Goal: Transaction & Acquisition: Purchase product/service

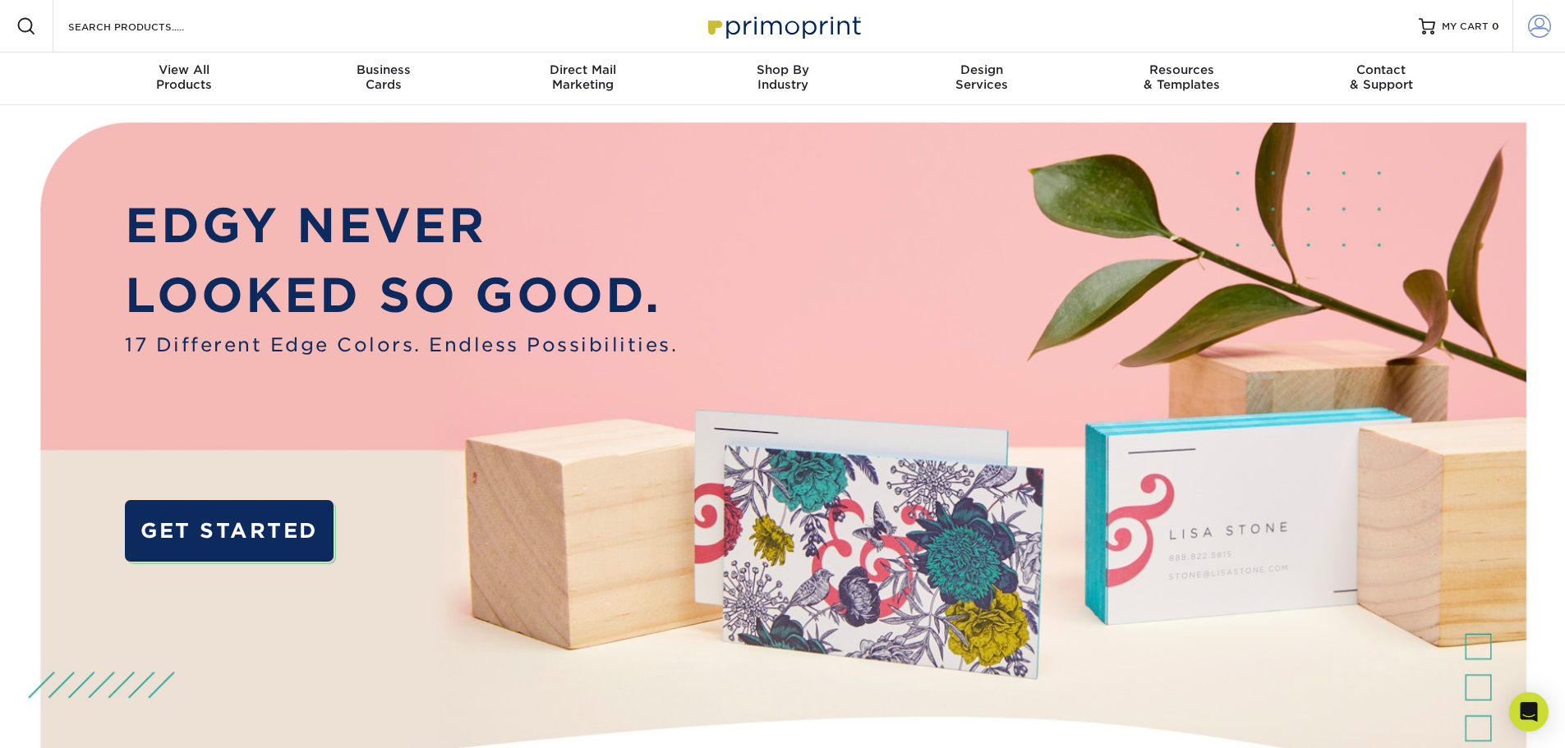
type input "[EMAIL_ADDRESS][DOMAIN_NAME]"
click at [1543, 22] on span at bounding box center [1539, 26] width 23 height 23
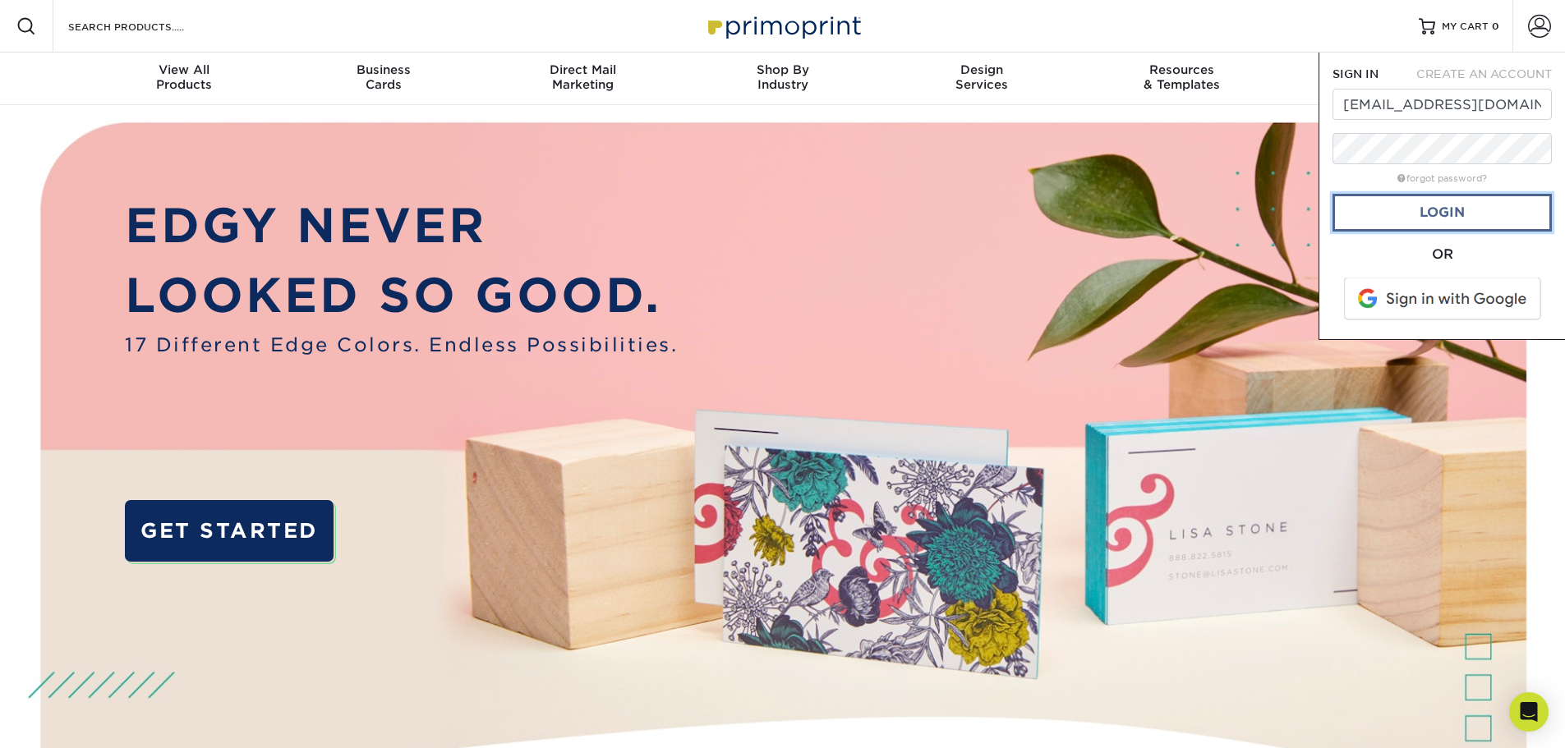
click at [1456, 221] on link "Login" at bounding box center [1442, 213] width 219 height 38
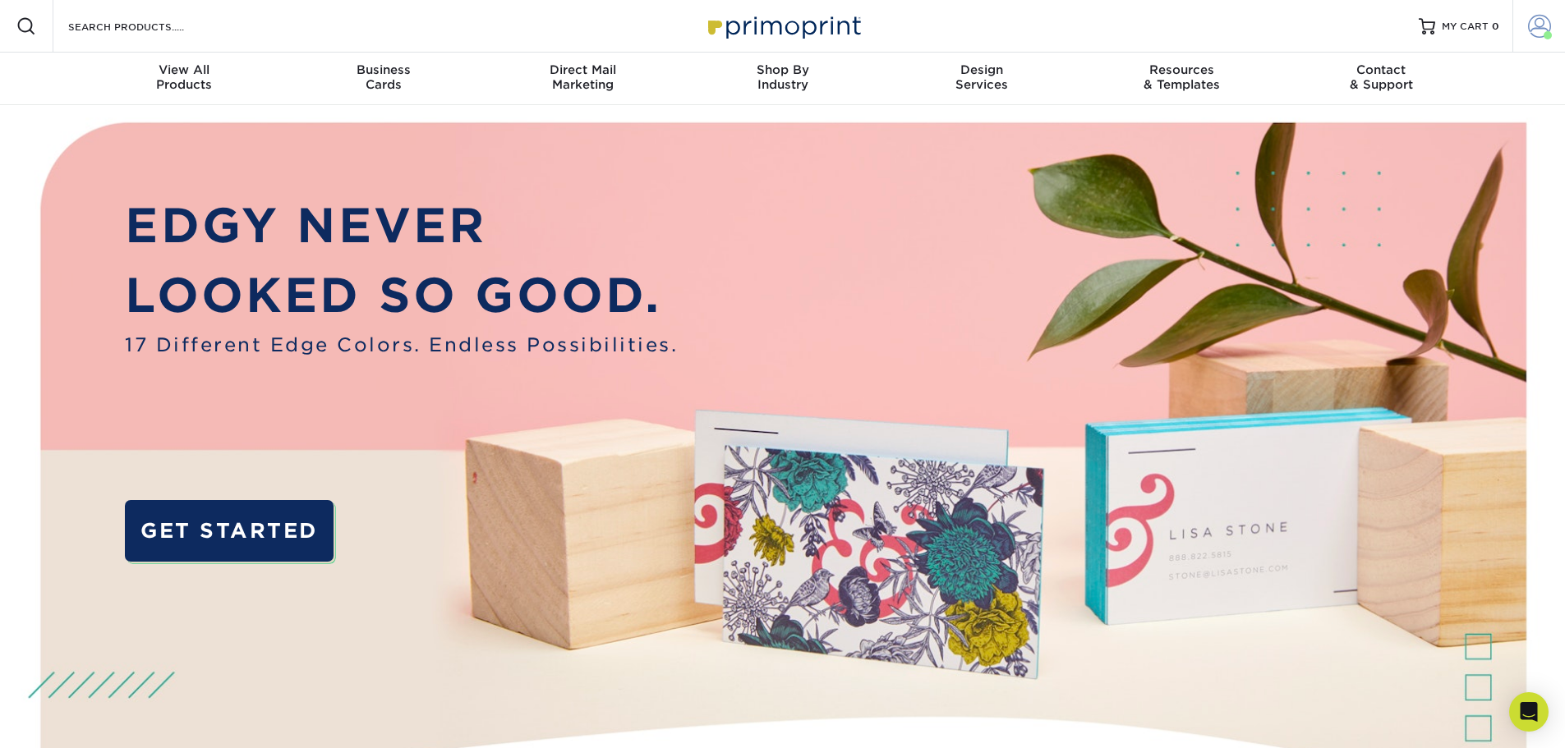
click at [1544, 21] on span at bounding box center [1539, 26] width 23 height 23
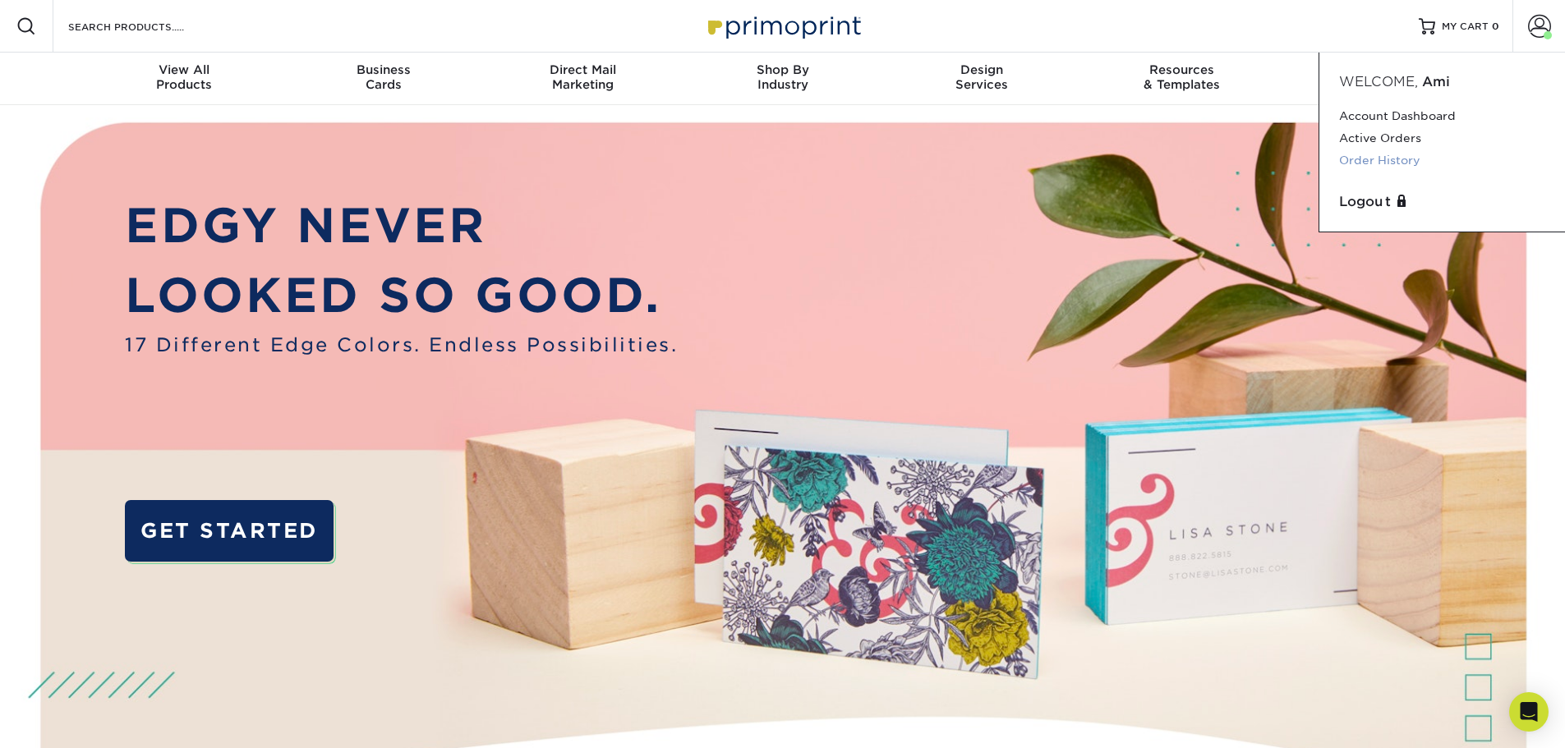
click at [1388, 163] on link "Order History" at bounding box center [1442, 161] width 206 height 22
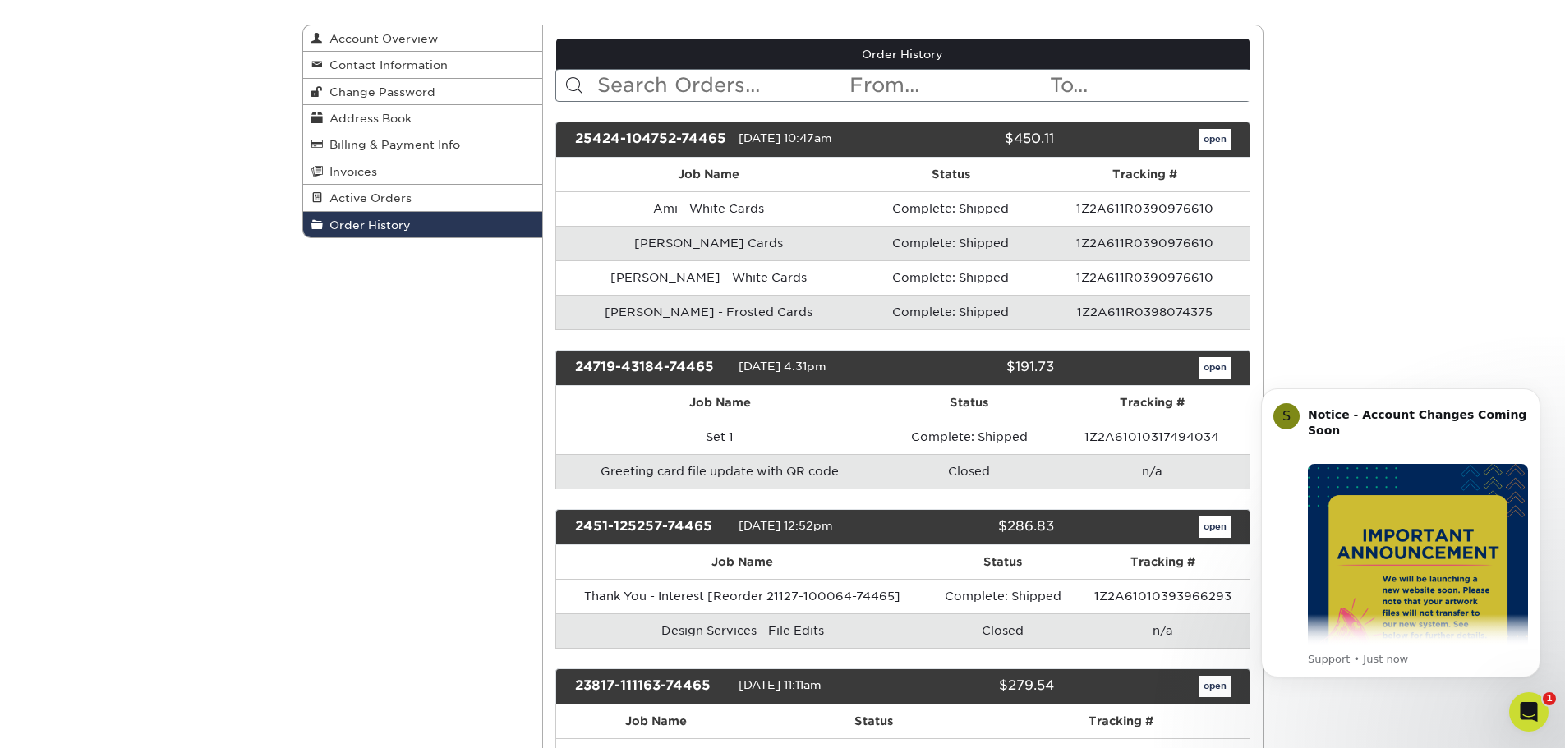
scroll to position [164, 0]
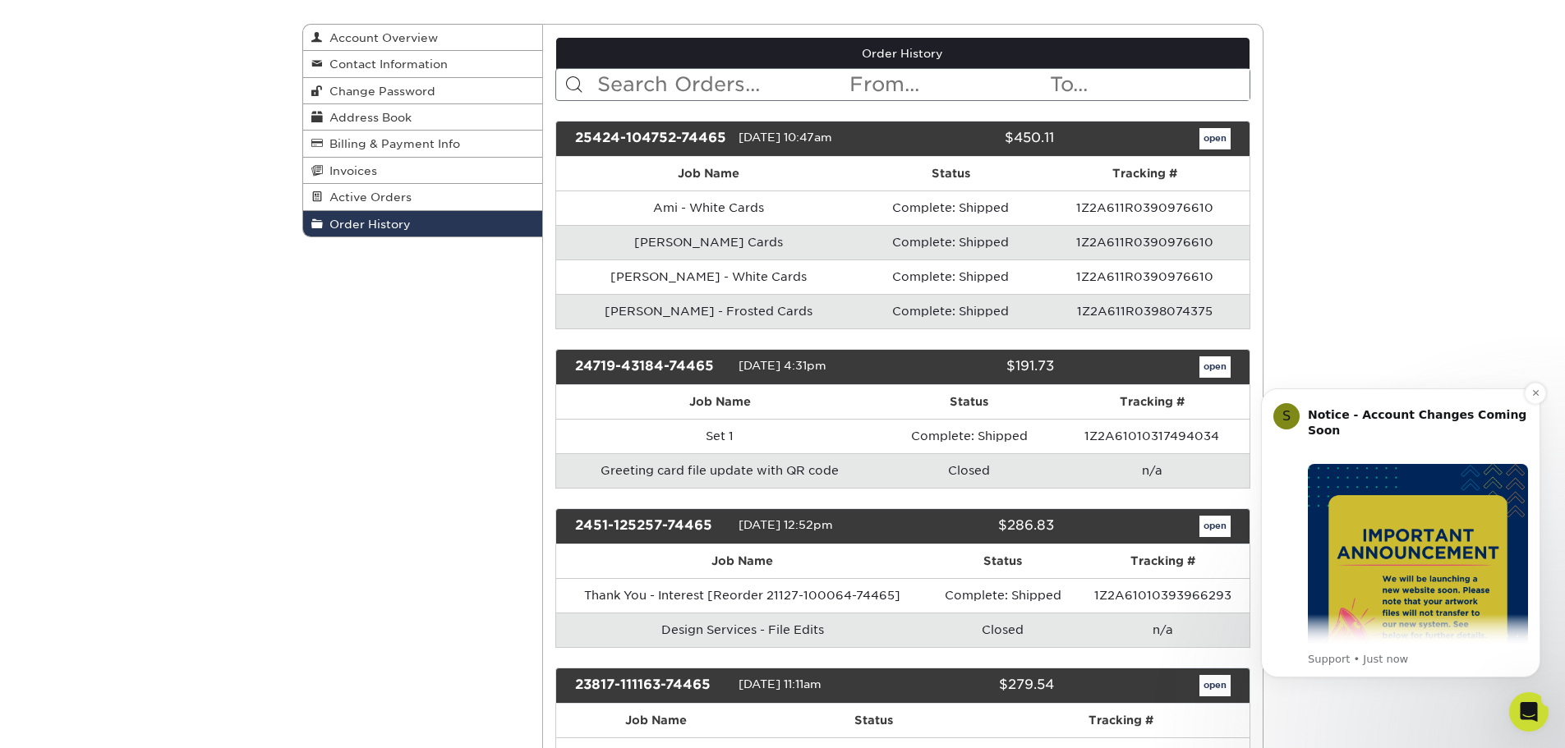
click at [1441, 564] on img "Message content" at bounding box center [1418, 574] width 220 height 220
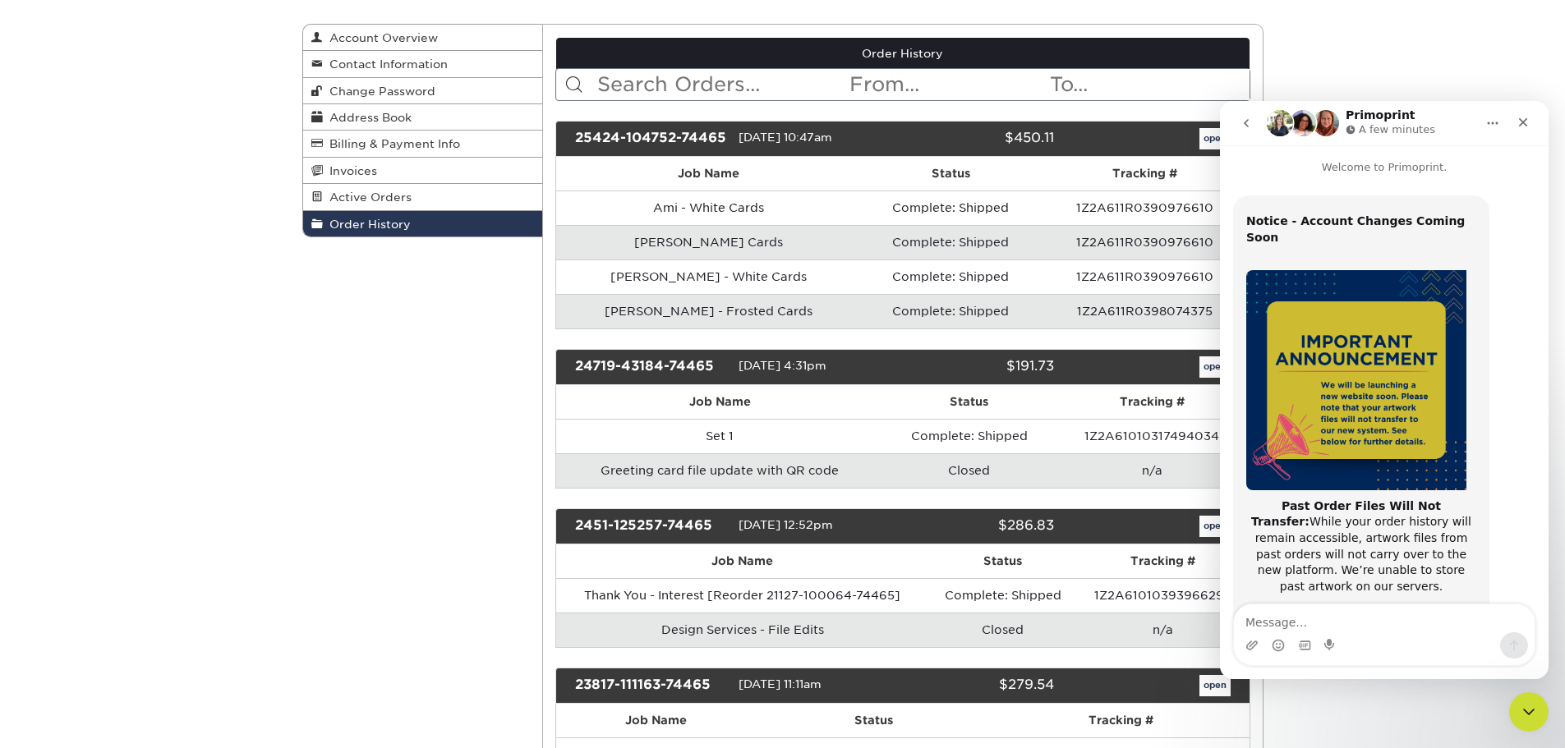
scroll to position [260, 0]
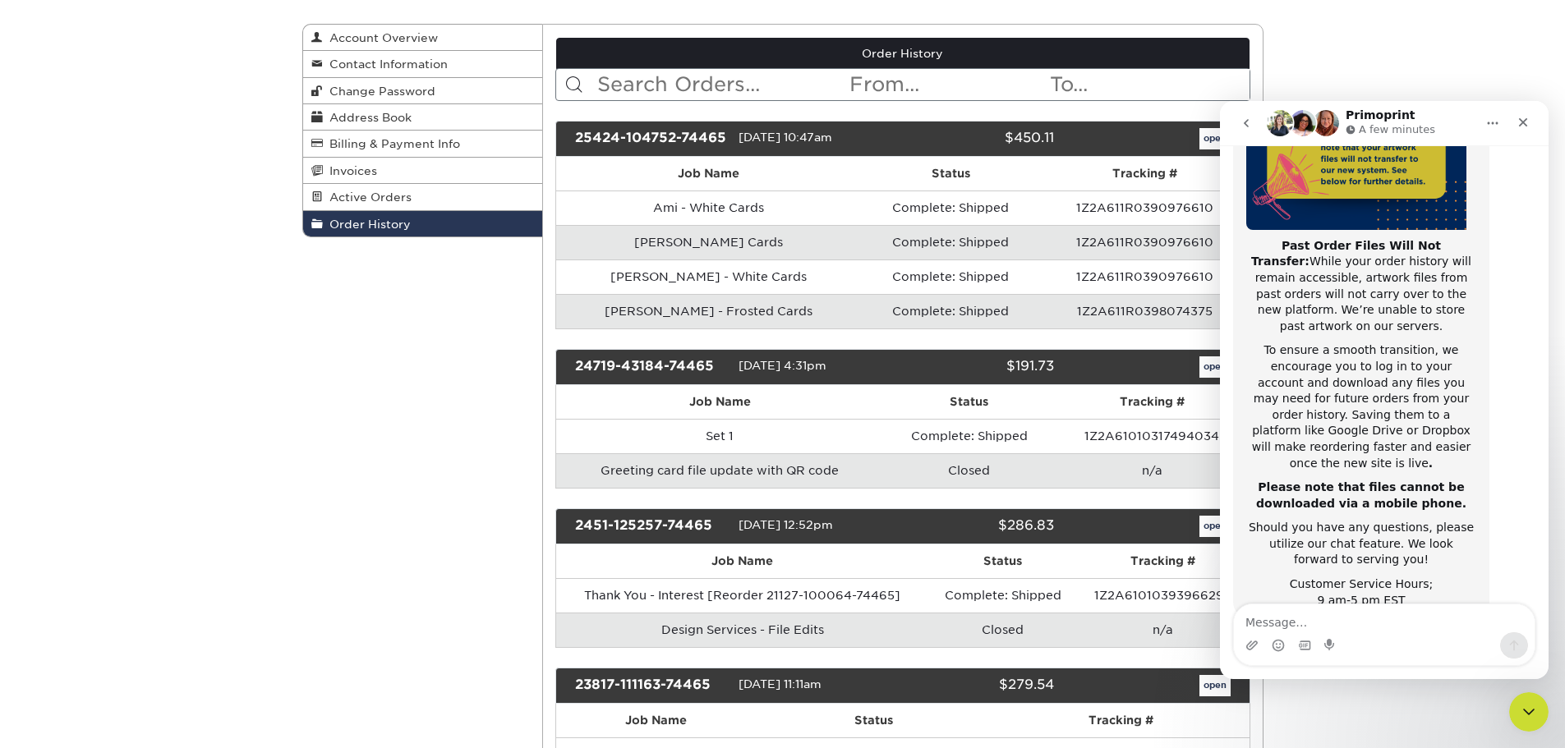
click at [1532, 123] on div "Close" at bounding box center [1523, 123] width 30 height 30
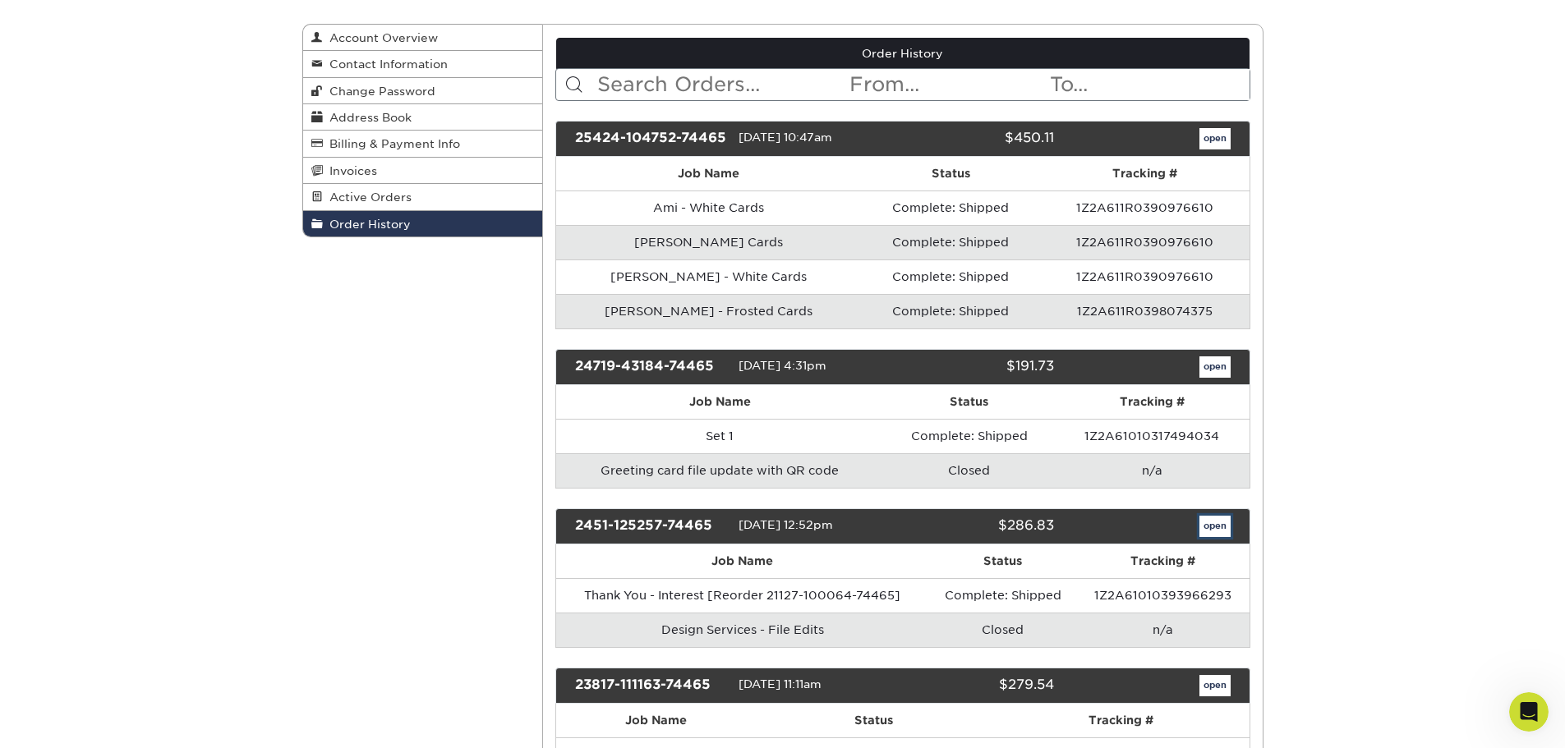
click at [1216, 525] on link "open" at bounding box center [1214, 526] width 31 height 21
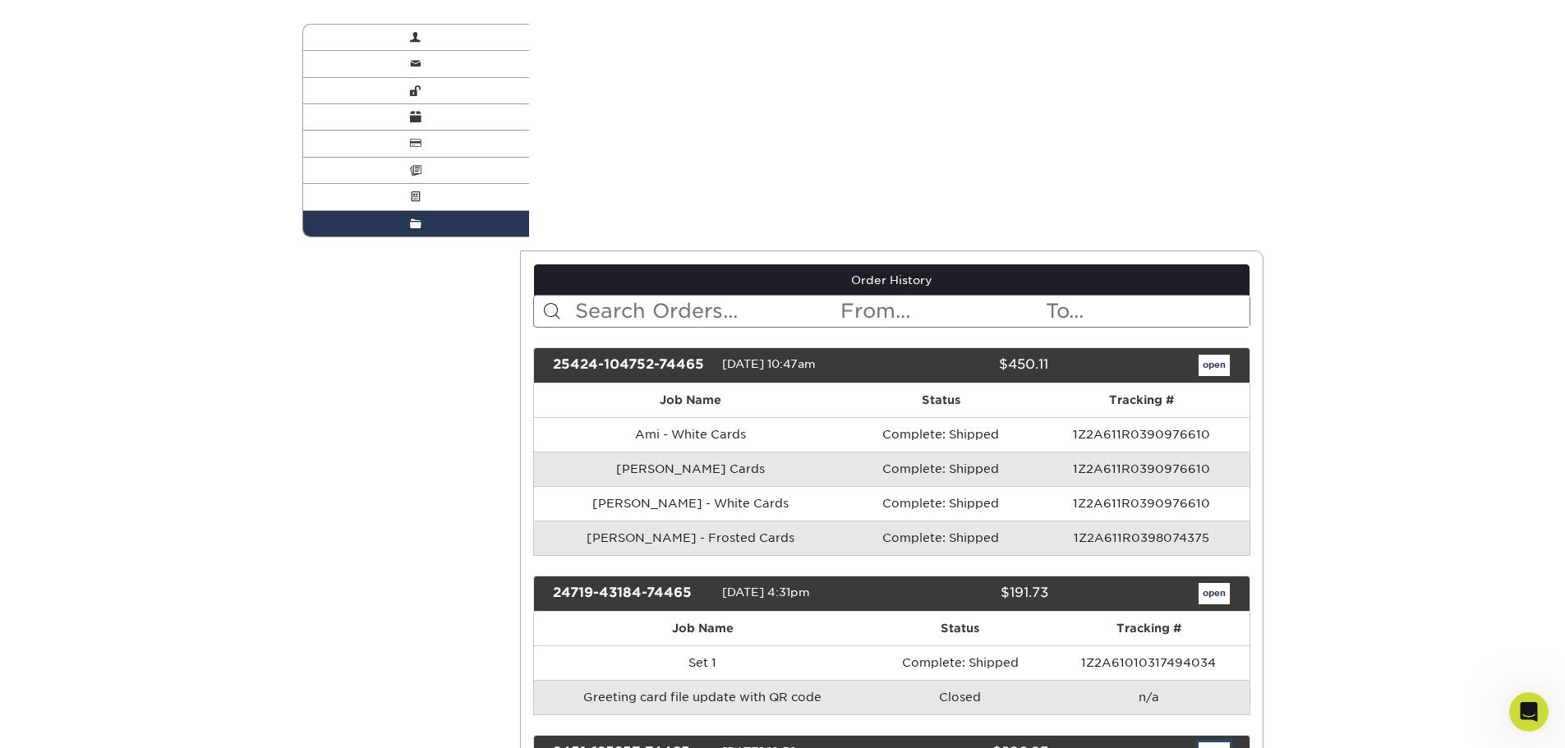
scroll to position [0, 0]
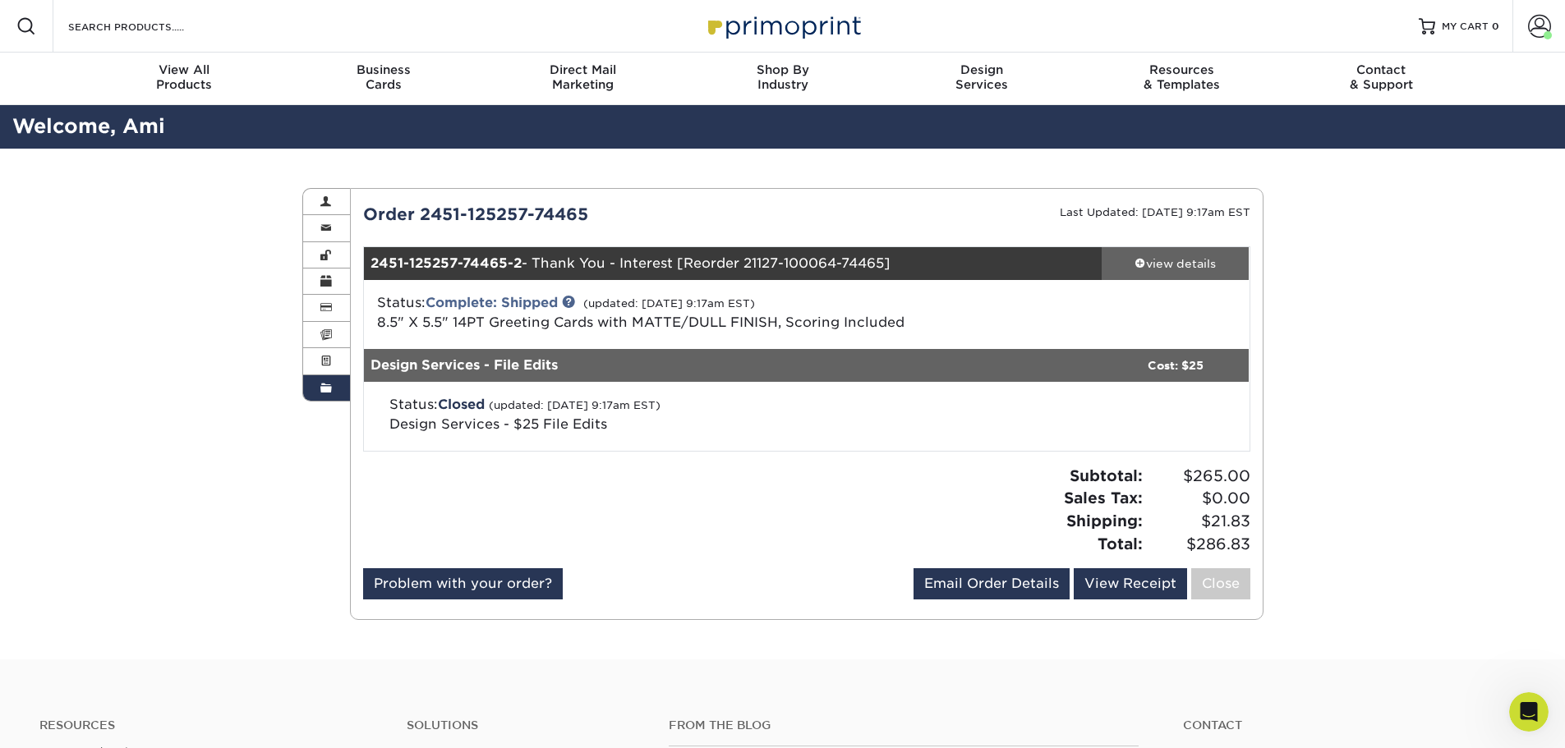
click at [1188, 266] on div "view details" at bounding box center [1176, 263] width 148 height 16
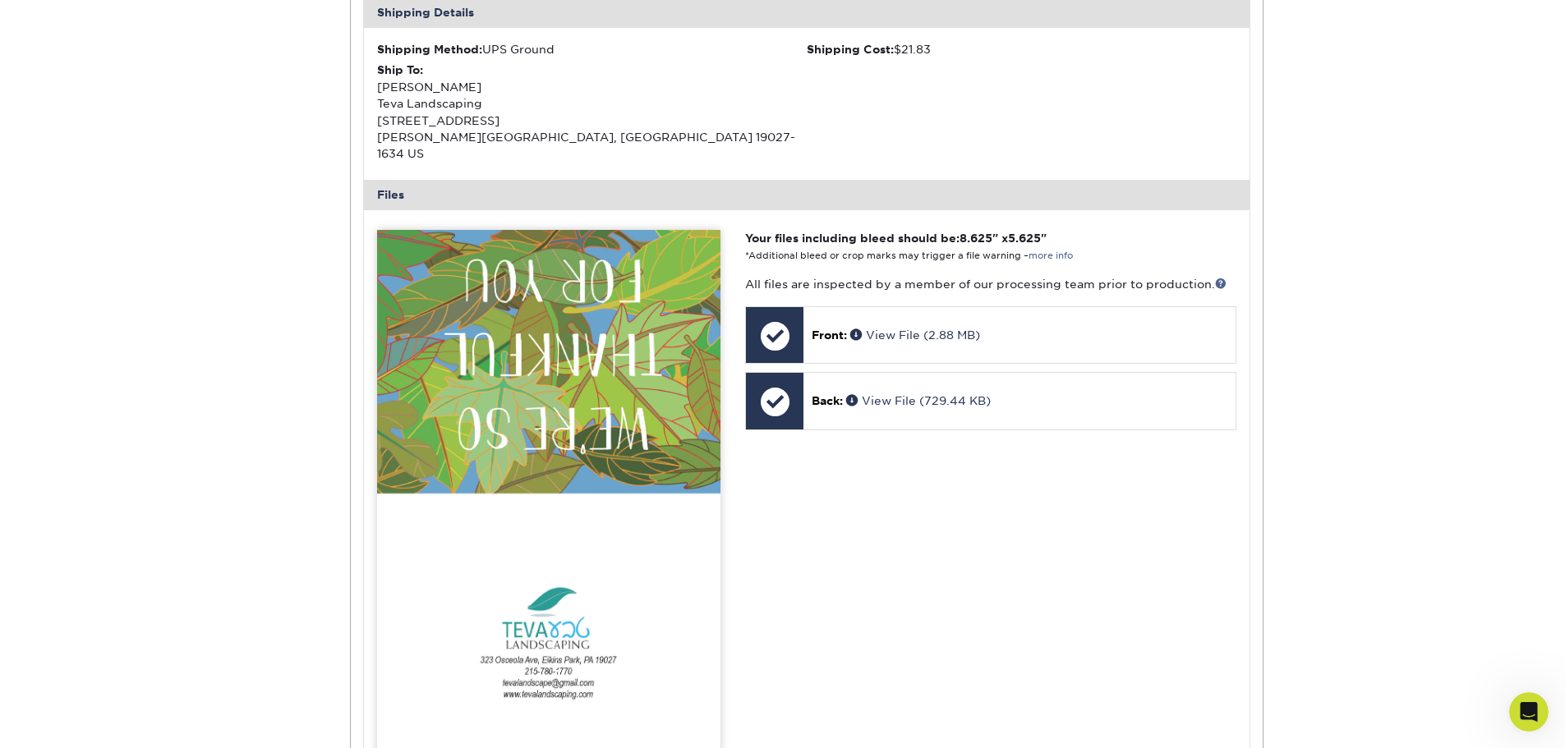
scroll to position [493, 0]
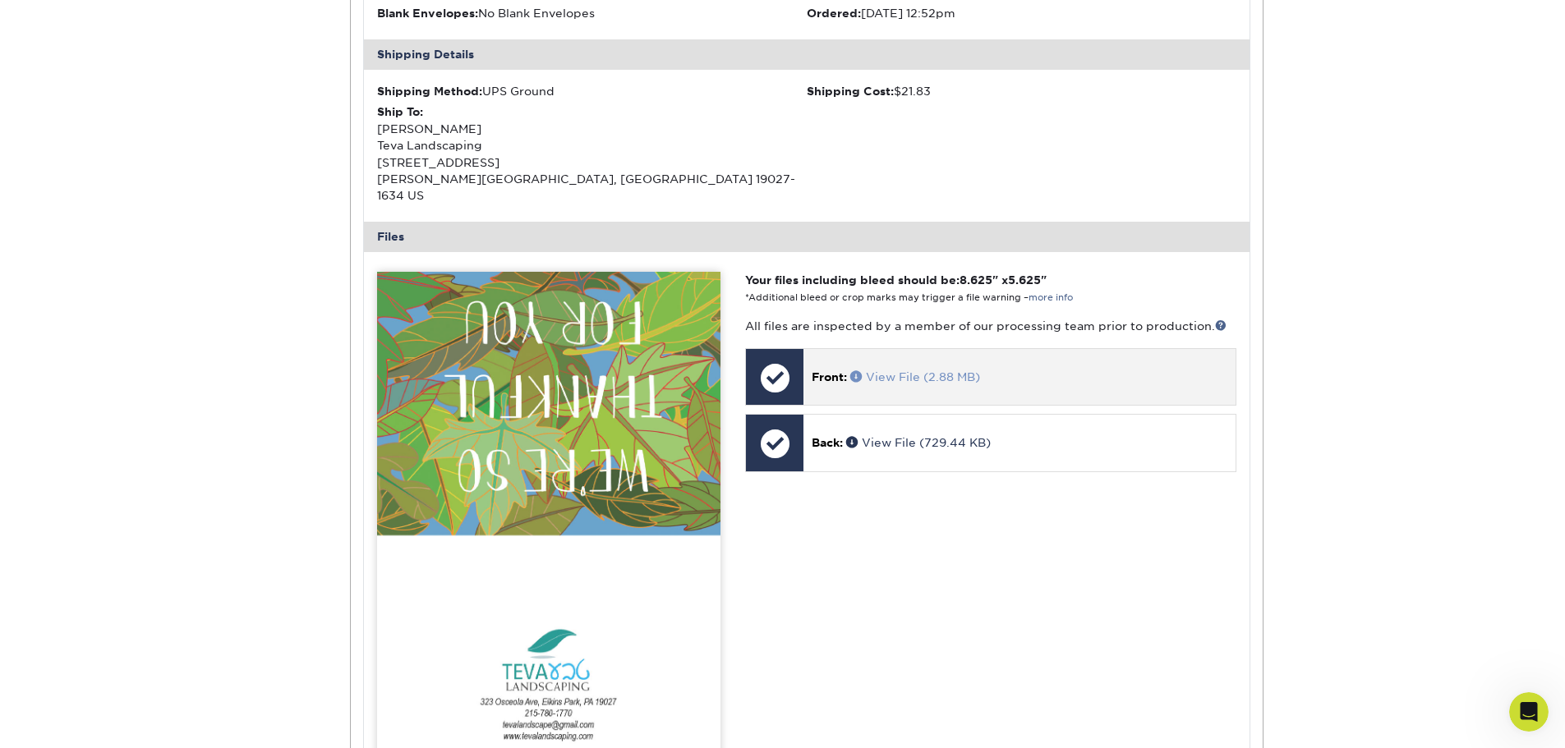
click at [937, 371] on link "View File (2.88 MB)" at bounding box center [915, 377] width 130 height 13
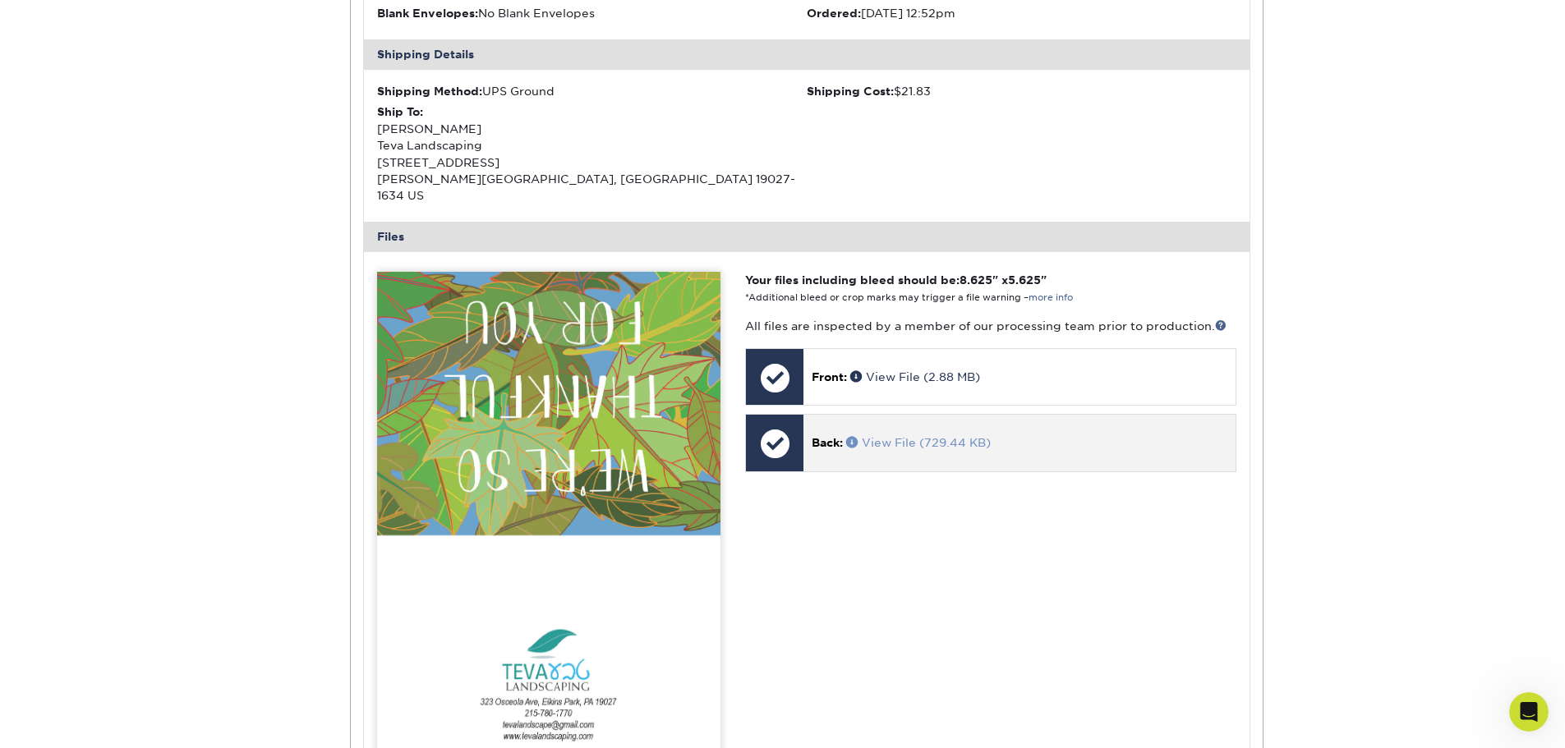
click at [938, 436] on link "View File (729.44 KB)" at bounding box center [918, 442] width 145 height 13
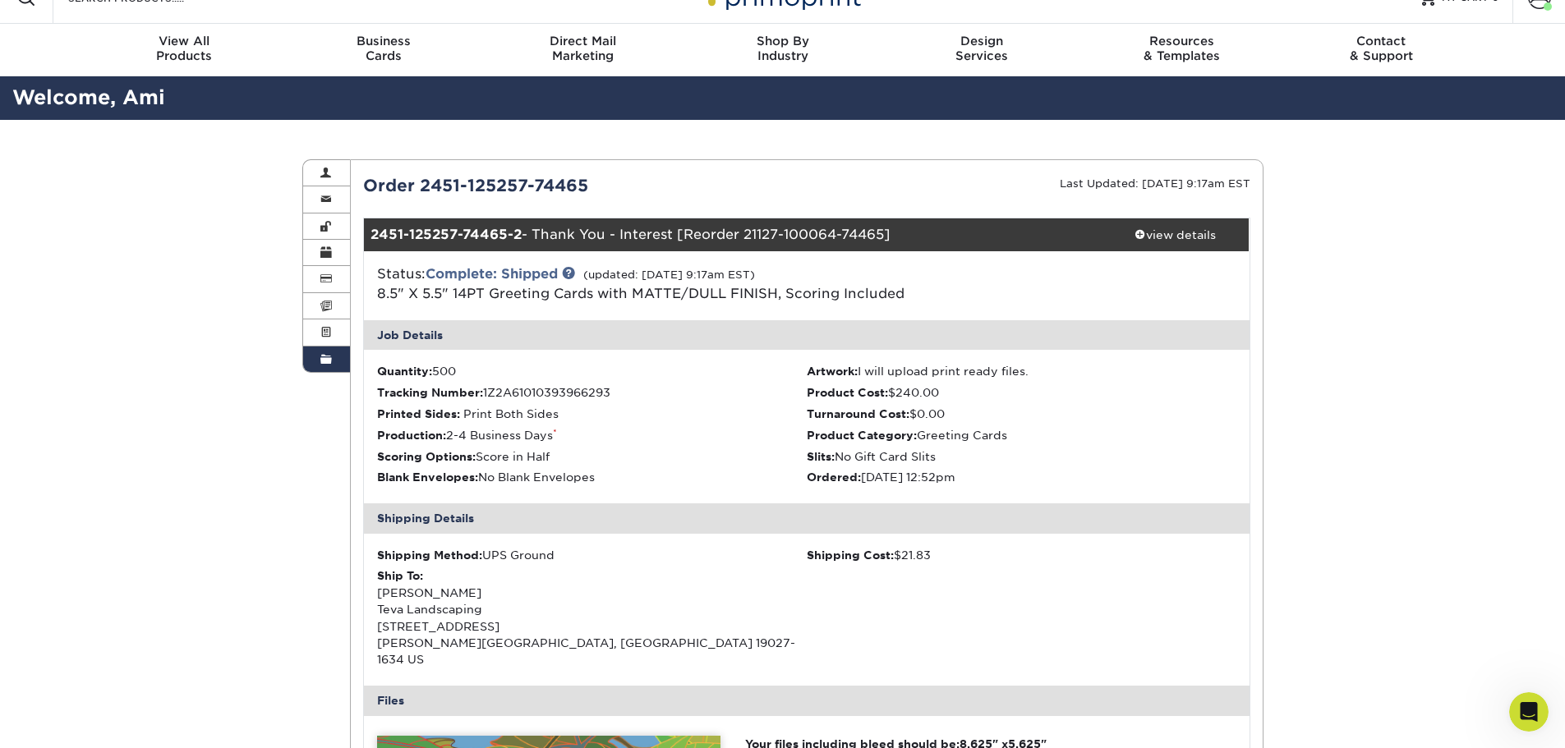
scroll to position [0, 0]
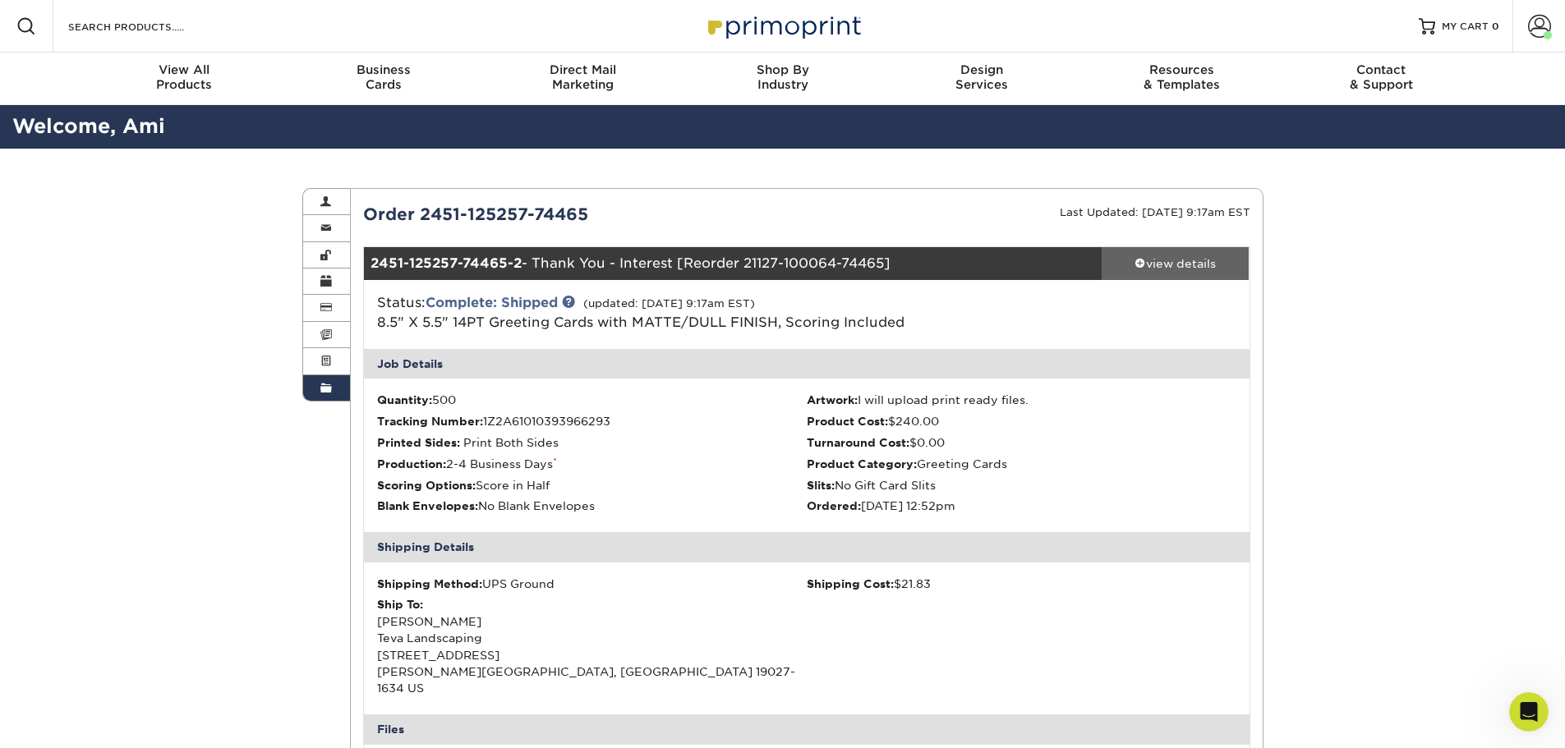
click at [1180, 261] on div "view details" at bounding box center [1176, 263] width 148 height 16
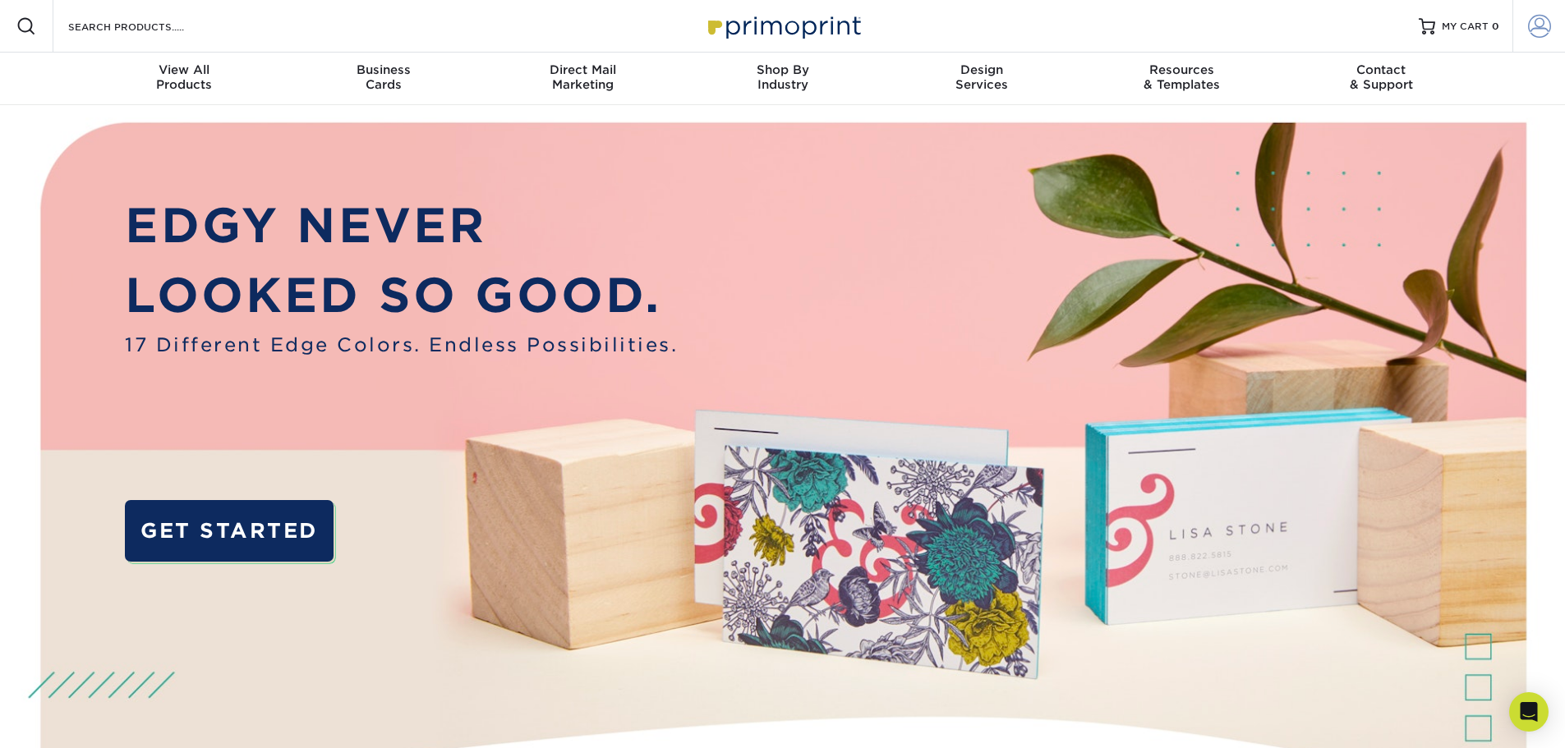
type input "[EMAIL_ADDRESS][DOMAIN_NAME]"
click at [1535, 27] on span at bounding box center [1539, 26] width 23 height 23
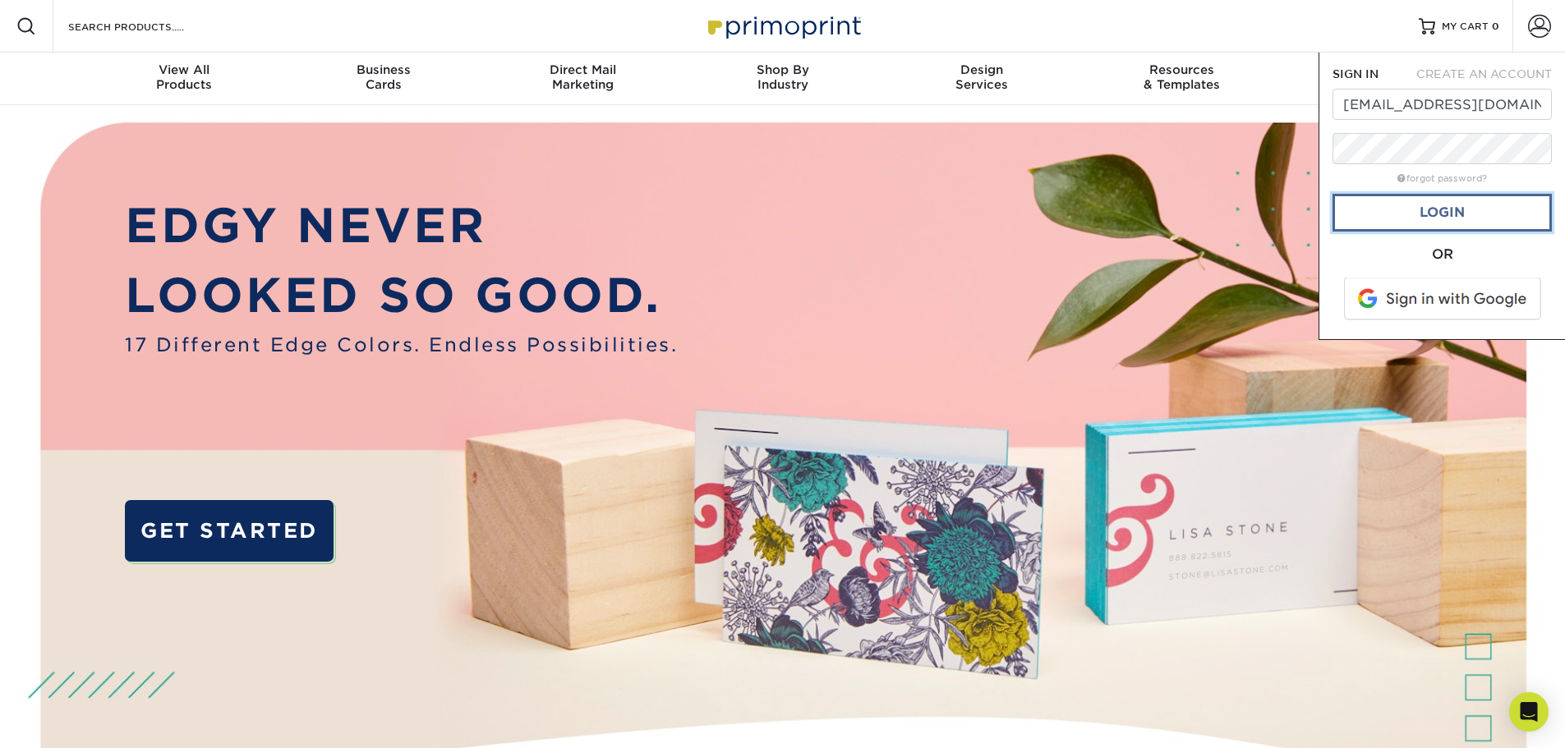
click at [1465, 209] on link "Login" at bounding box center [1442, 213] width 219 height 38
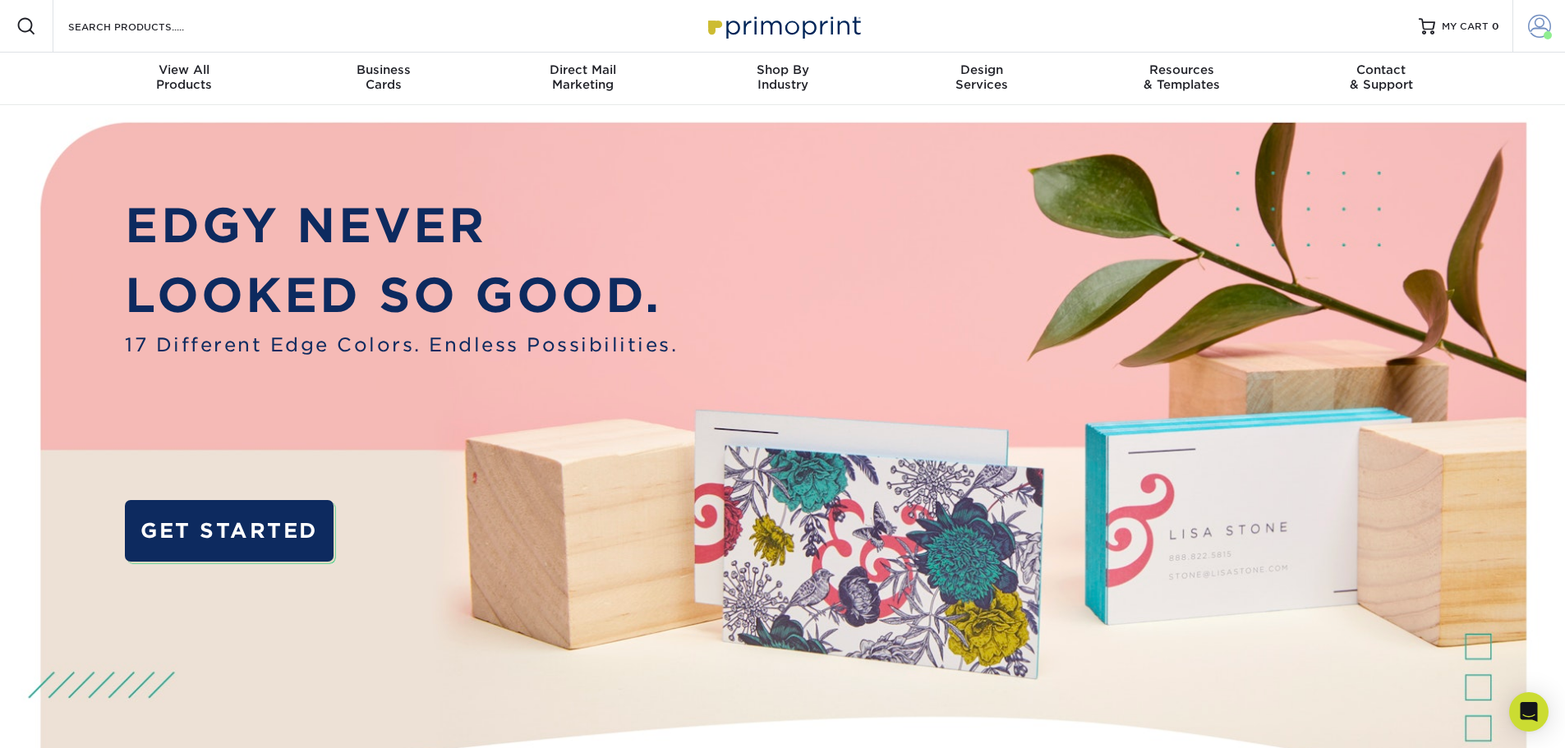
click at [1549, 25] on span at bounding box center [1539, 26] width 23 height 23
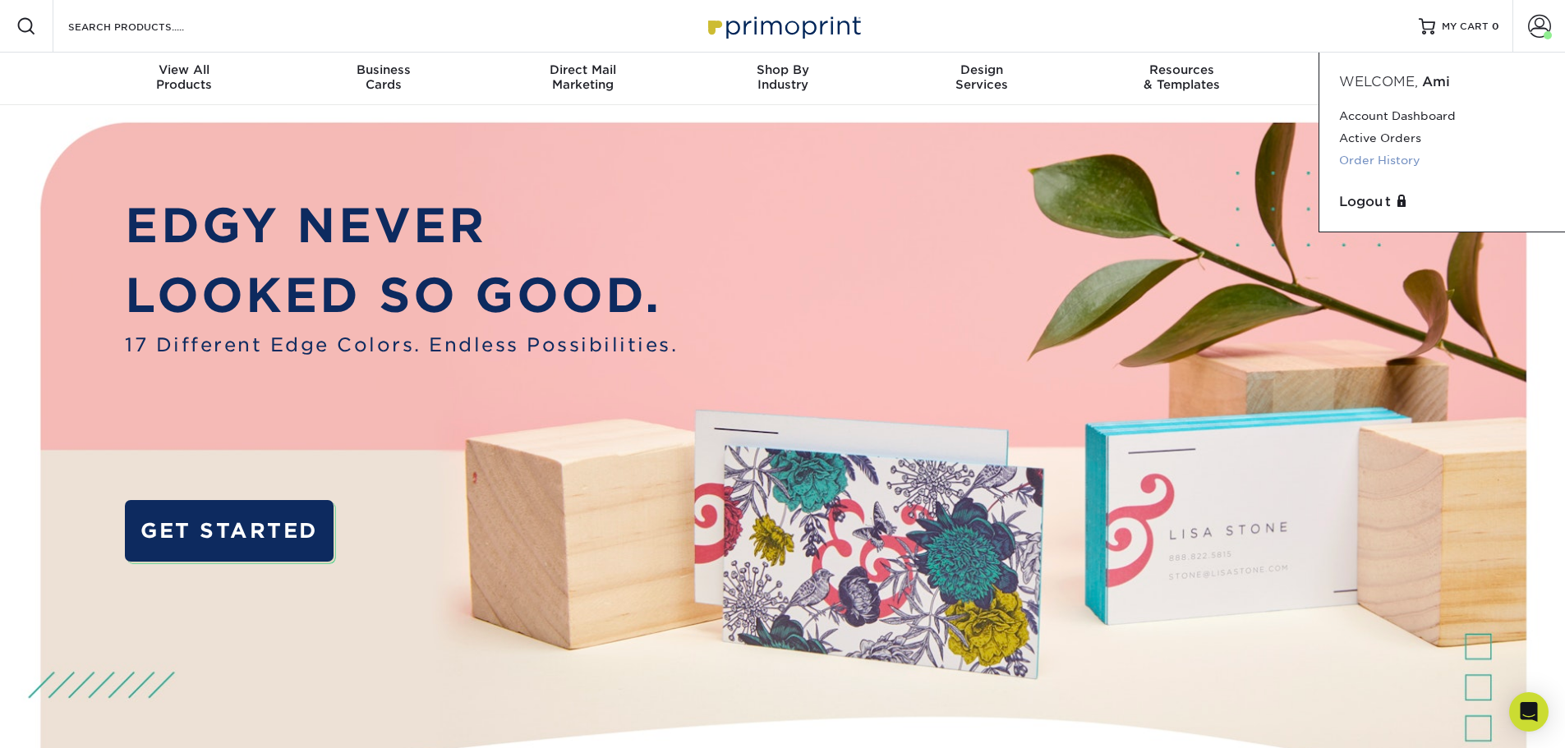
click at [1370, 160] on link "Order History" at bounding box center [1442, 161] width 206 height 22
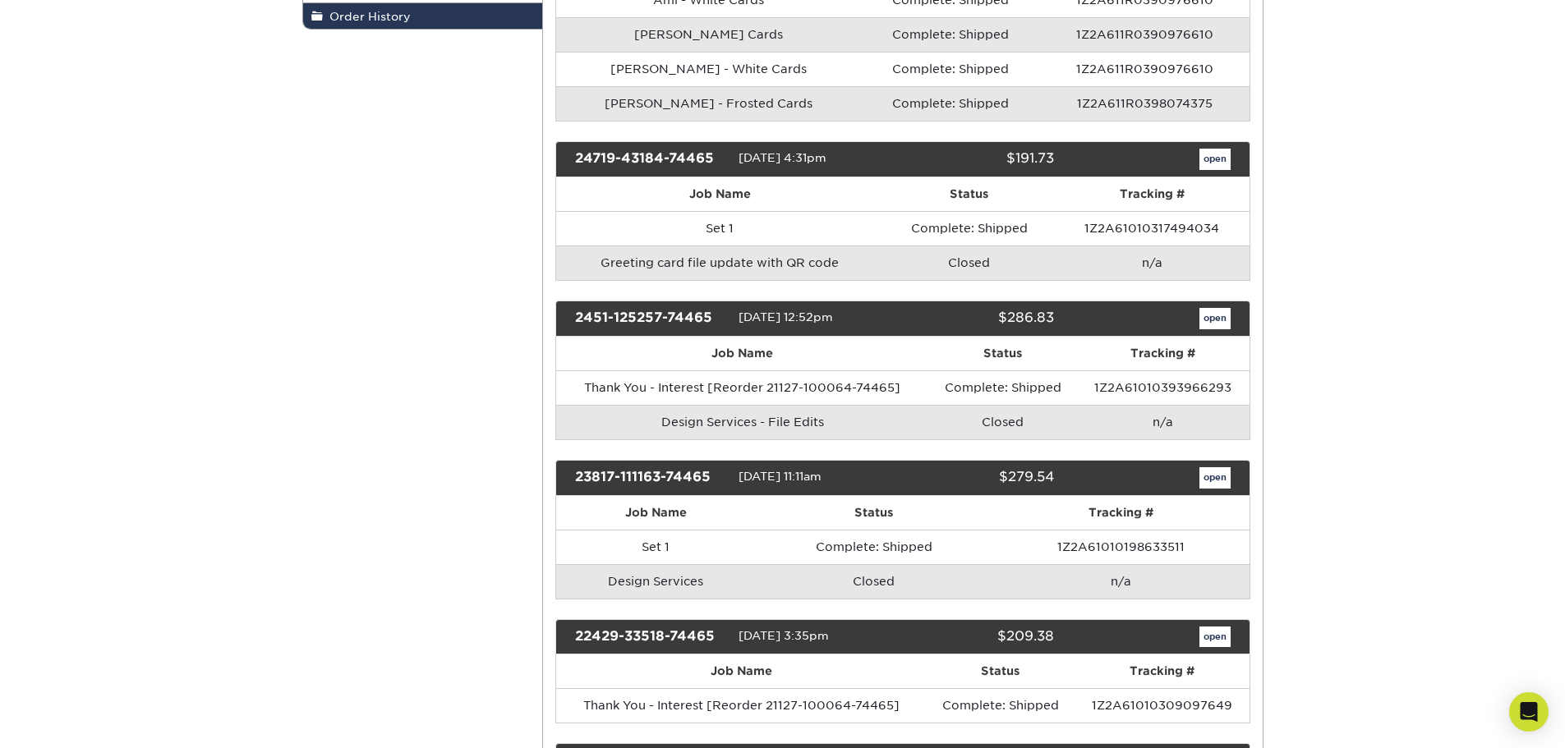
scroll to position [411, 0]
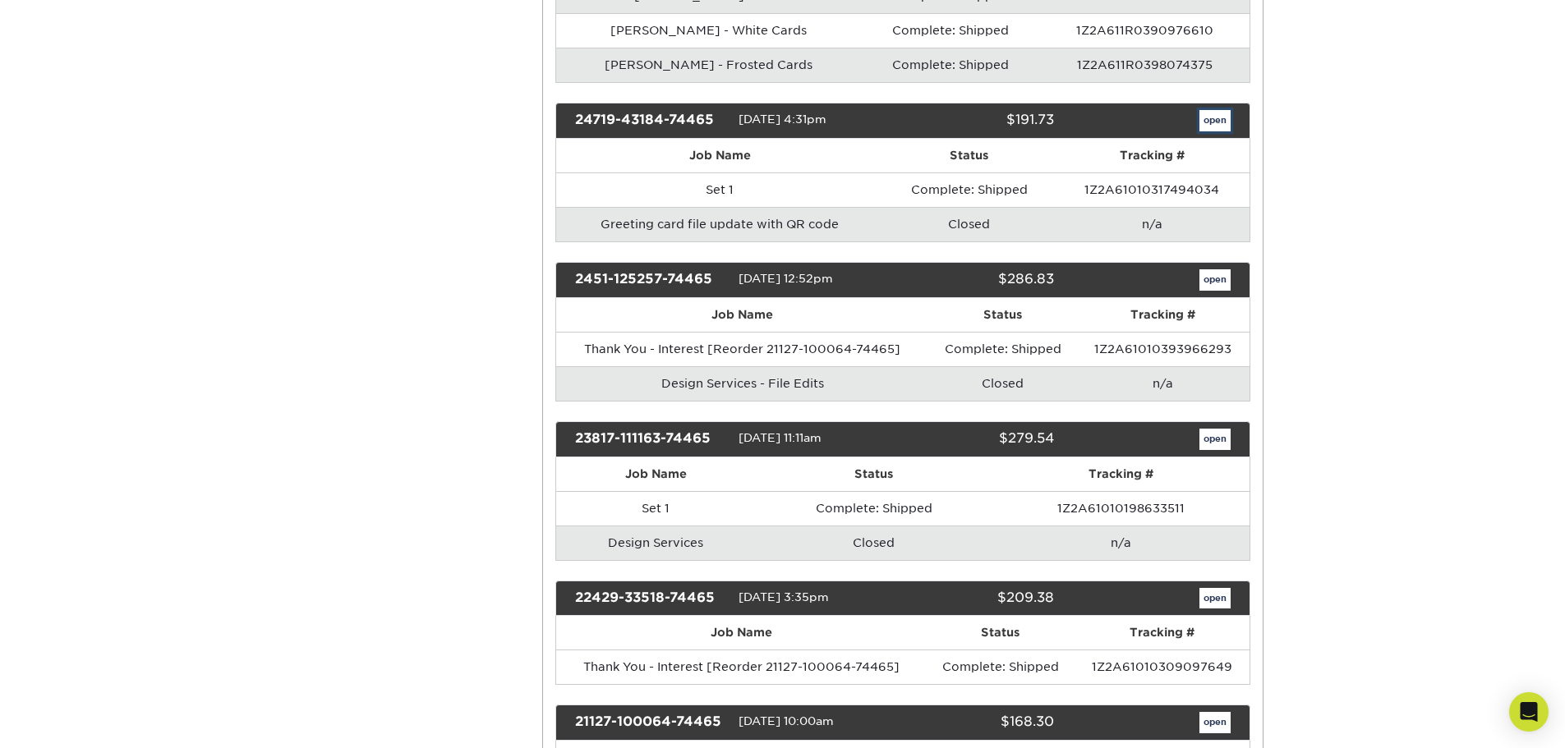
click at [1208, 124] on link "open" at bounding box center [1214, 120] width 31 height 21
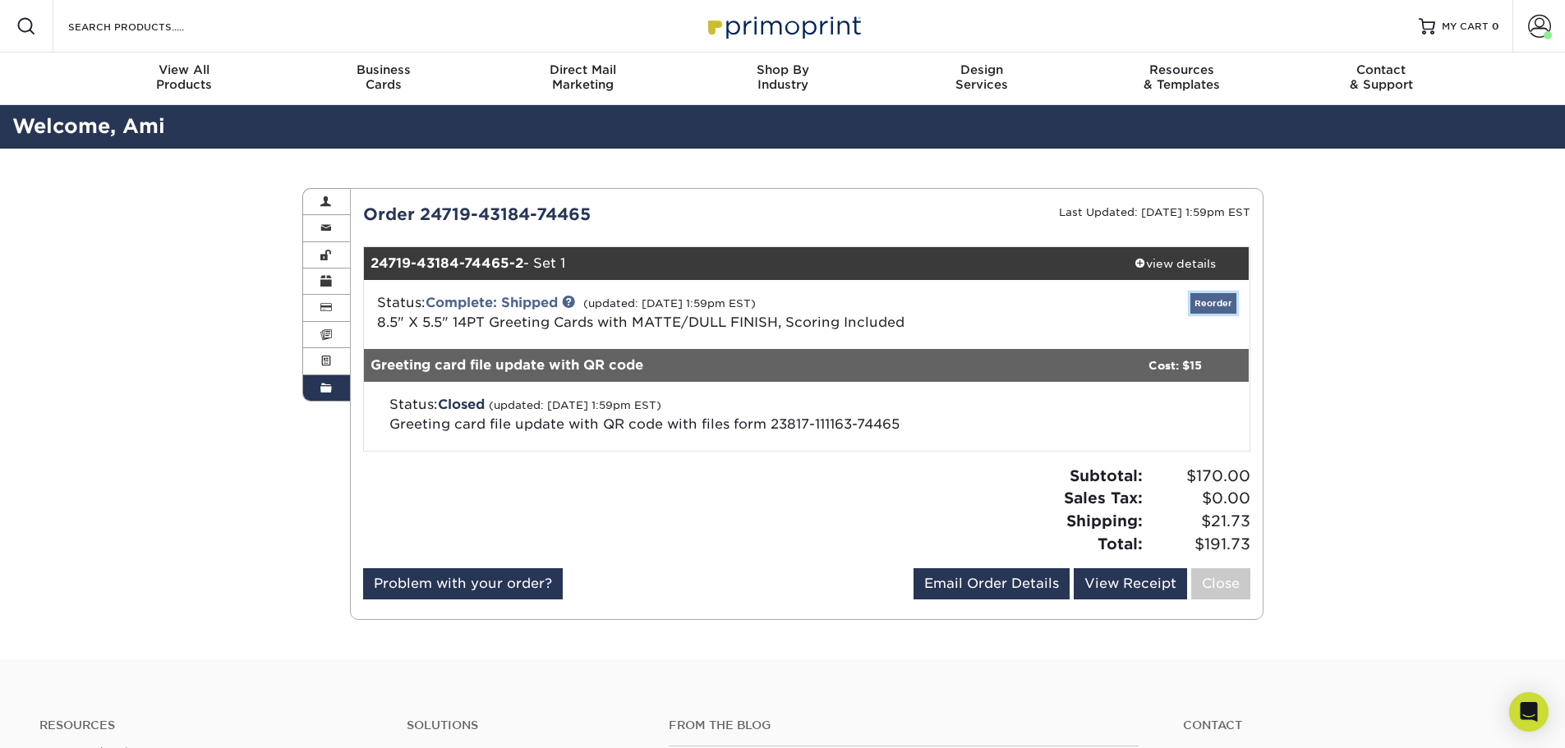
click at [1209, 302] on link "Reorder" at bounding box center [1213, 303] width 46 height 21
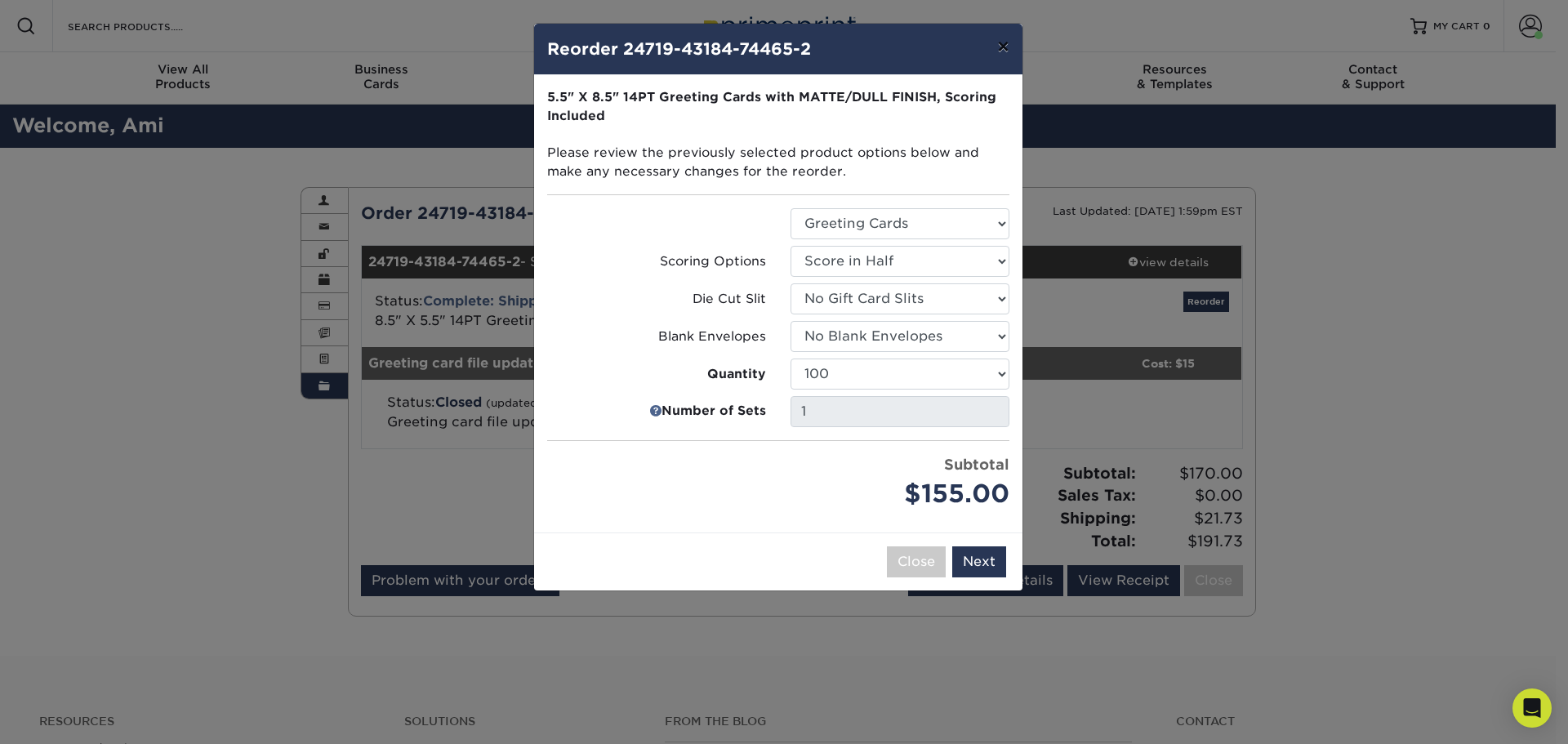
click at [1000, 53] on button "×" at bounding box center [1003, 47] width 38 height 46
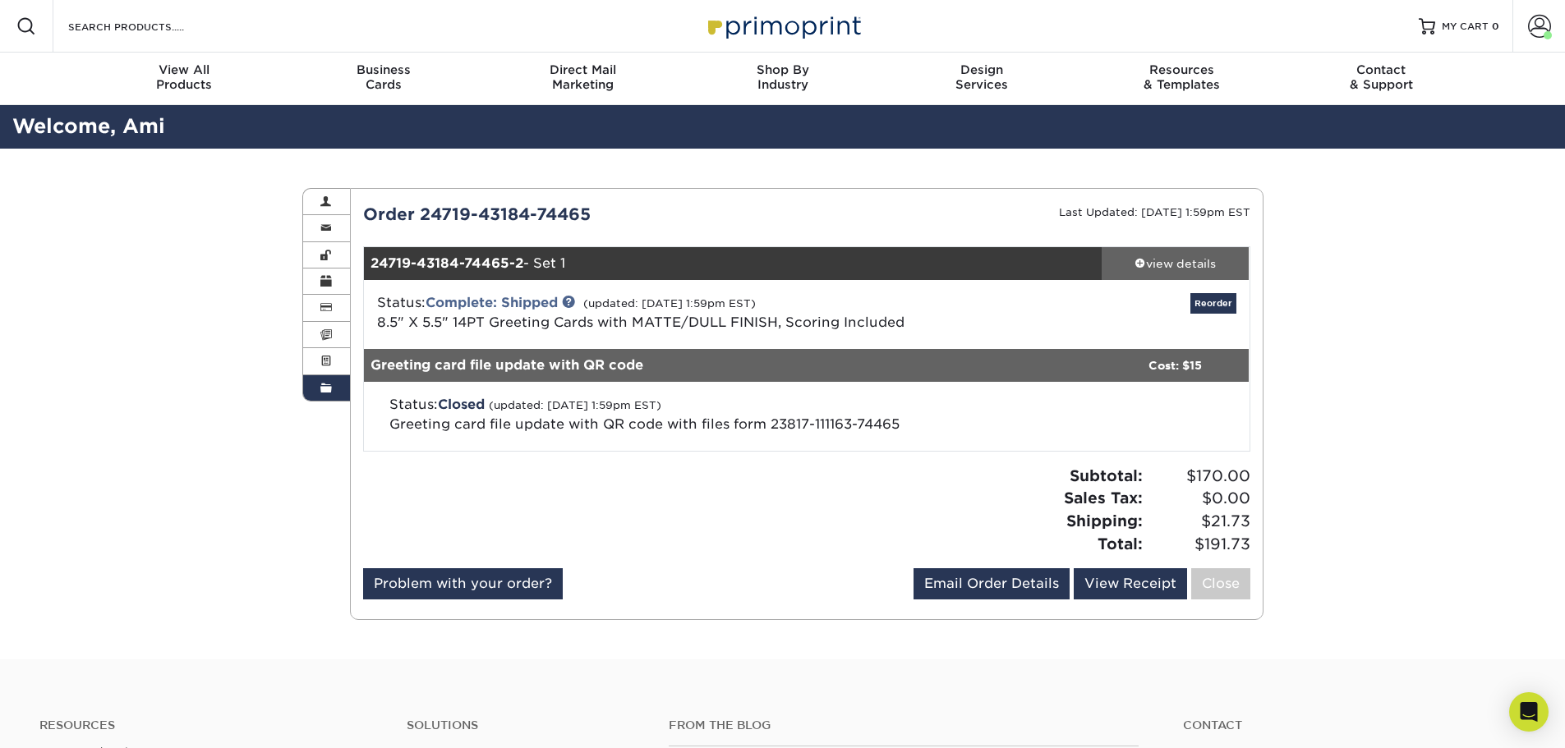
click at [1175, 265] on div "view details" at bounding box center [1176, 263] width 148 height 16
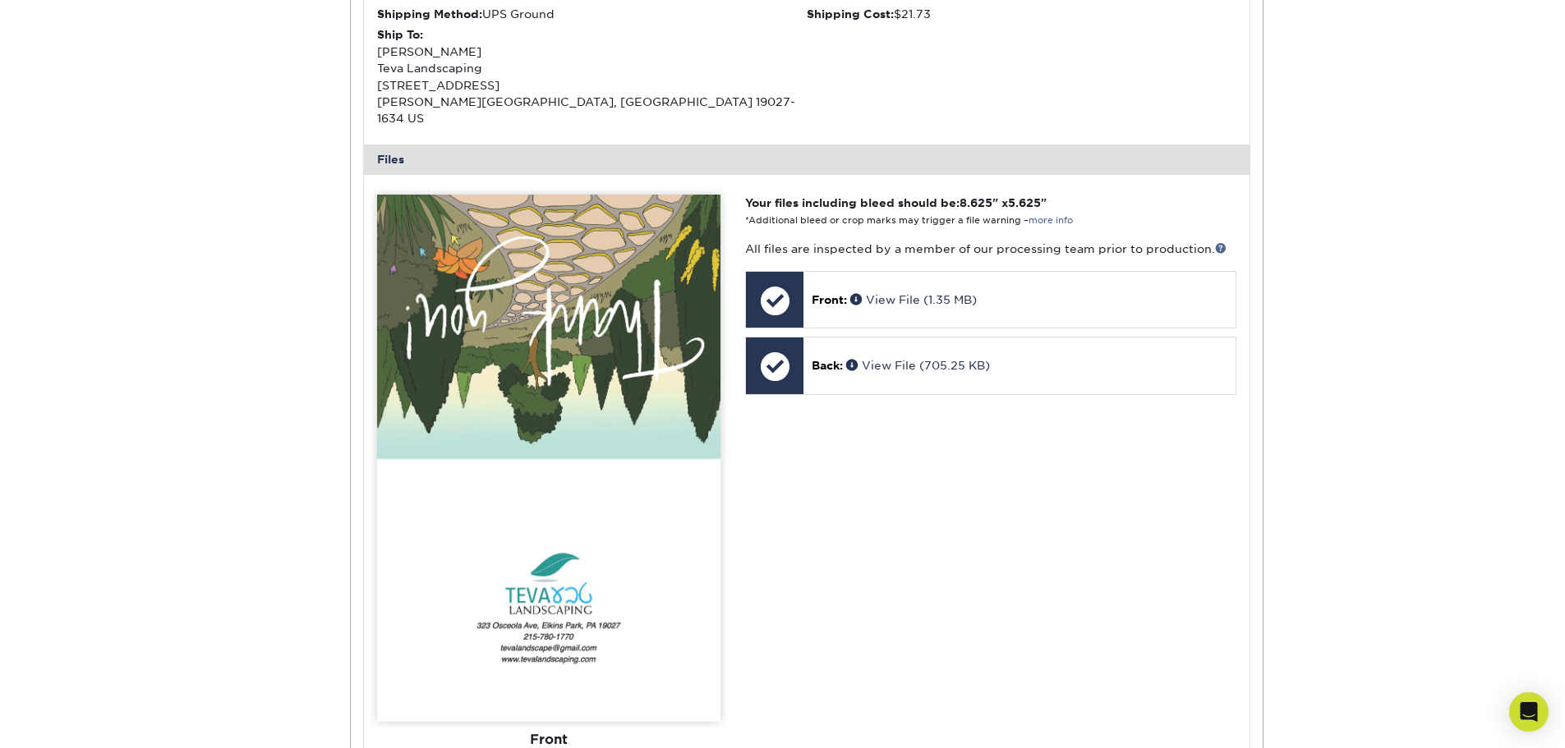
scroll to position [575, 0]
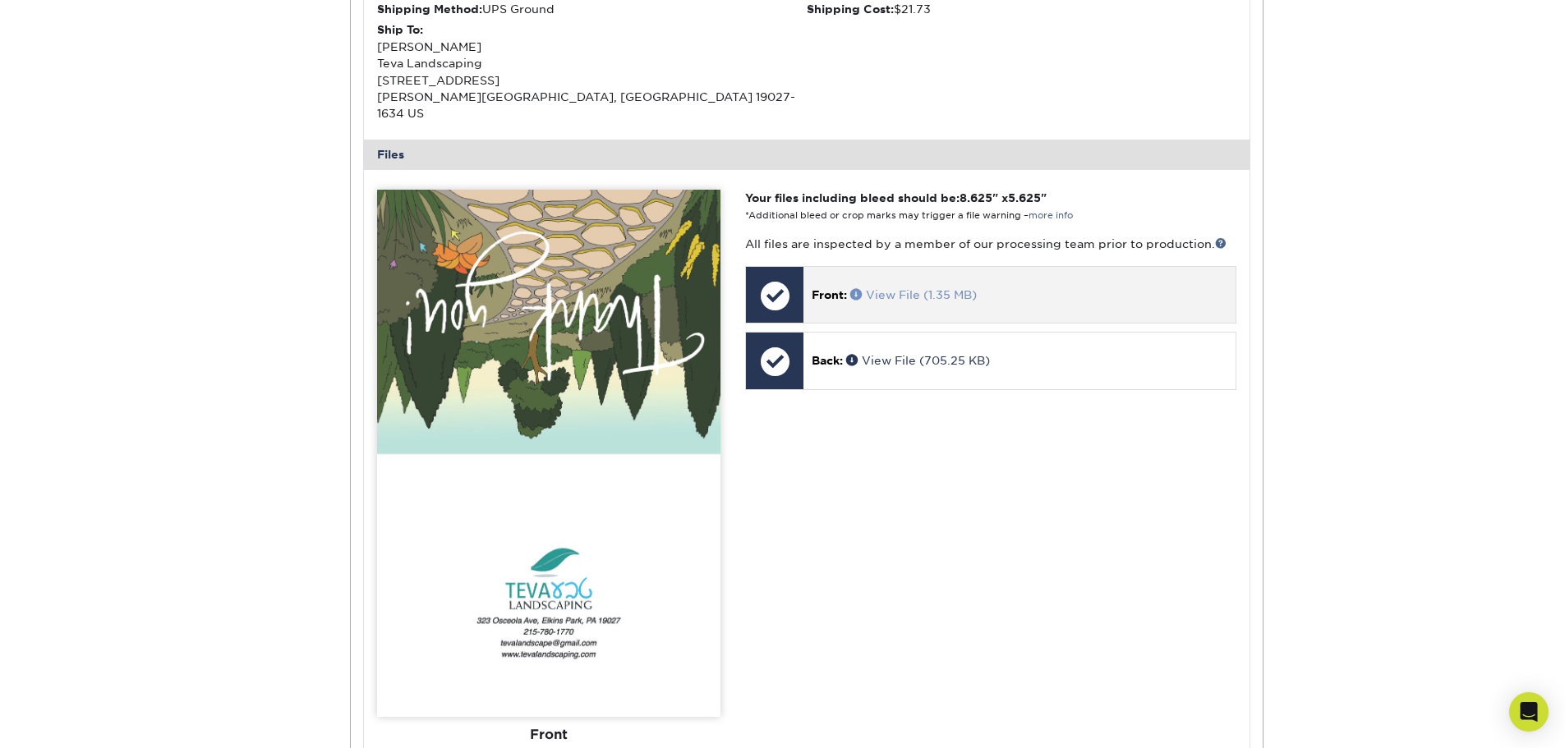
click at [910, 288] on link "View File (1.35 MB)" at bounding box center [913, 294] width 127 height 13
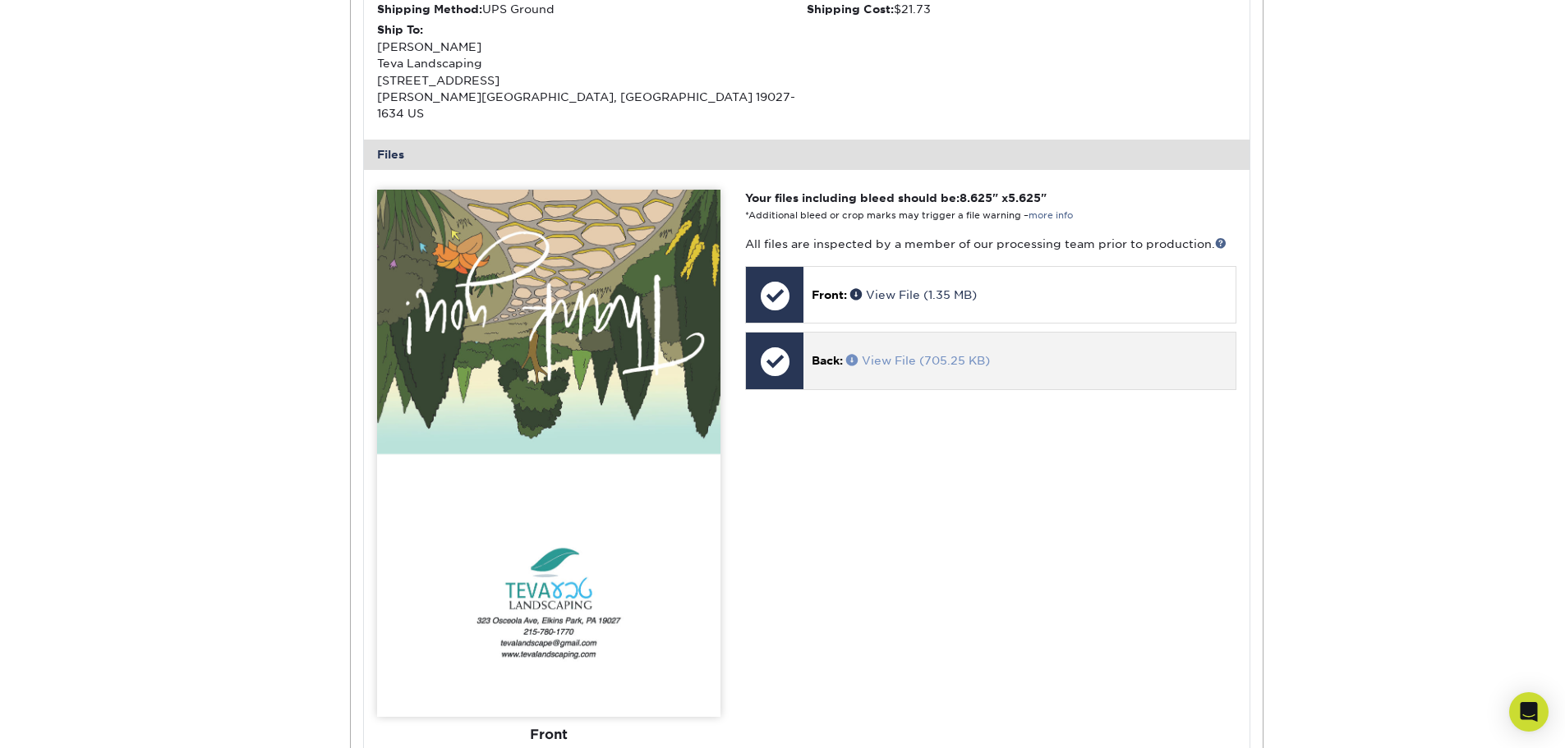
click at [937, 354] on link "View File (705.25 KB)" at bounding box center [918, 360] width 144 height 13
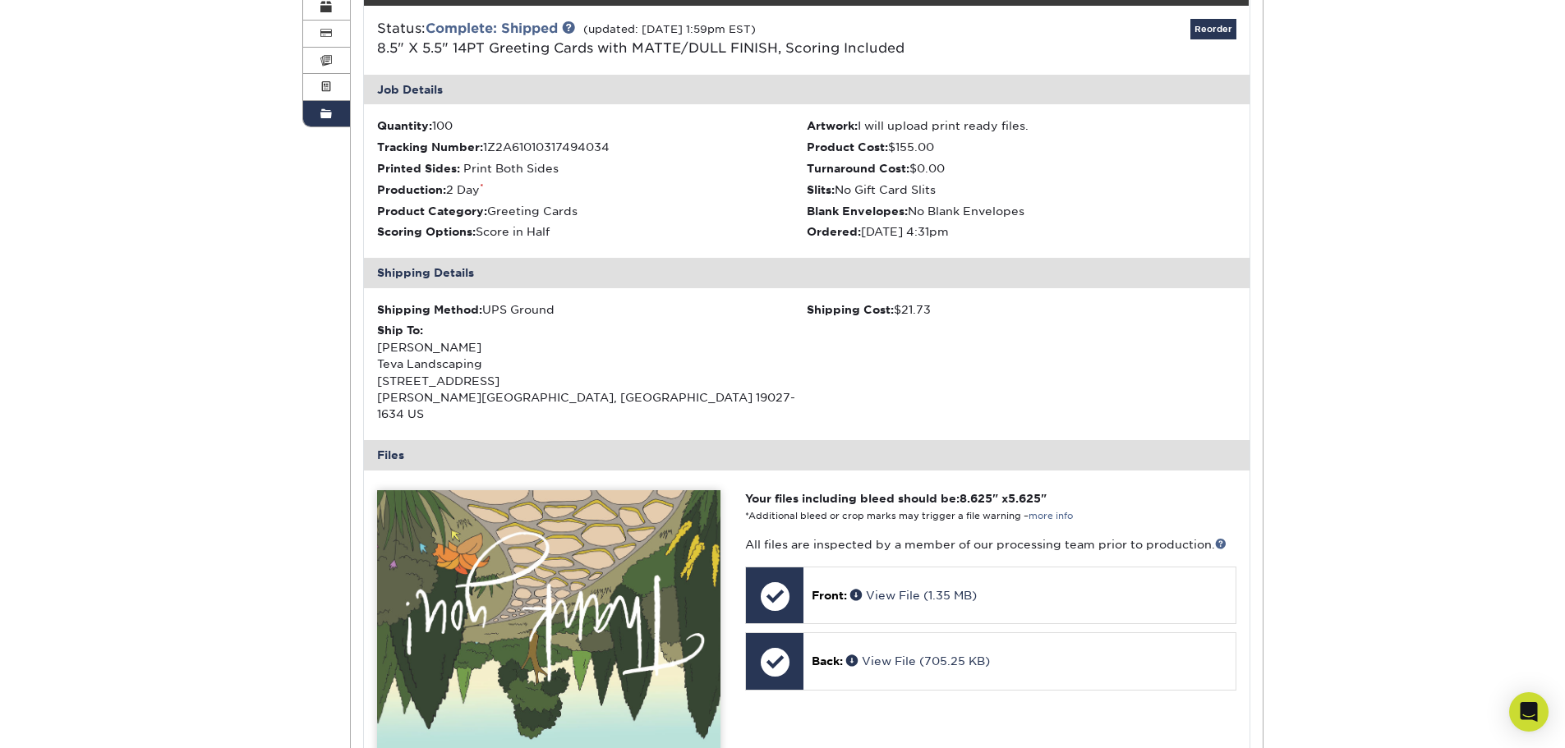
scroll to position [246, 0]
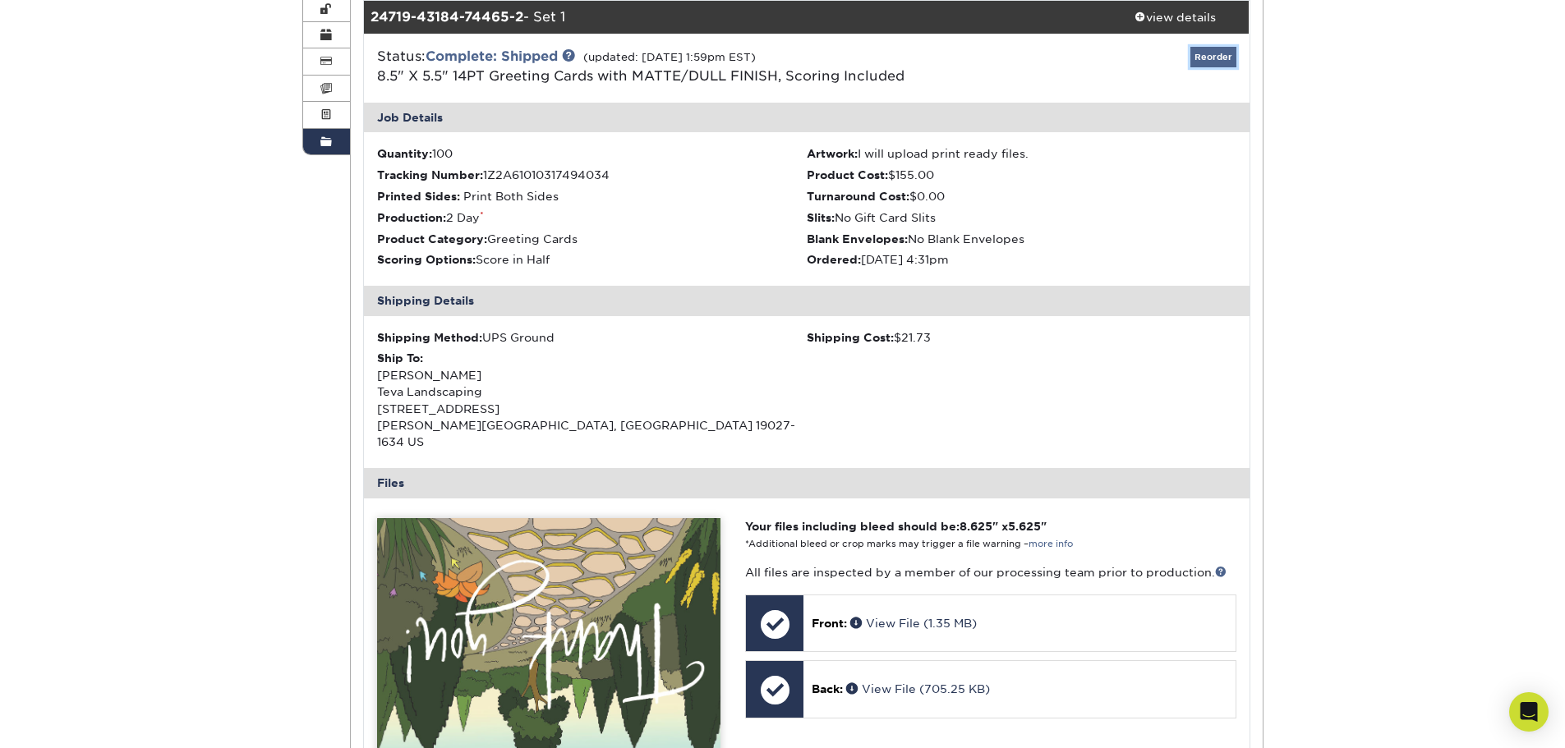
click at [1206, 57] on link "Reorder" at bounding box center [1213, 57] width 46 height 21
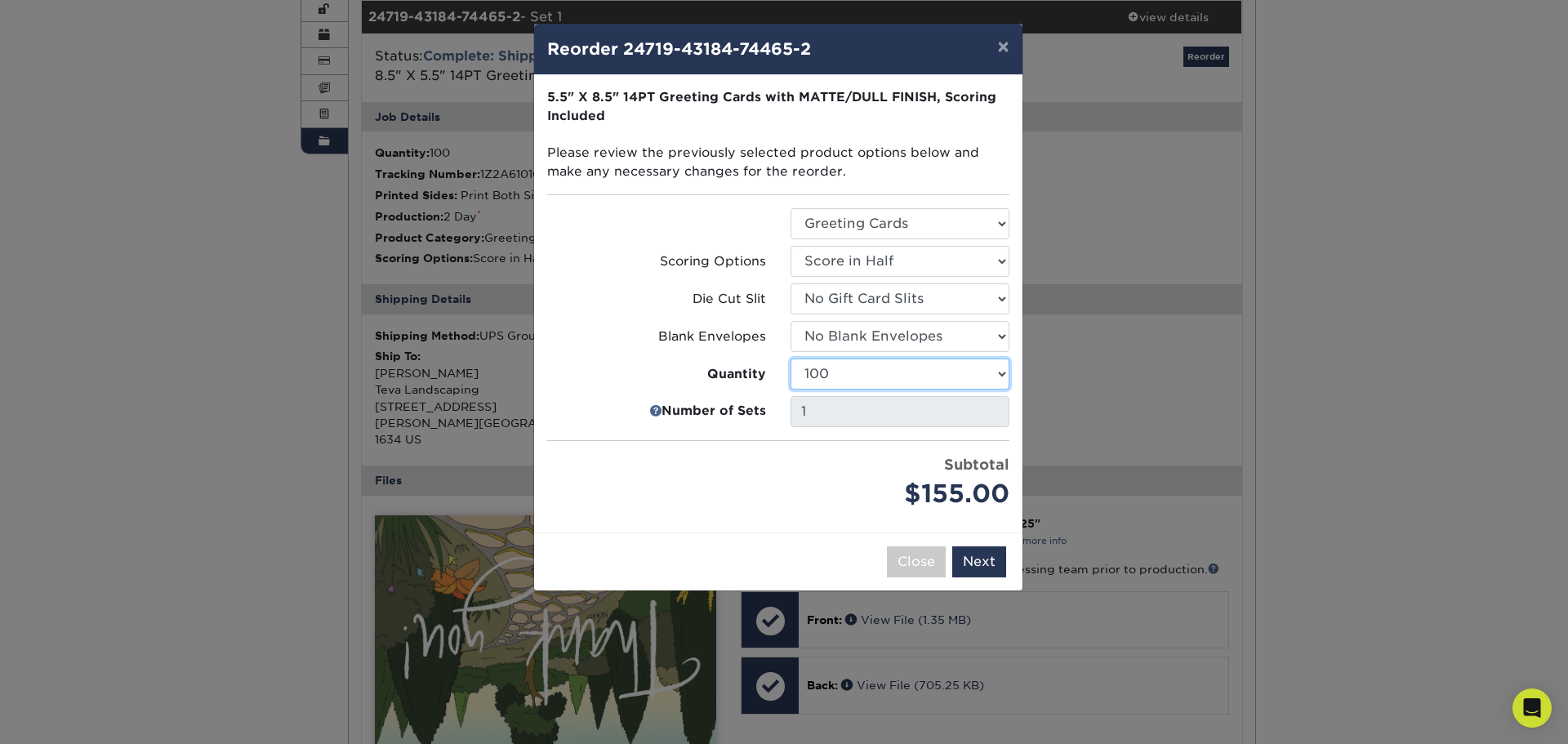
click at [1002, 371] on select "100 250 500 1000 2500 5000 10000" at bounding box center [900, 374] width 219 height 31
select select "f593fda3-2d5c-4b9e-9c2c-6197b899ae74"
click at [790, 359] on select "100 250 500 1000 2500 5000 10000" at bounding box center [900, 374] width 219 height 31
click at [998, 340] on select "Select Option No Blank Envelopes Yes 100 Envelopes A2 Yes 250 Envelopes A2 Yes …" at bounding box center [900, 336] width 219 height 31
click at [1002, 332] on select "Select Option No Blank Envelopes Yes 100 Envelopes A2 Yes 250 Envelopes A2 Yes …" at bounding box center [900, 336] width 219 height 31
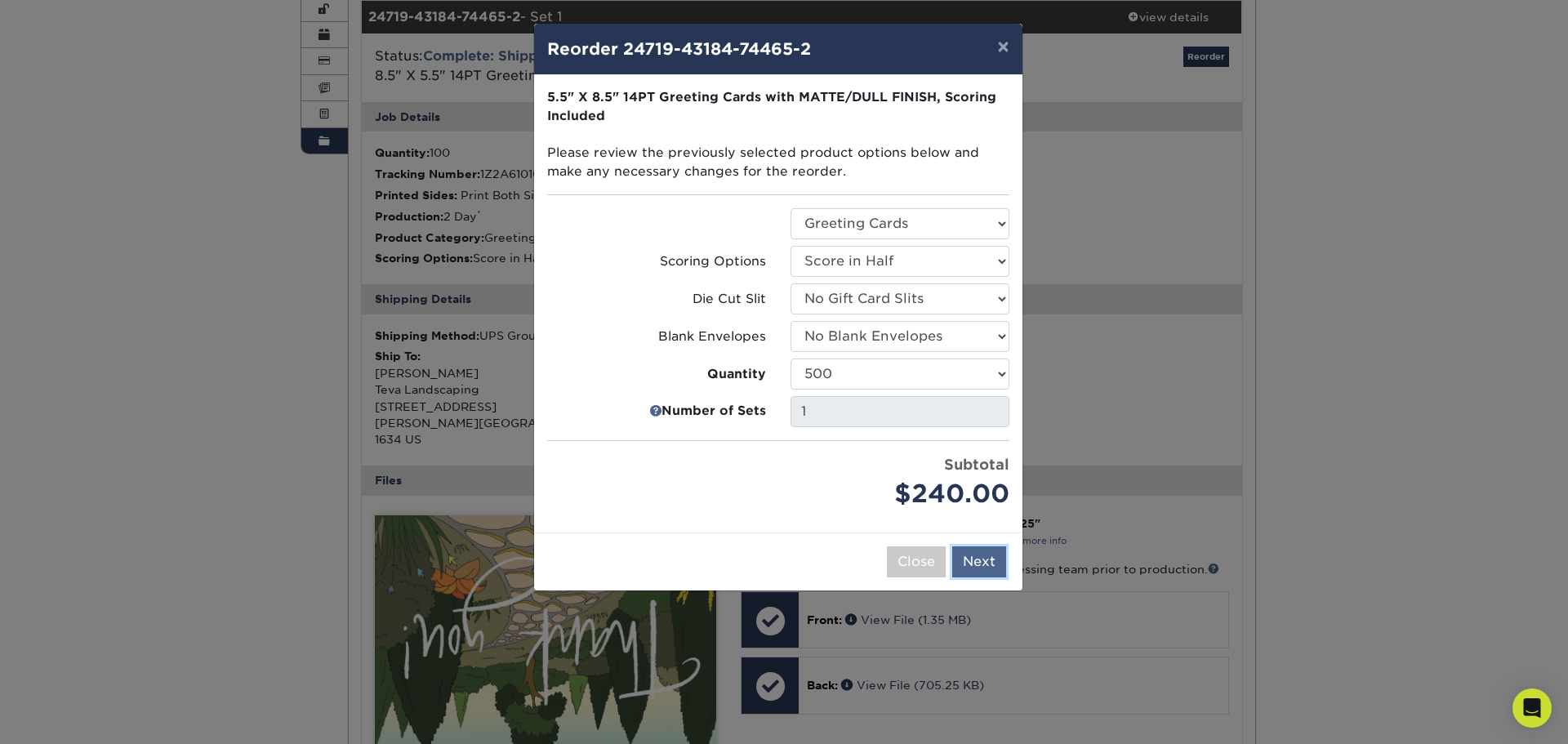
click at [994, 554] on button "Next" at bounding box center [979, 562] width 54 height 31
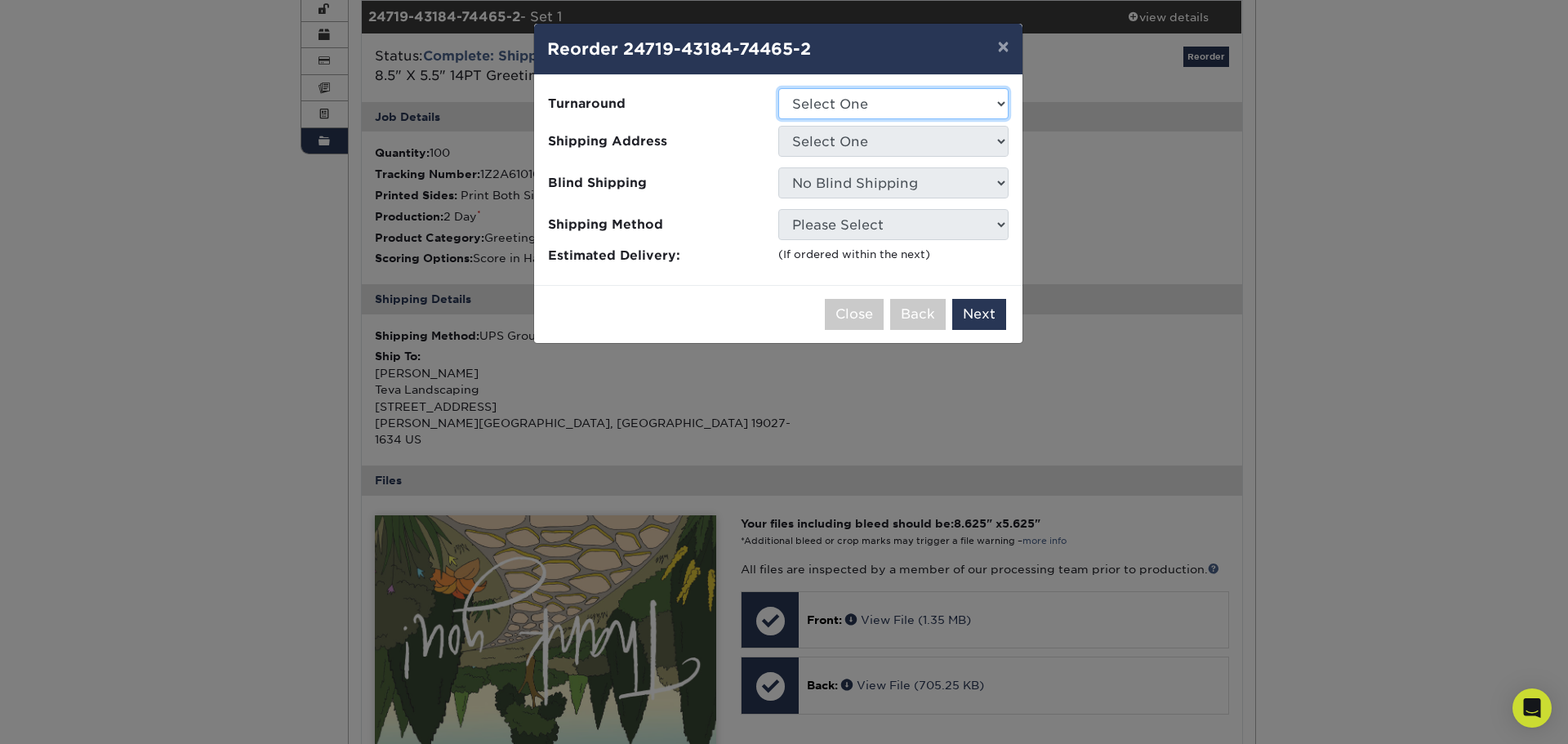
click at [1000, 102] on select "Select One 2-4 Business Days 2 Day Next Business Day" at bounding box center [894, 103] width 231 height 31
select select "761cd08a-270a-49db-bba1-c5b73adfbe18"
click at [779, 89] on select "Select One 2-4 Business Days 2 Day Next Business Day" at bounding box center [894, 103] width 231 height 31
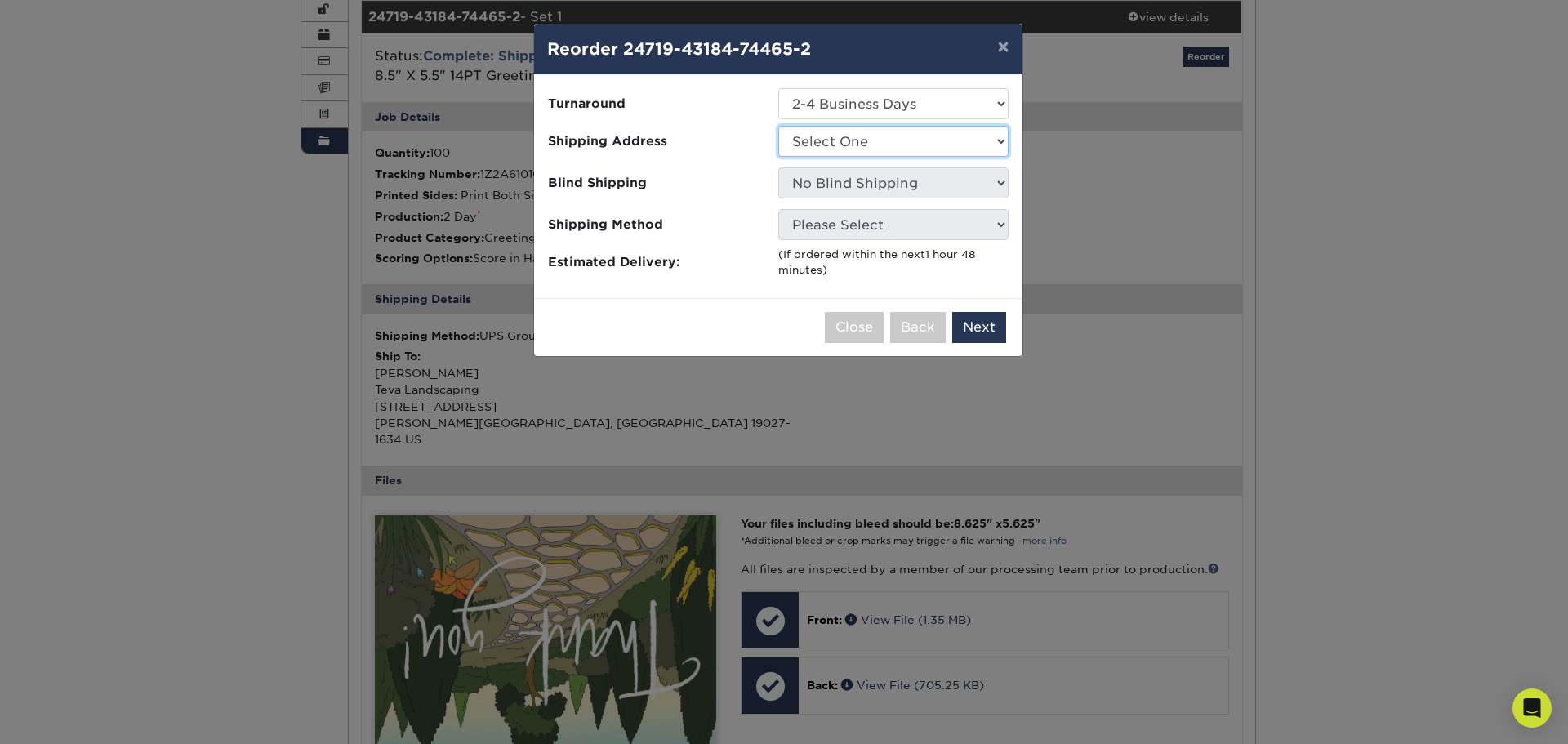
click at [1004, 137] on select "Select One Teva Landscaping" at bounding box center [894, 141] width 231 height 31
select select "164584"
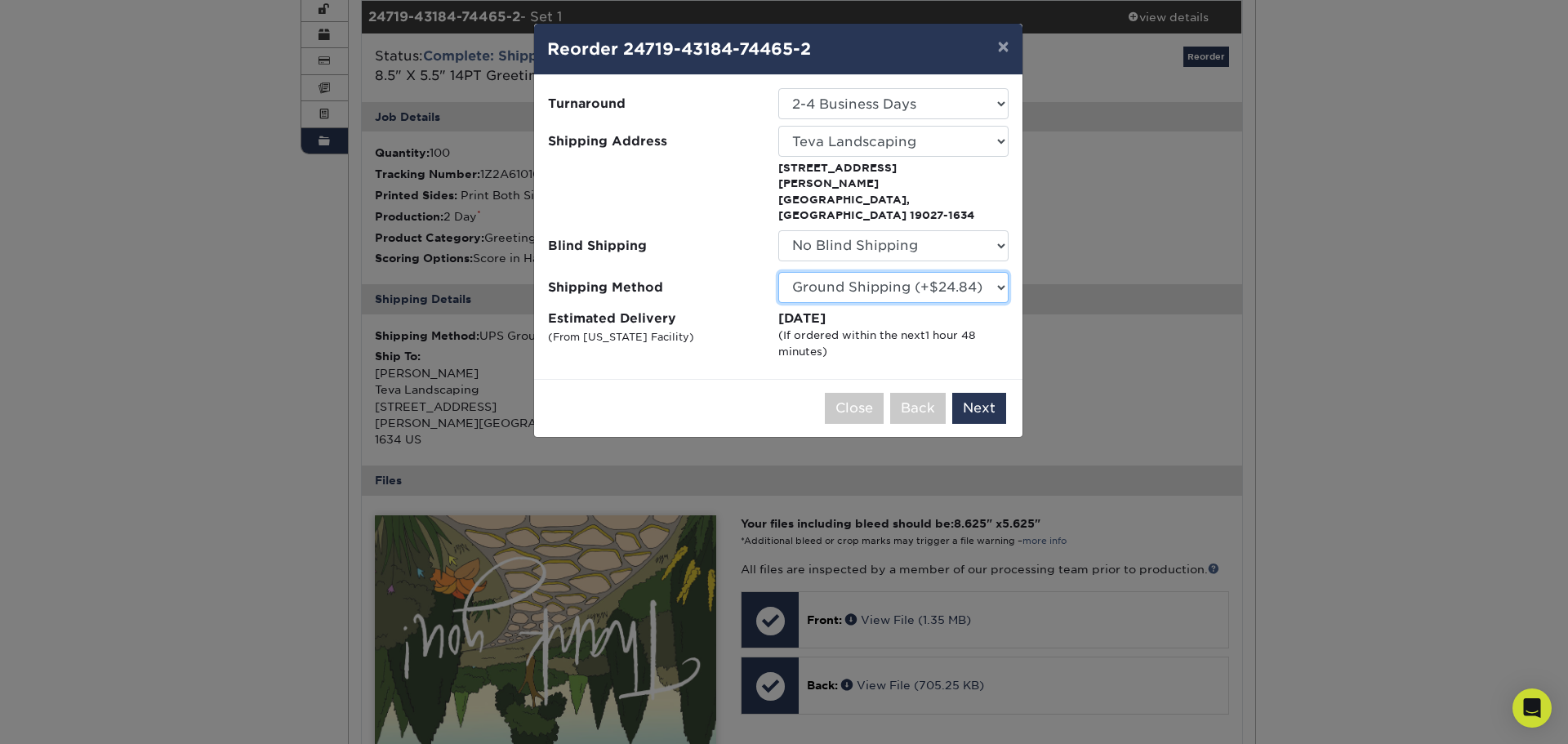
click at [1000, 273] on select "Please Select Ground Shipping (+$24.84) 3 Day Shipping Service (+$32.35) 2 Day …" at bounding box center [894, 287] width 231 height 31
click at [1004, 94] on select "Select One 2-4 Business Days 2 Day Next Business Day" at bounding box center [894, 103] width 231 height 31
click at [992, 393] on button "Next" at bounding box center [979, 408] width 54 height 31
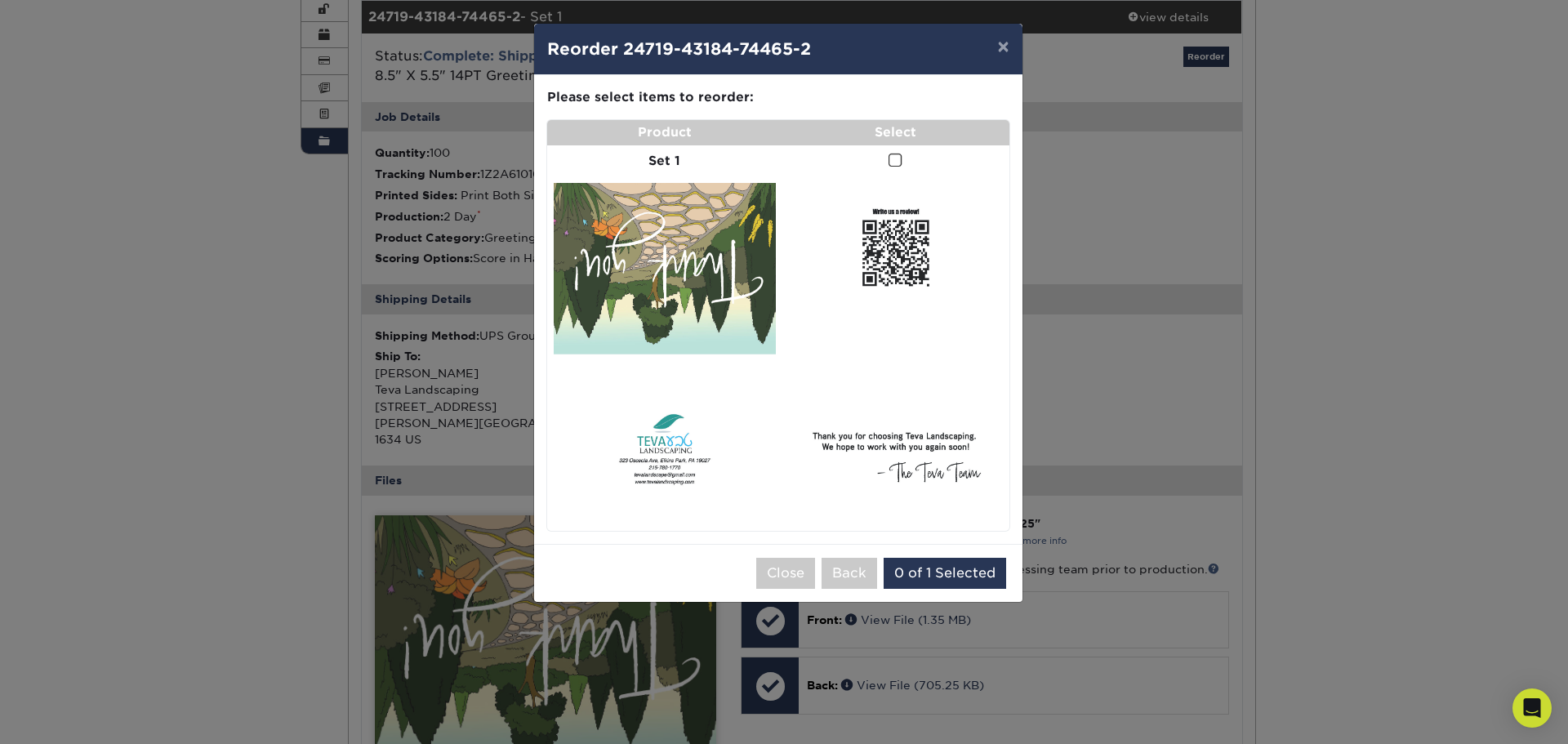
click at [894, 159] on span at bounding box center [896, 161] width 14 height 16
click at [0, 0] on input "checkbox" at bounding box center [0, 0] width 0 height 0
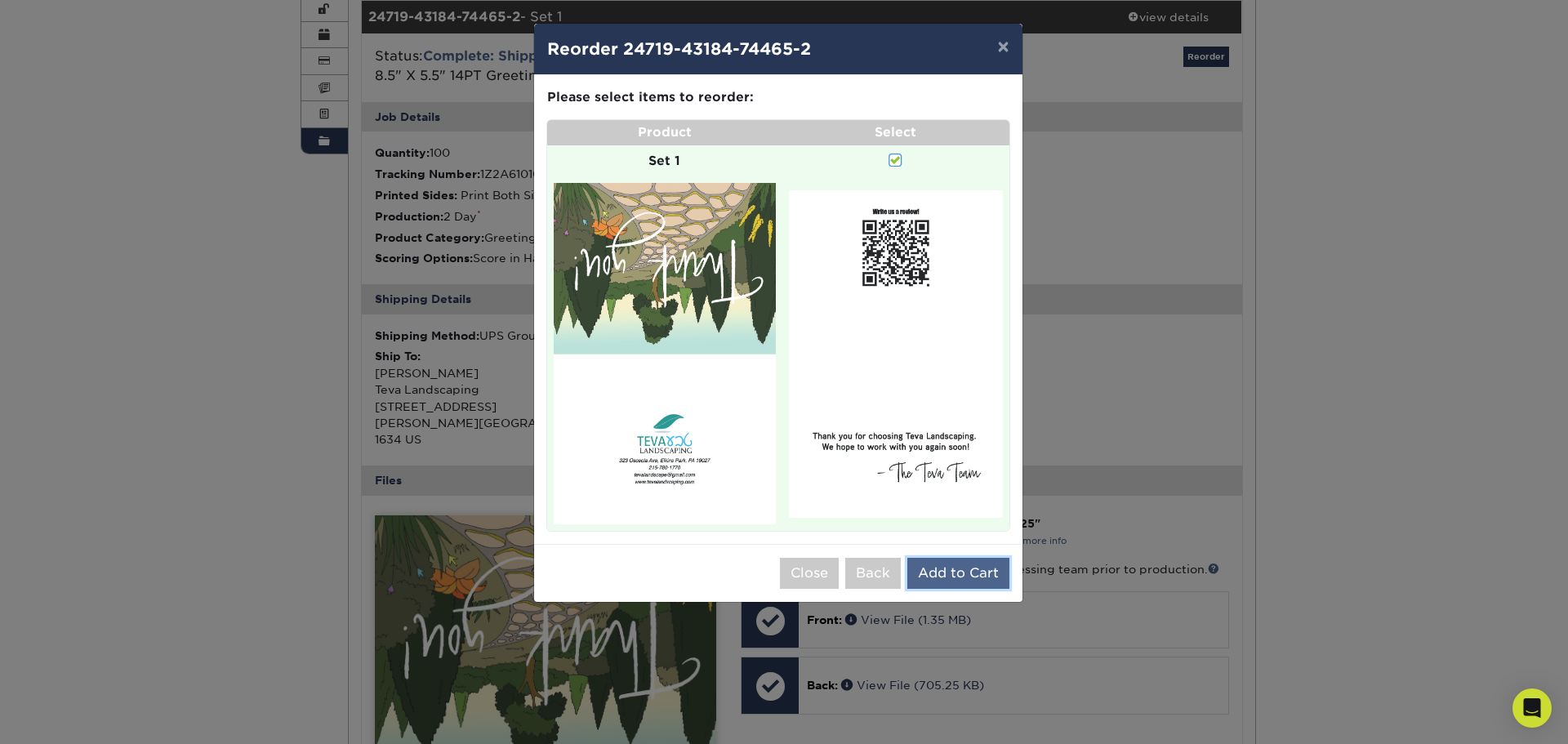
click at [971, 569] on button "Add to Cart" at bounding box center [958, 573] width 102 height 31
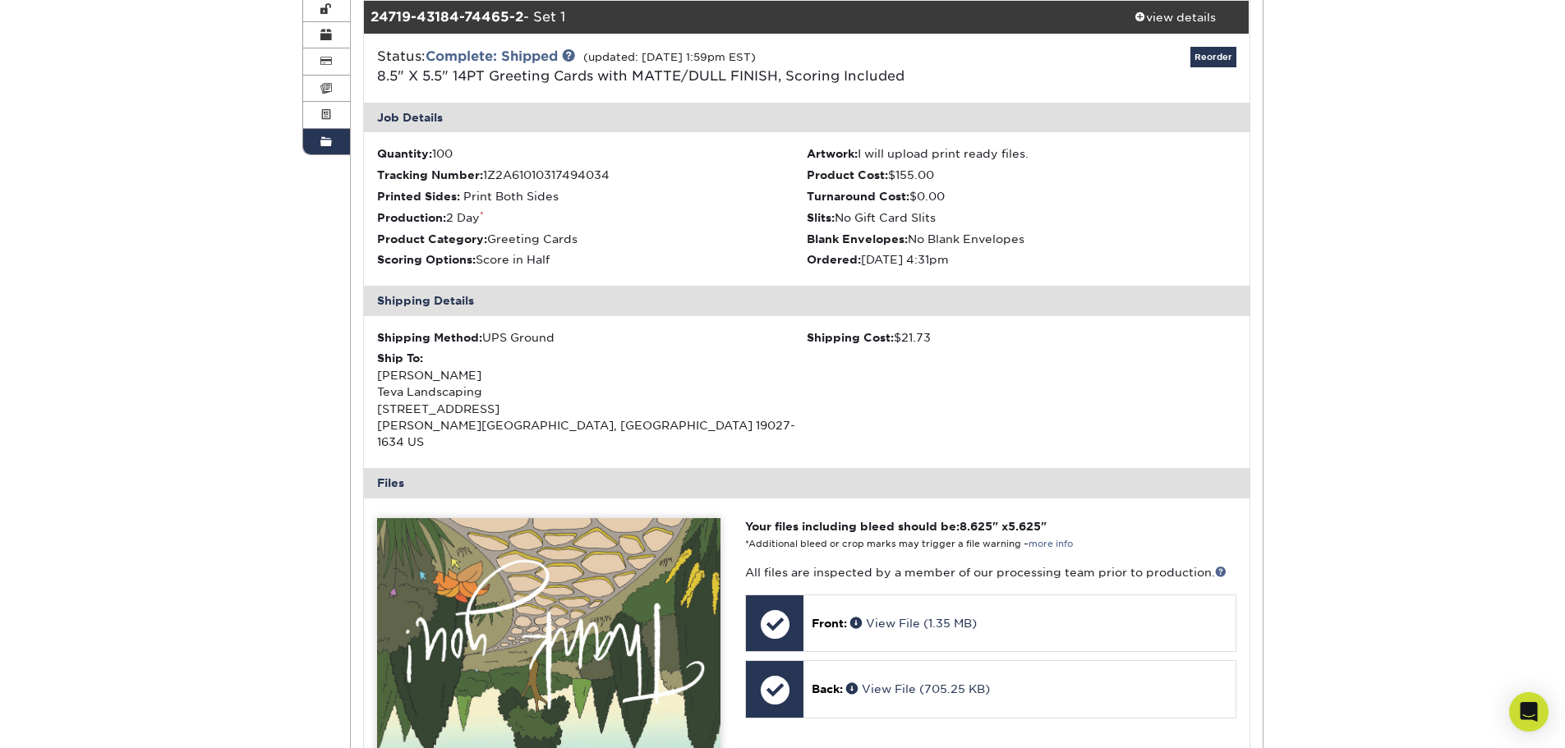
scroll to position [0, 0]
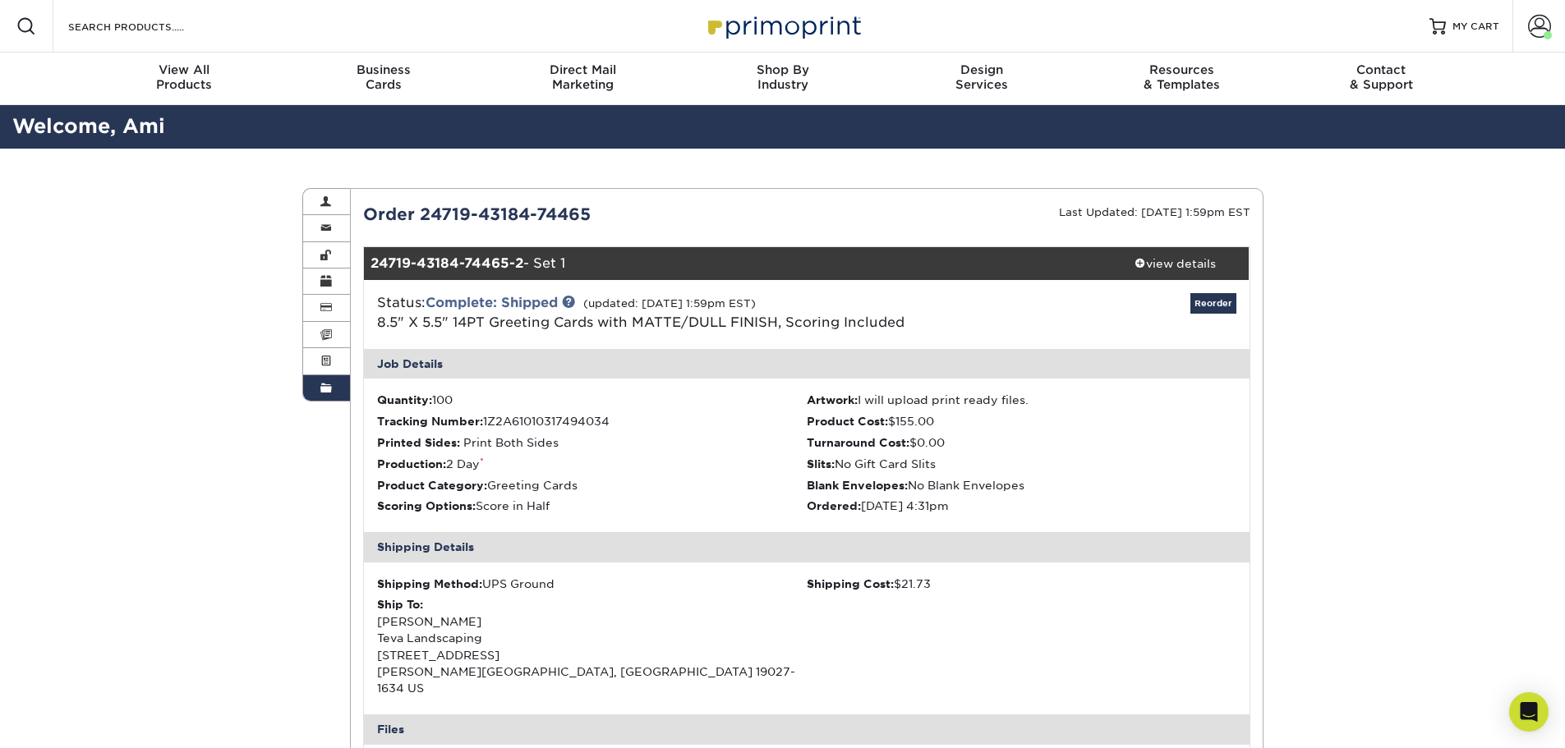
click at [329, 385] on span at bounding box center [326, 388] width 12 height 13
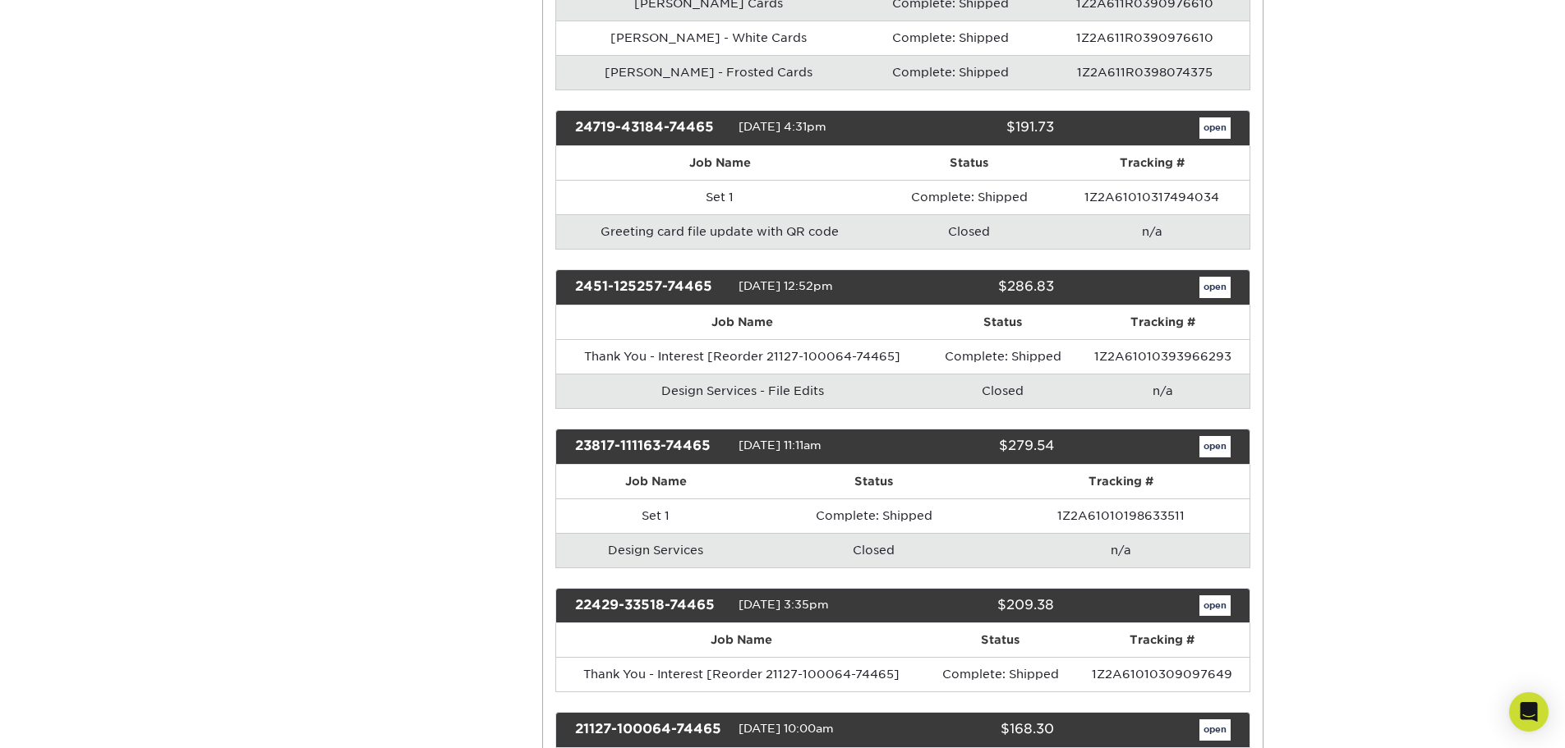
scroll to position [411, 0]
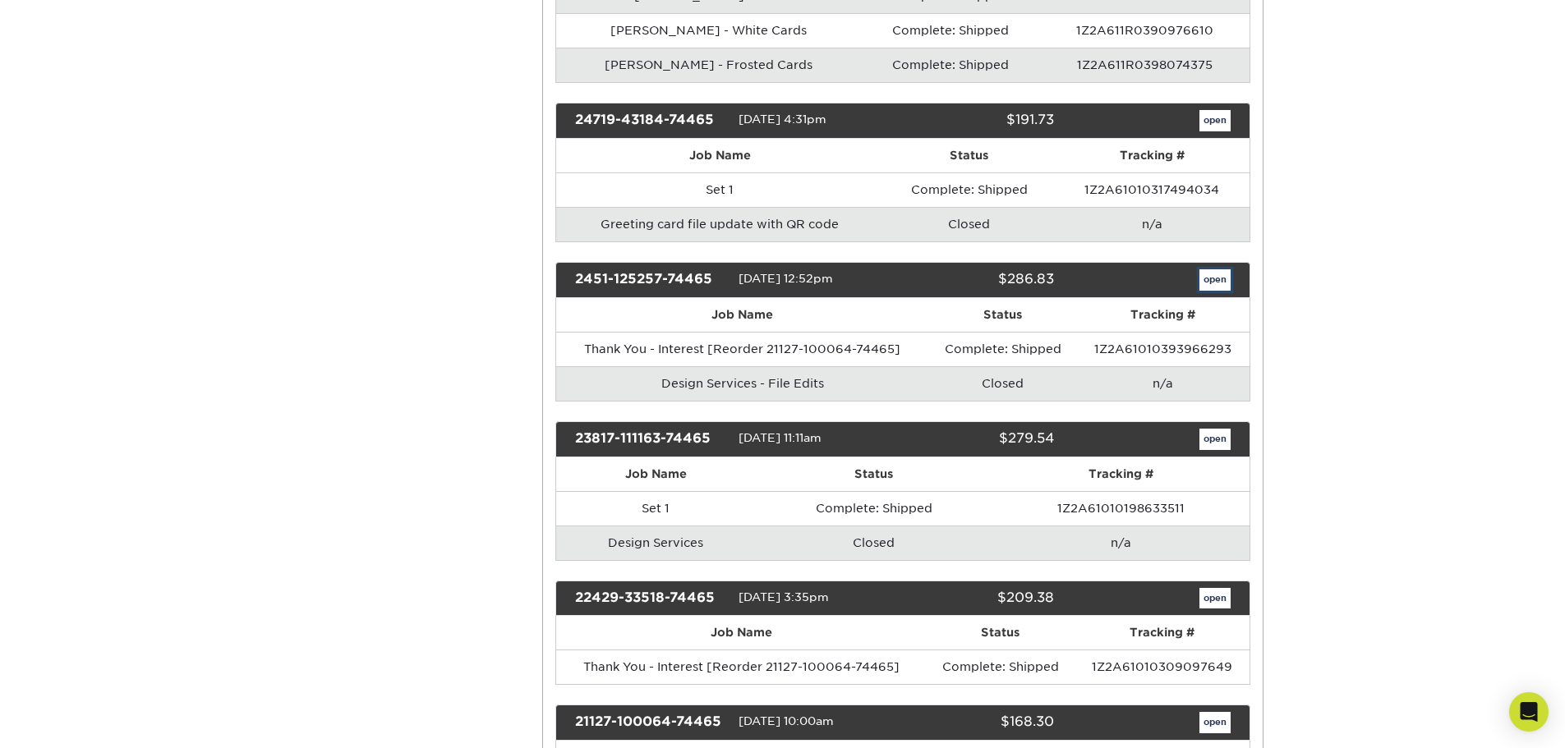
click at [1213, 278] on link "open" at bounding box center [1214, 279] width 31 height 21
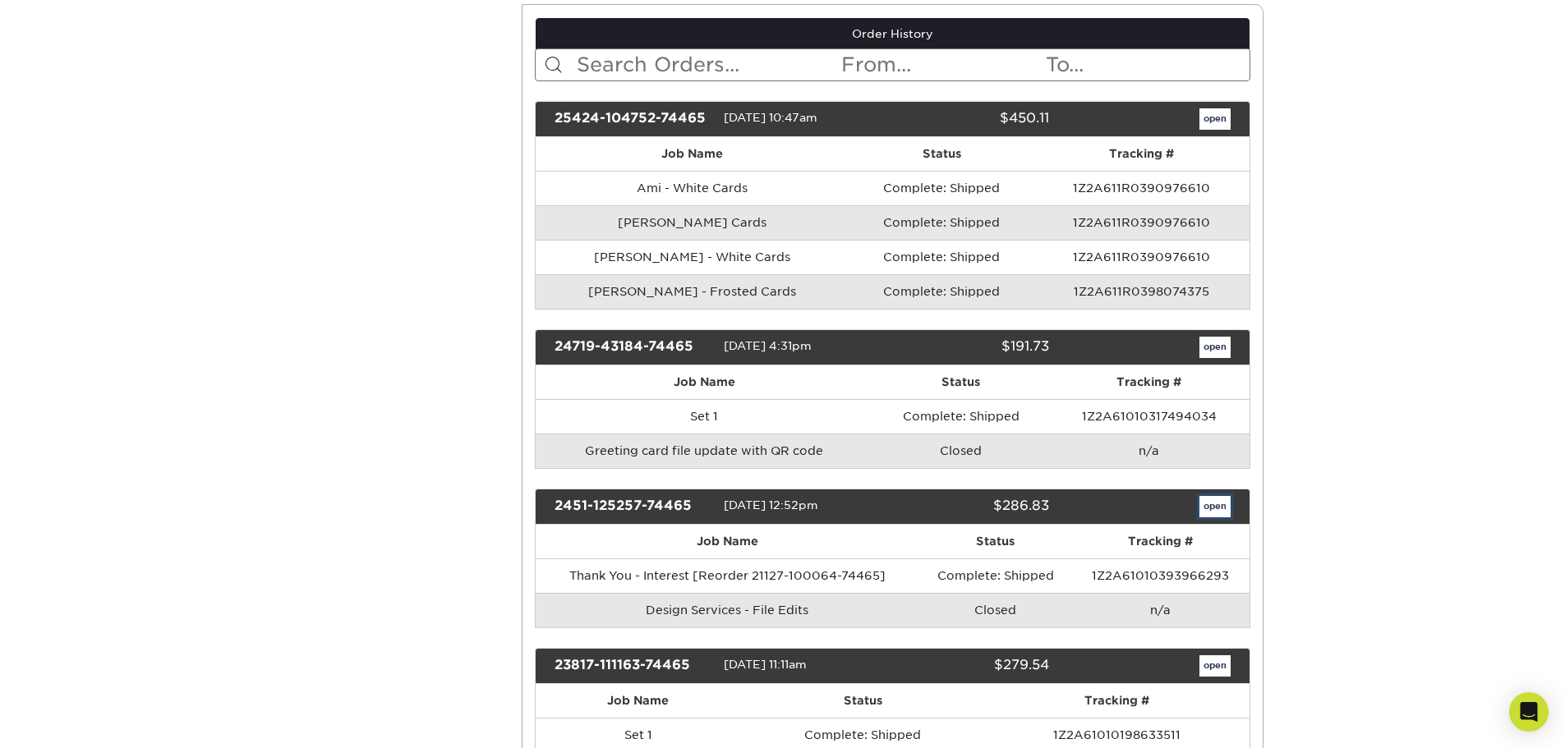
scroll to position [0, 0]
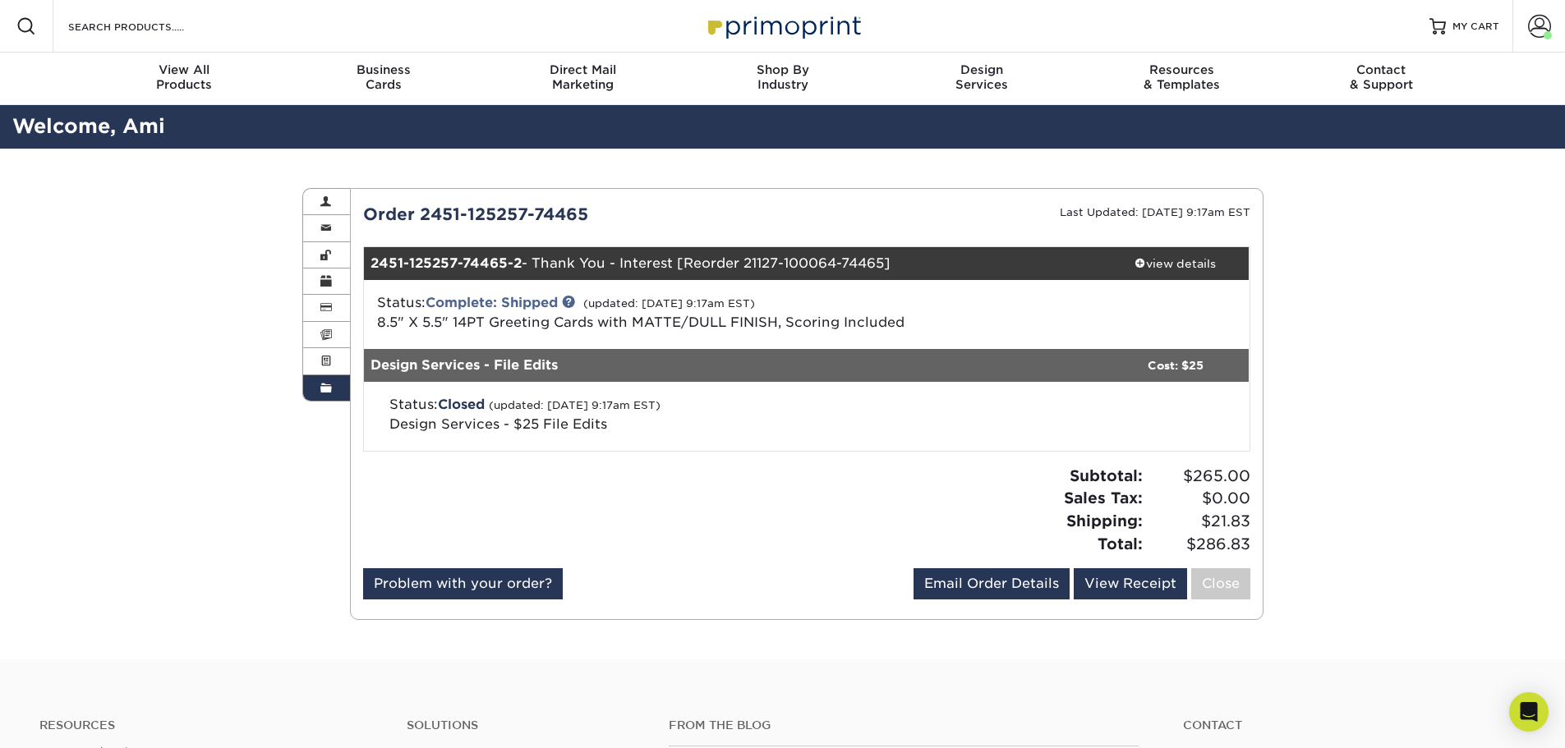
click at [329, 386] on span at bounding box center [326, 388] width 12 height 13
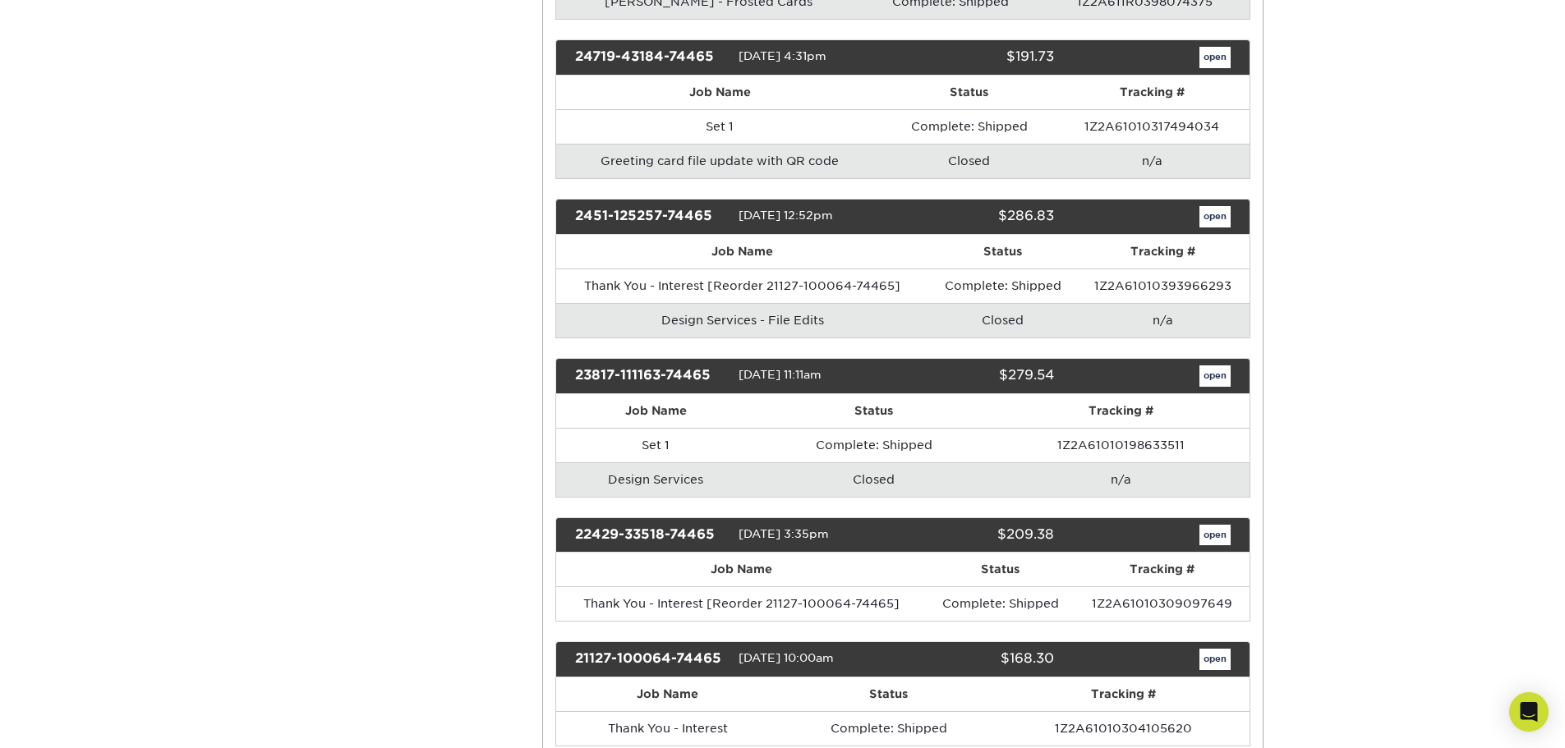
scroll to position [493, 0]
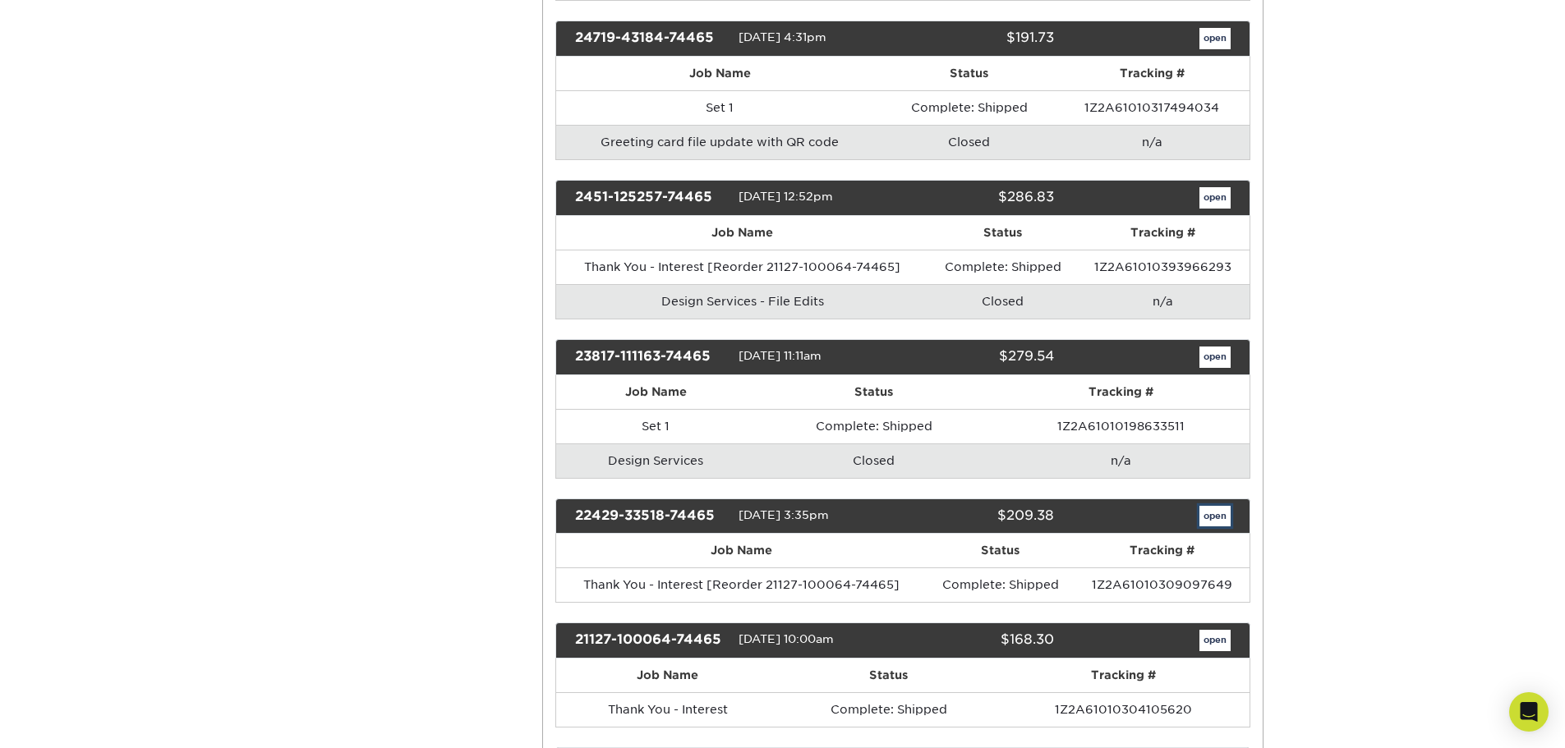
click at [1215, 513] on link "open" at bounding box center [1214, 516] width 31 height 21
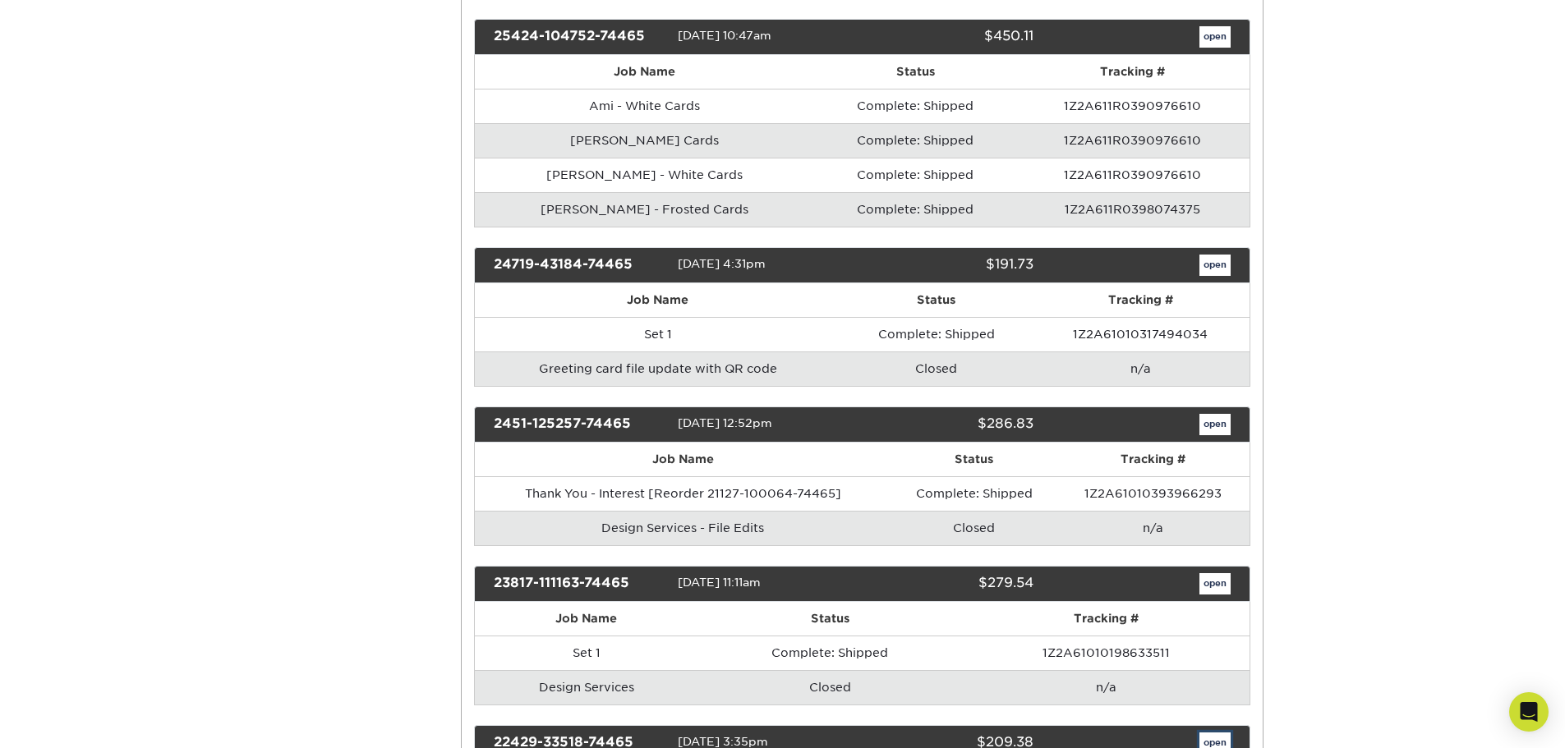
scroll to position [0, 0]
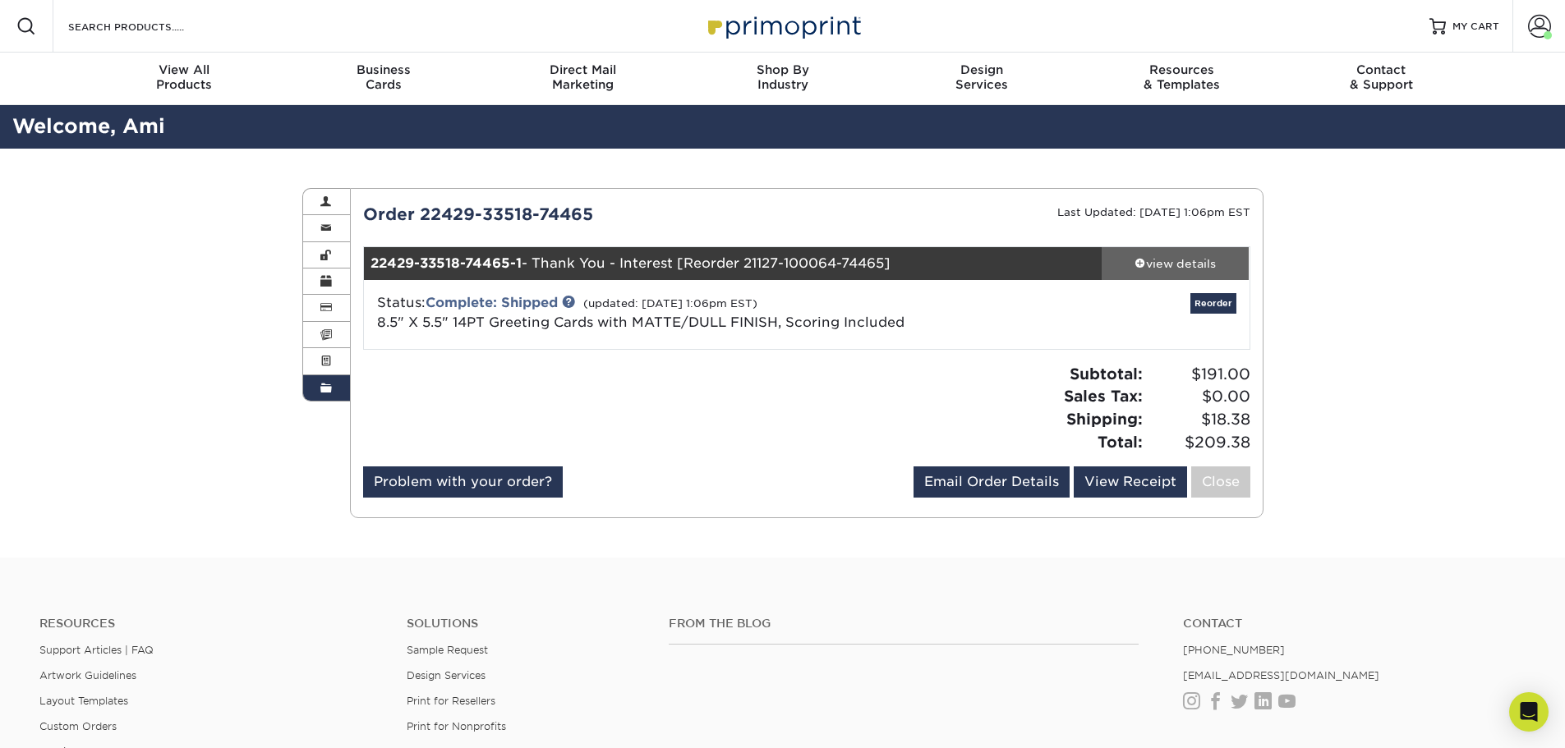
click at [1177, 250] on link "view details" at bounding box center [1176, 263] width 148 height 33
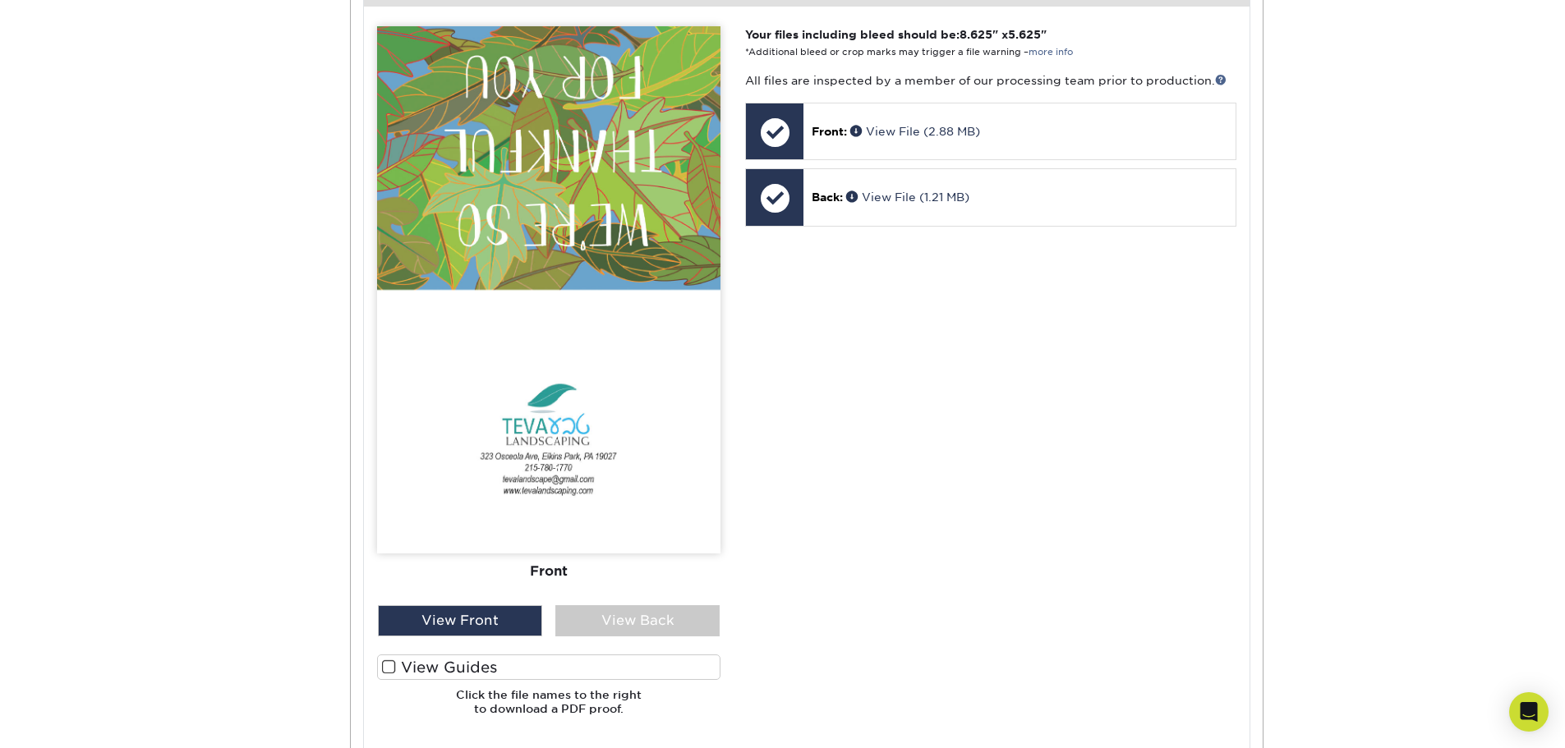
scroll to position [739, 0]
click at [620, 605] on div "View Back" at bounding box center [637, 620] width 164 height 31
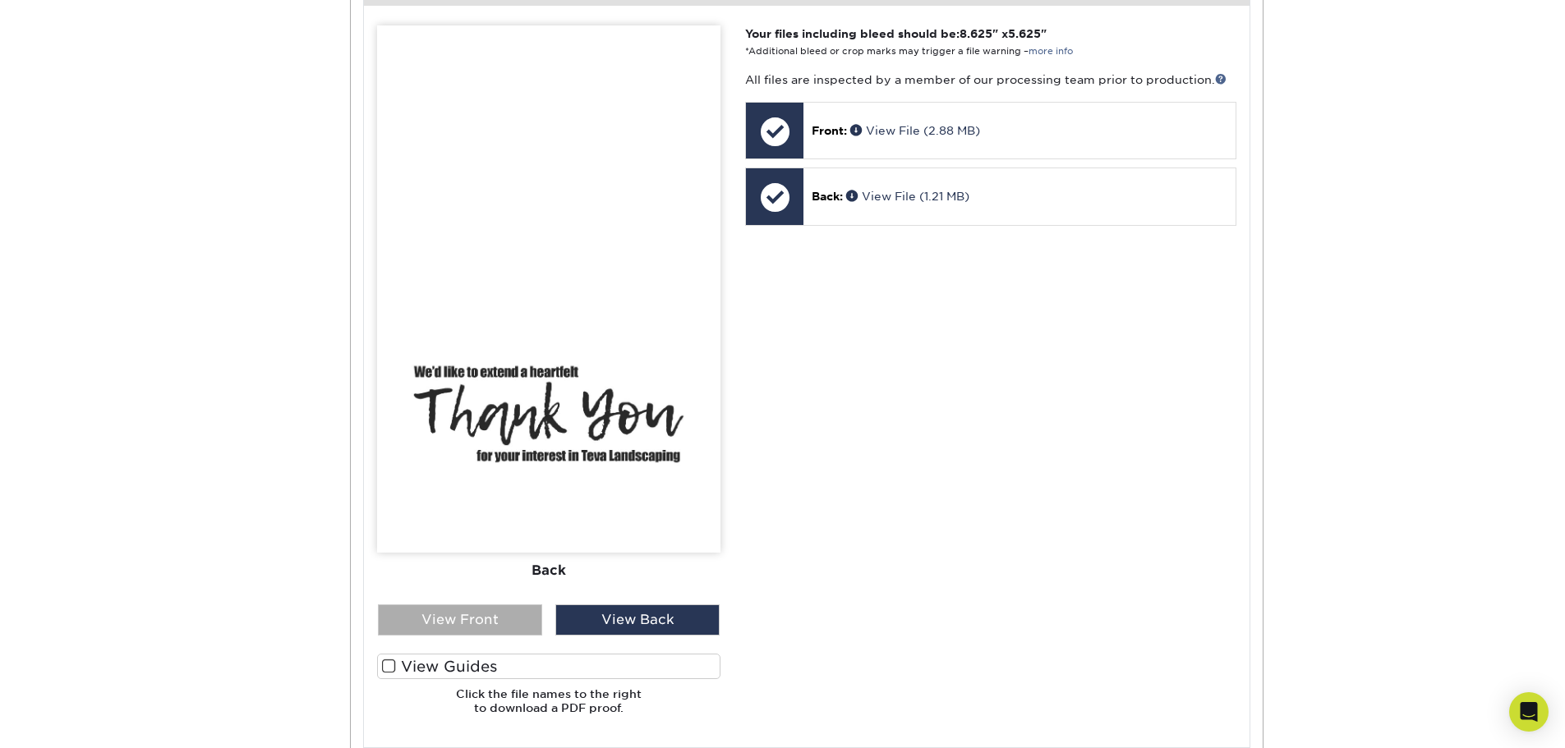
click at [453, 605] on div "View Front" at bounding box center [460, 620] width 164 height 31
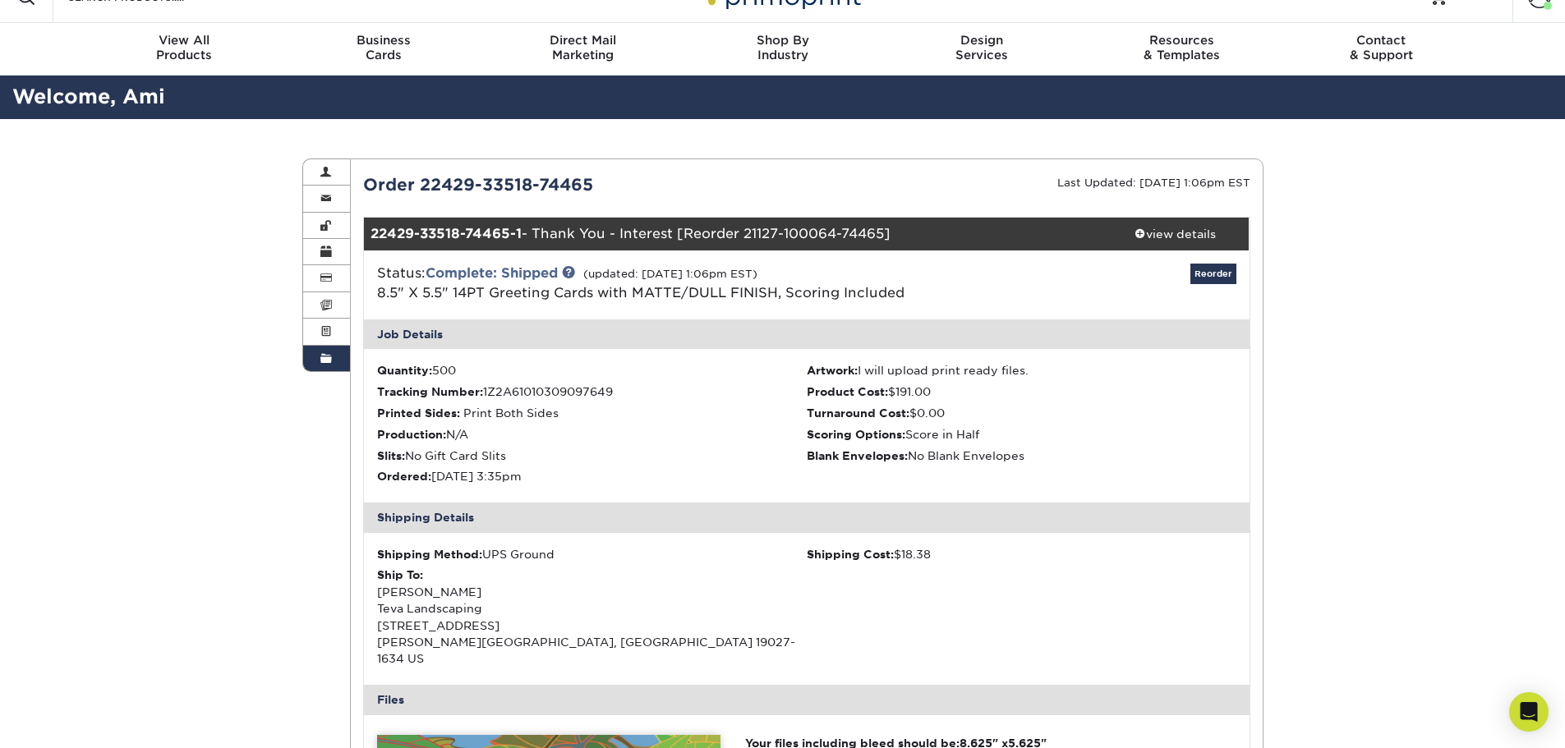
scroll to position [0, 0]
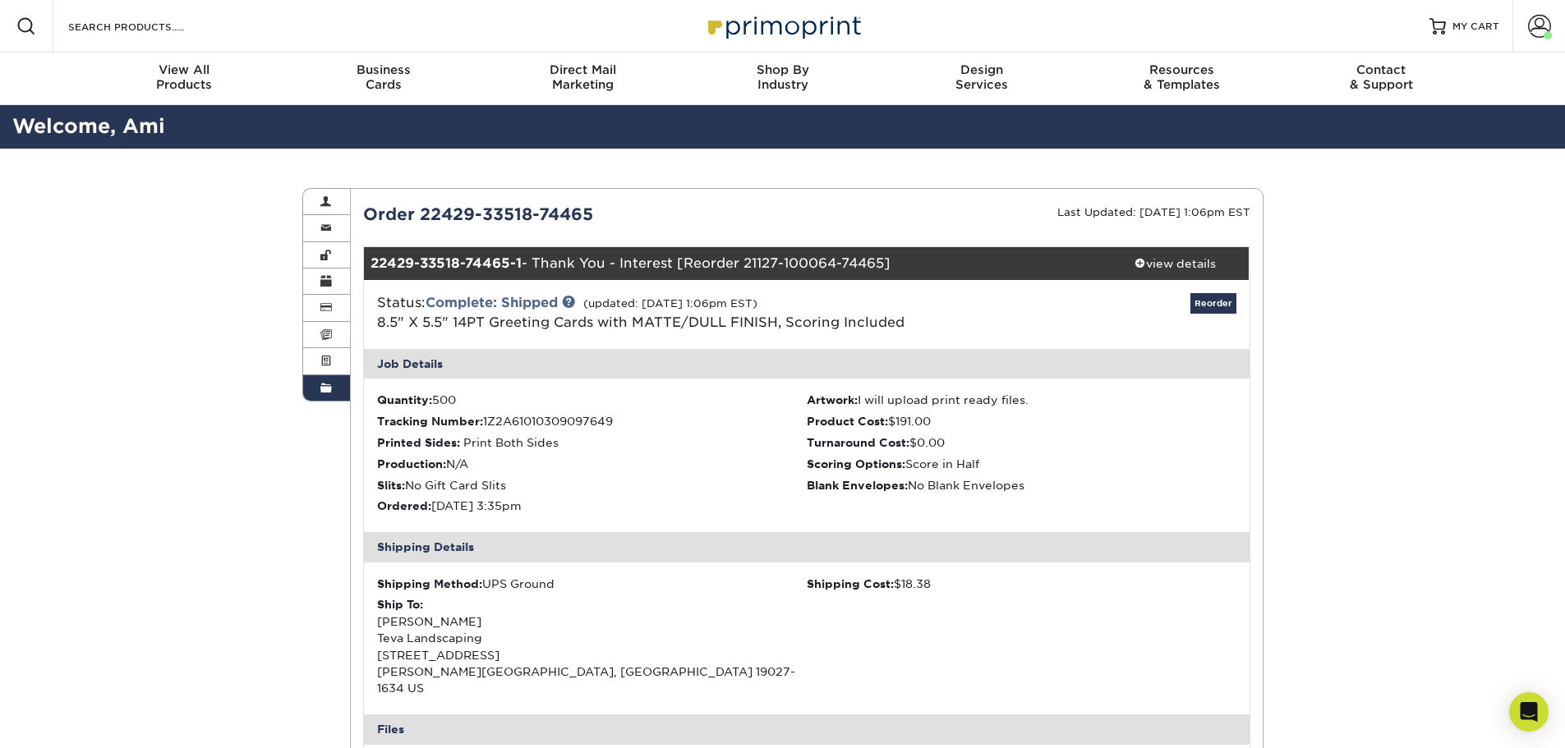
click at [329, 386] on span at bounding box center [326, 388] width 12 height 13
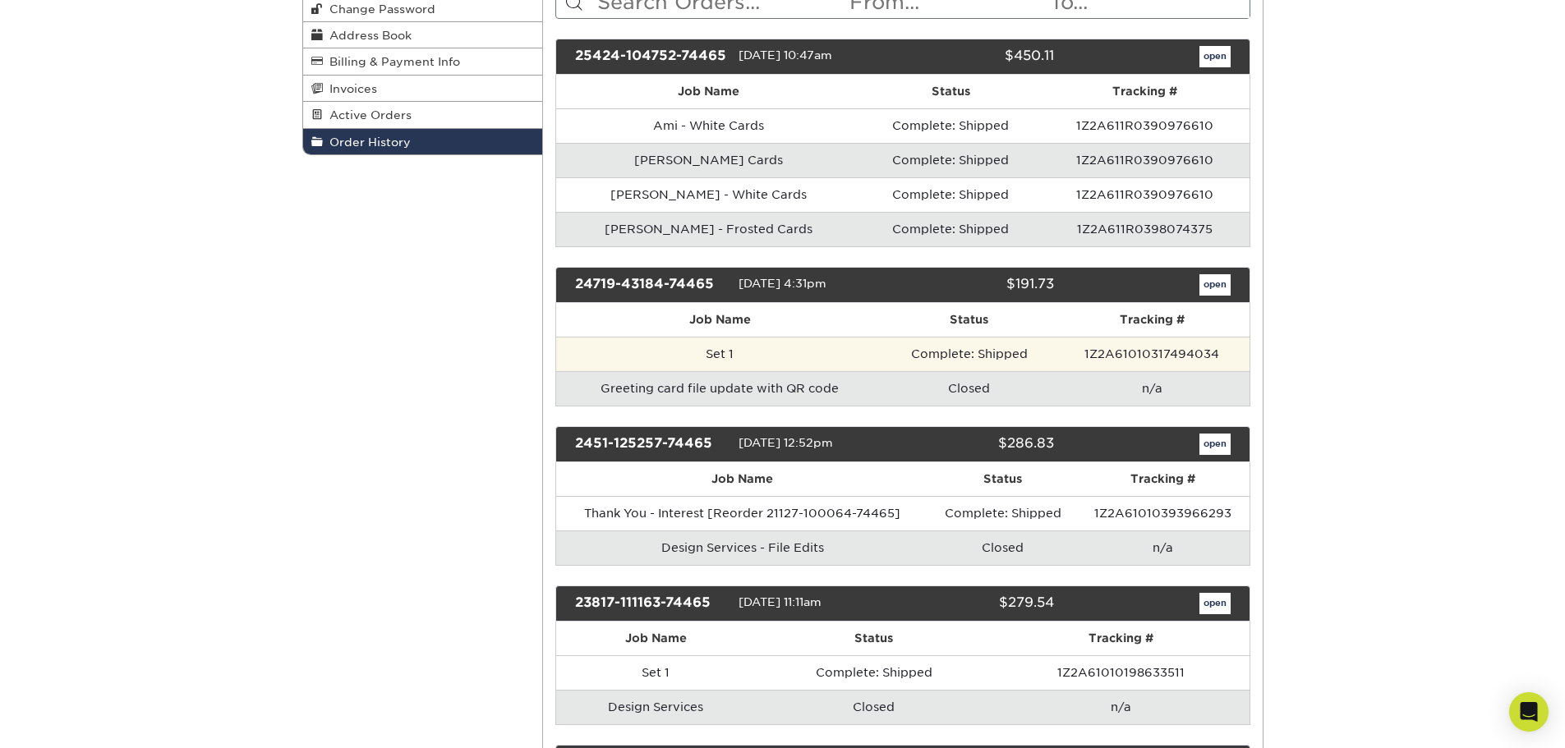
scroll to position [329, 0]
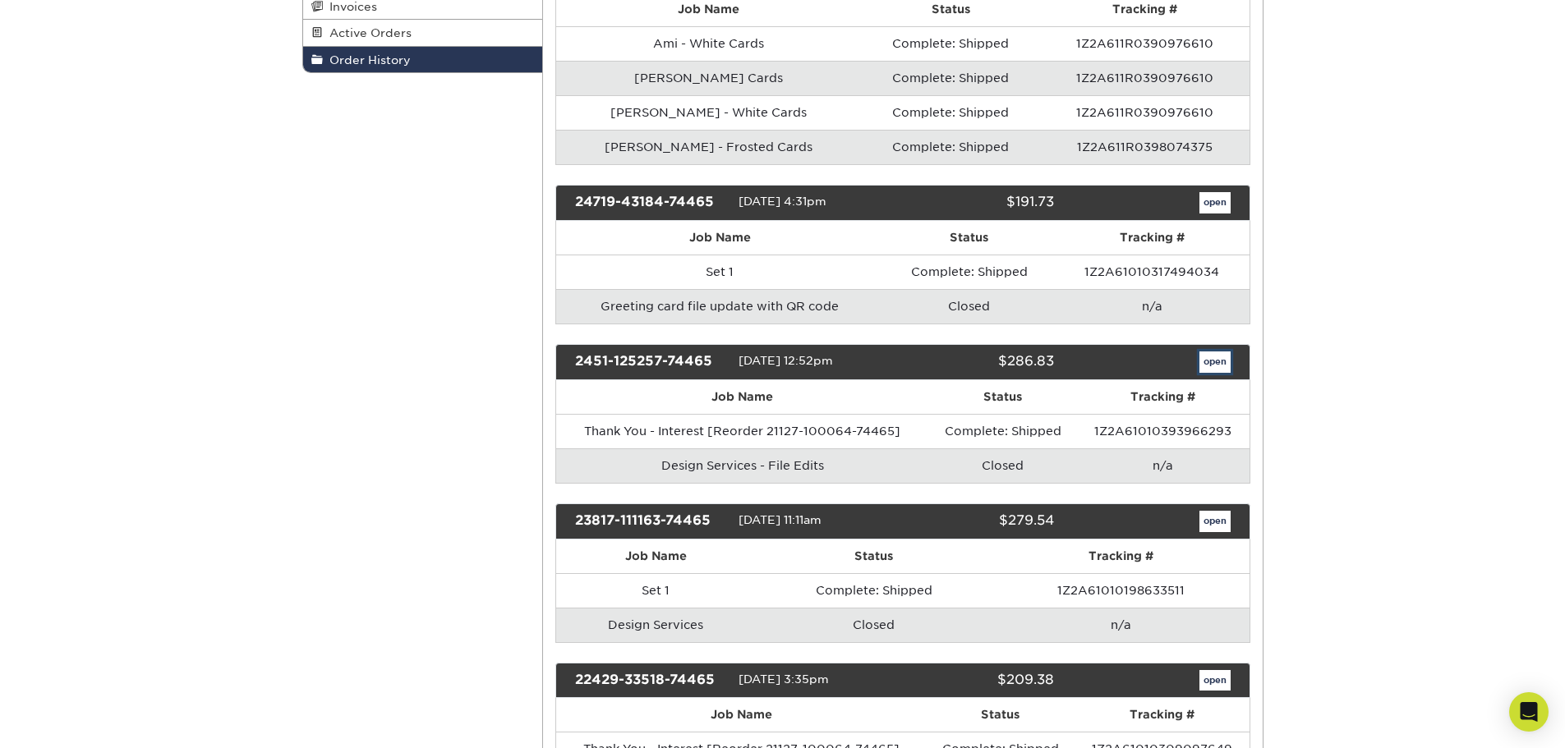
click at [1221, 363] on link "open" at bounding box center [1214, 362] width 31 height 21
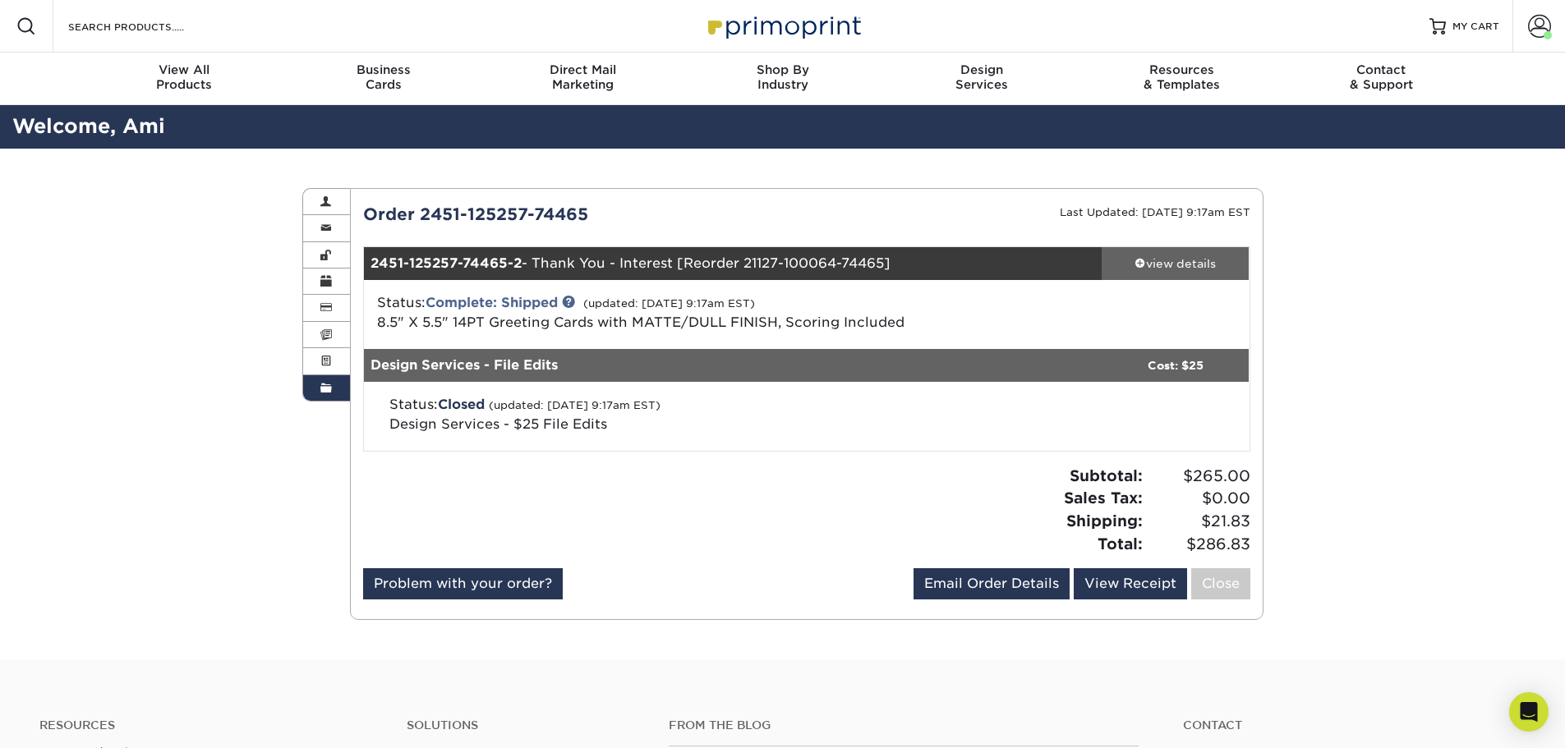
click at [1171, 267] on div "view details" at bounding box center [1176, 263] width 148 height 16
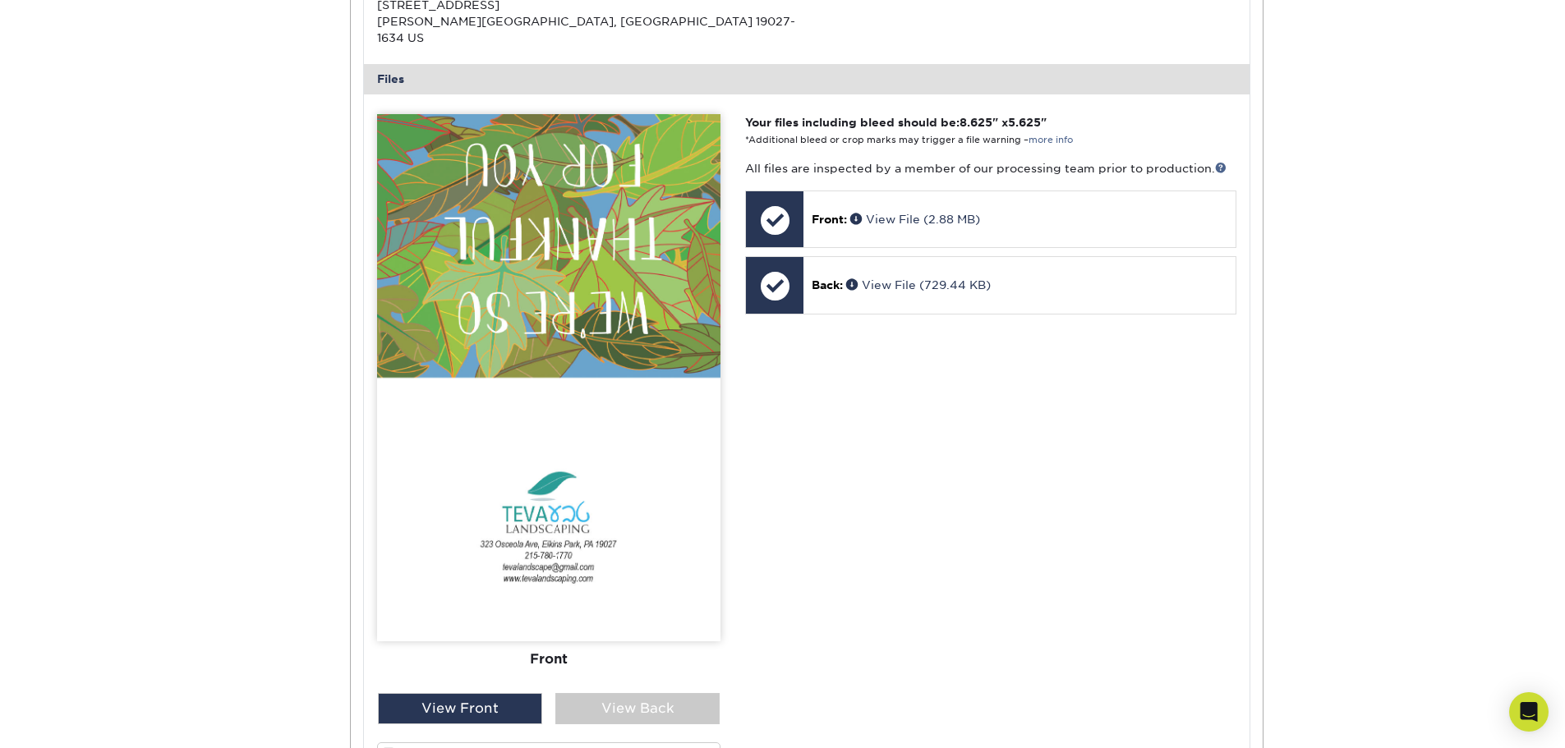
scroll to position [657, 0]
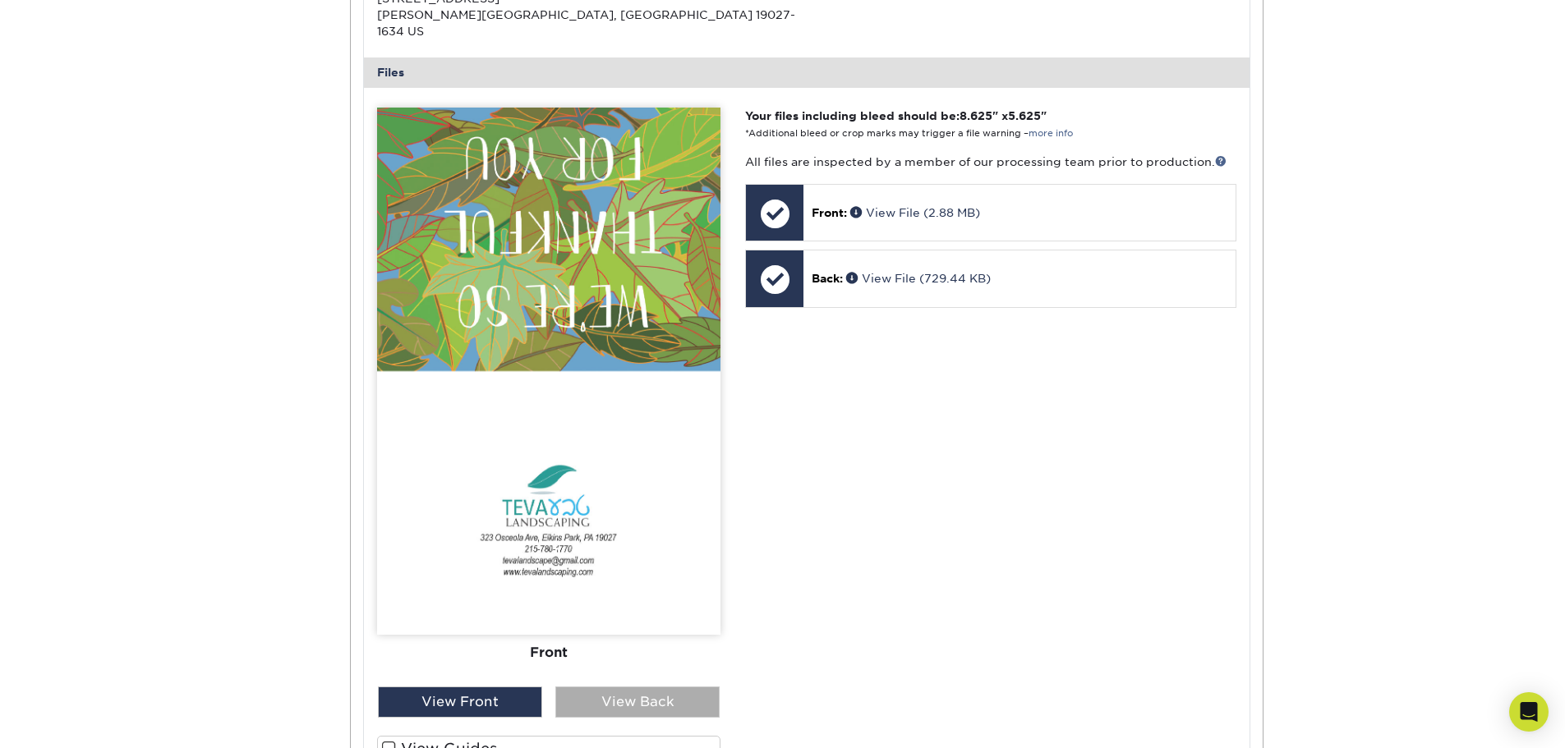
click at [649, 697] on div "View Back" at bounding box center [637, 702] width 164 height 31
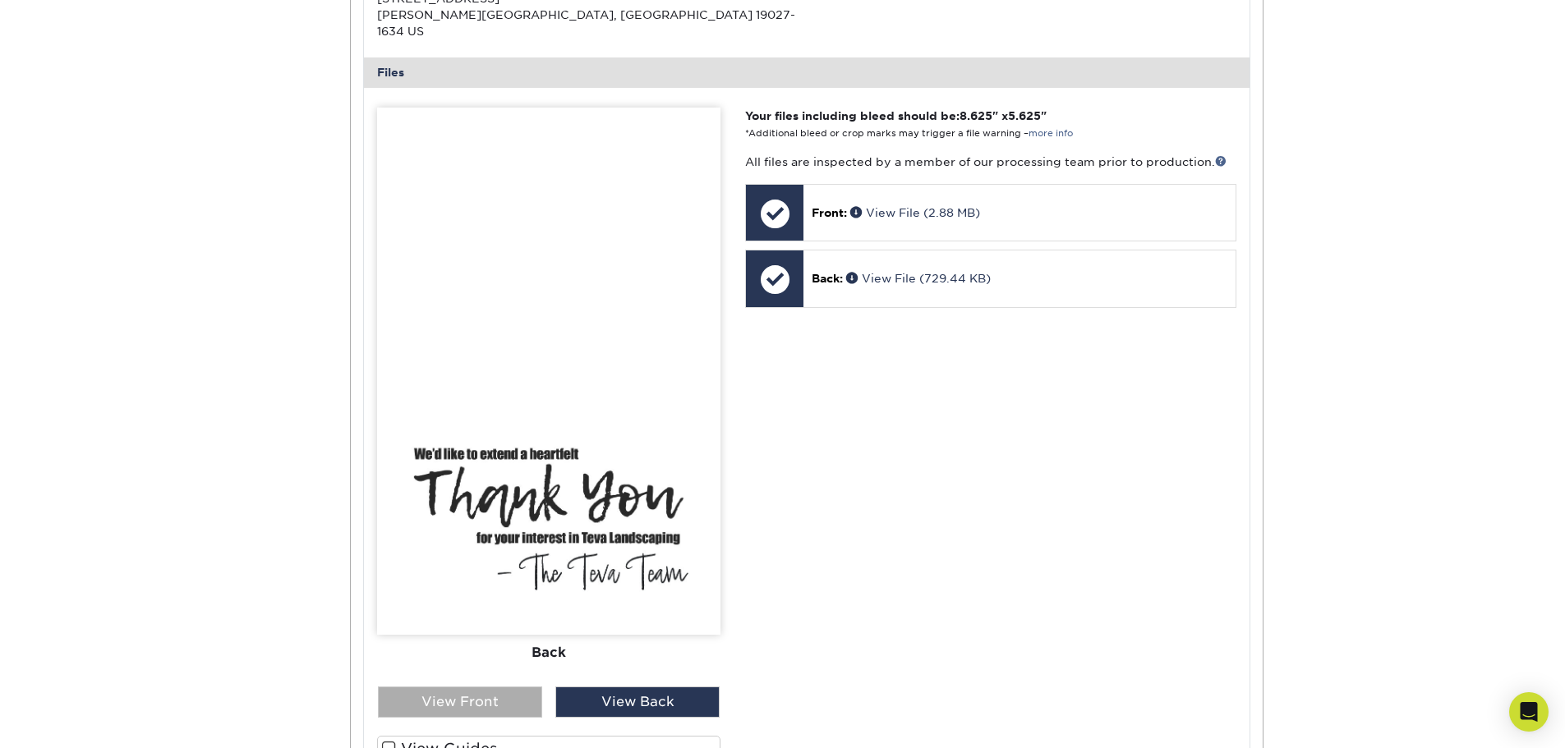
click at [487, 687] on div "View Front" at bounding box center [460, 702] width 164 height 31
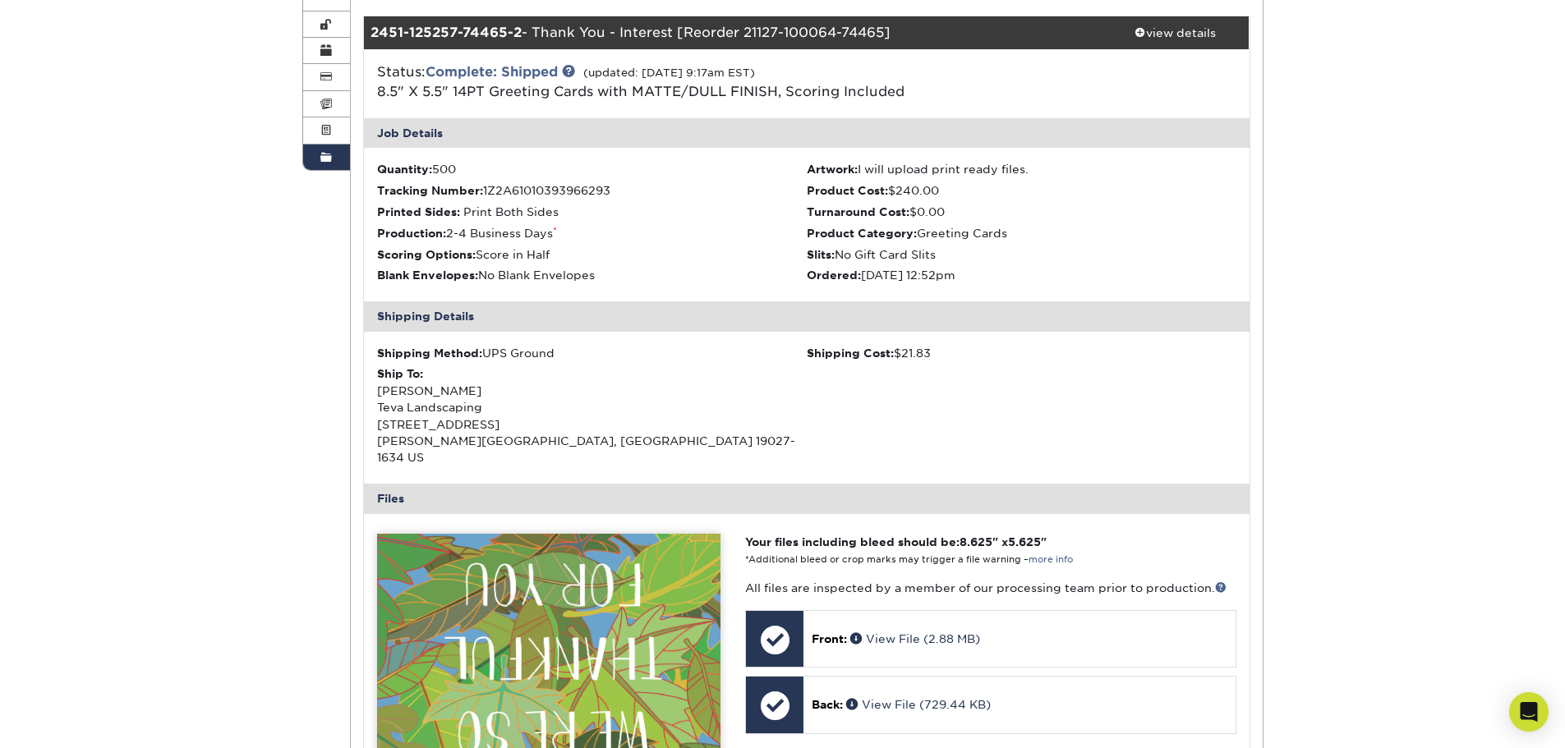
scroll to position [82, 0]
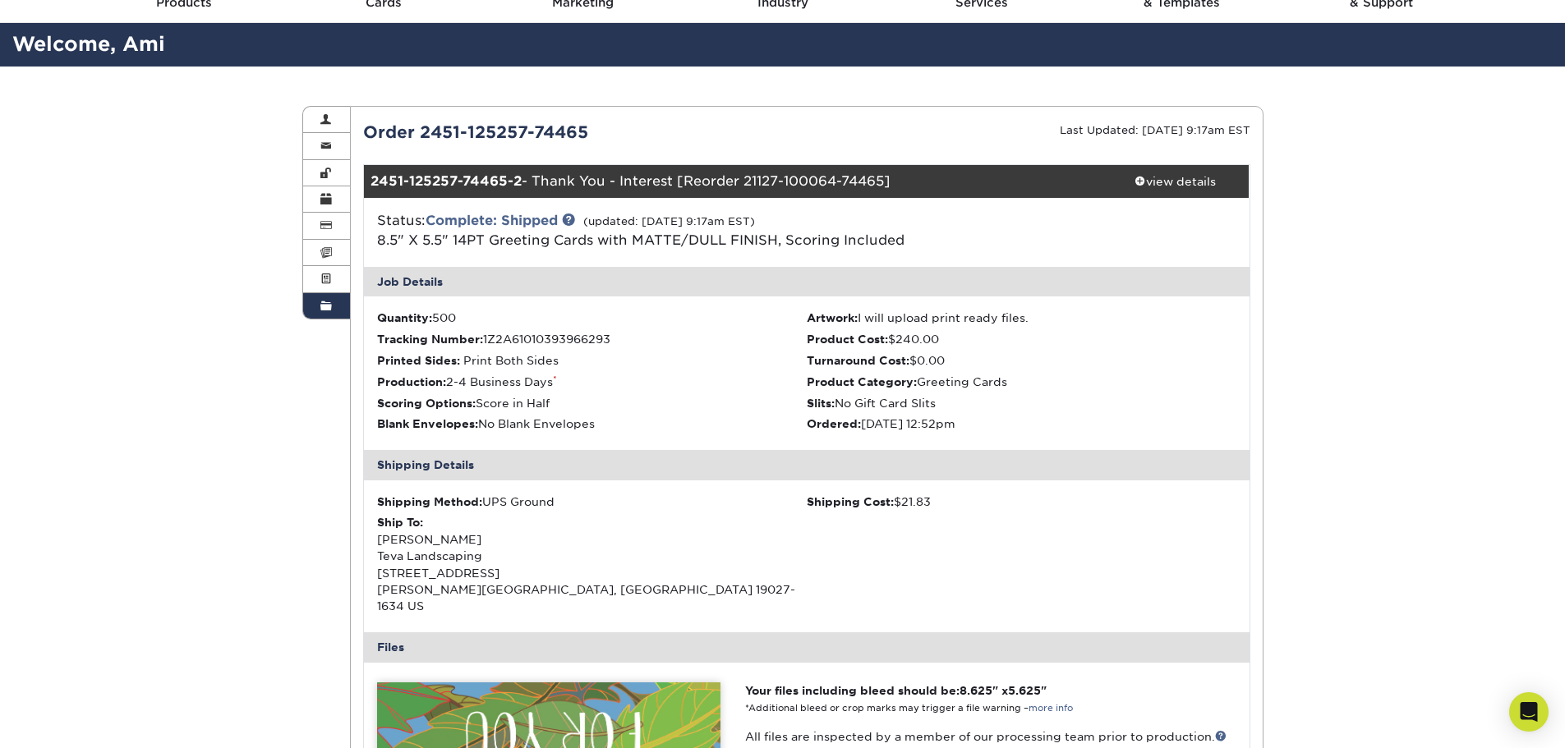
drag, startPoint x: 366, startPoint y: 129, endPoint x: 623, endPoint y: 137, distance: 257.3
click at [623, 137] on div "Order 2451-125257-74465" at bounding box center [579, 132] width 456 height 25
copy div "Order 2451-125257-74465"
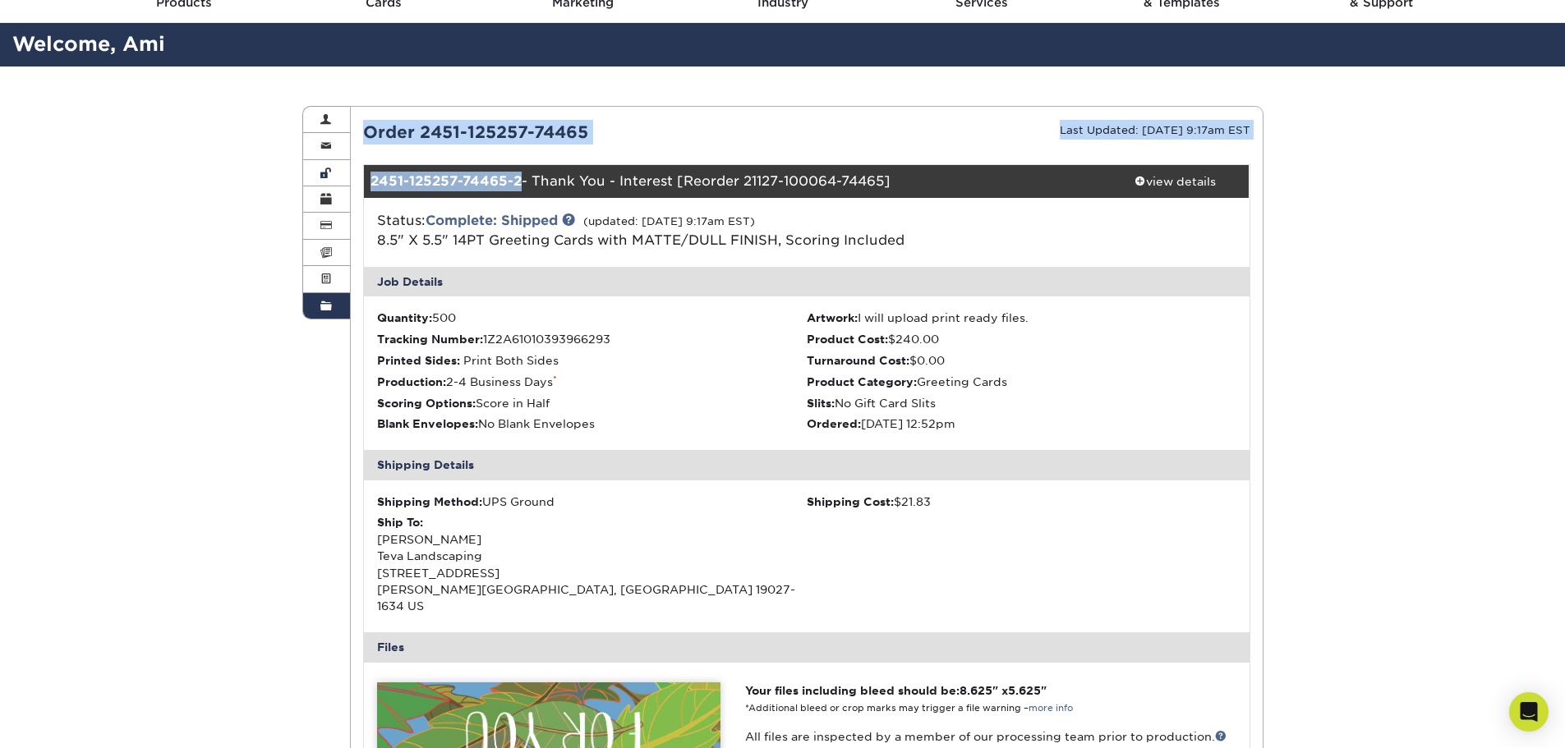
drag, startPoint x: 520, startPoint y: 182, endPoint x: 335, endPoint y: 182, distance: 184.8
click at [335, 106] on div "Order History Account Overview Contact Information Change Password Address Book…" at bounding box center [782, 106] width 961 height 0
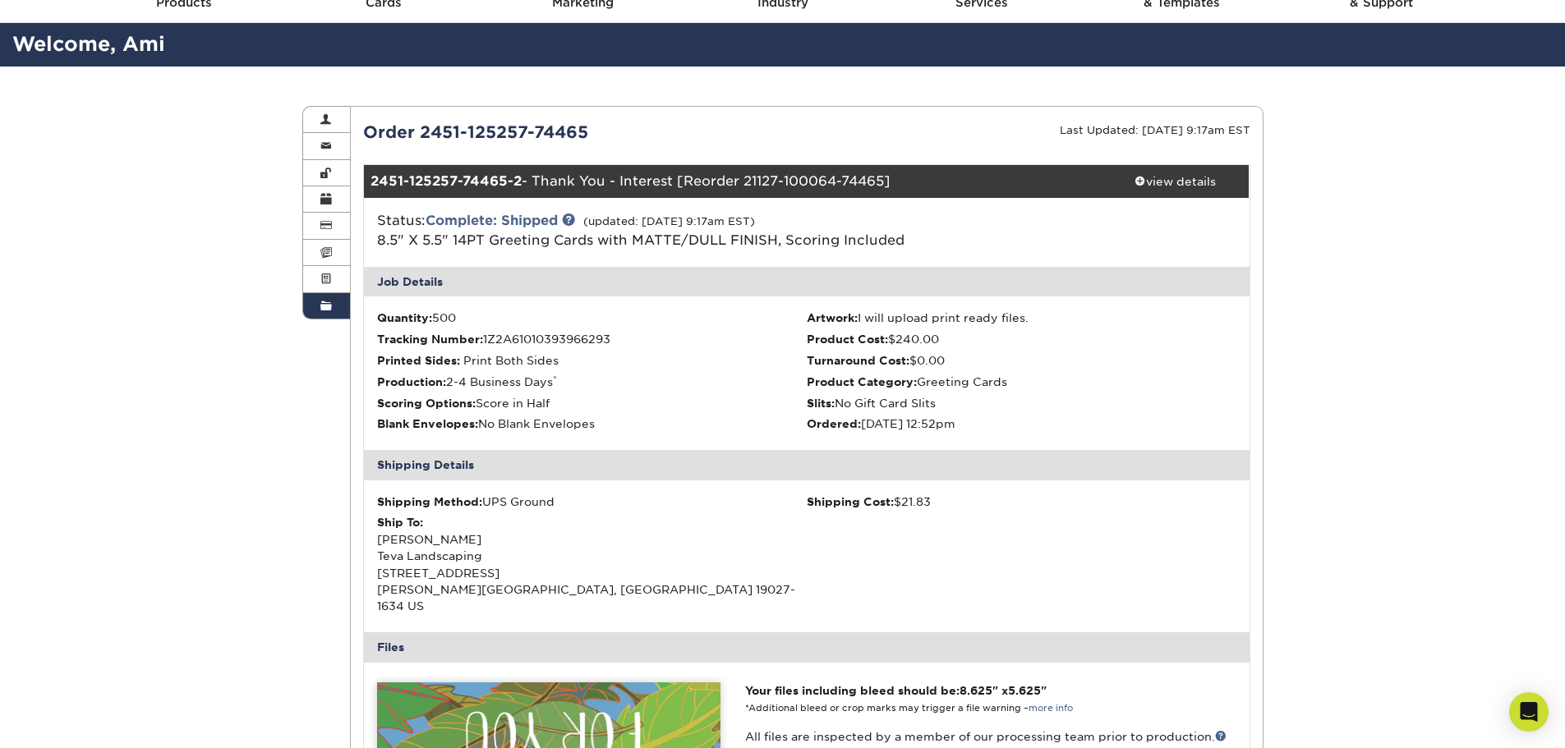
click at [601, 176] on div "2451-125257-74465-2 - Thank You - Interest [Reorder 21127-100064-74465]" at bounding box center [733, 181] width 738 height 33
drag, startPoint x: 371, startPoint y: 182, endPoint x: 905, endPoint y: 194, distance: 534.1
click at [905, 194] on div "2451-125257-74465-2 - Thank You - Interest [Reorder 21127-100064-74465]" at bounding box center [733, 181] width 738 height 33
copy div "2451-125257-74465-2 - Thank You - Interest [Reorder 21127-100064-74465]"
click at [1528, 715] on icon "Open Intercom Messenger" at bounding box center [1528, 712] width 19 height 21
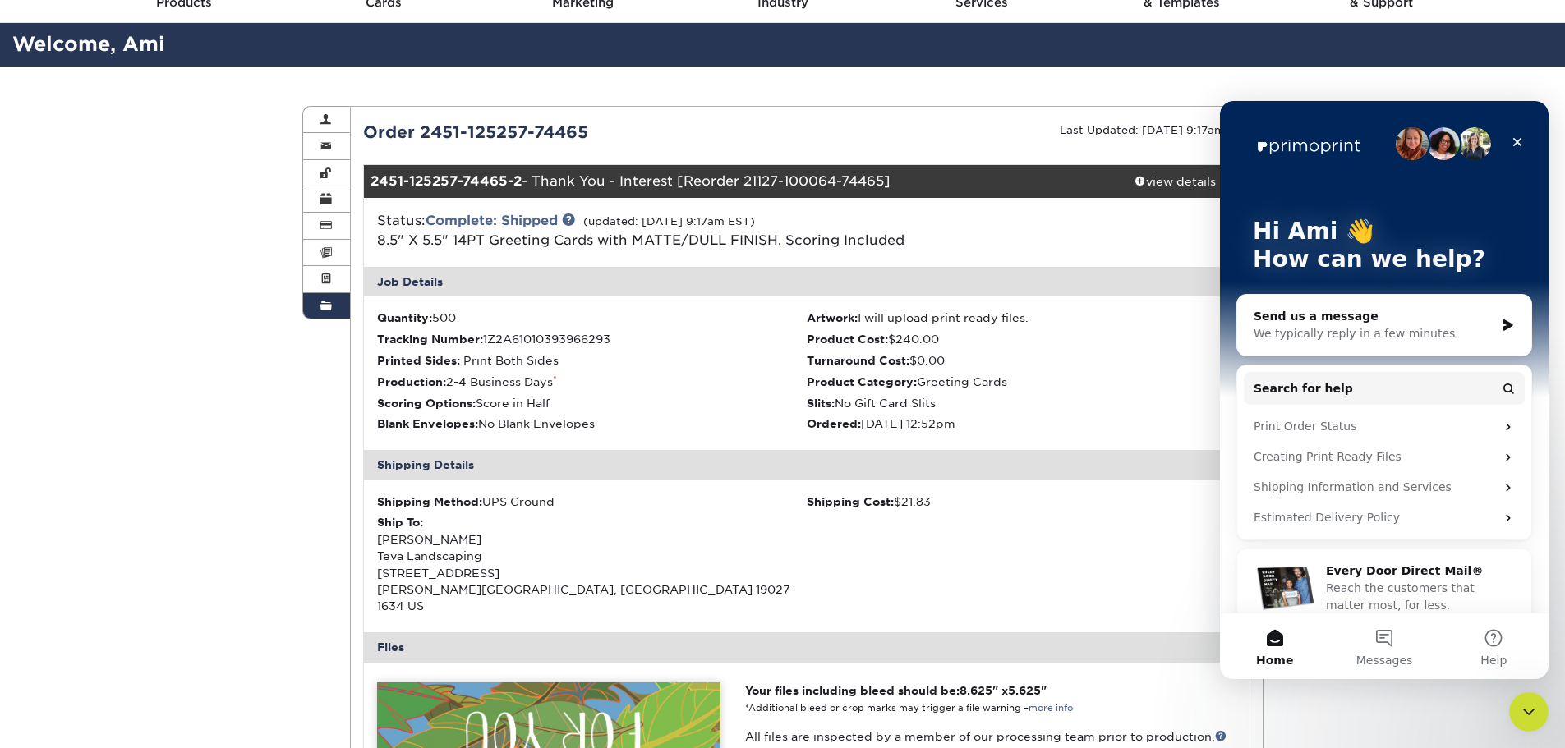
scroll to position [0, 0]
click at [1393, 638] on button "Messages" at bounding box center [1383, 647] width 109 height 66
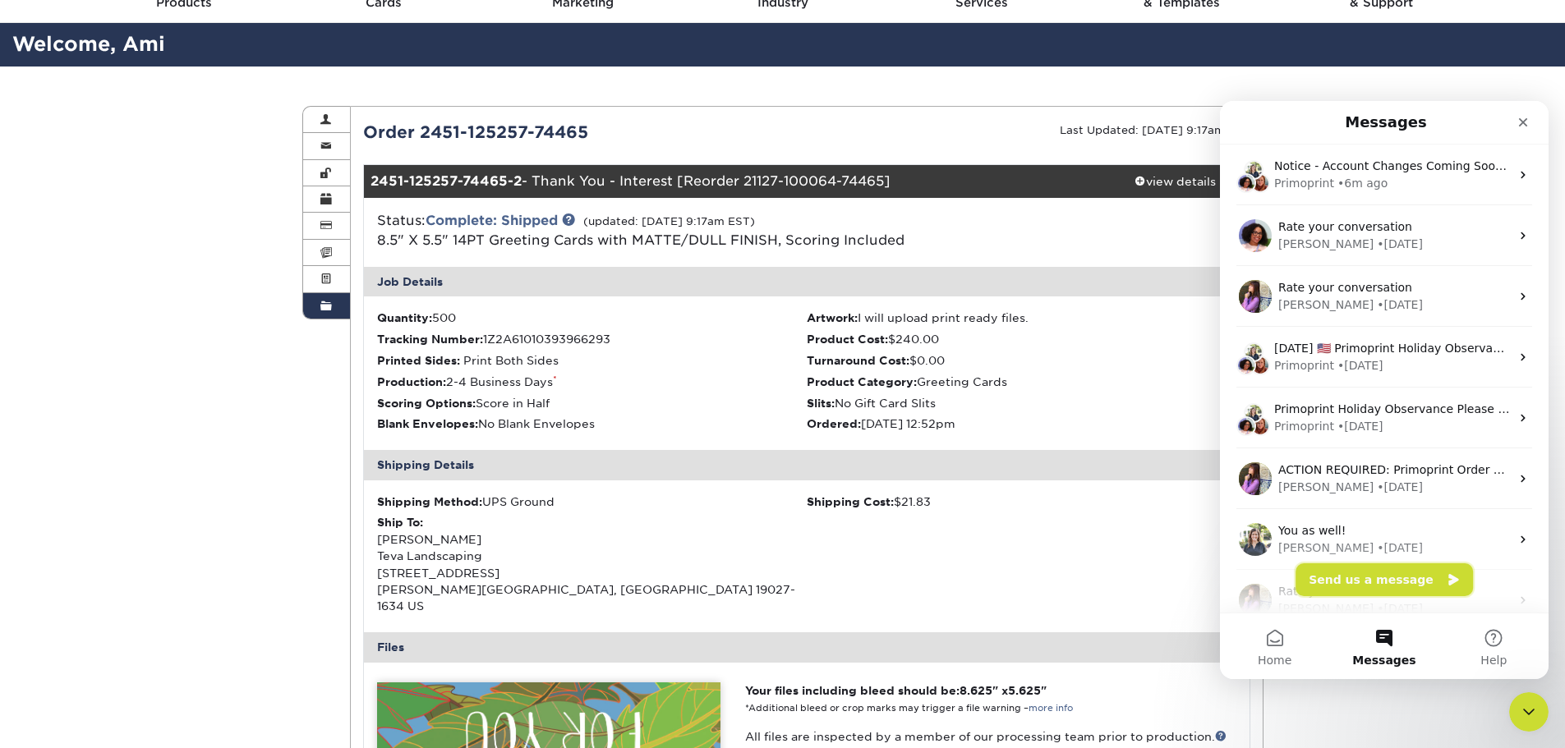
click at [1382, 578] on button "Send us a message" at bounding box center [1384, 580] width 177 height 33
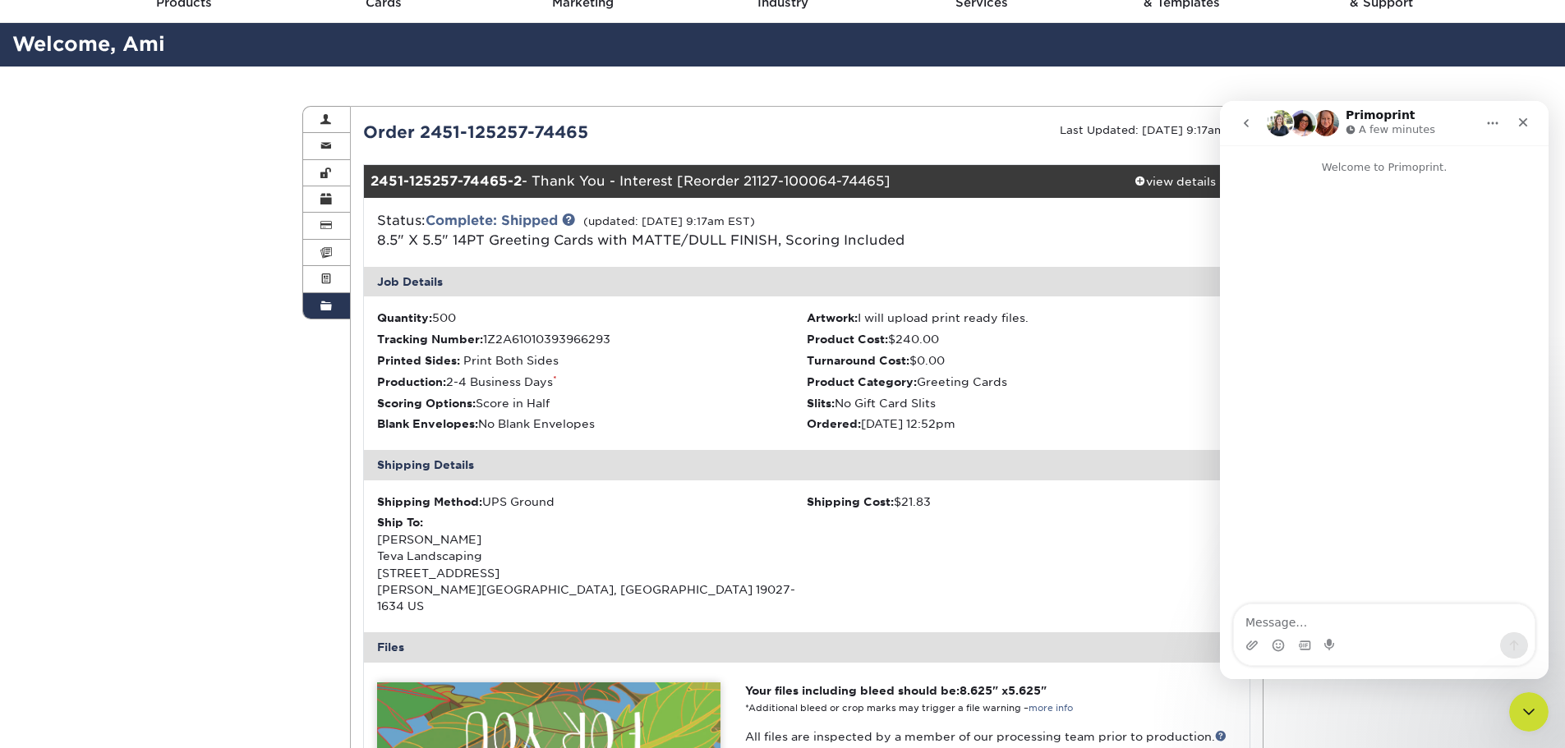
click at [1364, 621] on textarea "Message…" at bounding box center [1384, 619] width 301 height 28
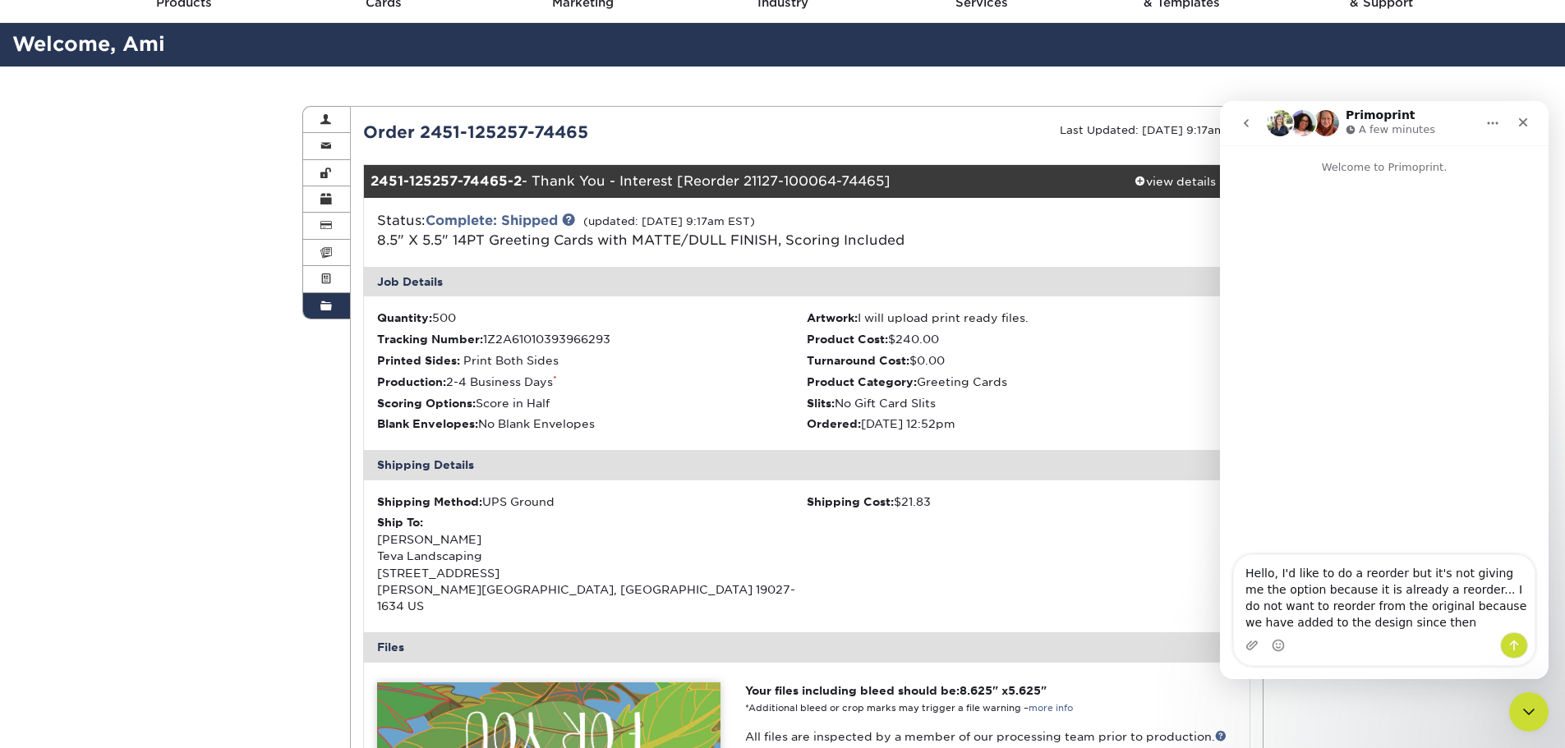
type textarea "Hello, I'd like to do a reorder but it's not giving me the option because it is…"
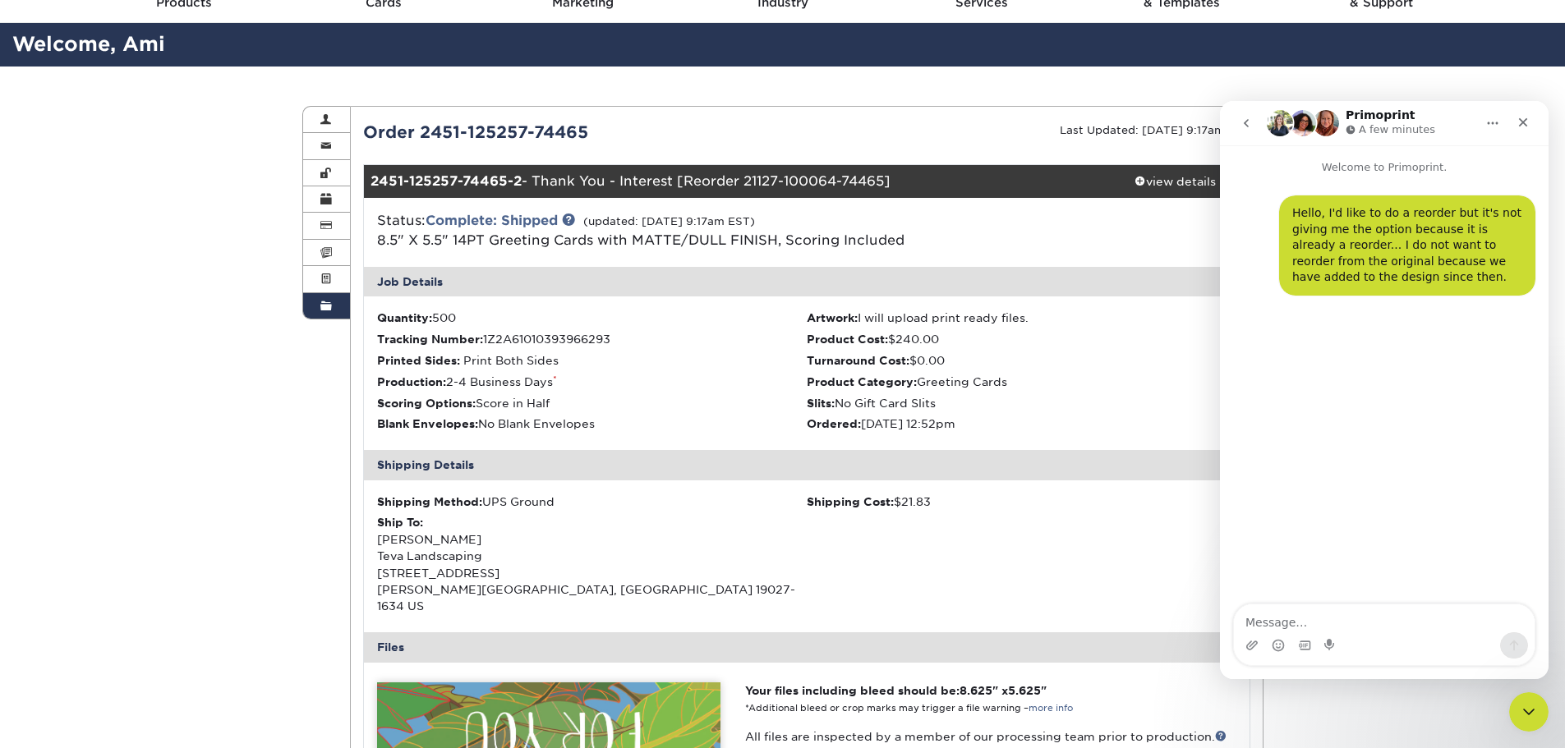
type textarea "2451-125257-74465-2 - Thank You - Interest [Reorder 21127-100064-74465]"
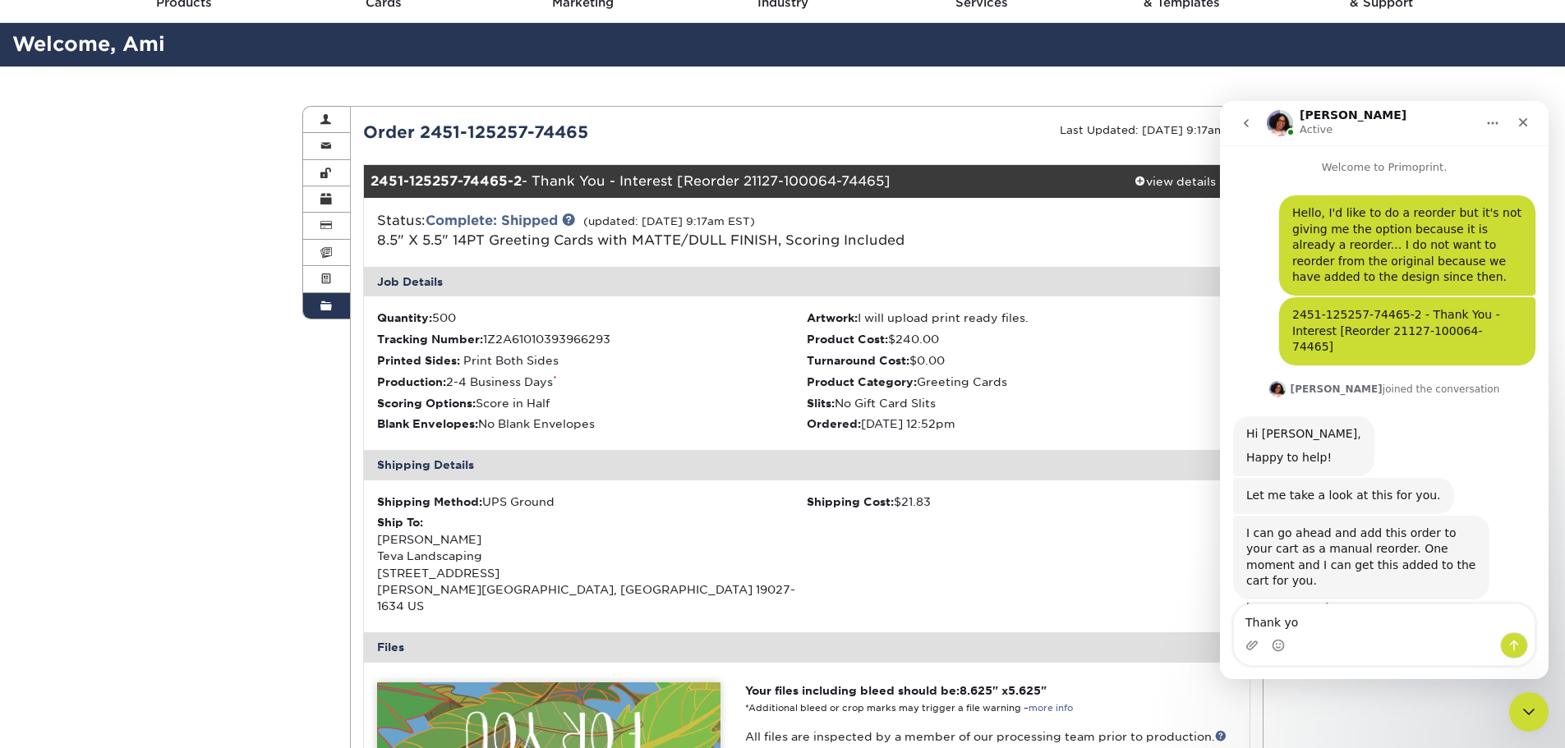
type textarea "Thank you"
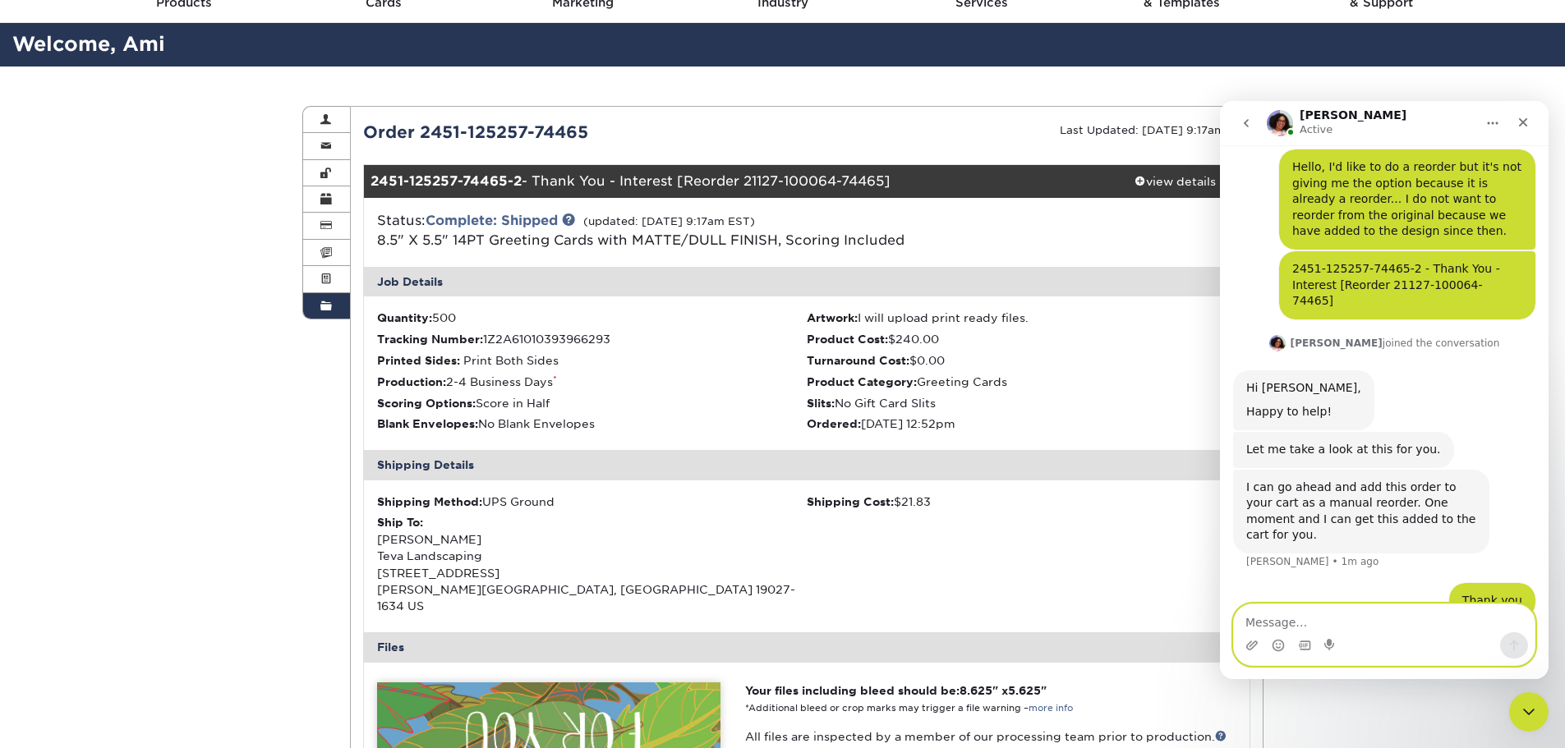
click at [1337, 624] on textarea "Message…" at bounding box center [1384, 619] width 301 height 28
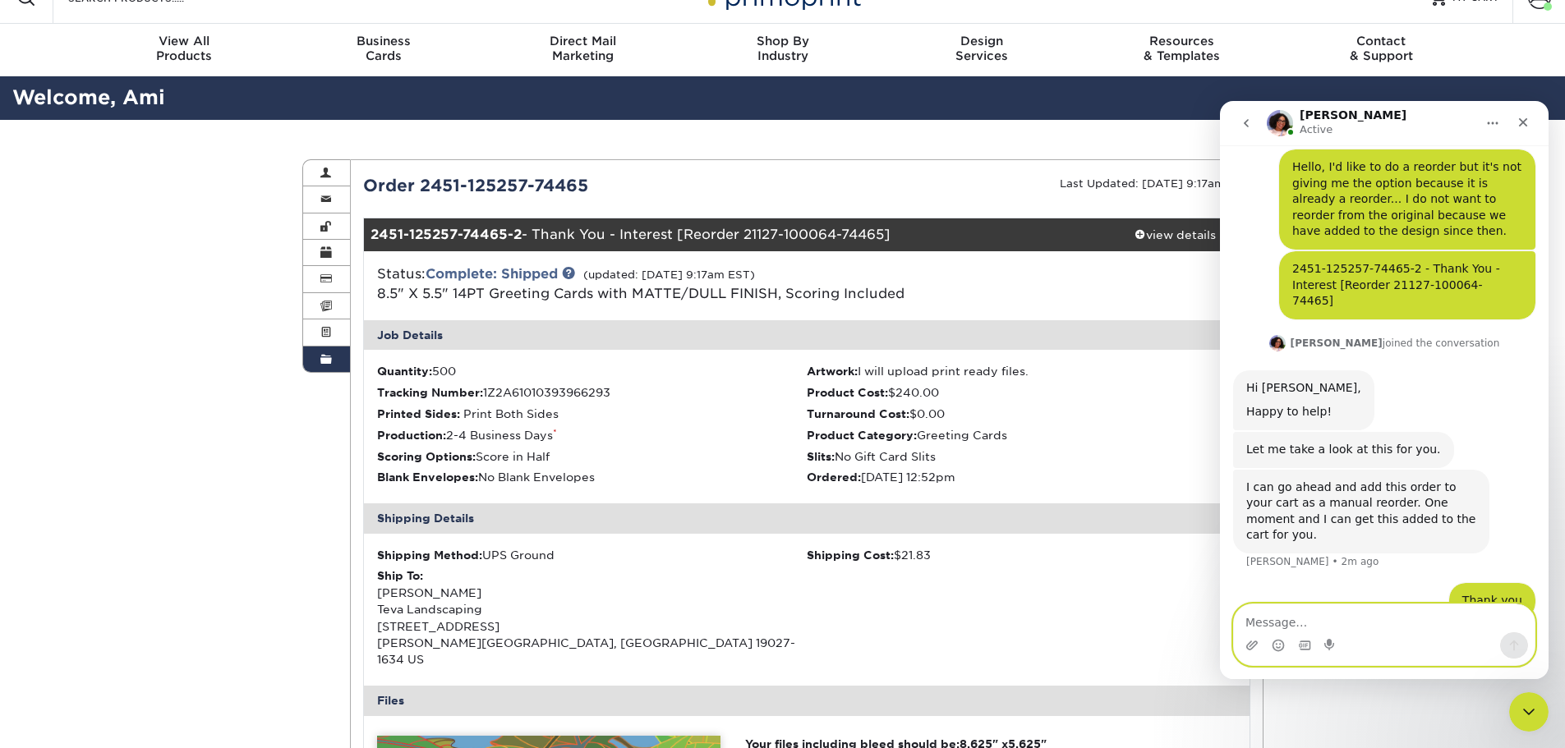
scroll to position [0, 0]
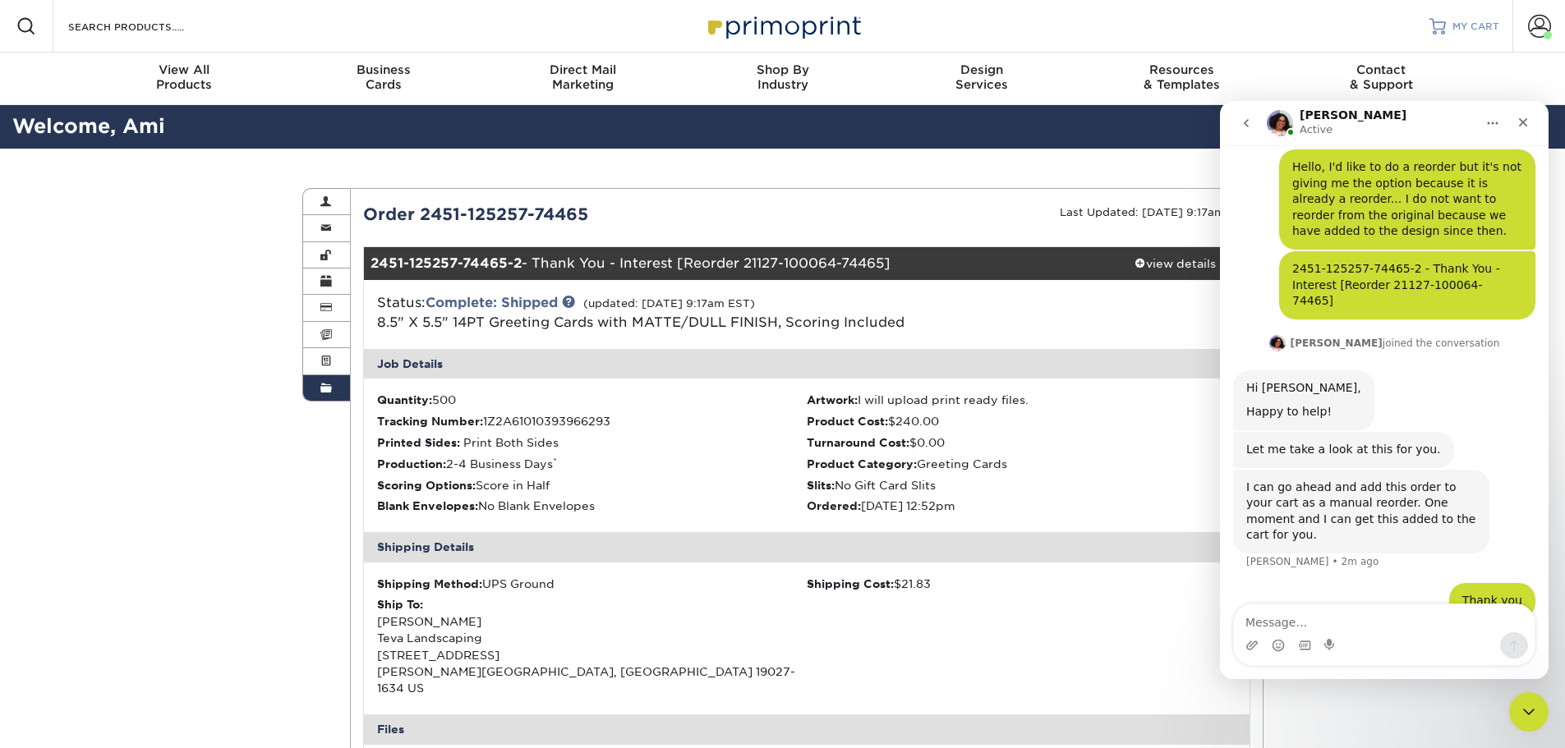
click at [1470, 25] on span "MY CART" at bounding box center [1475, 27] width 47 height 14
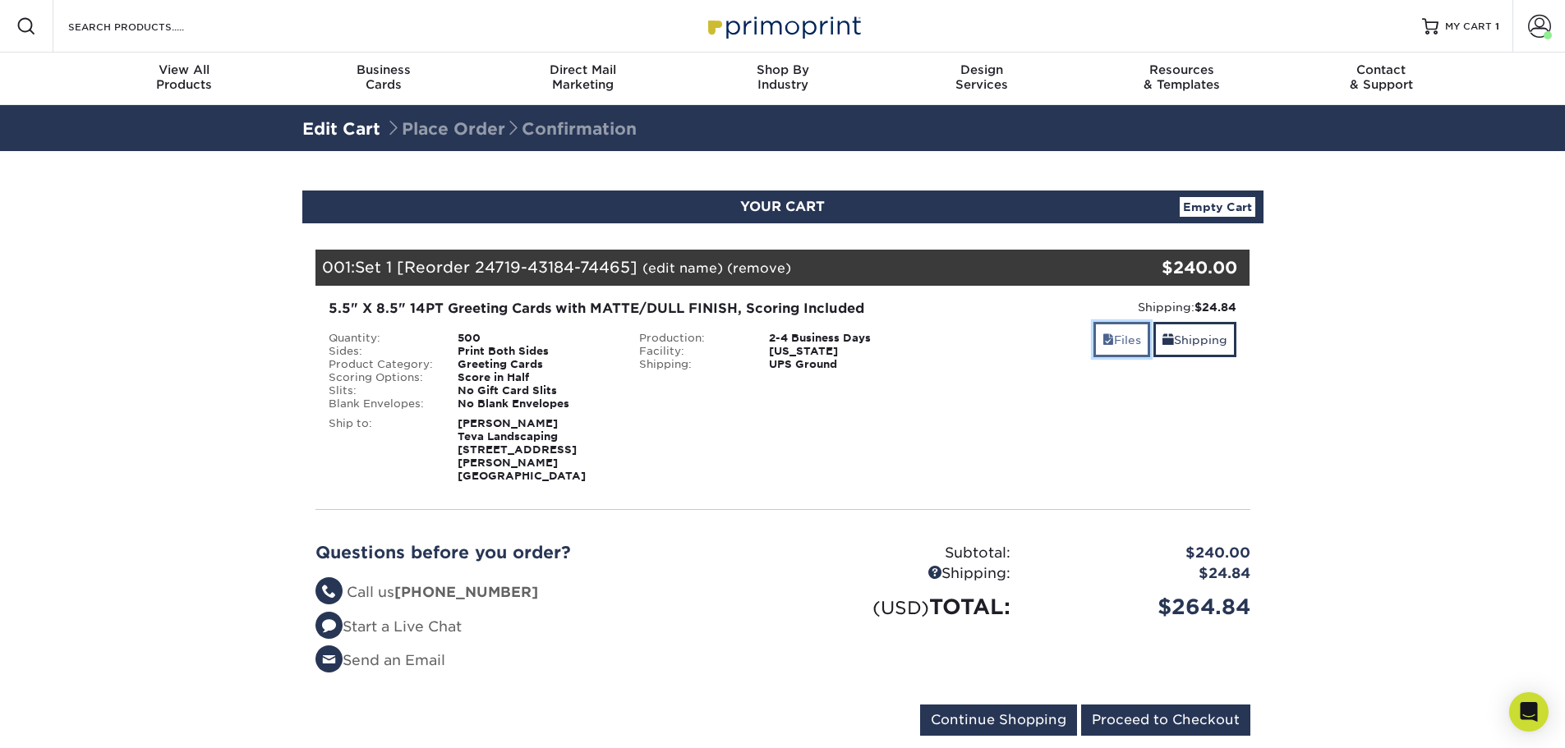
click at [1125, 337] on link "Files" at bounding box center [1121, 339] width 57 height 35
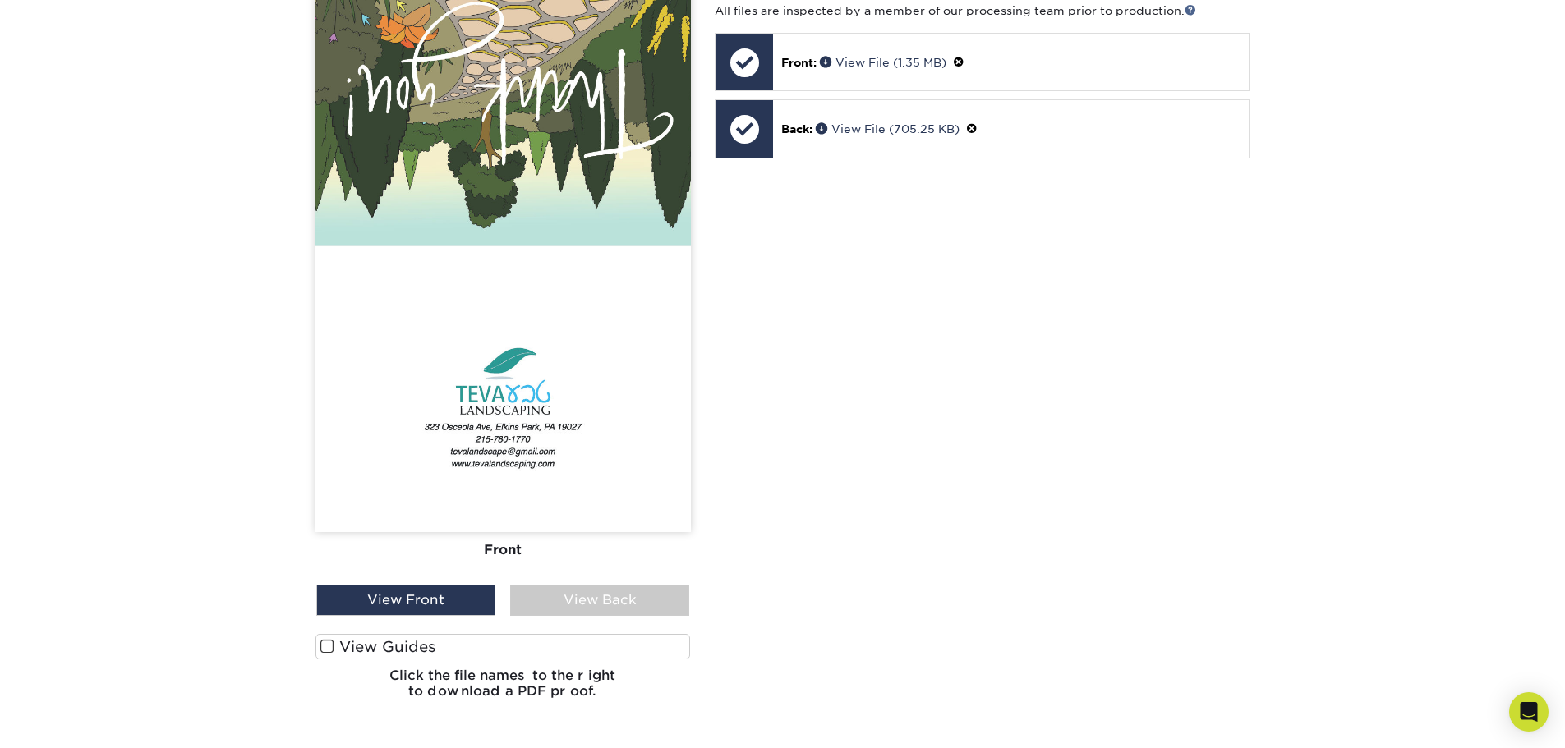
scroll to position [575, 0]
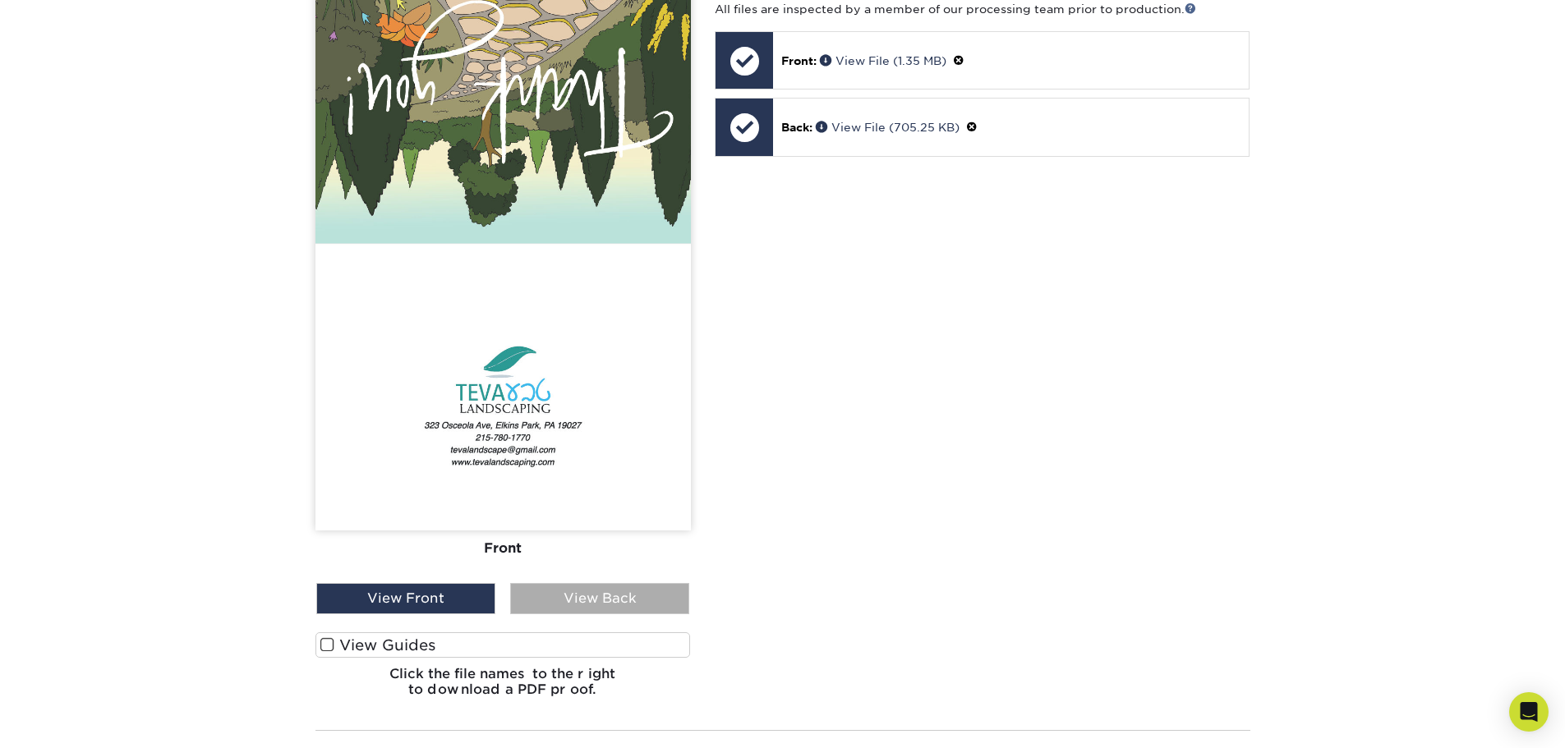
click at [631, 586] on div "View Back" at bounding box center [599, 598] width 179 height 31
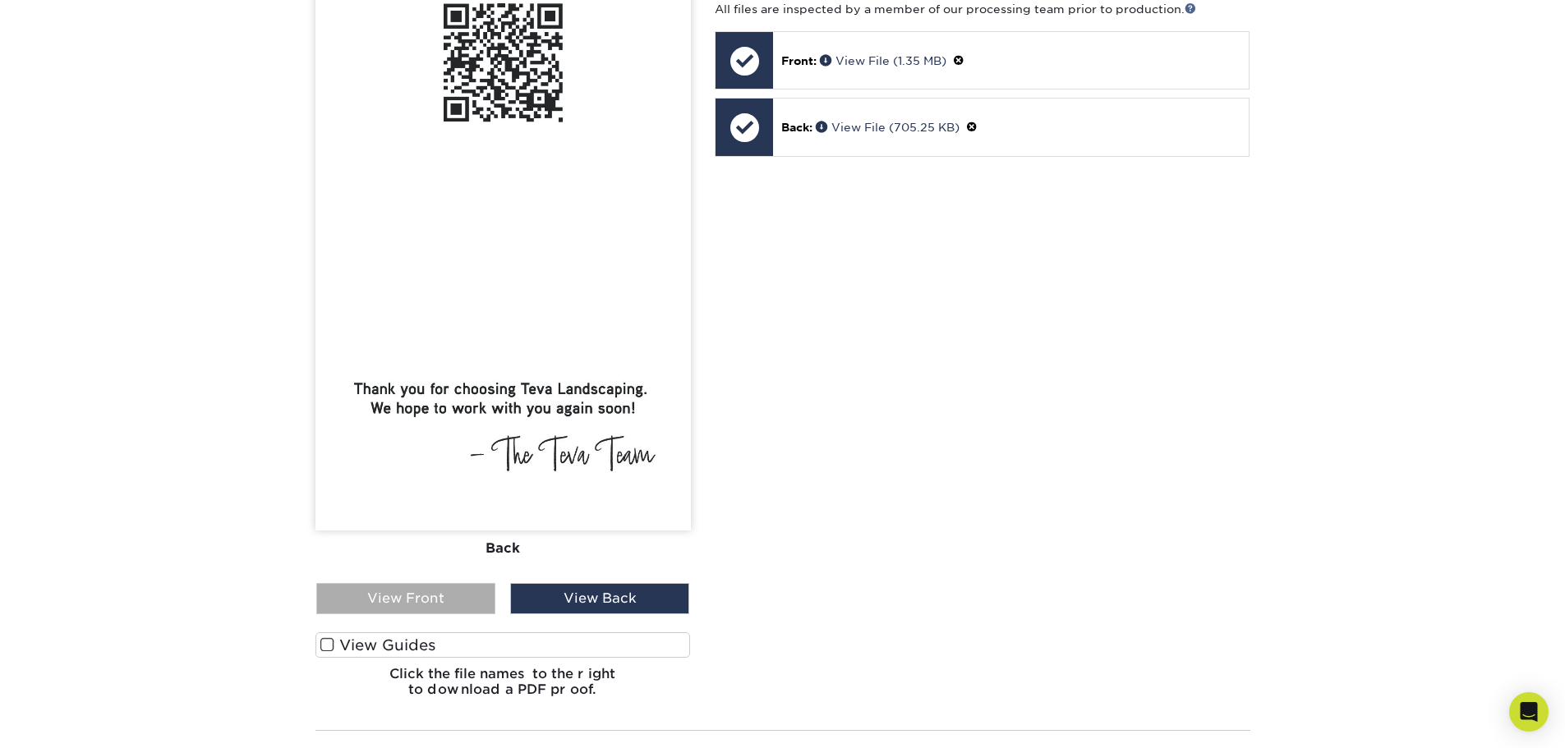
click at [408, 588] on div "View Front" at bounding box center [405, 598] width 179 height 31
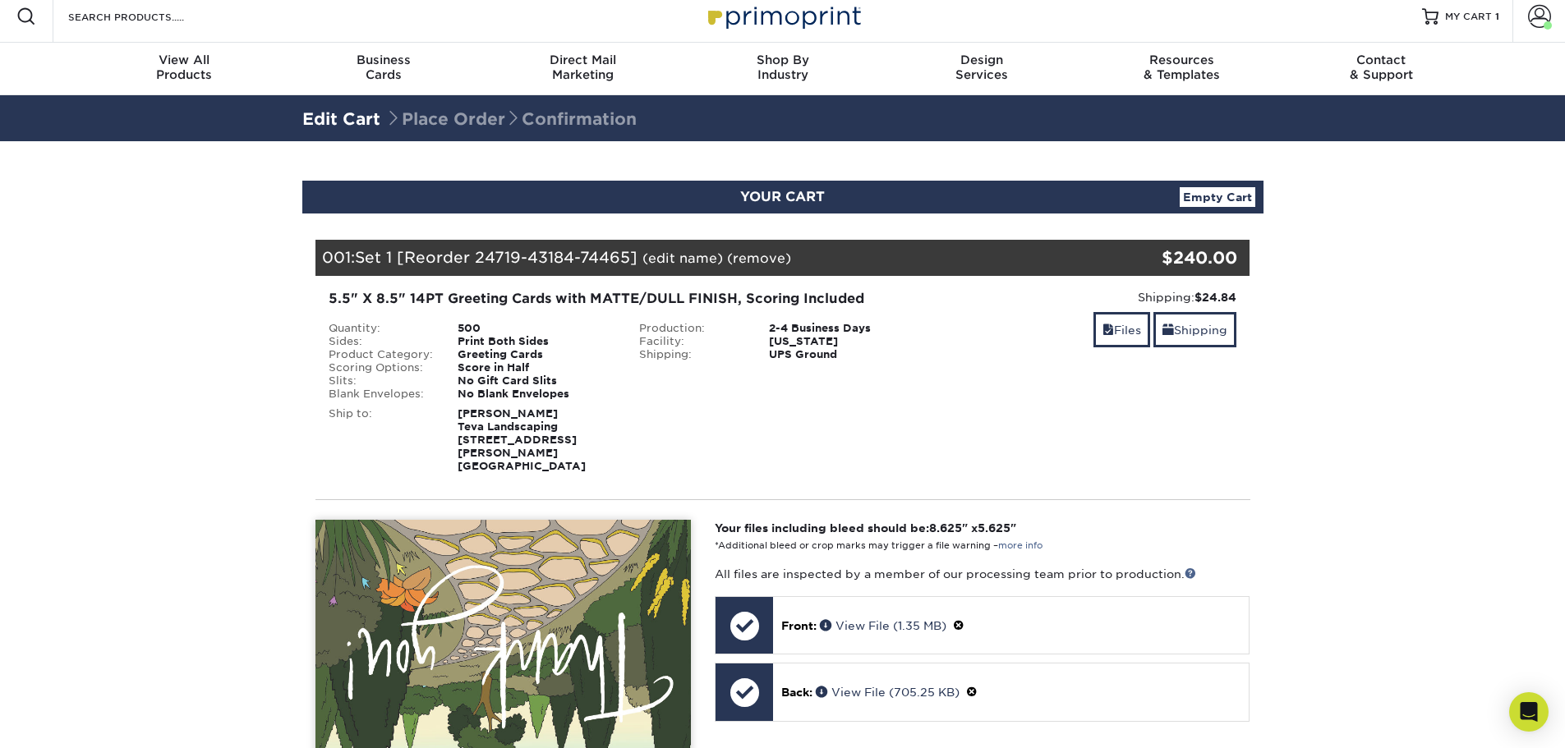
scroll to position [0, 0]
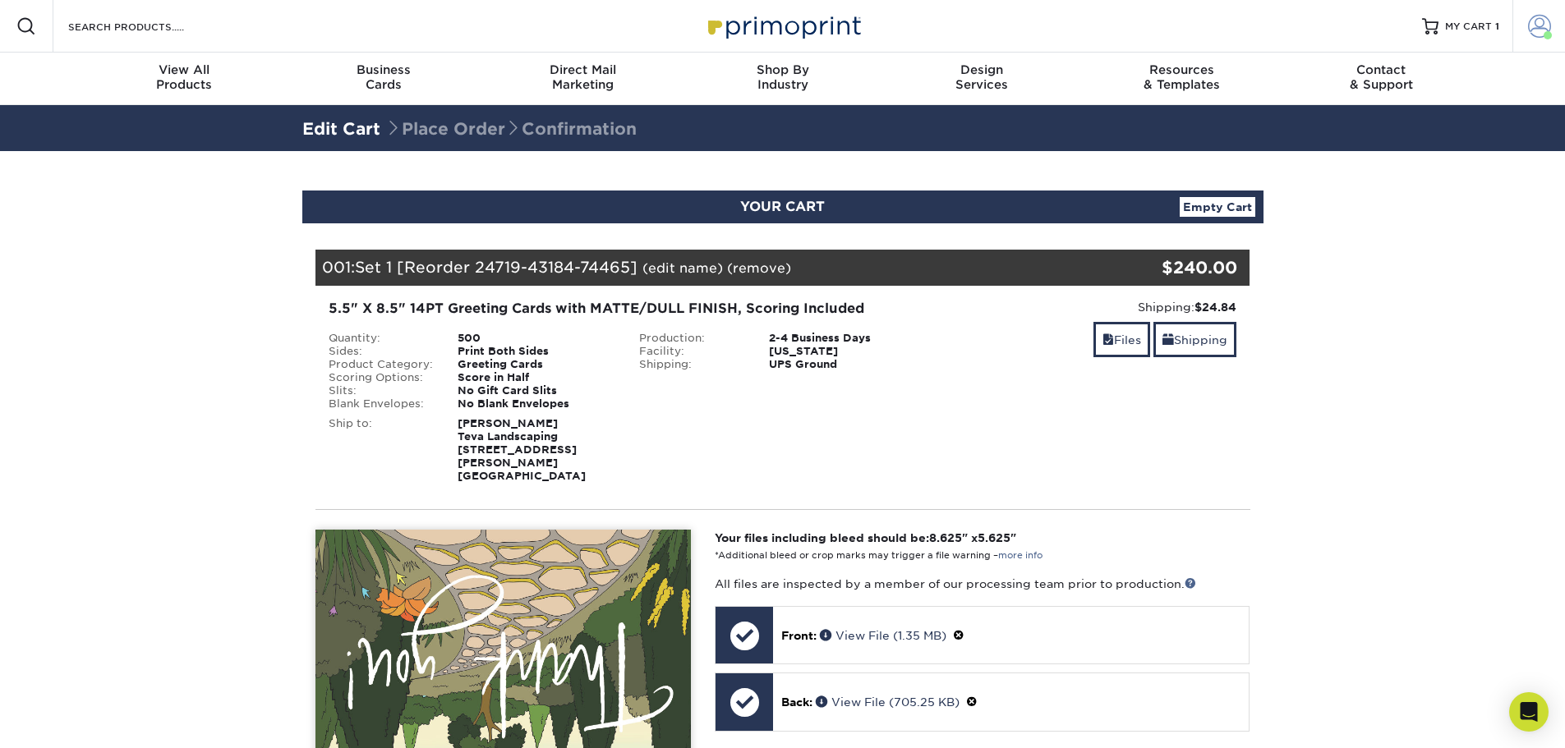
click at [1540, 25] on span at bounding box center [1539, 26] width 23 height 23
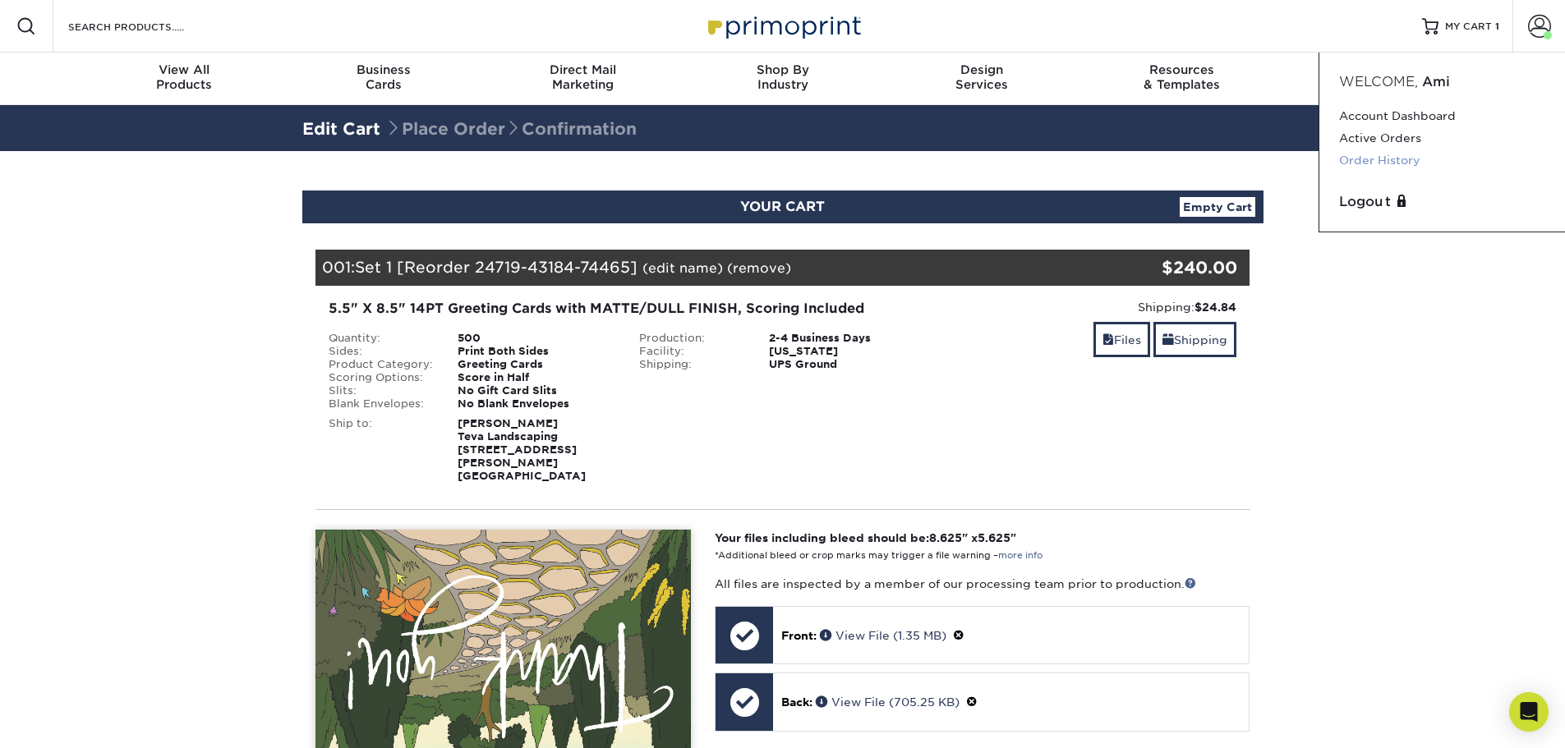
click at [1389, 160] on link "Order History" at bounding box center [1442, 161] width 206 height 22
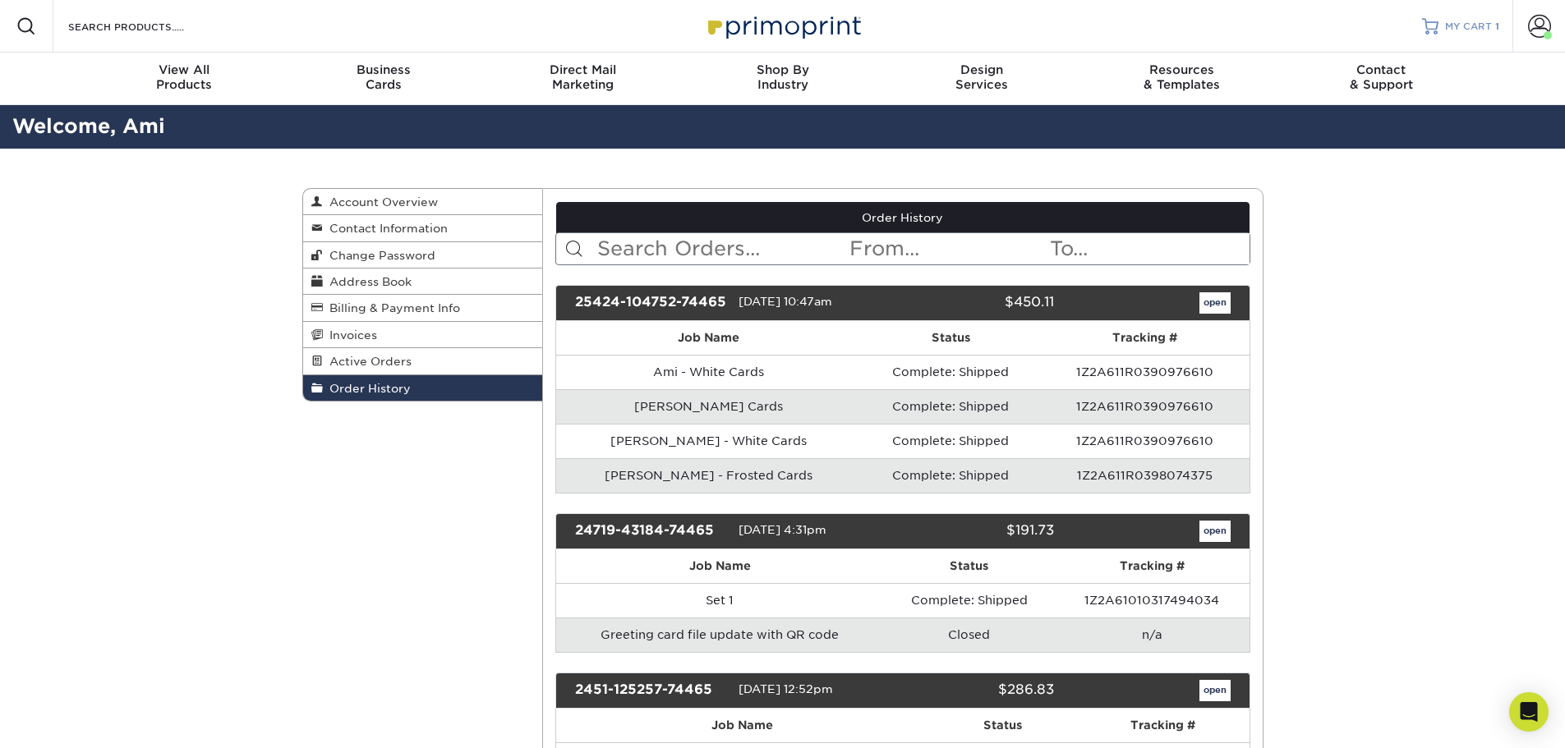
click at [1467, 29] on span "MY CART" at bounding box center [1468, 27] width 47 height 14
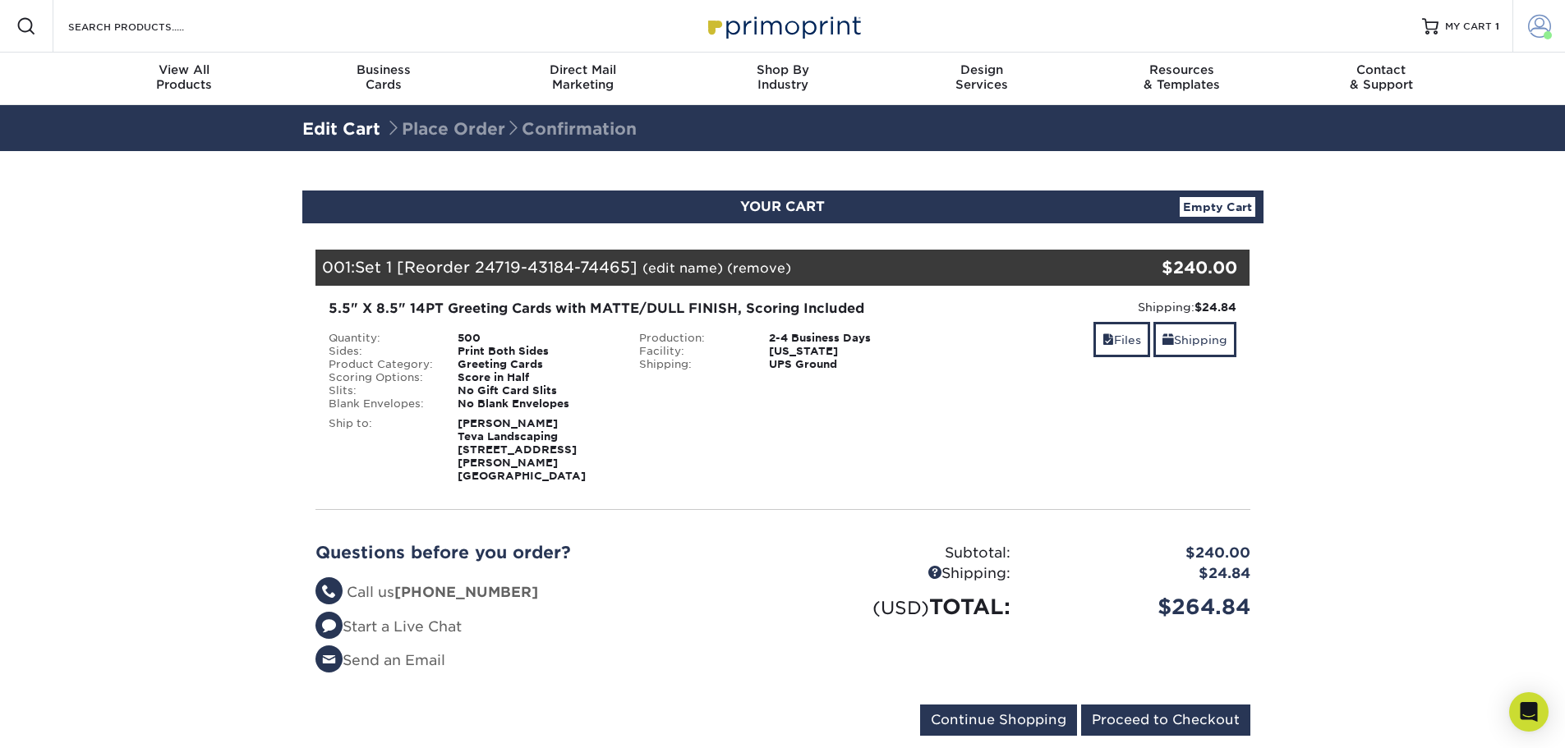
click at [1549, 25] on span at bounding box center [1539, 26] width 23 height 23
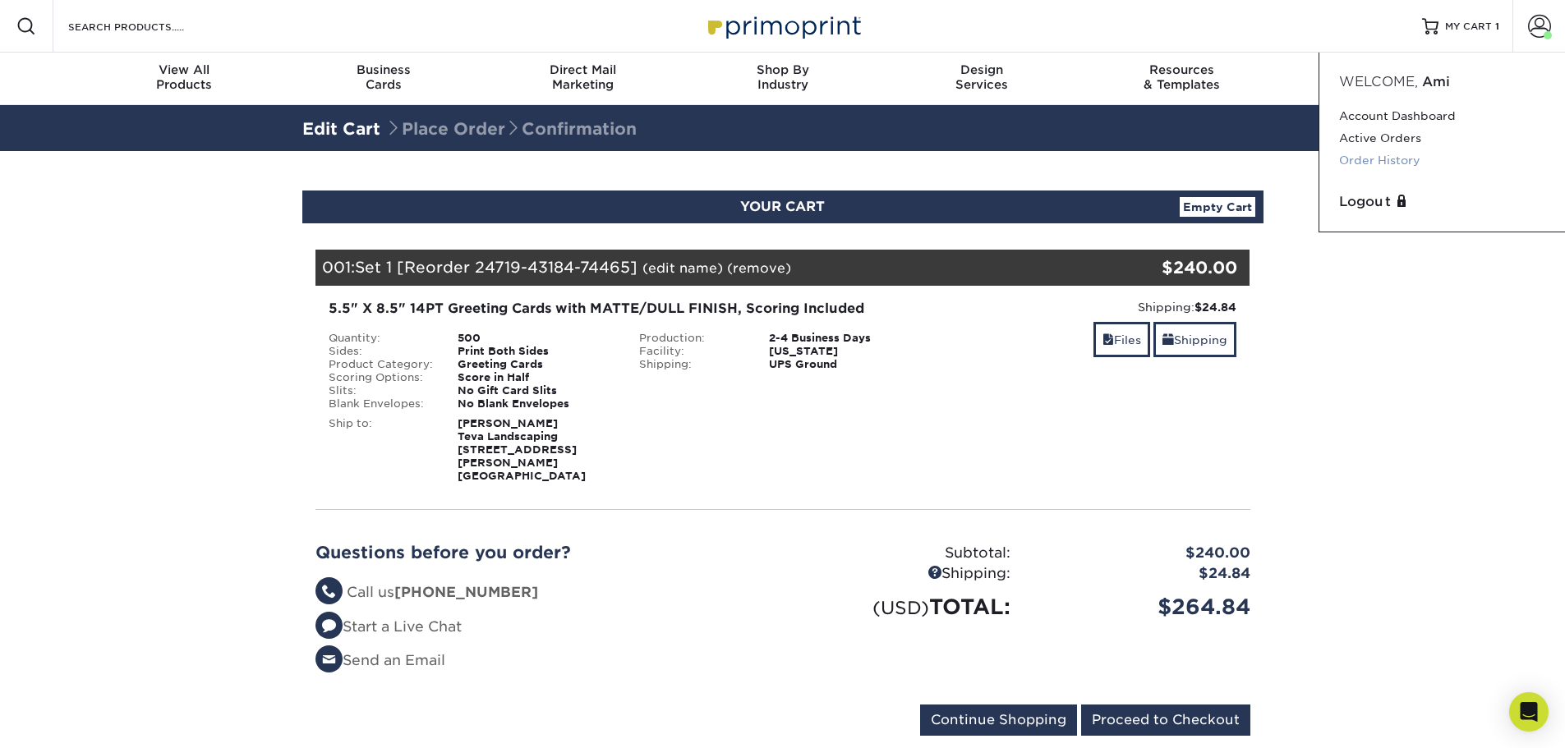
click at [1381, 159] on link "Order History" at bounding box center [1442, 161] width 206 height 22
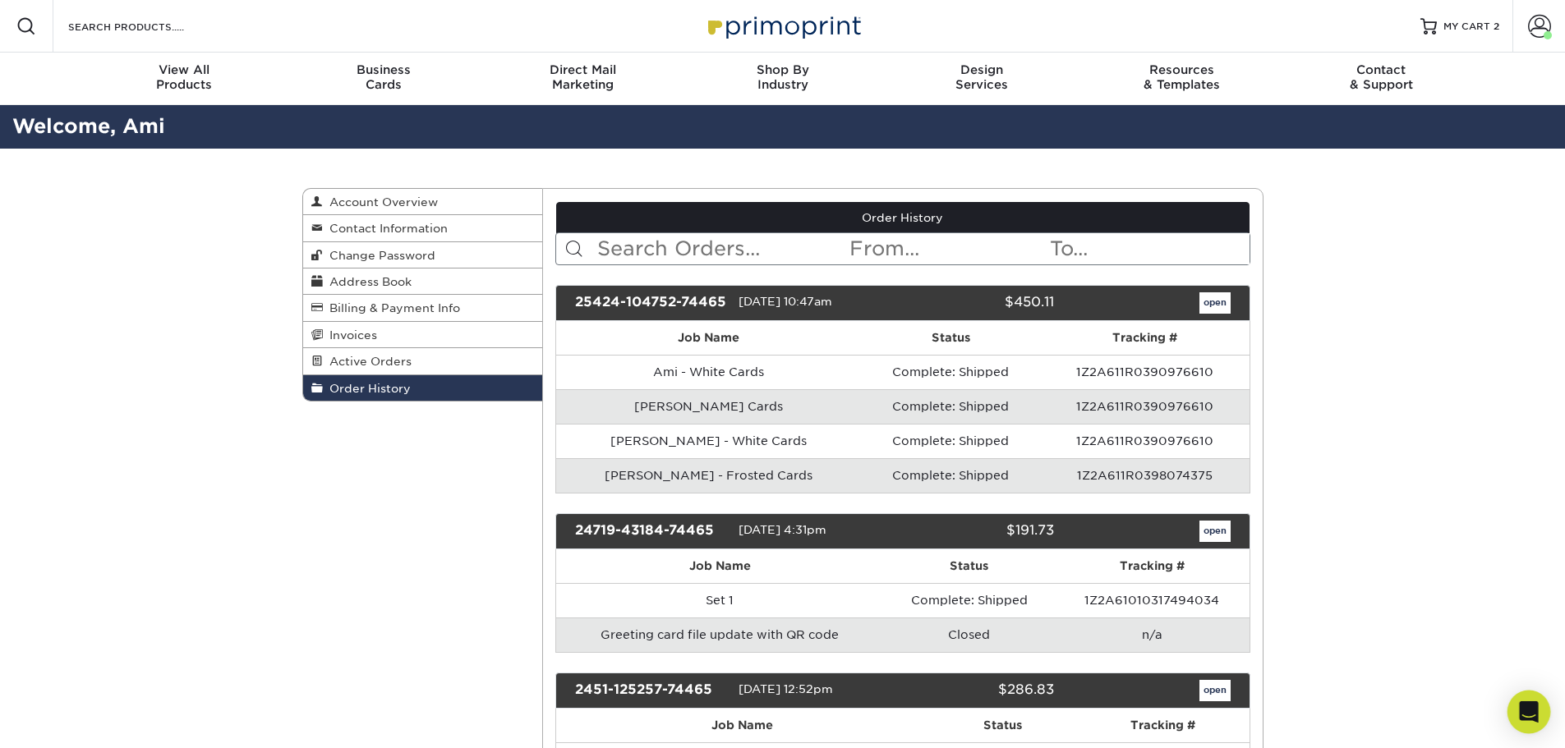
click at [1525, 716] on icon "Open Intercom Messenger" at bounding box center [1528, 712] width 21 height 21
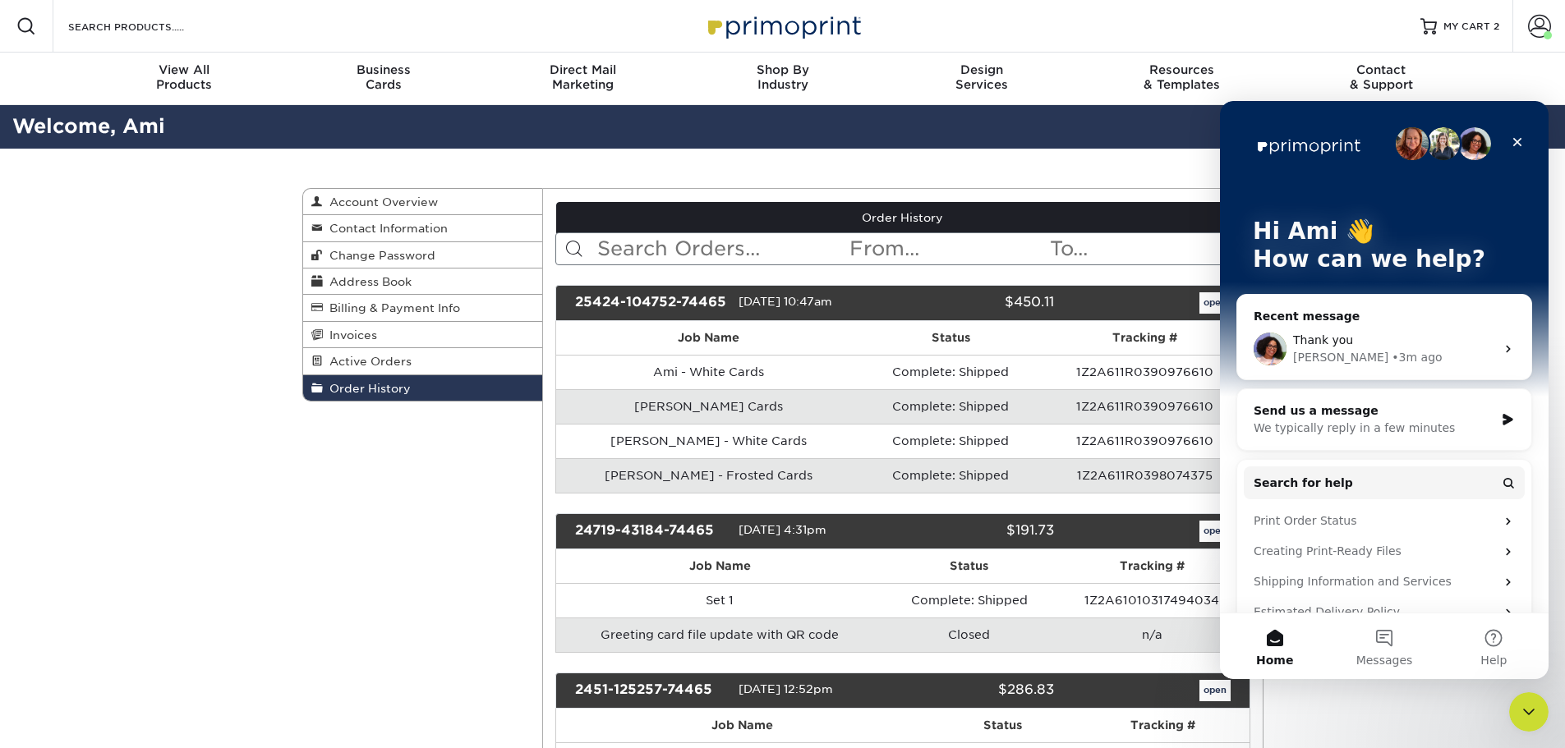
click at [1449, 348] on div "Thank you" at bounding box center [1394, 340] width 202 height 17
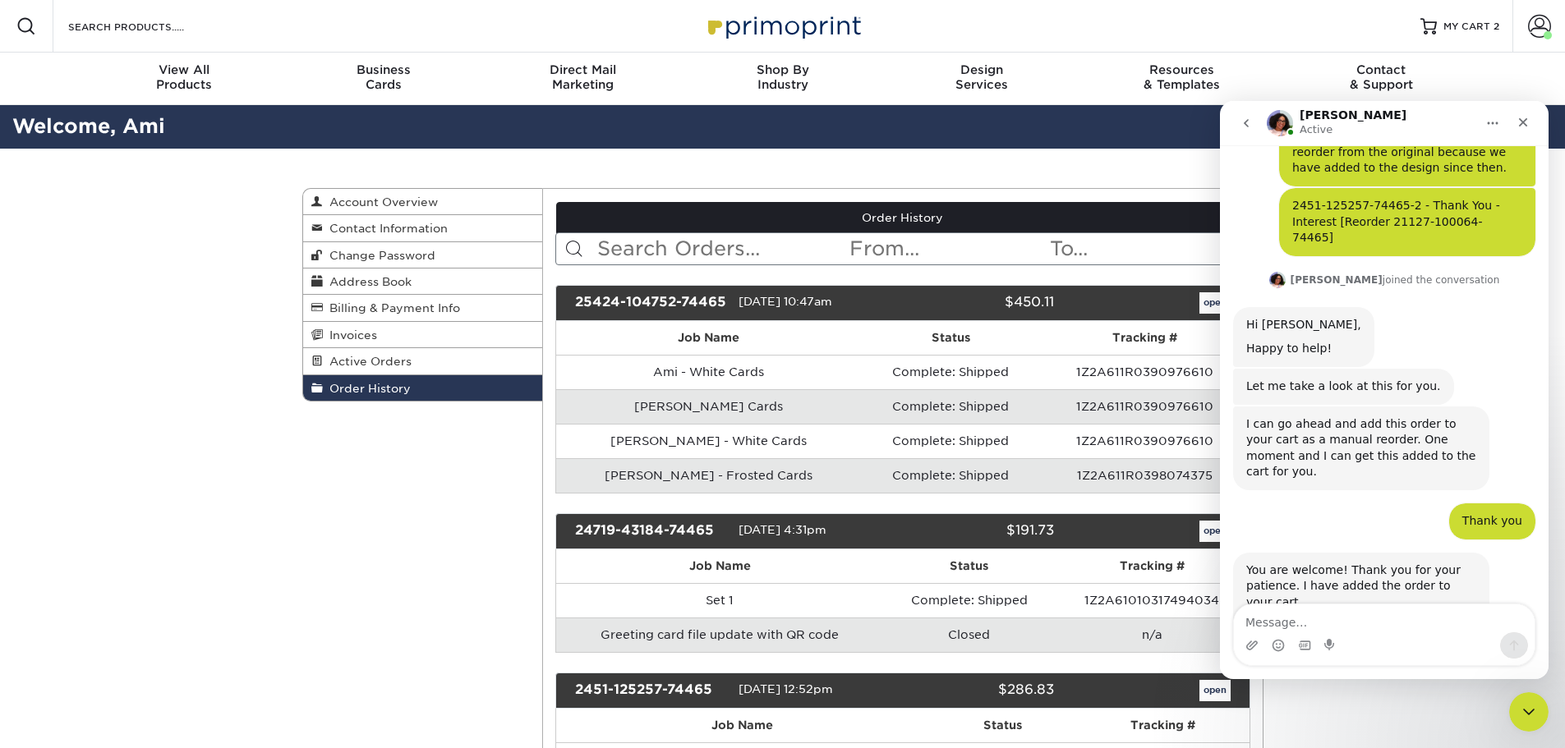
scroll to position [184, 0]
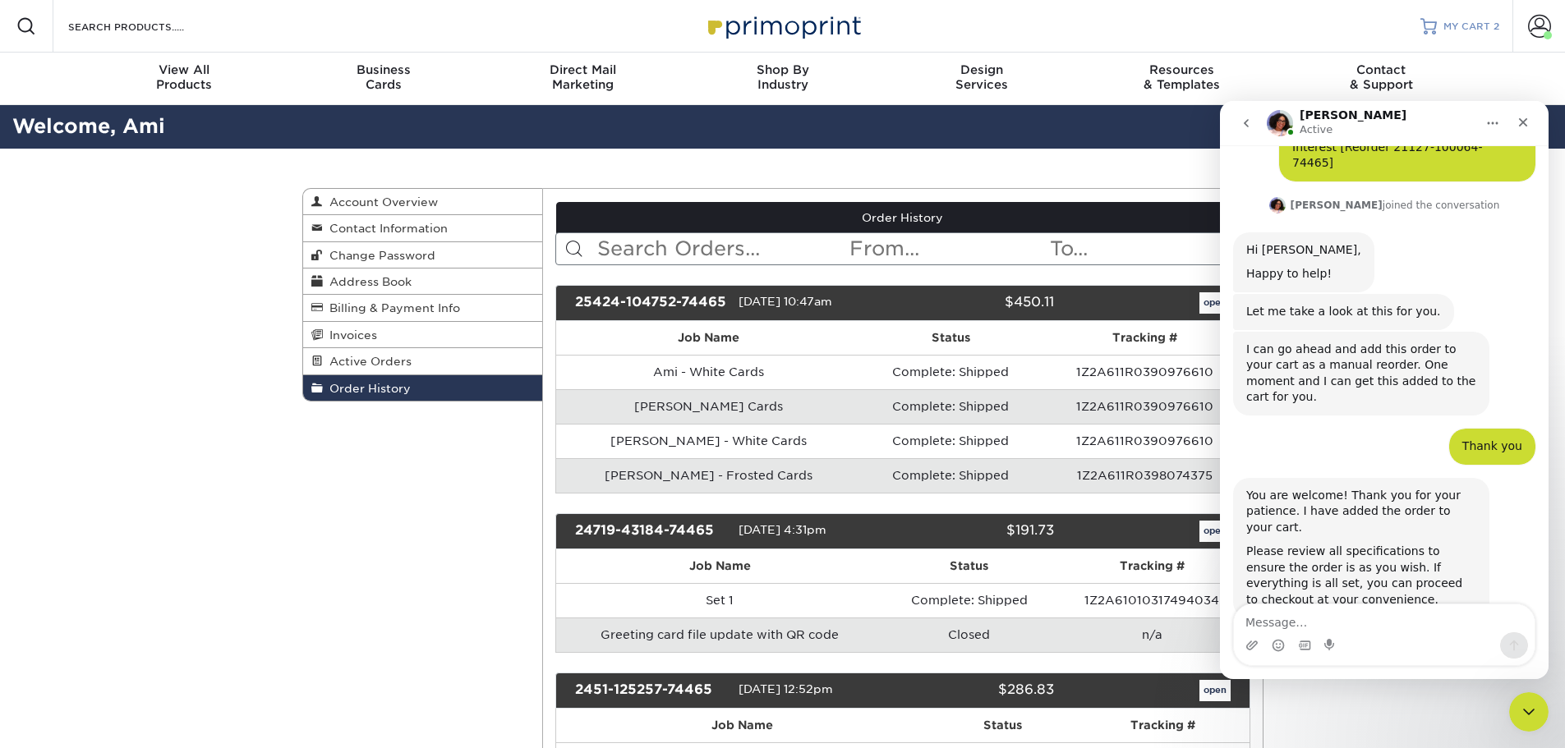
click at [1466, 25] on span "MY CART" at bounding box center [1466, 27] width 47 height 14
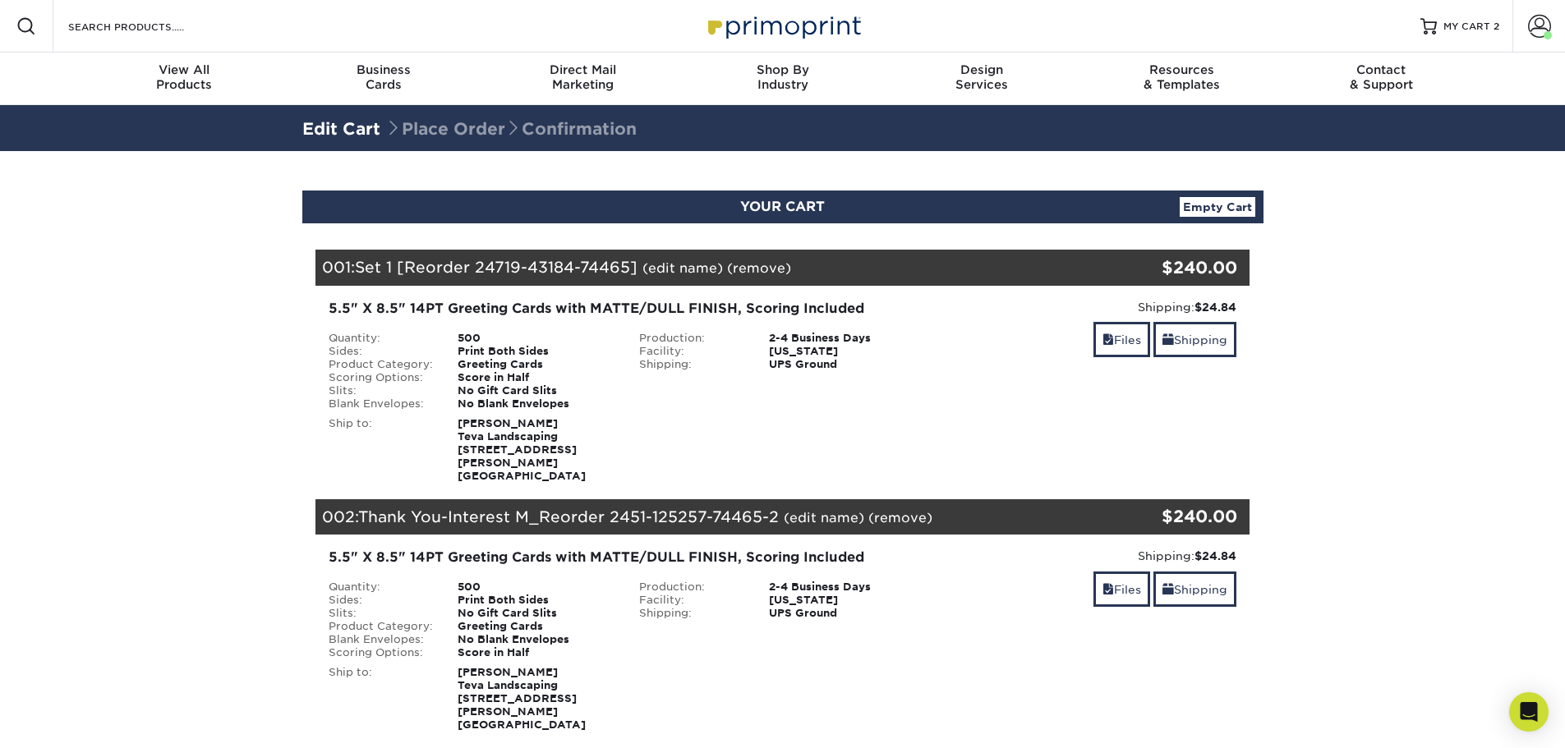
scroll to position [82, 0]
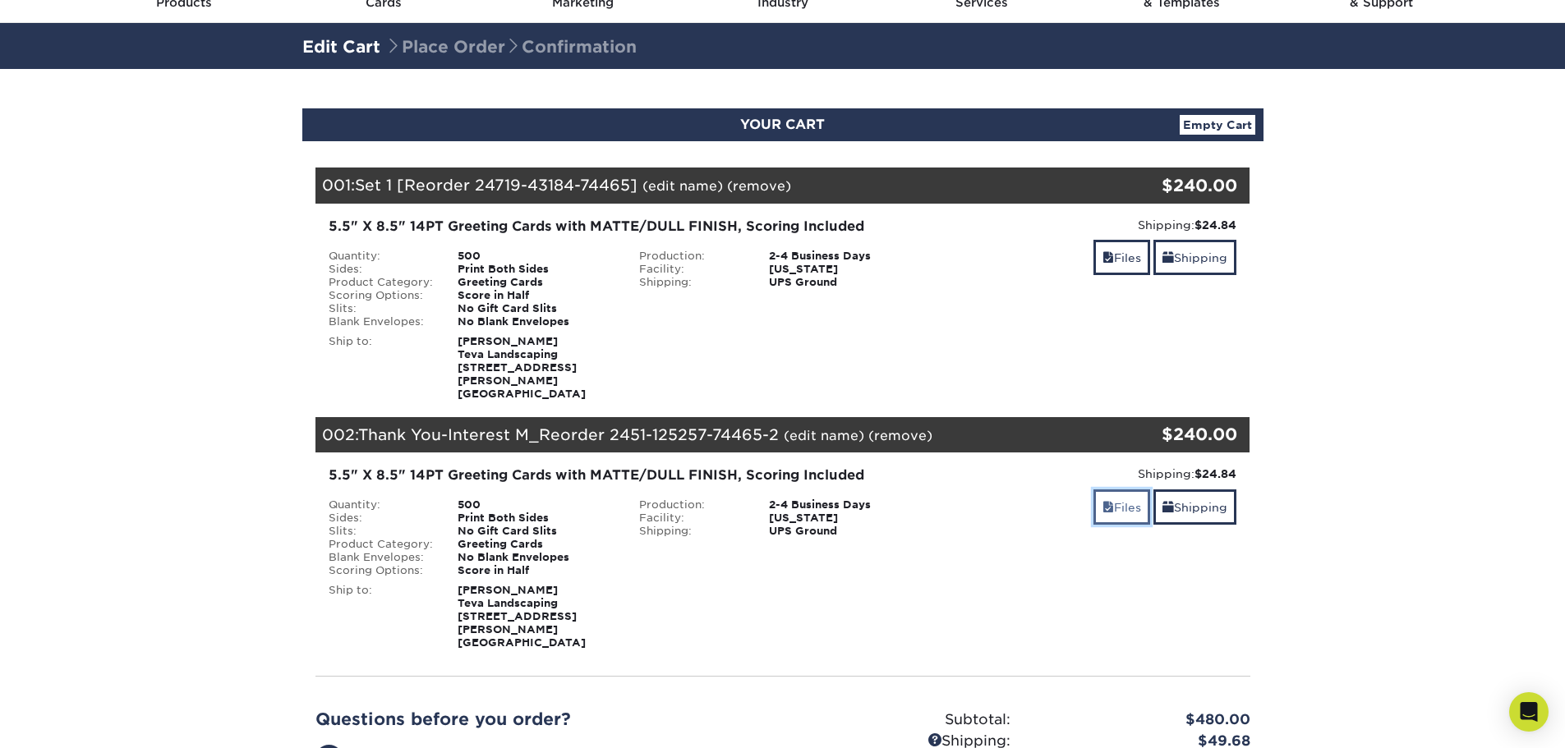
click at [1124, 491] on link "Files" at bounding box center [1121, 507] width 57 height 35
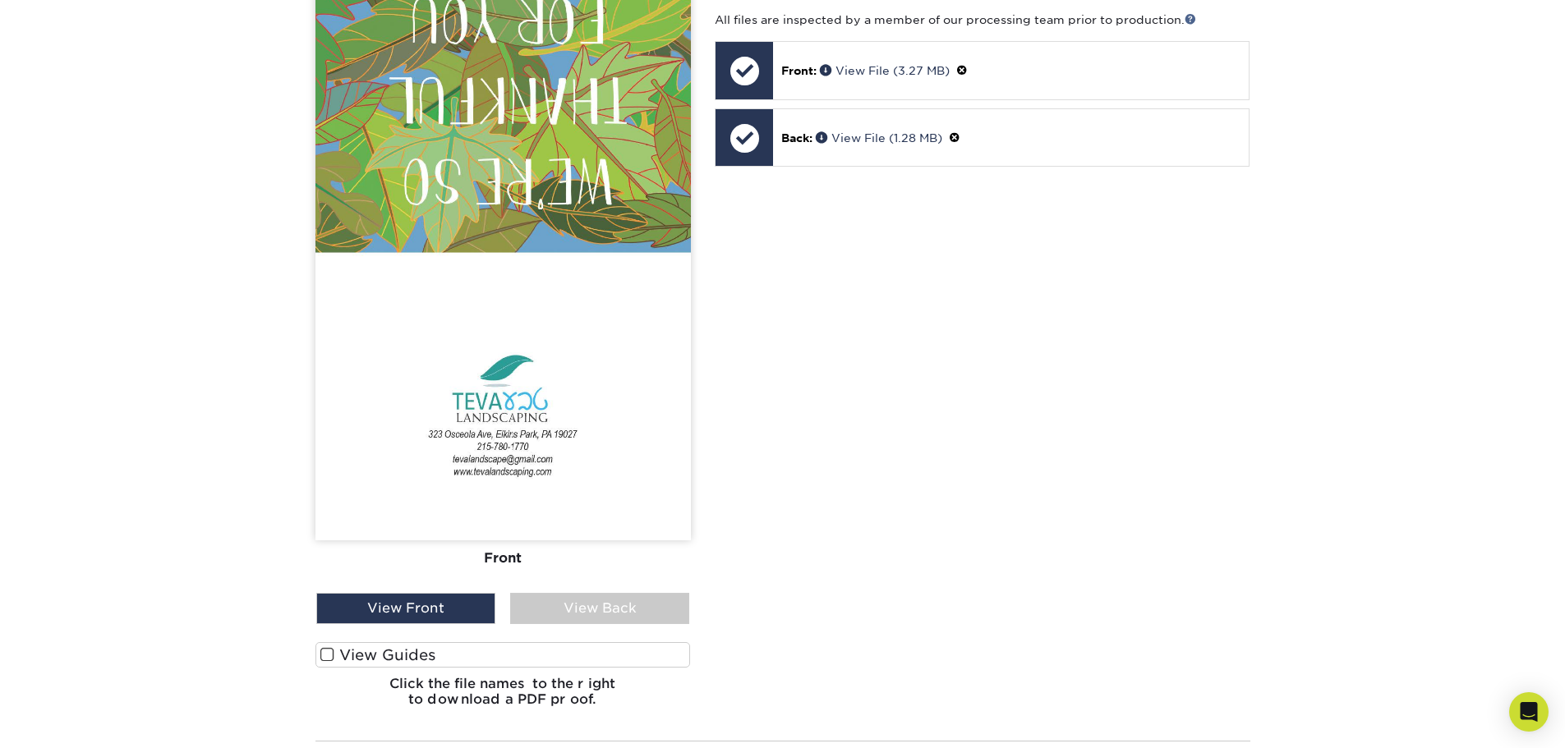
scroll to position [822, 0]
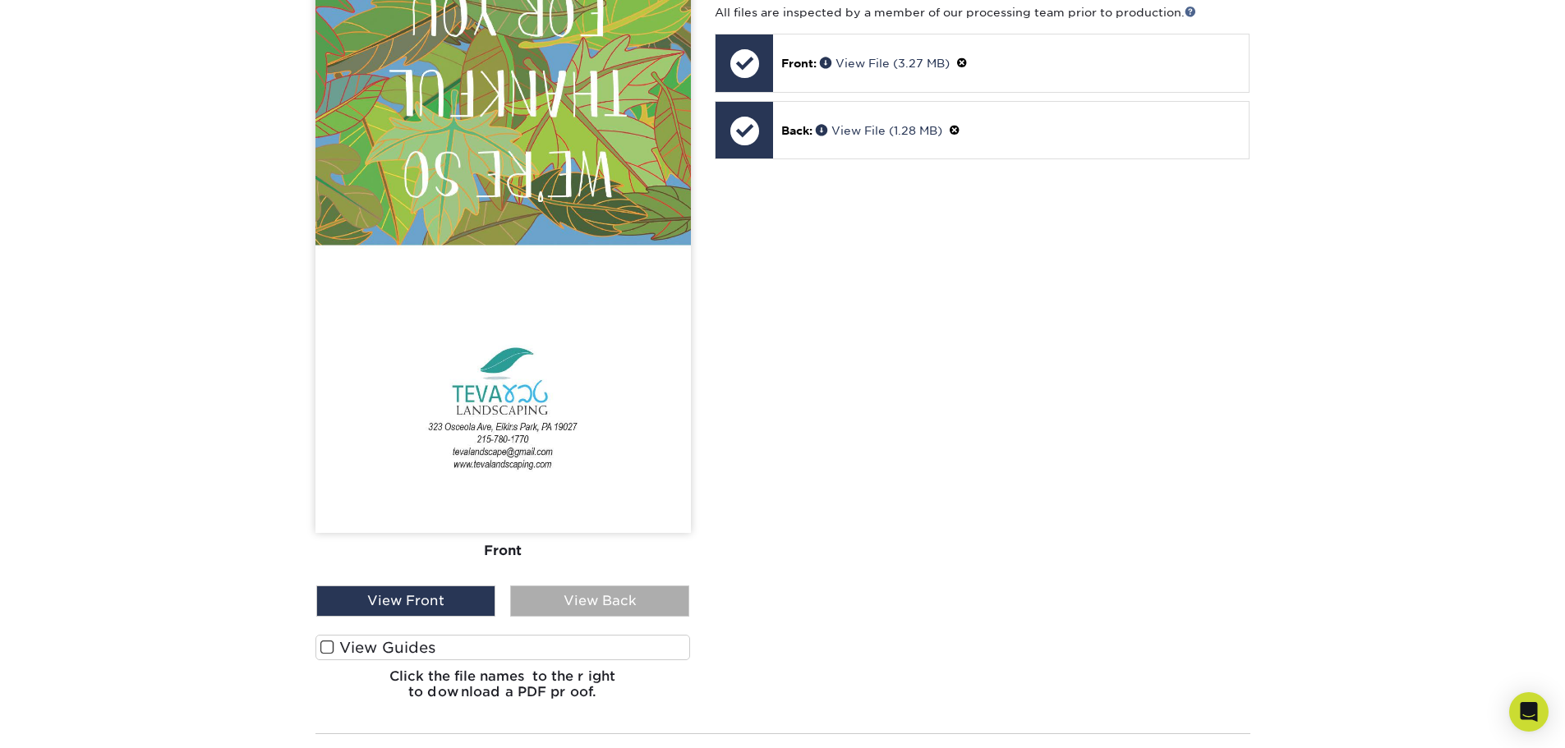
click at [588, 586] on div "View Back" at bounding box center [599, 601] width 179 height 31
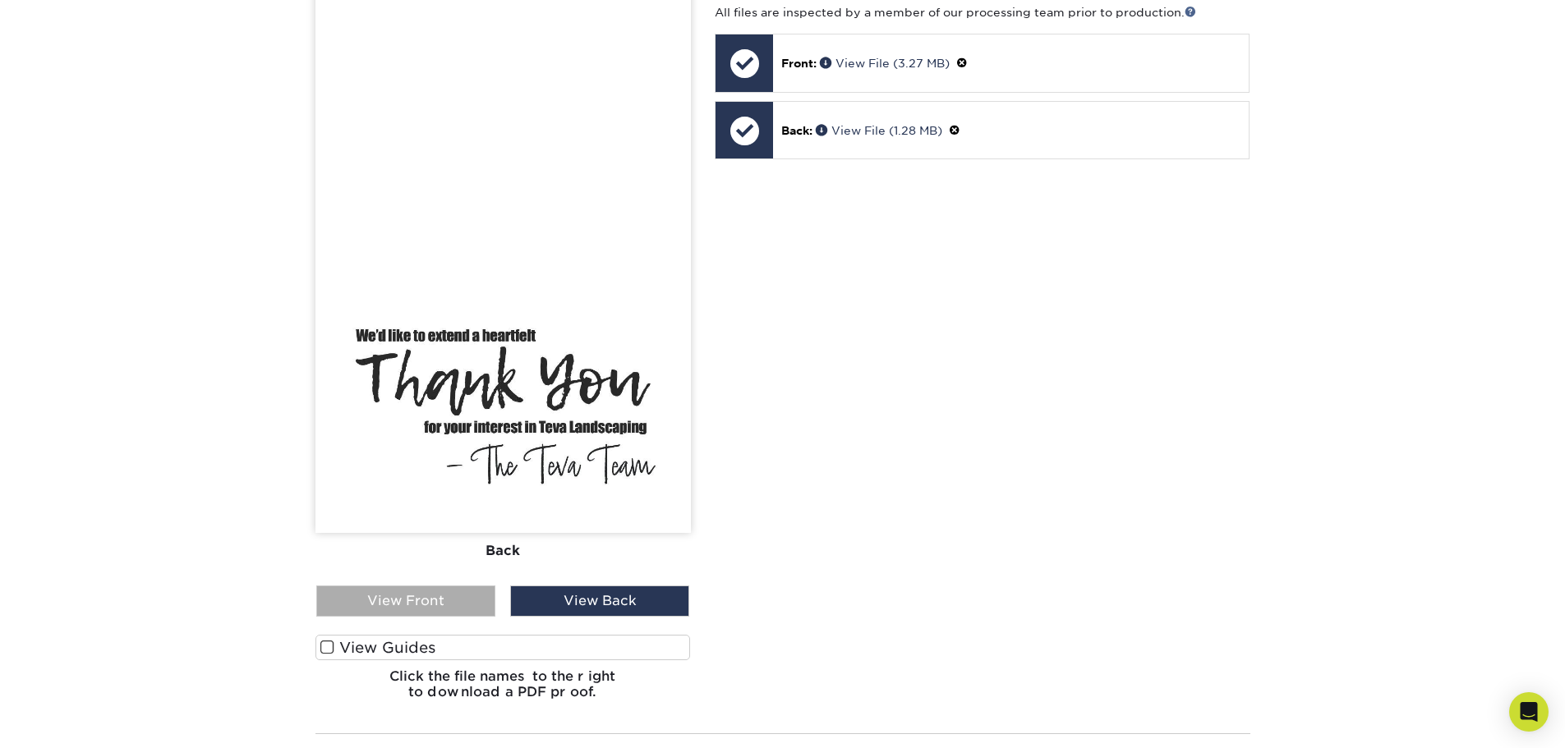
click at [432, 586] on div "View Front" at bounding box center [405, 601] width 179 height 31
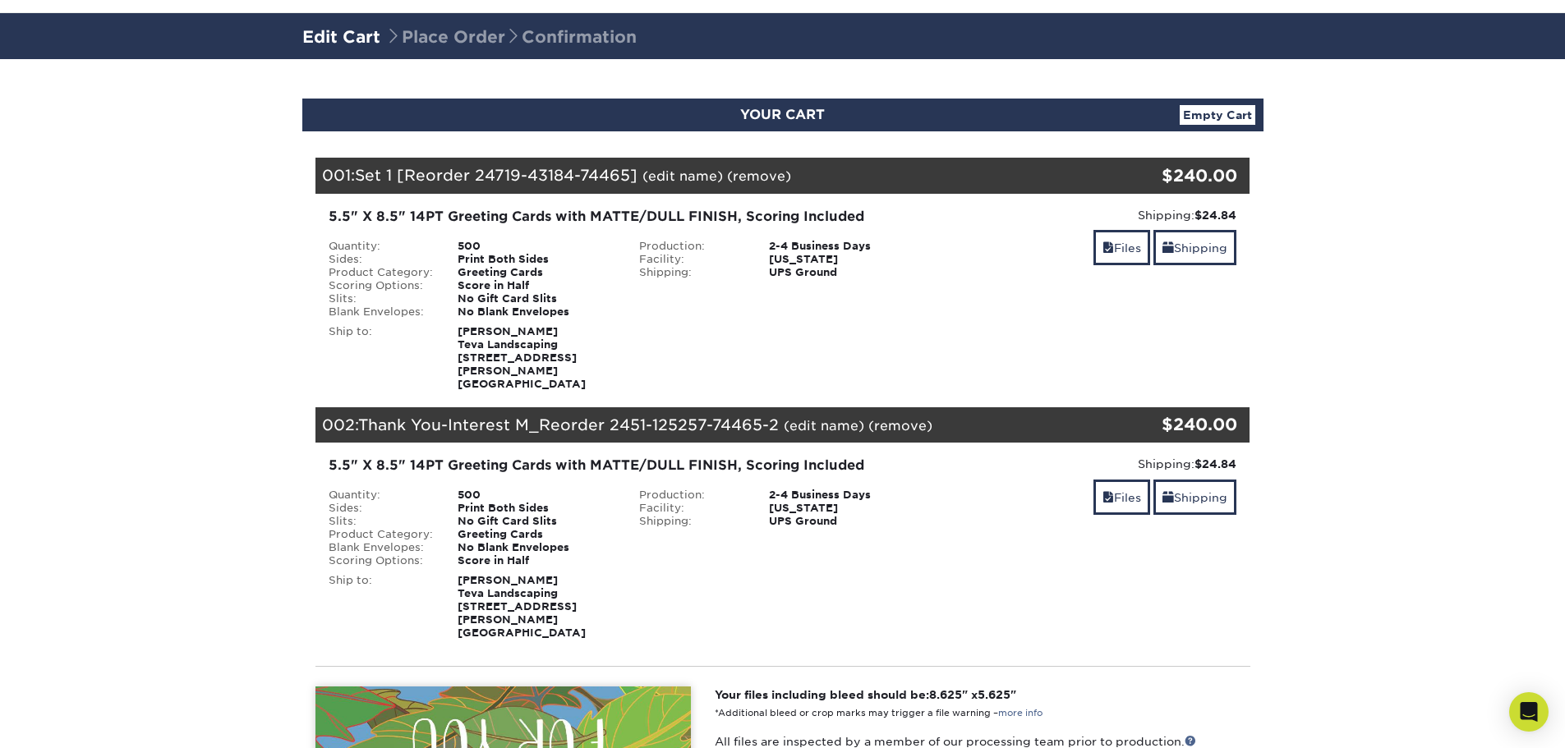
scroll to position [82, 0]
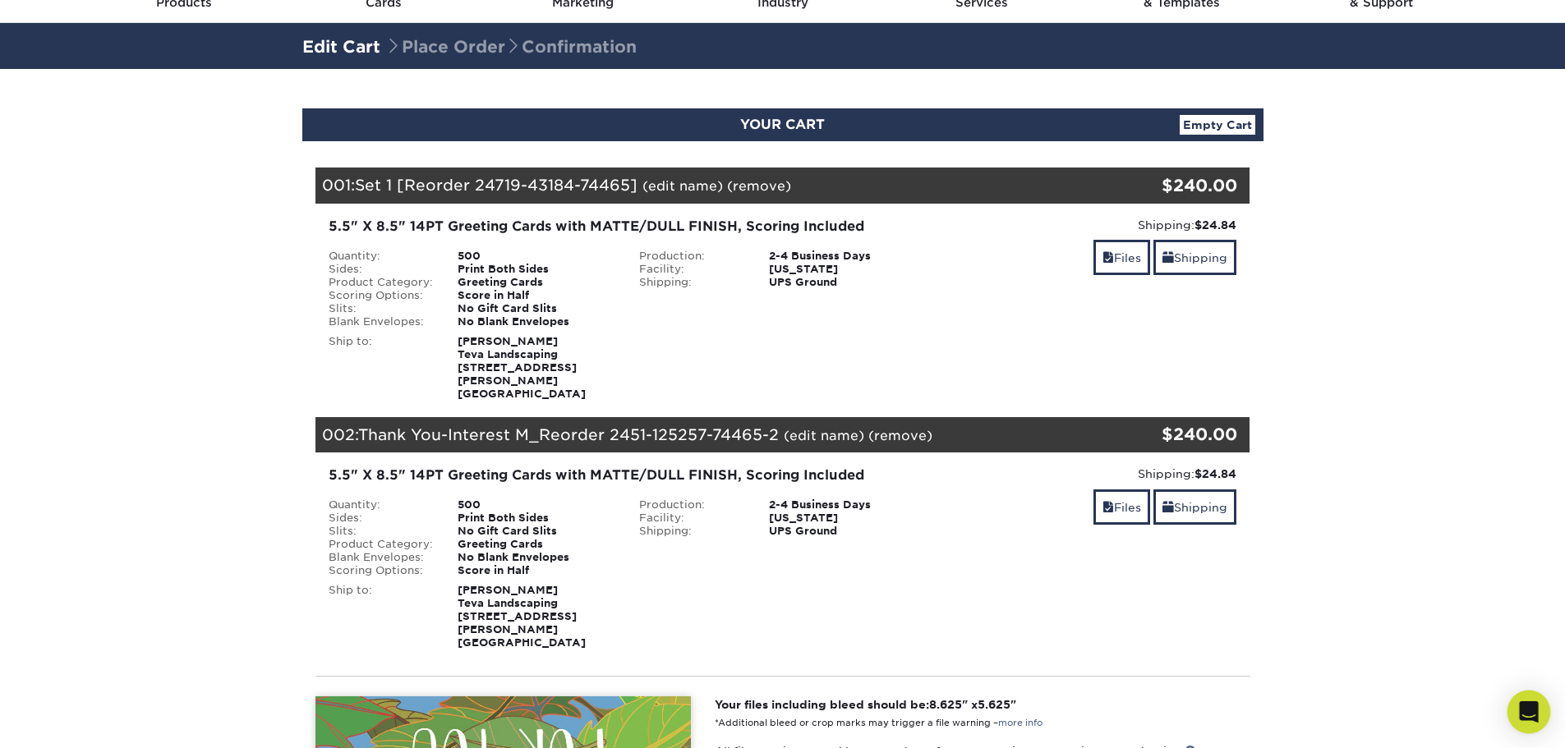
click at [1529, 713] on icon "Open Intercom Messenger" at bounding box center [1528, 712] width 19 height 21
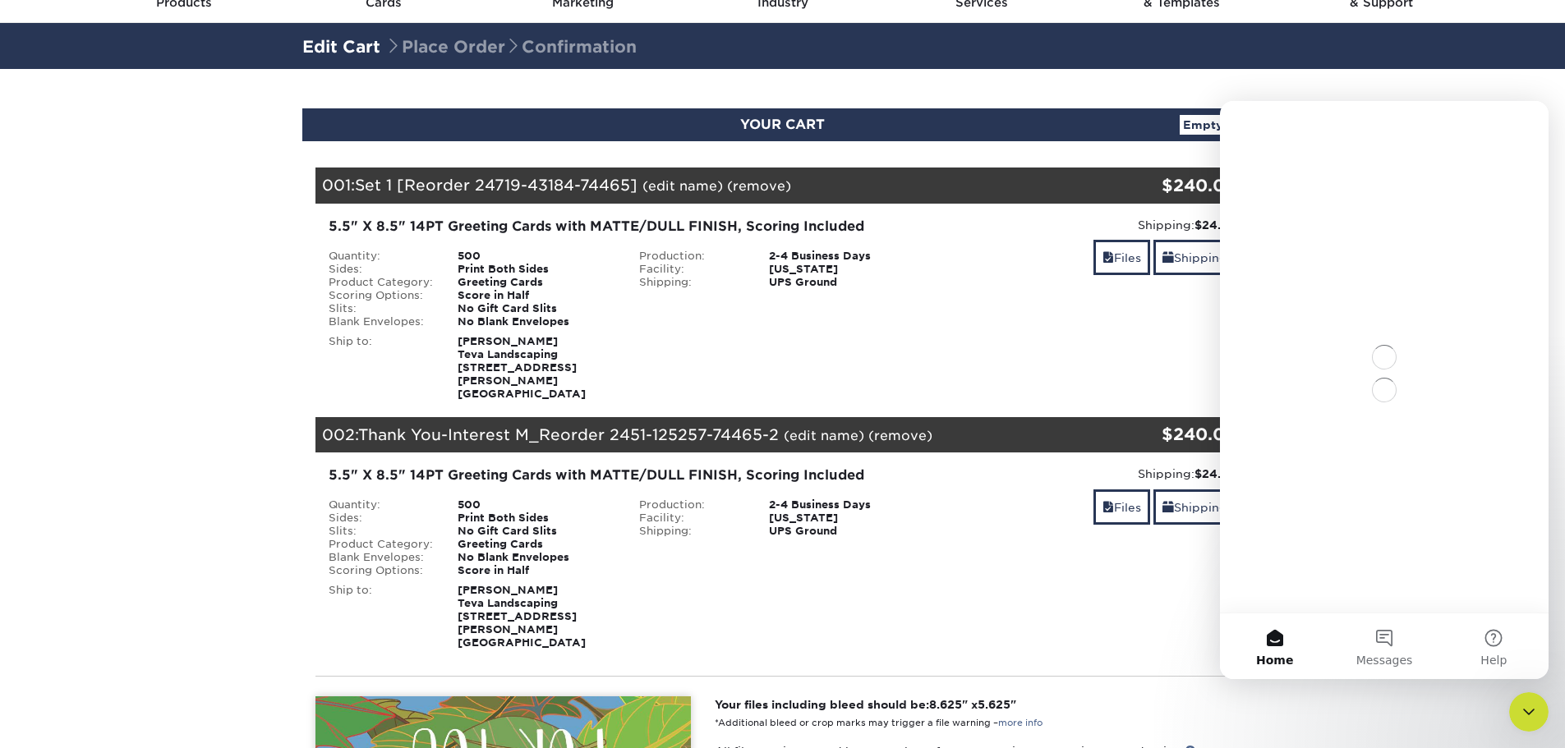
scroll to position [0, 0]
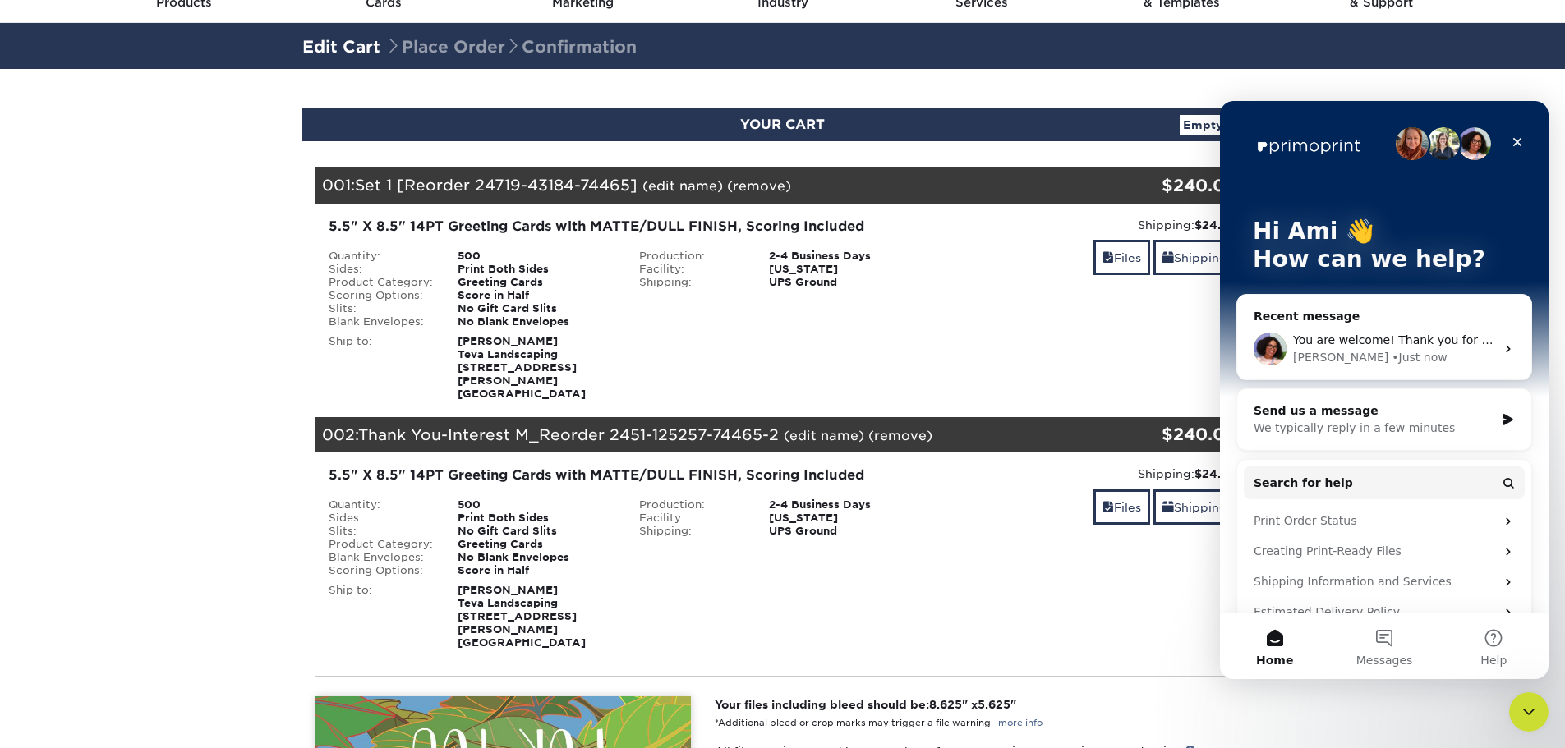
click at [1351, 348] on div "You are welcome! Thank you for your patience. I have added the order to your ca…" at bounding box center [1394, 340] width 202 height 17
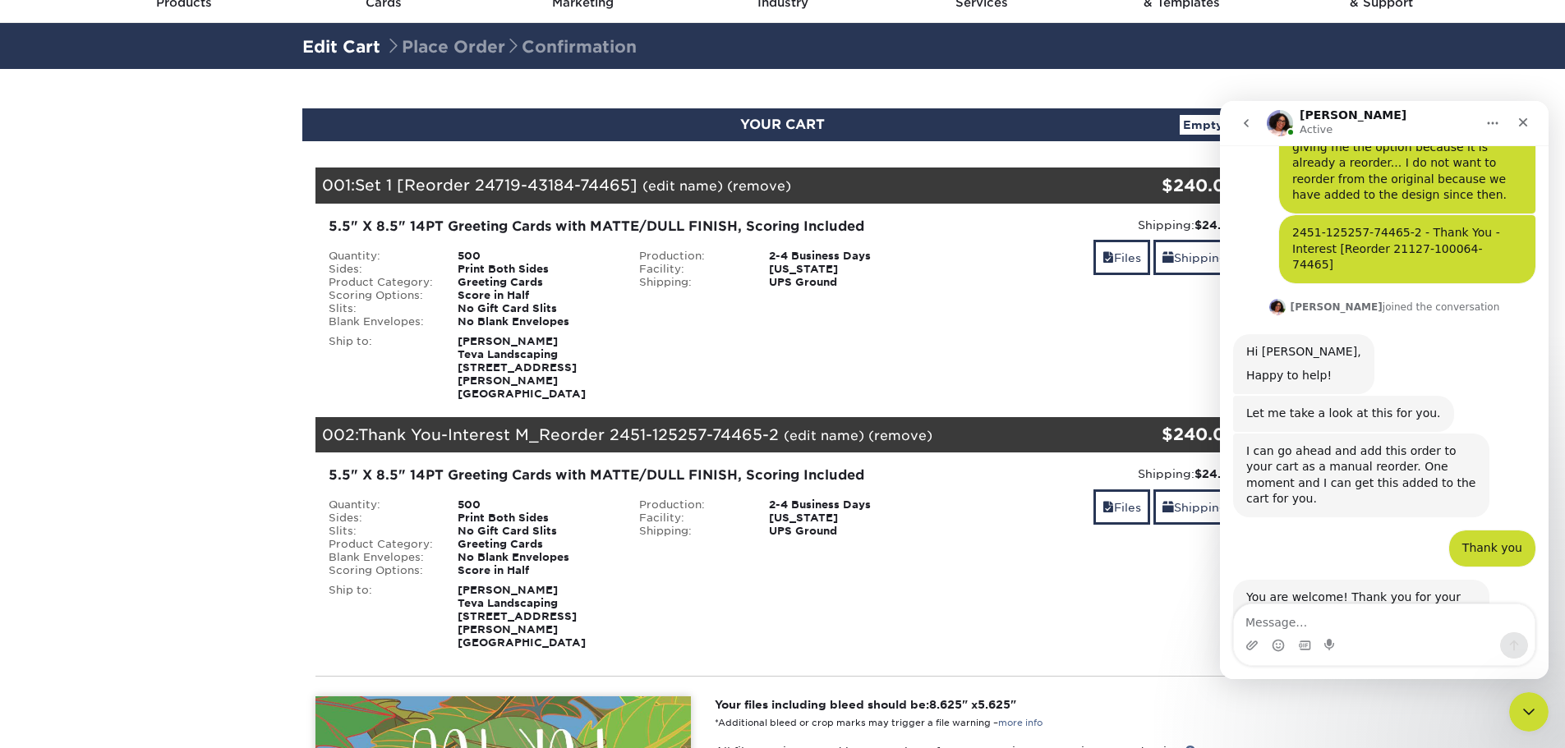
scroll to position [184, 0]
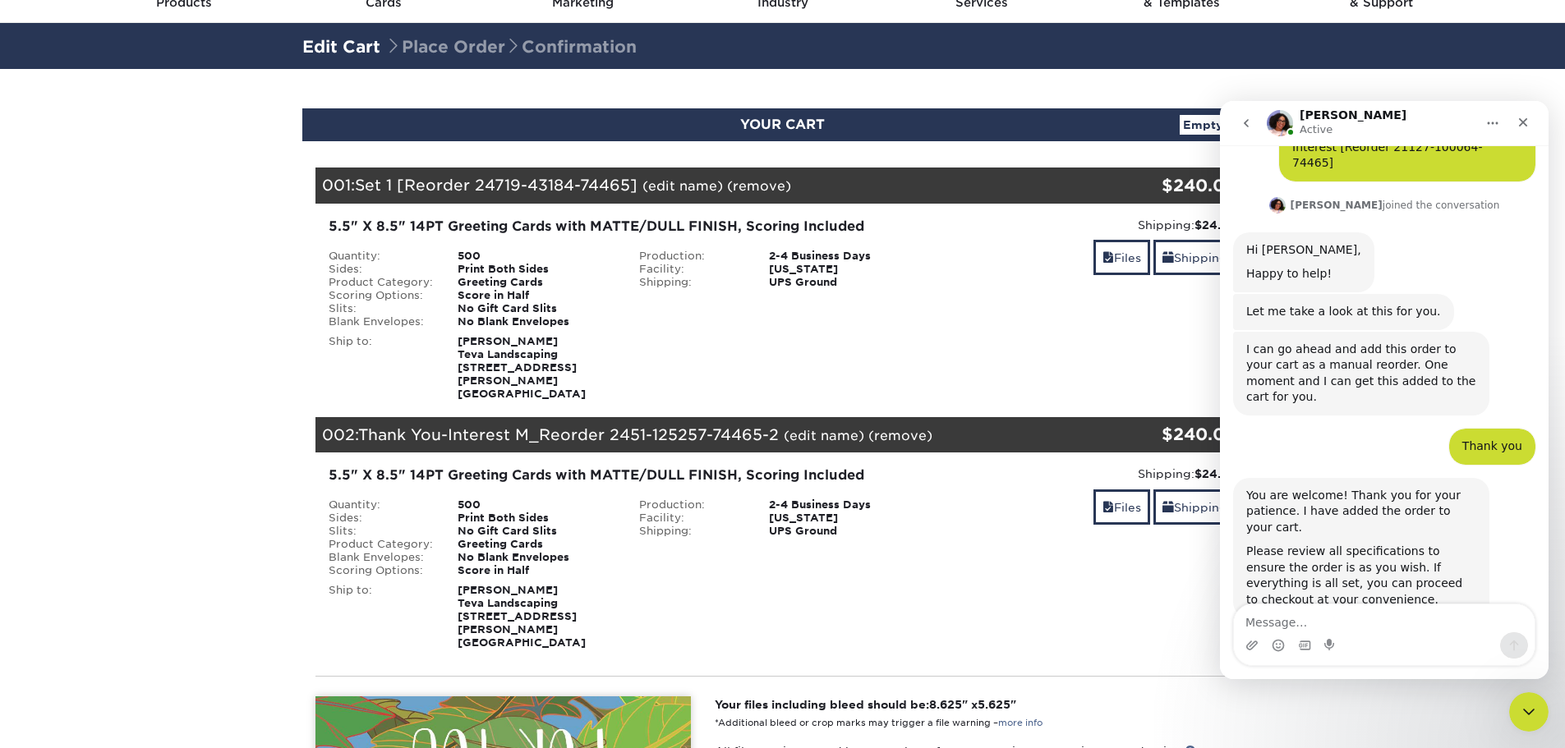
click at [1375, 619] on textarea "Message…" at bounding box center [1384, 619] width 301 height 28
type textarea "Looks perfect! Thanks so much Avery!"
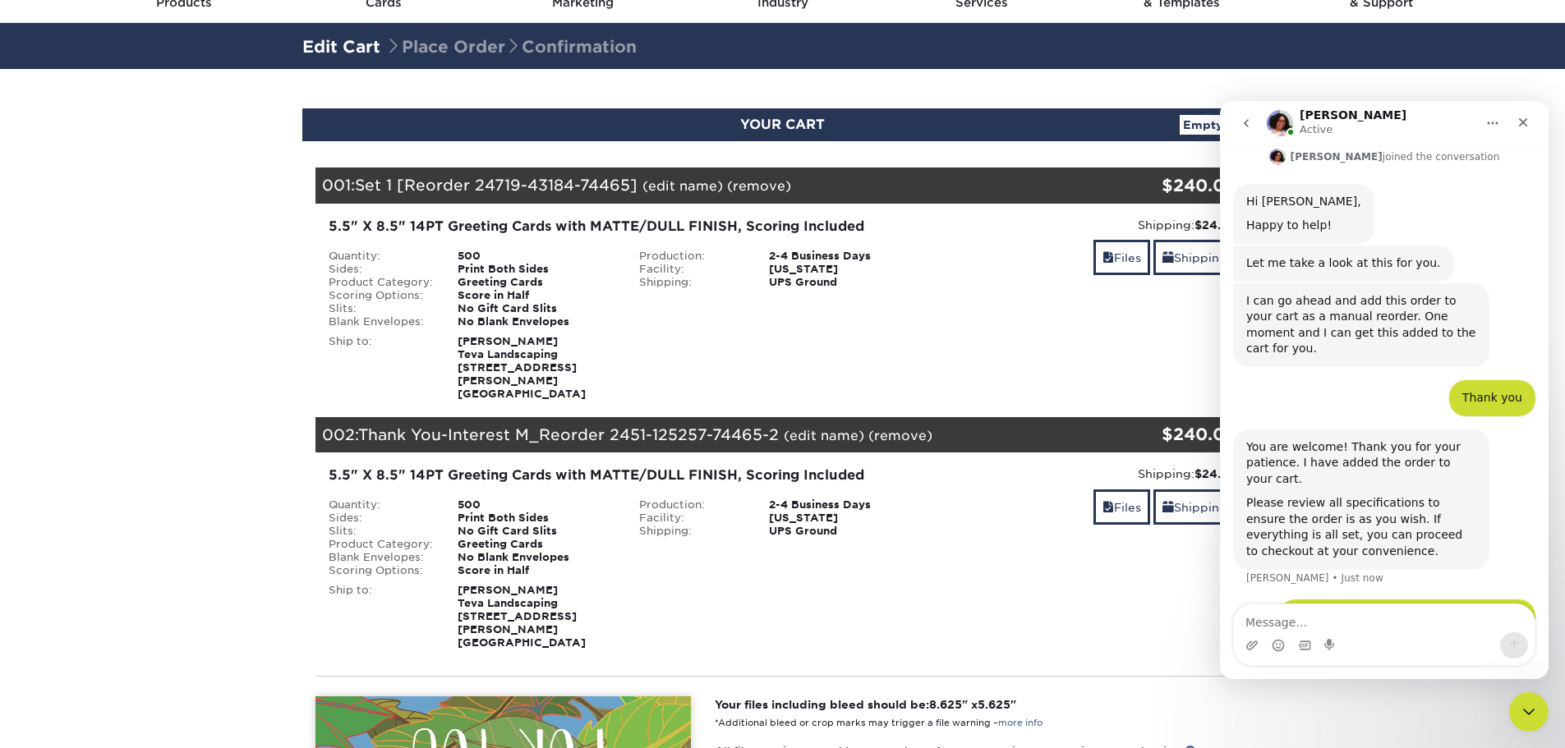
click at [1525, 124] on icon "Close" at bounding box center [1523, 122] width 9 height 9
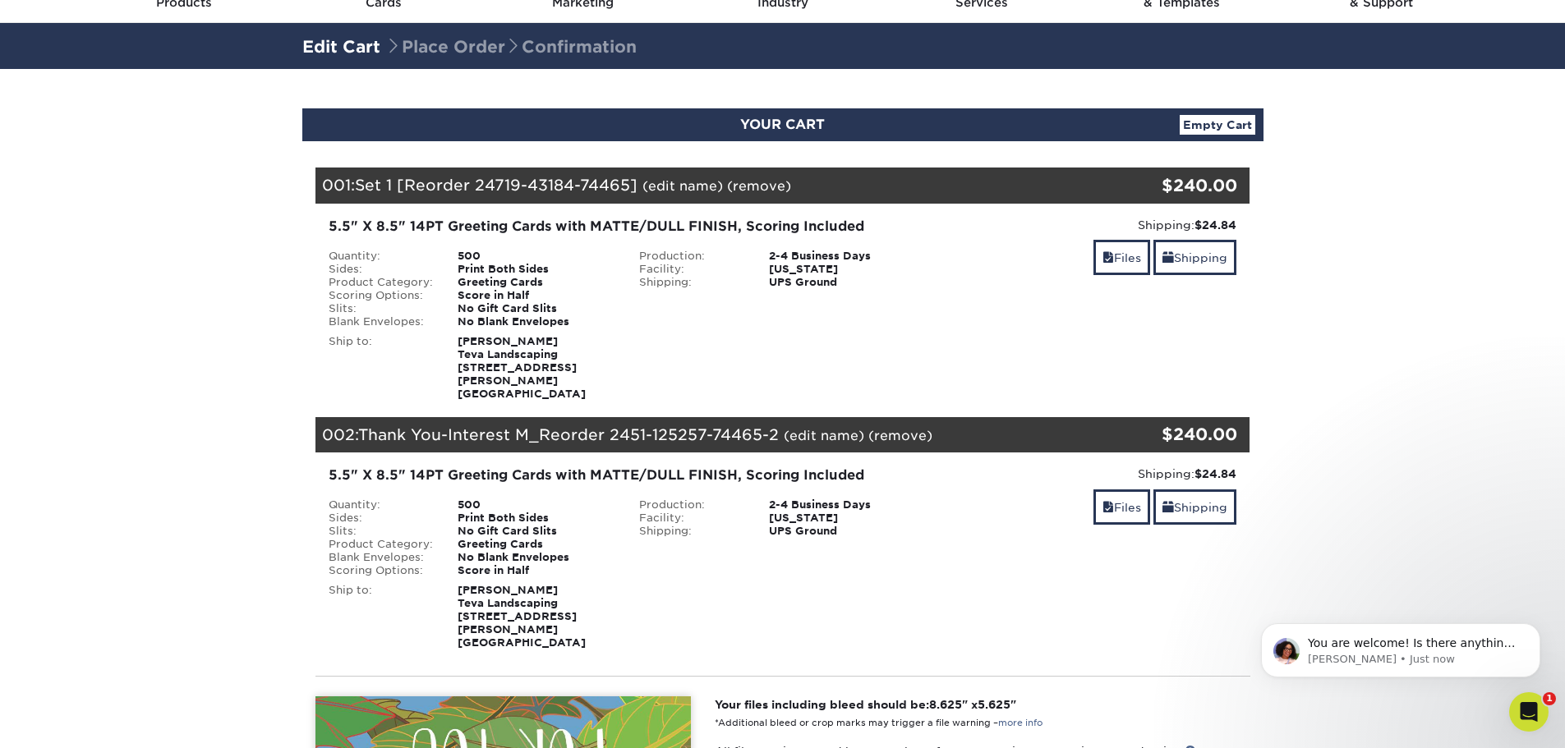
scroll to position [298, 0]
click at [1500, 650] on span "You are welcome! Is there anything else I can assist with today?" at bounding box center [1411, 652] width 207 height 30
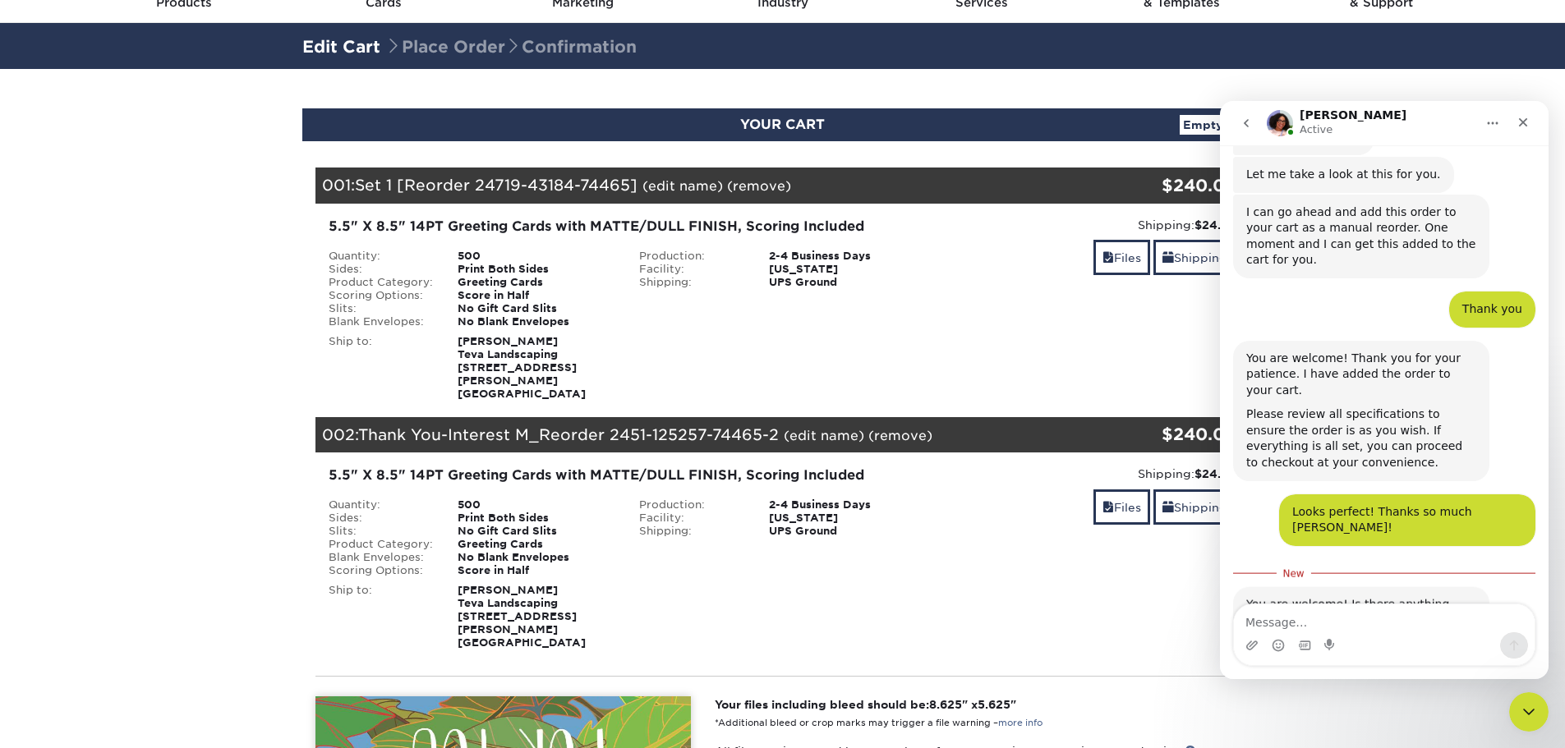
scroll to position [325, 0]
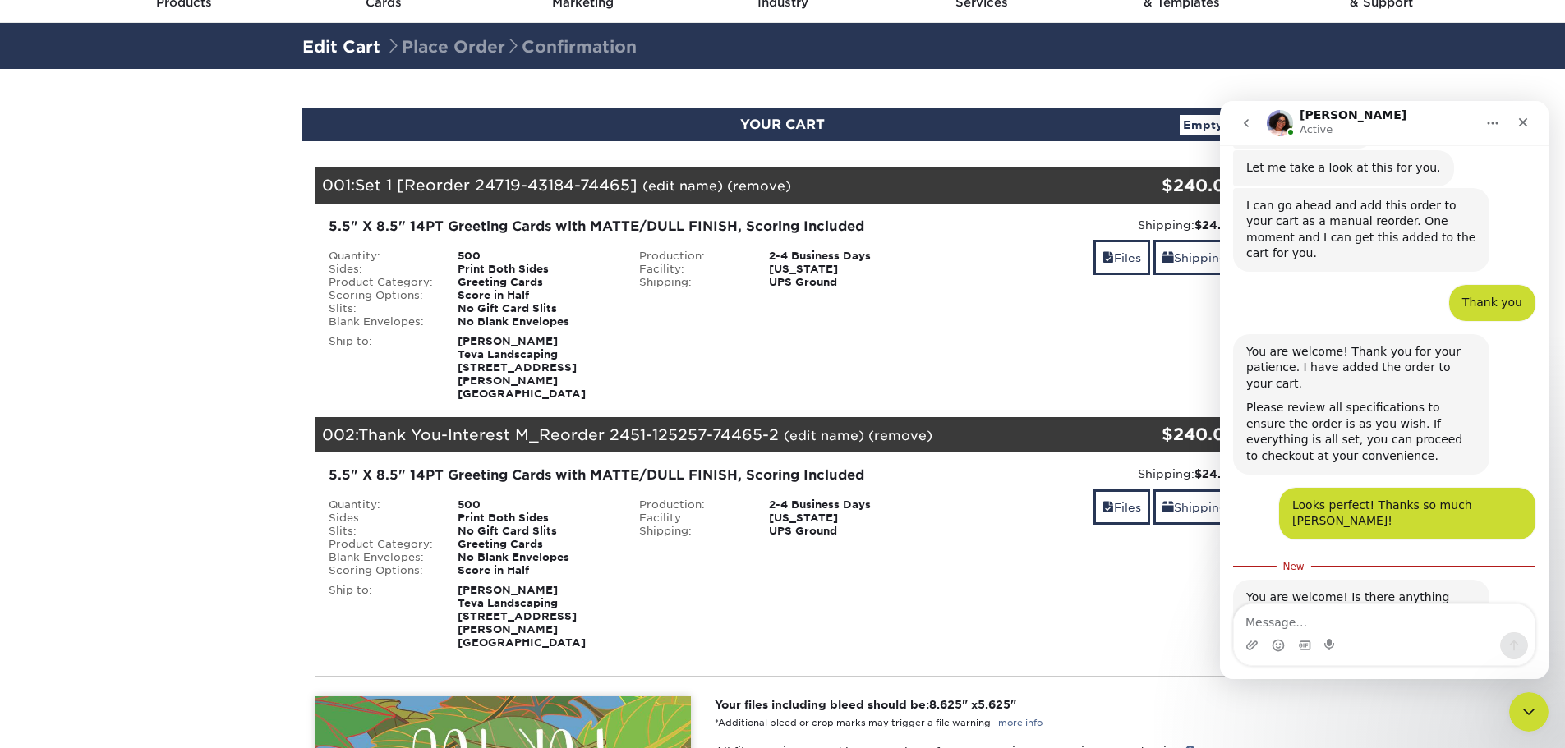
click at [1383, 619] on textarea "Message…" at bounding box center [1384, 619] width 301 height 28
type textarea "That's all. Have a good day! :)"
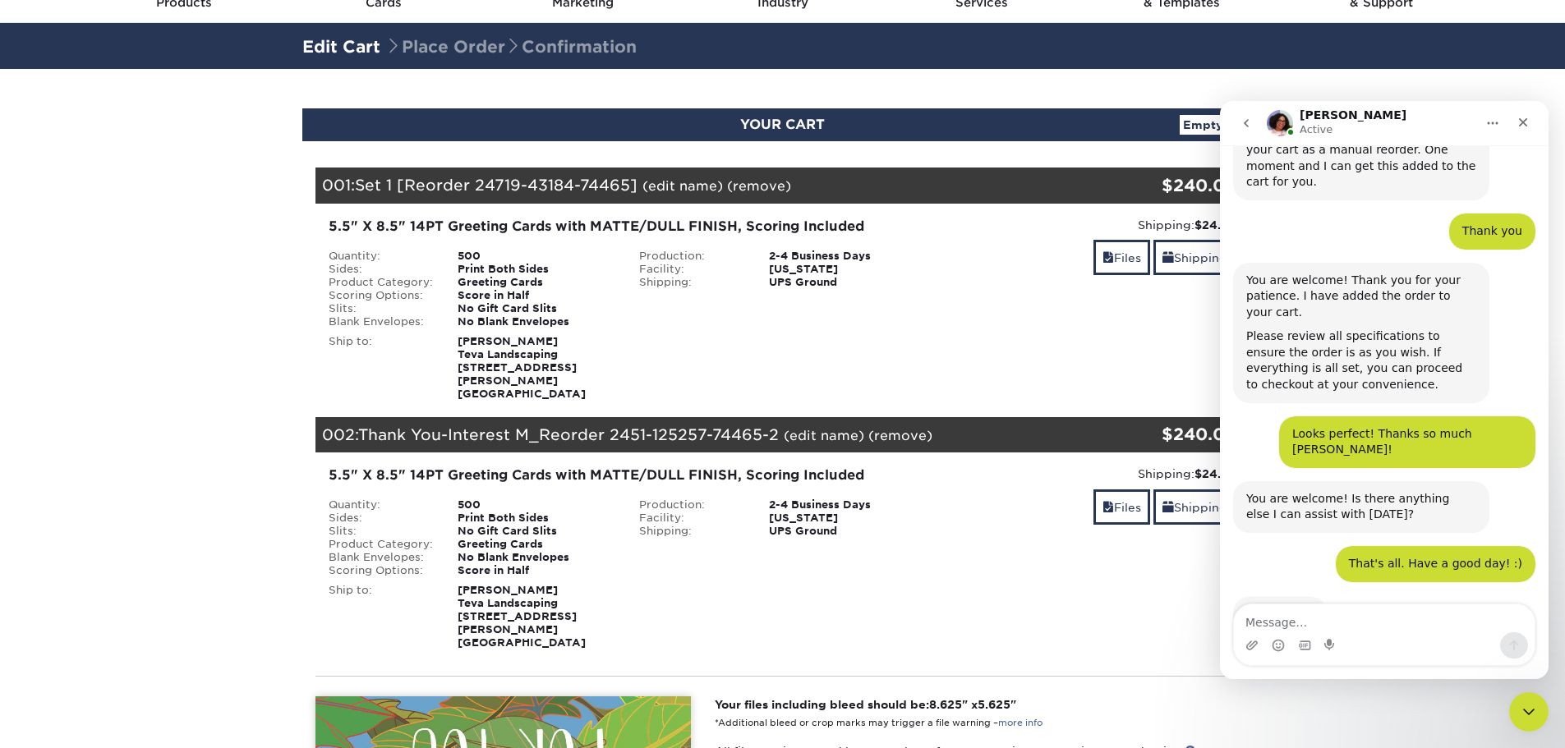
scroll to position [396, 0]
click at [1521, 125] on icon "Close" at bounding box center [1523, 122] width 9 height 9
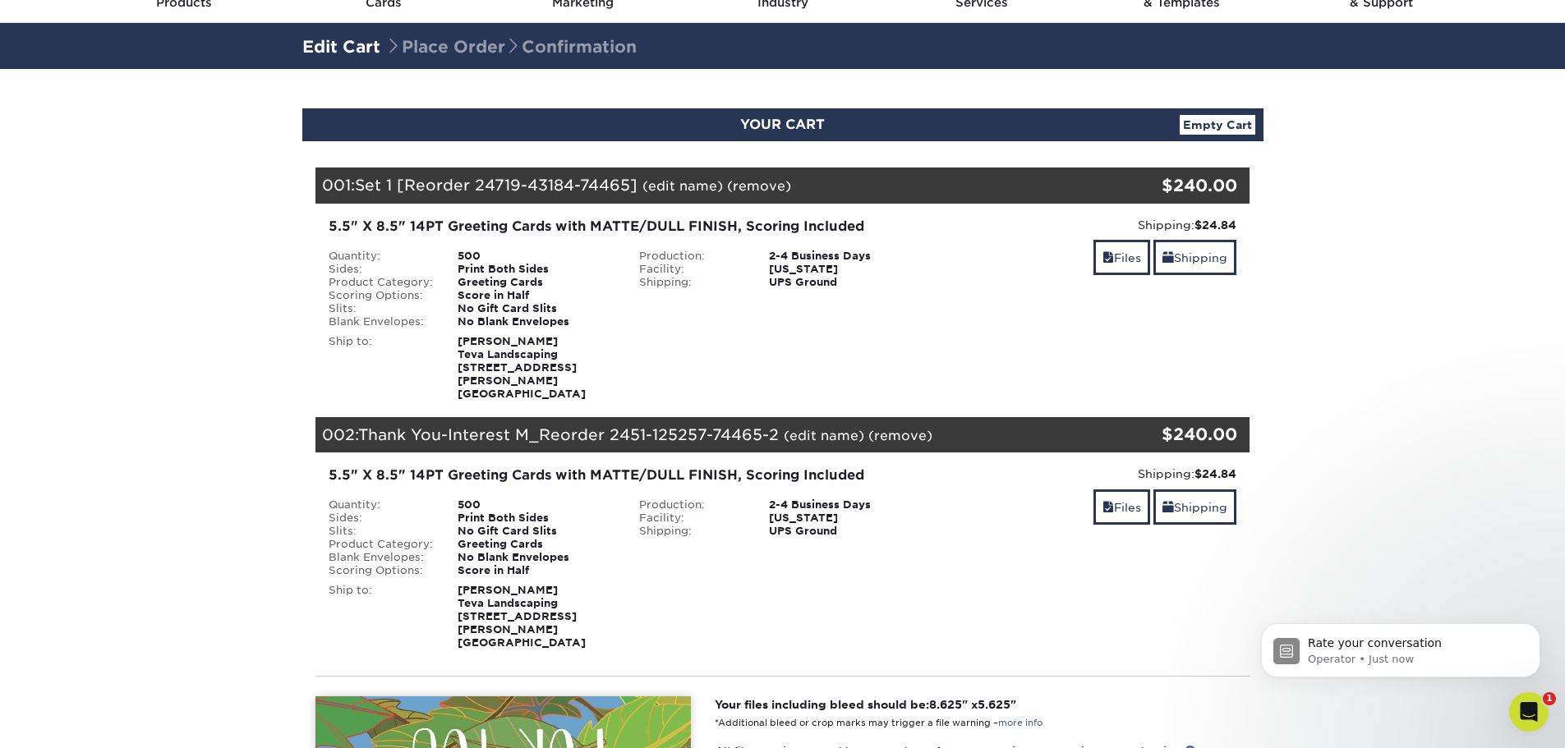
scroll to position [527, 0]
click at [1480, 653] on p "Operator • Just now" at bounding box center [1414, 659] width 212 height 15
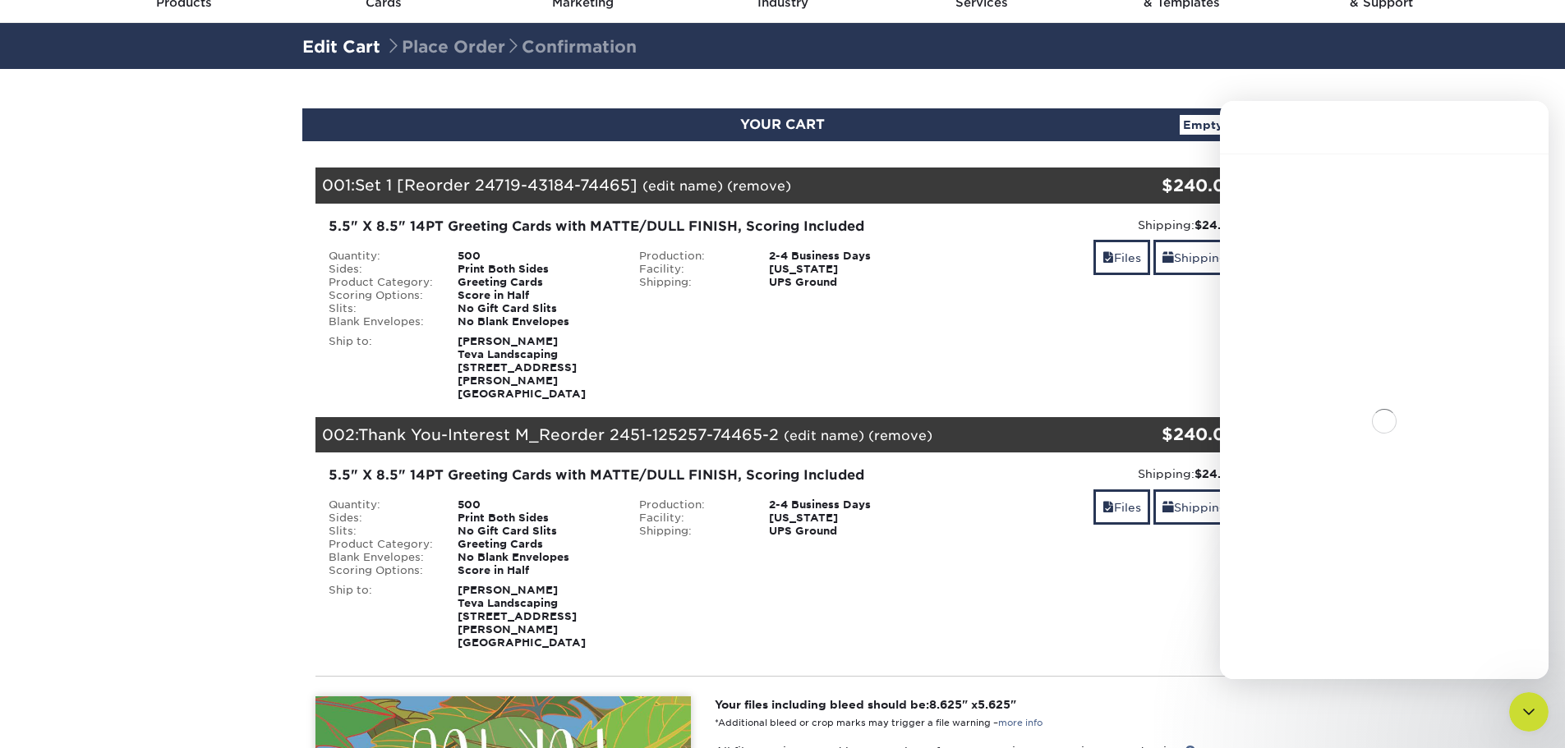
scroll to position [2, 0]
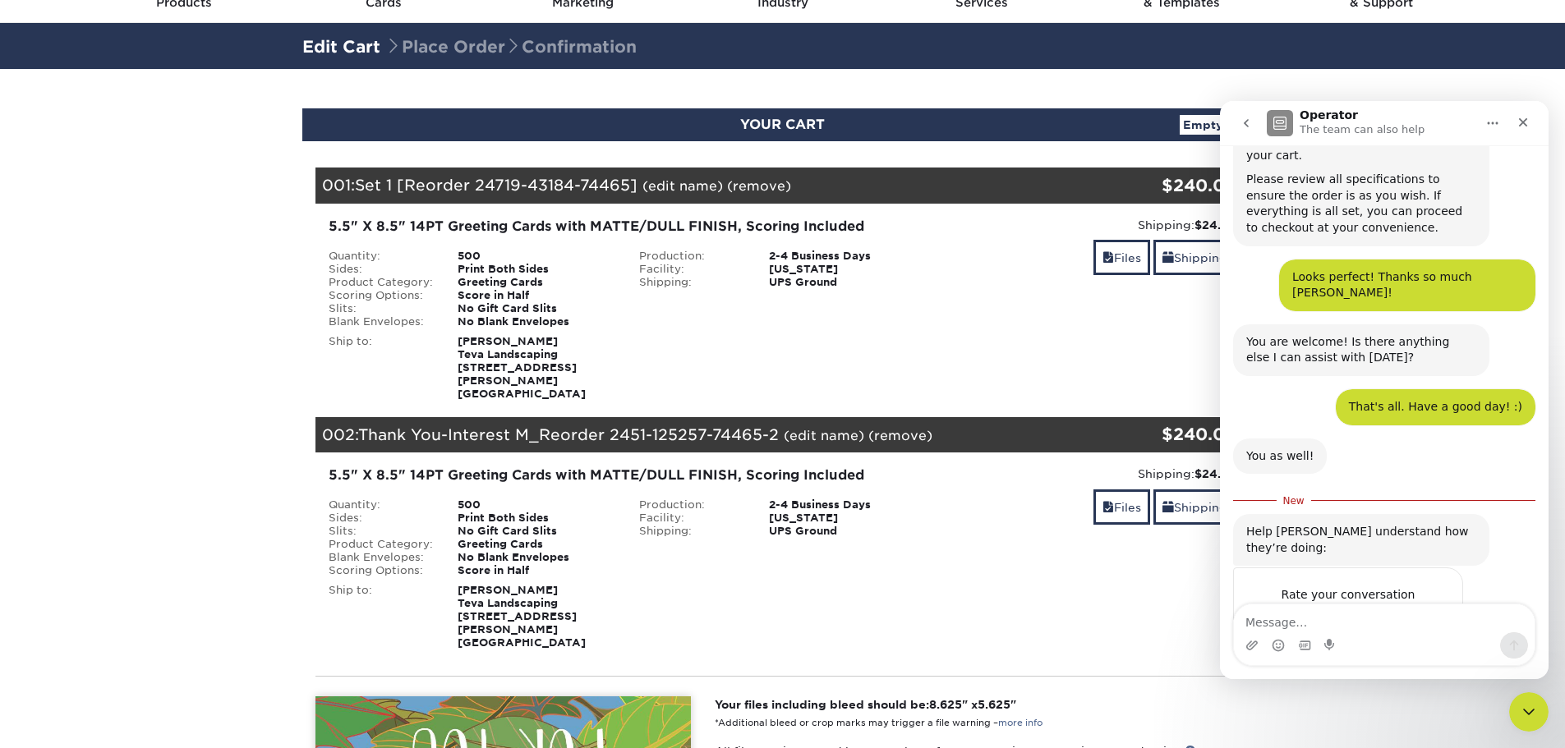
click at [1429, 613] on span "Amazing" at bounding box center [1426, 628] width 30 height 30
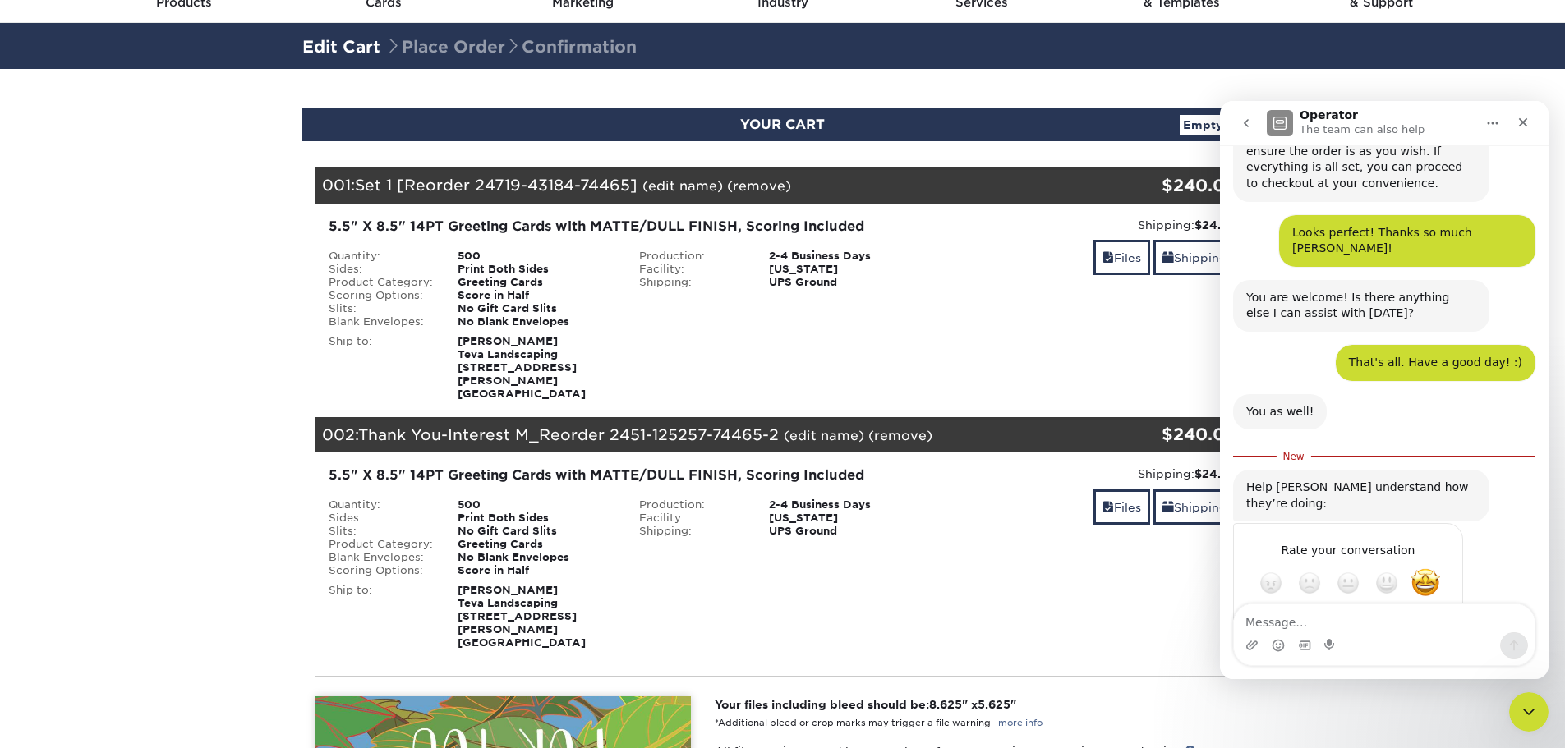
click at [1529, 120] on icon "Close" at bounding box center [1523, 122] width 13 height 13
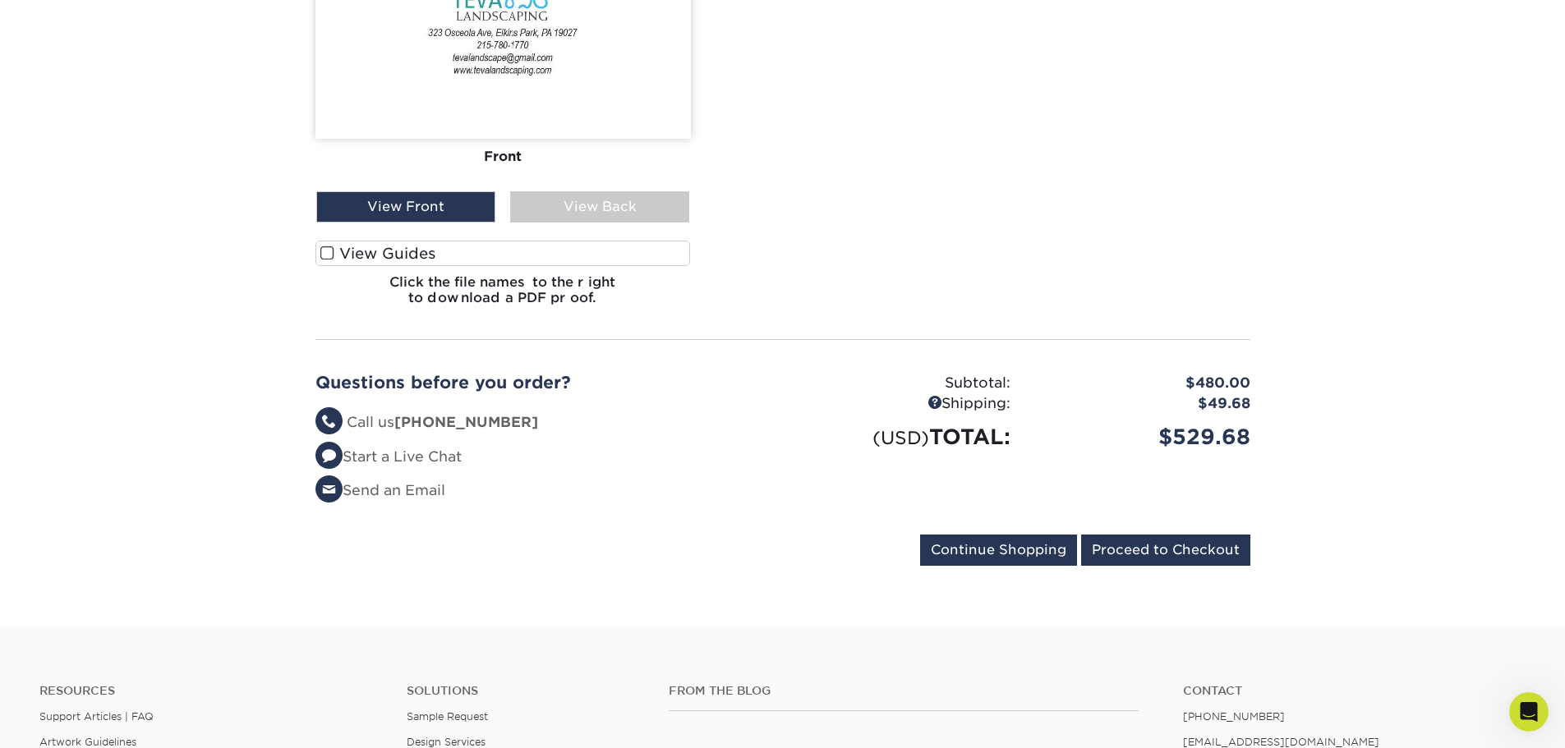
scroll to position [1232, 0]
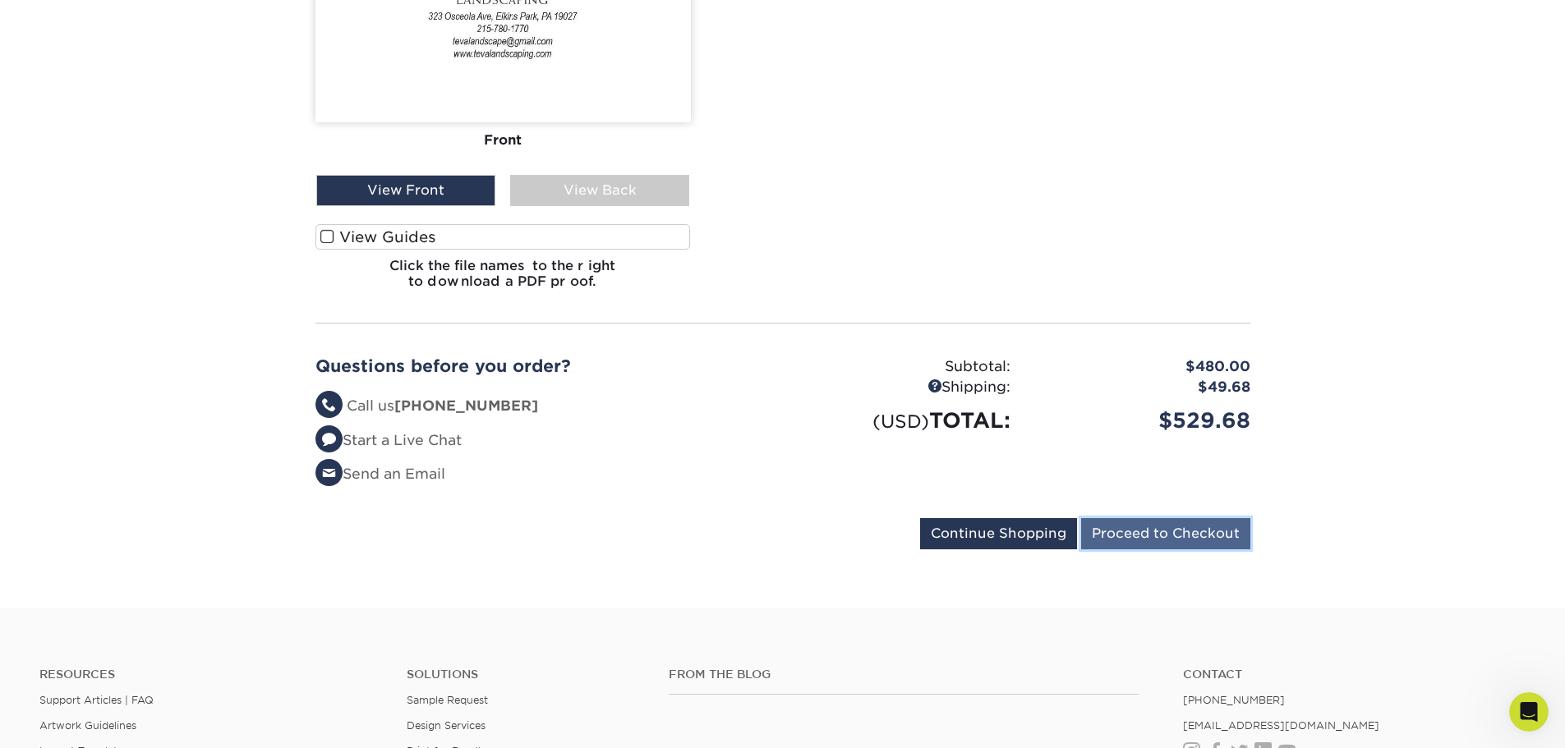
click at [1199, 518] on input "Proceed to Checkout" at bounding box center [1165, 533] width 169 height 31
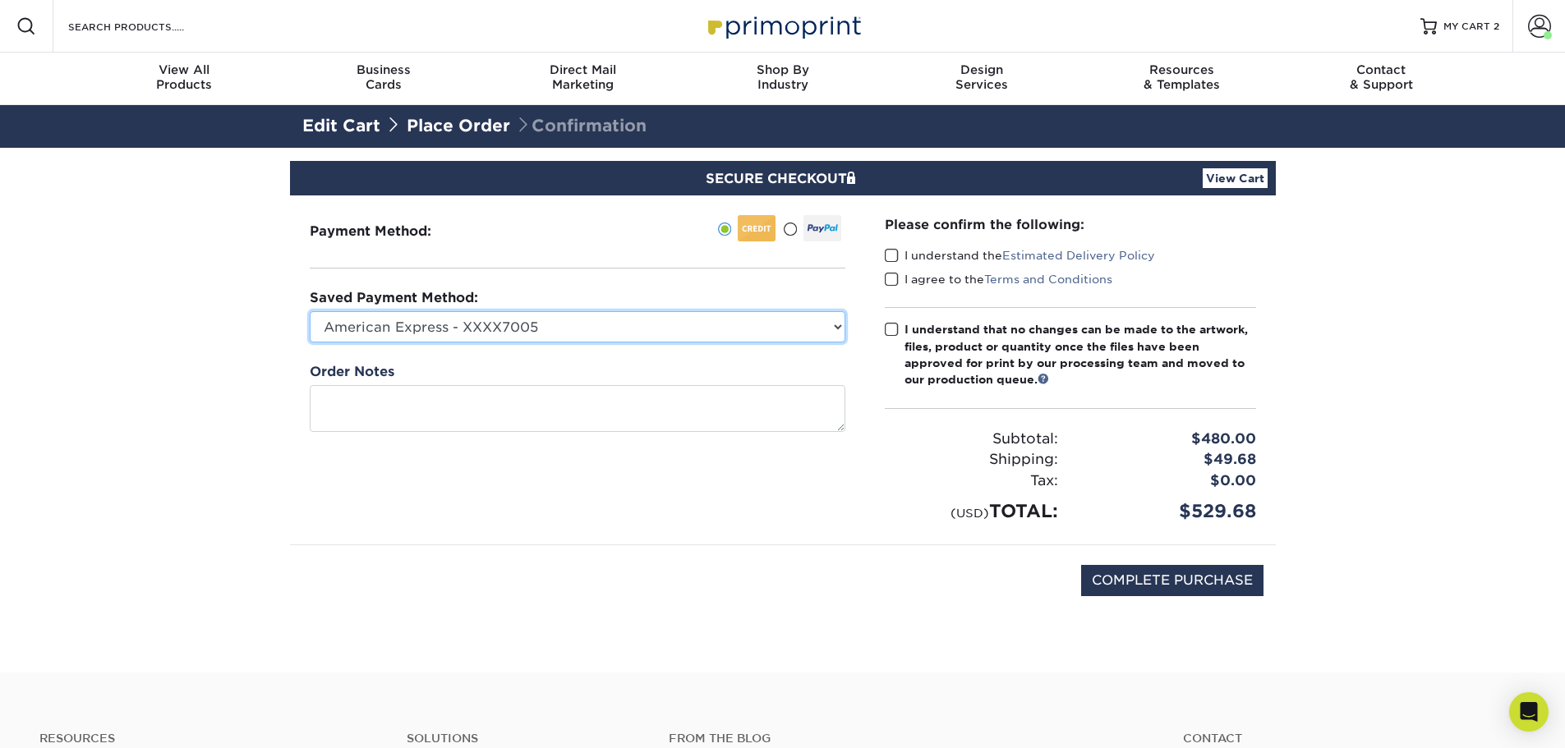
click at [655, 329] on select "American Express - XXXX7005 American Express - XXXX8003 New Credit Card" at bounding box center [578, 326] width 536 height 31
select select
click at [310, 311] on select "American Express - XXXX7005 American Express - XXXX8003 New Credit Card" at bounding box center [578, 326] width 536 height 31
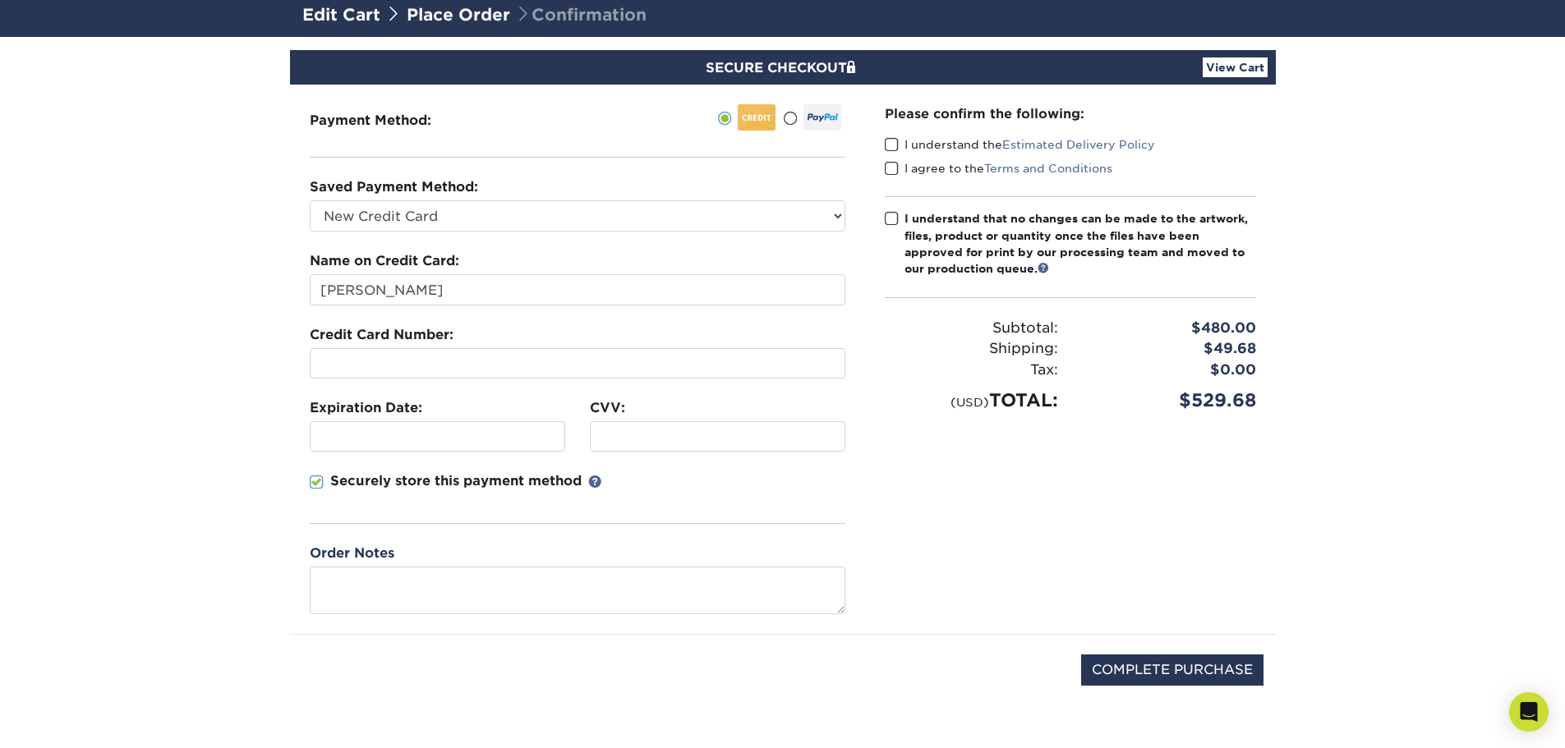
scroll to position [82, 0]
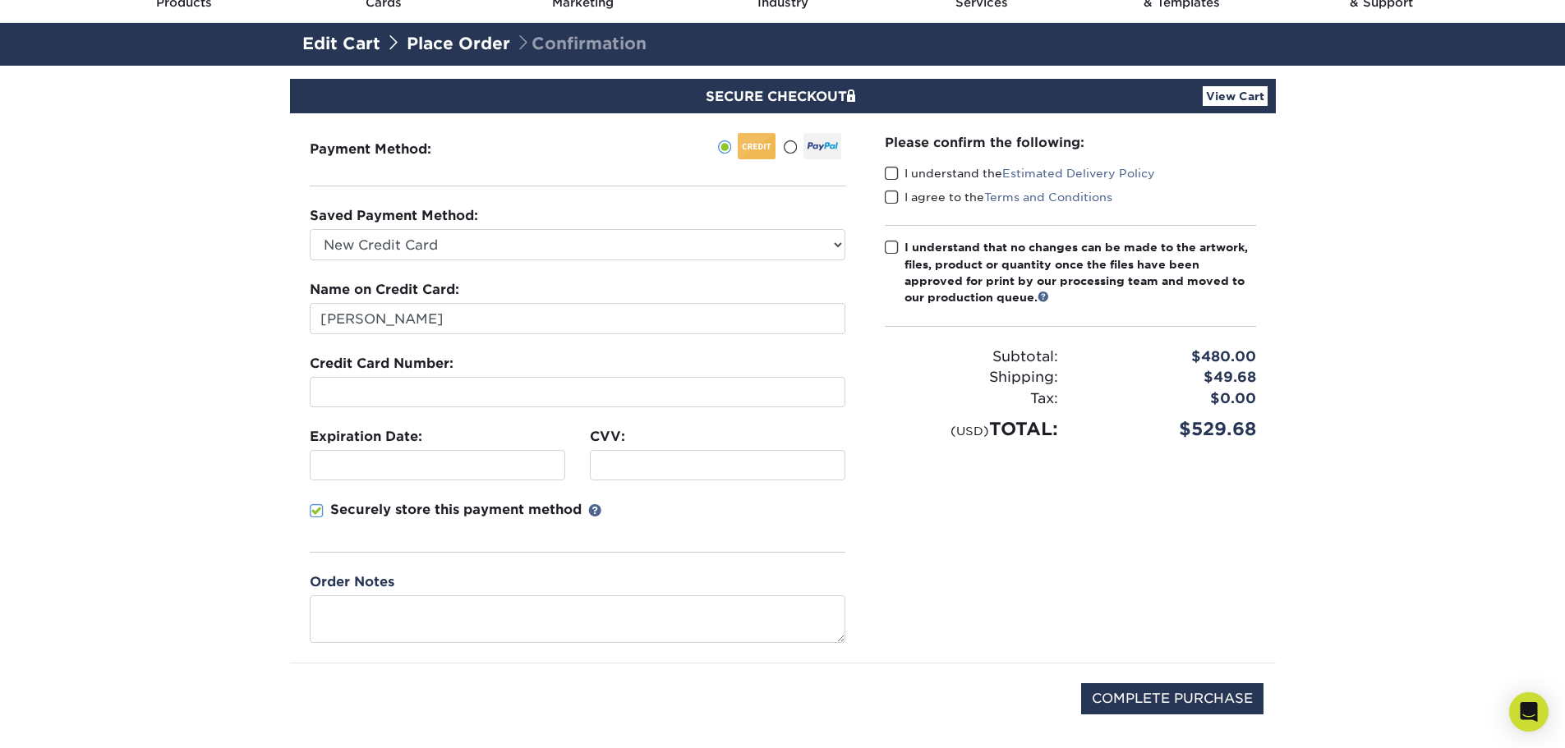
click at [890, 180] on span at bounding box center [892, 174] width 14 height 16
click at [0, 0] on input "I understand the Estimated Delivery Policy" at bounding box center [0, 0] width 0 height 0
click at [895, 193] on span at bounding box center [892, 198] width 14 height 16
click at [0, 0] on input "I agree to the Terms and Conditions" at bounding box center [0, 0] width 0 height 0
click at [888, 249] on span at bounding box center [892, 248] width 14 height 16
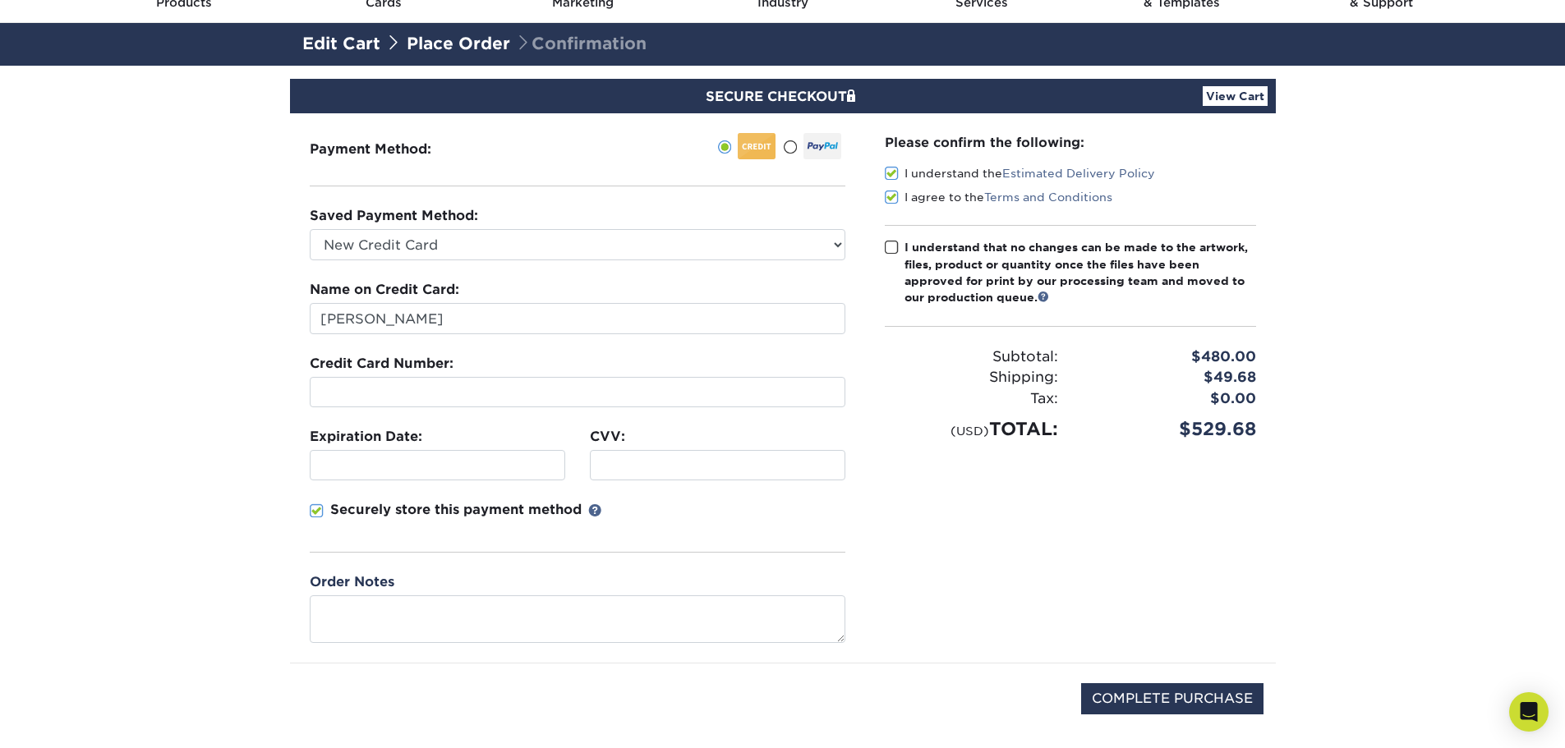
click at [0, 0] on input "I understand that no changes can be made to the artwork, files, product or quan…" at bounding box center [0, 0] width 0 height 0
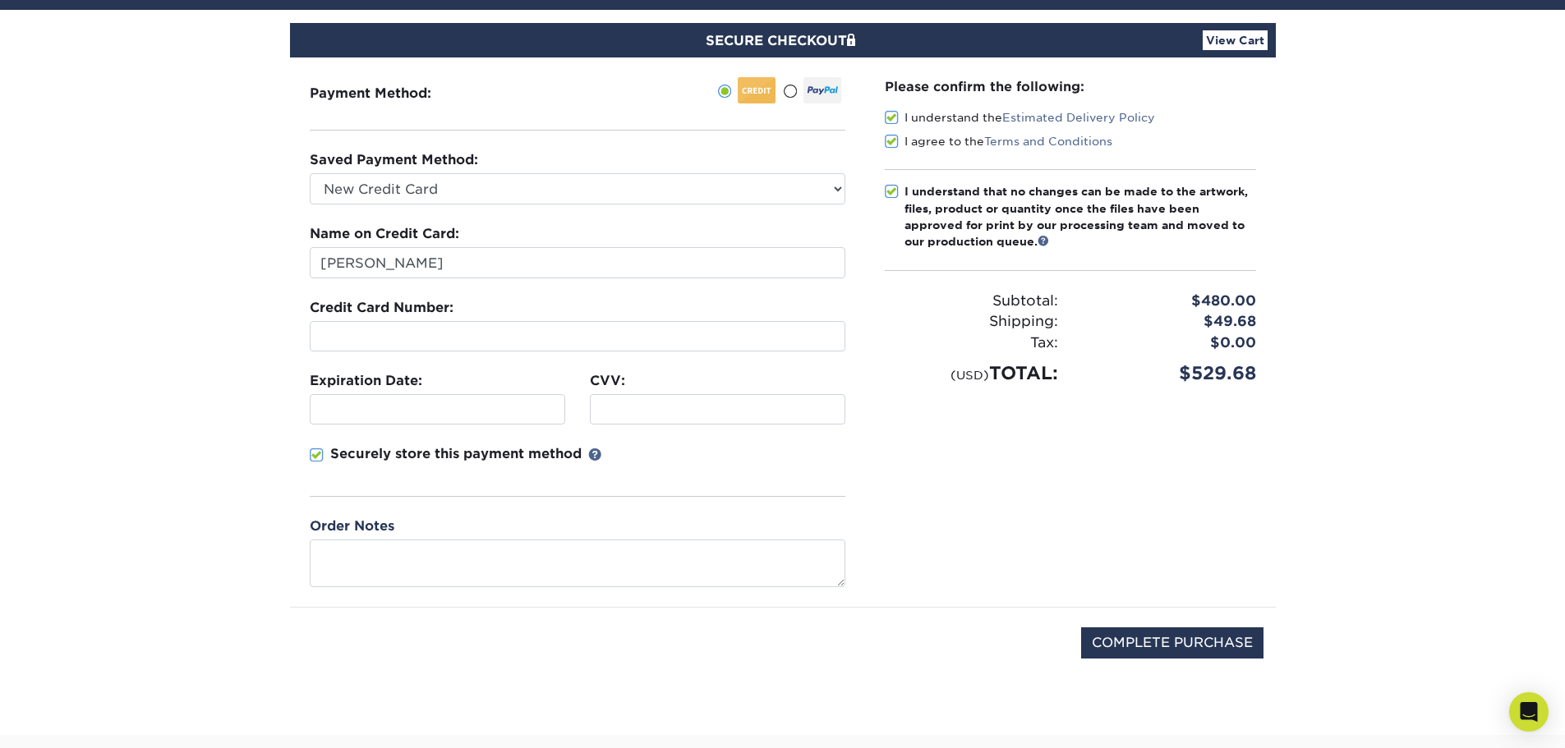
scroll to position [164, 0]
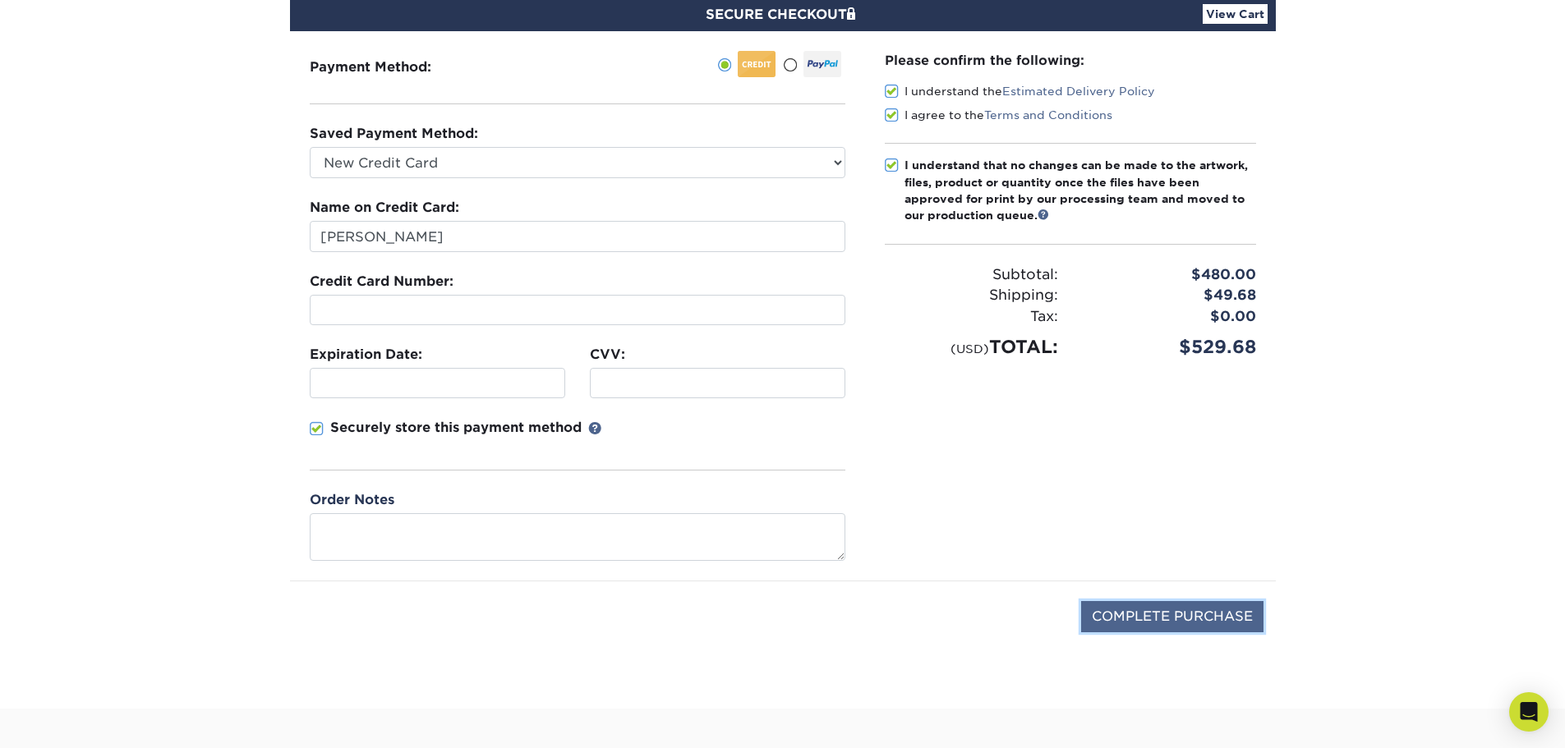
click at [1217, 618] on input "COMPLETE PURCHASE" at bounding box center [1172, 616] width 182 height 31
type input "PROCESSING, PLEASE WAIT..."
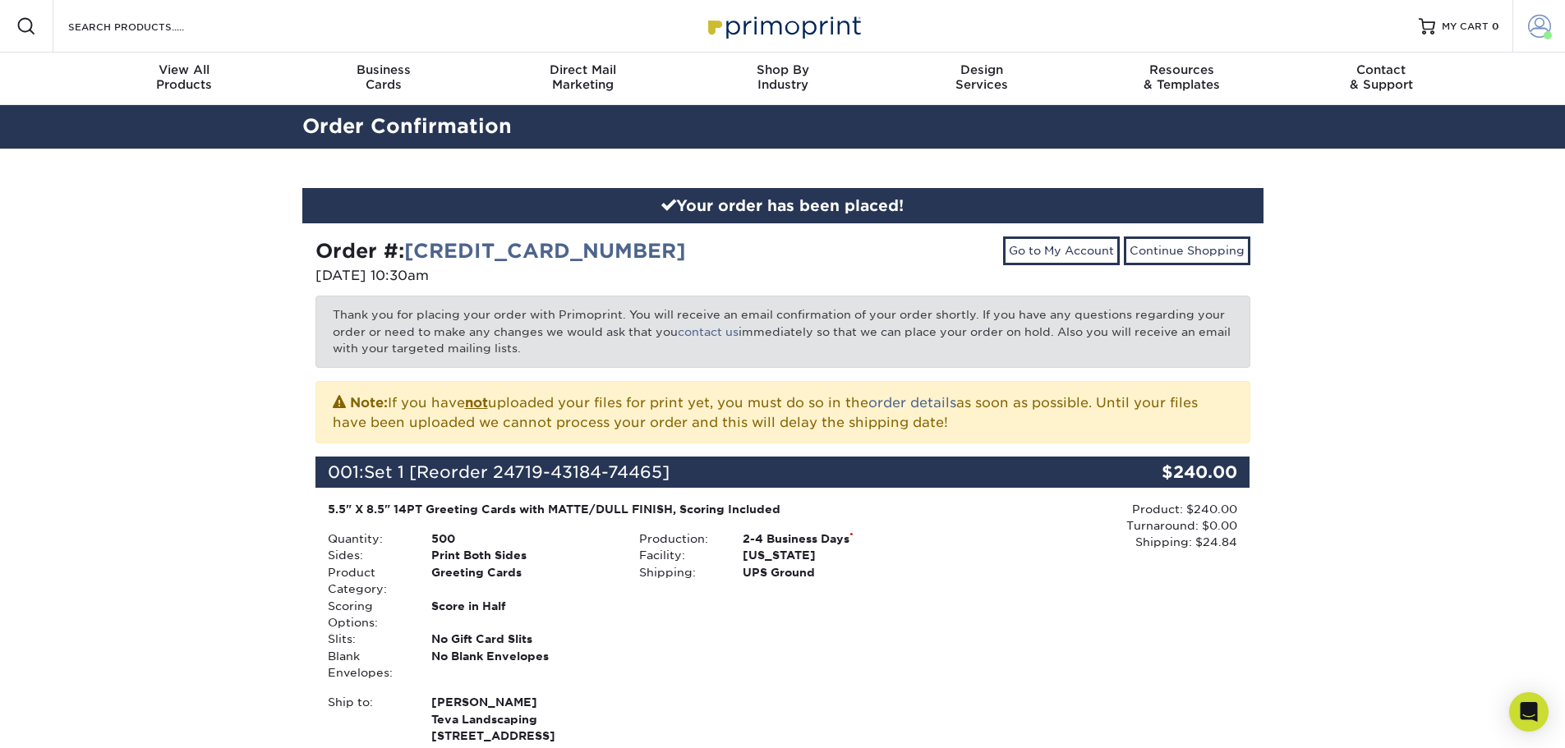
click at [1544, 16] on span at bounding box center [1539, 26] width 23 height 23
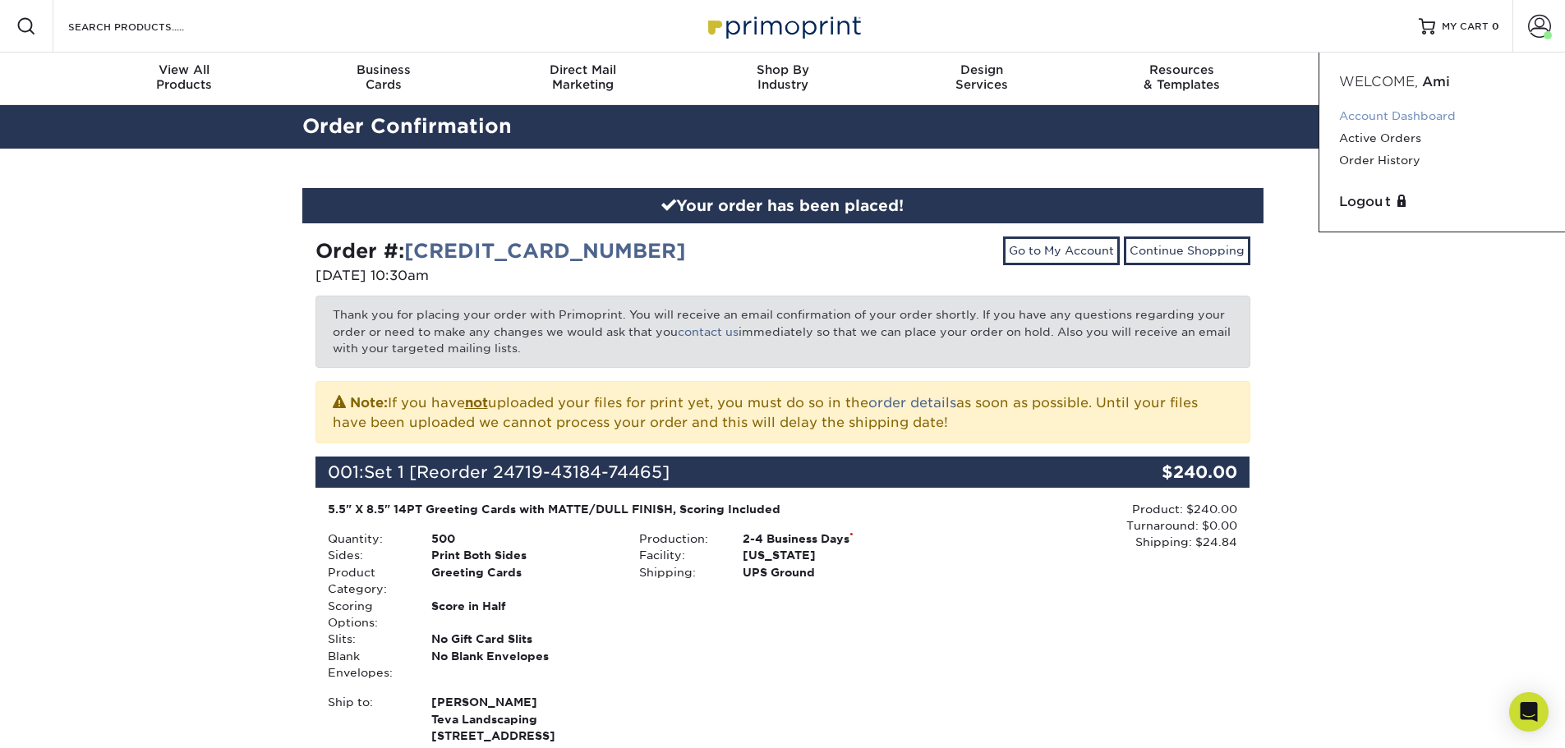
click at [1425, 116] on link "Account Dashboard" at bounding box center [1442, 116] width 206 height 22
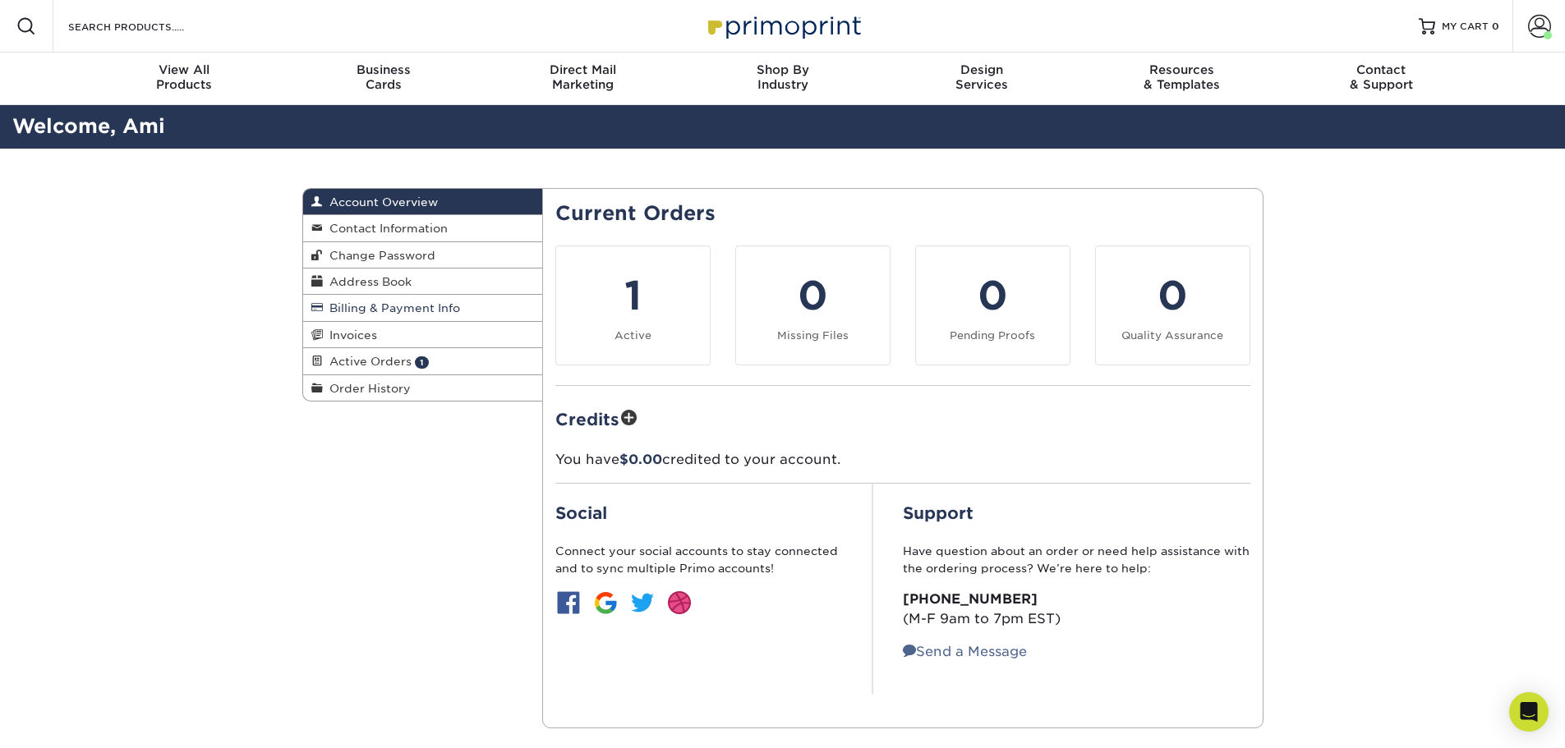
click at [429, 311] on span "Billing & Payment Info" at bounding box center [391, 308] width 137 height 13
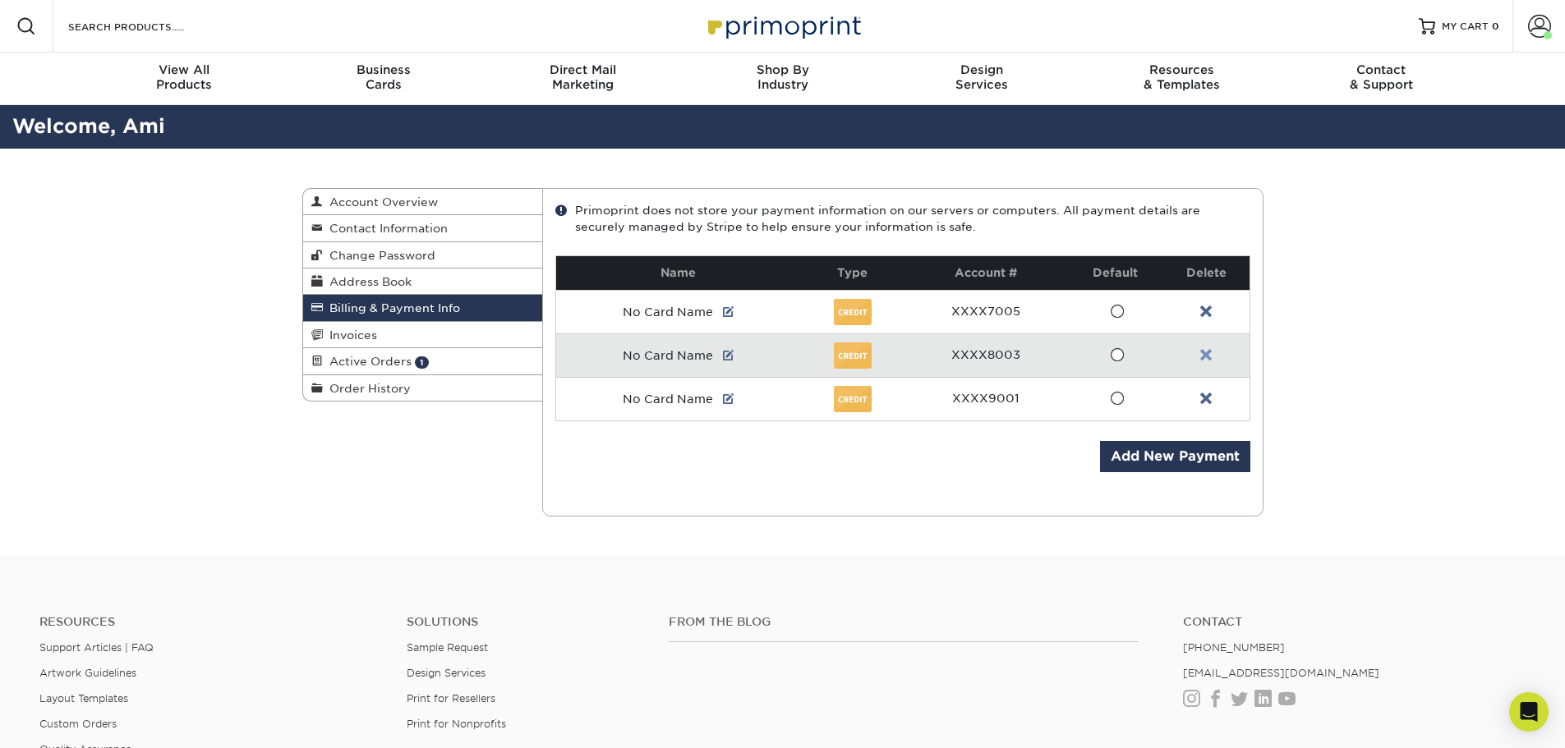
click at [1204, 356] on link at bounding box center [1206, 355] width 12 height 13
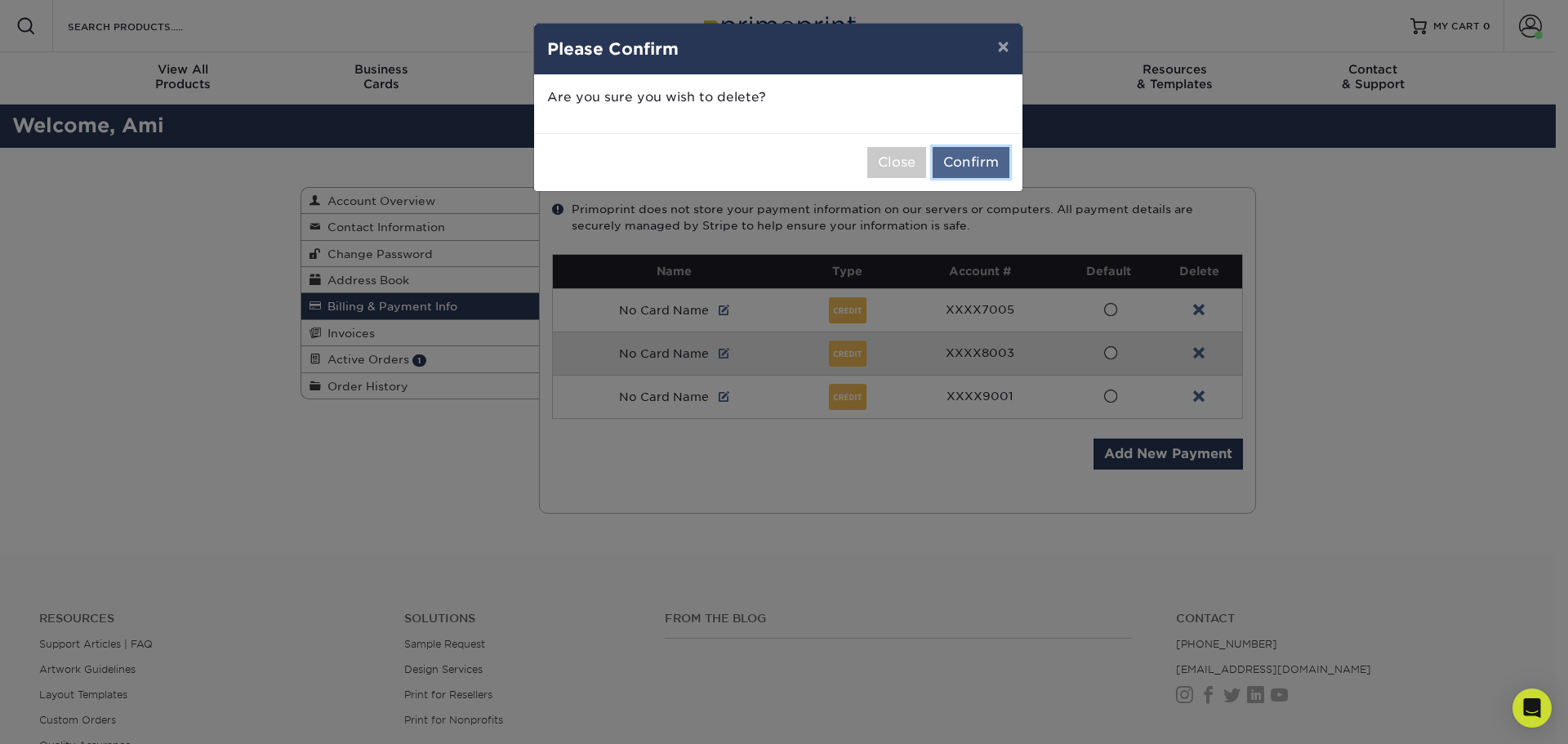
click at [977, 153] on button "Confirm" at bounding box center [970, 162] width 77 height 31
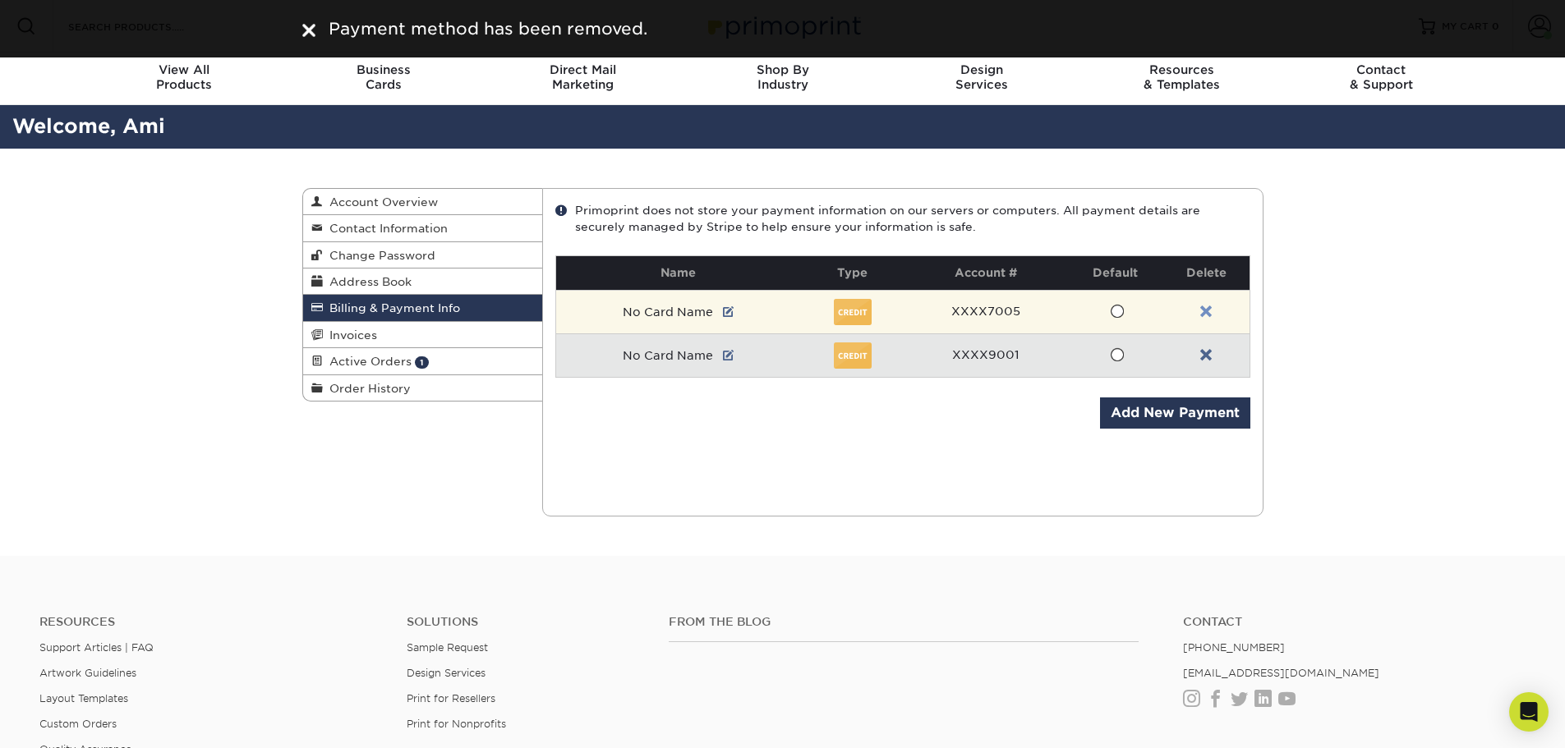
click at [1210, 307] on link at bounding box center [1206, 312] width 12 height 13
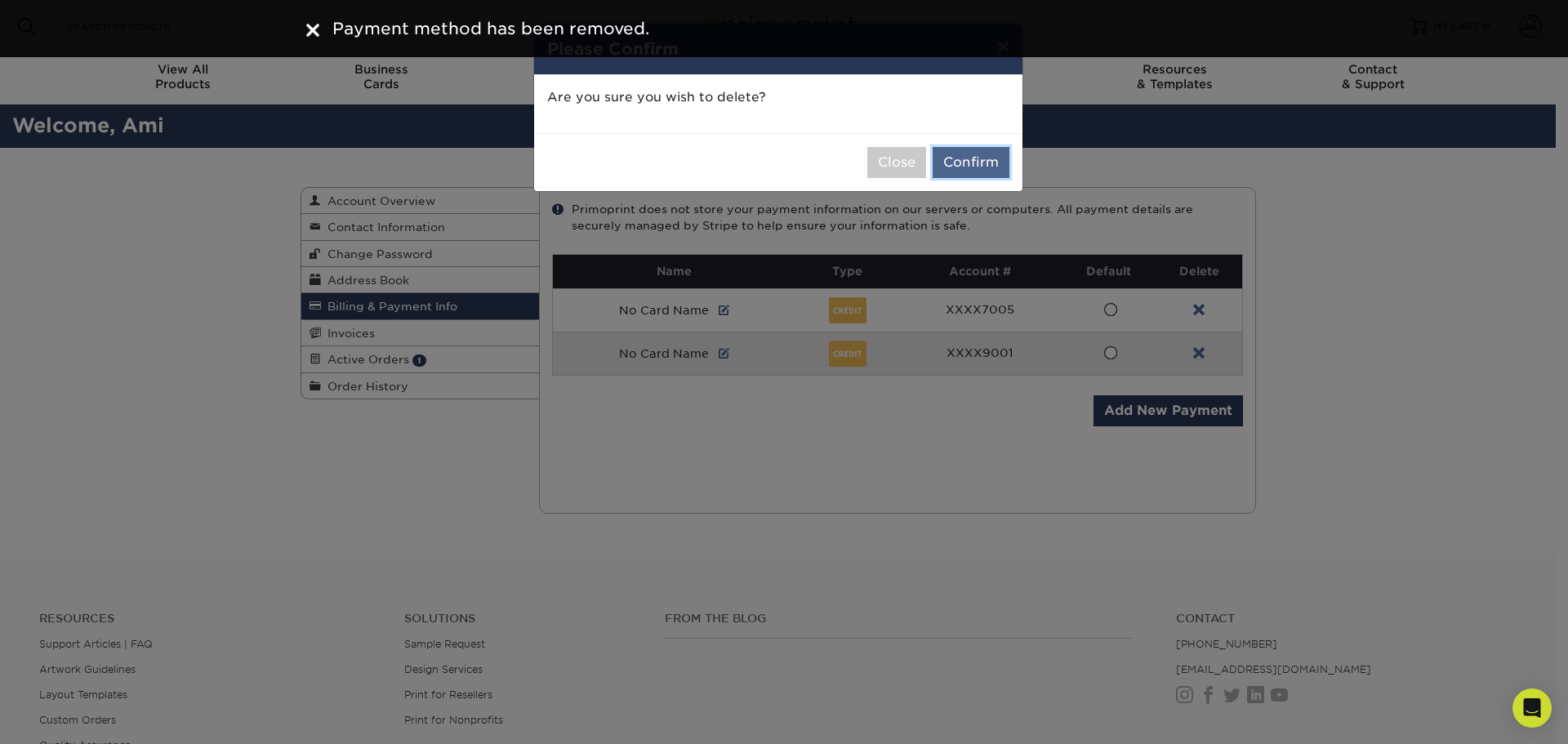
click at [979, 158] on button "Confirm" at bounding box center [970, 162] width 77 height 31
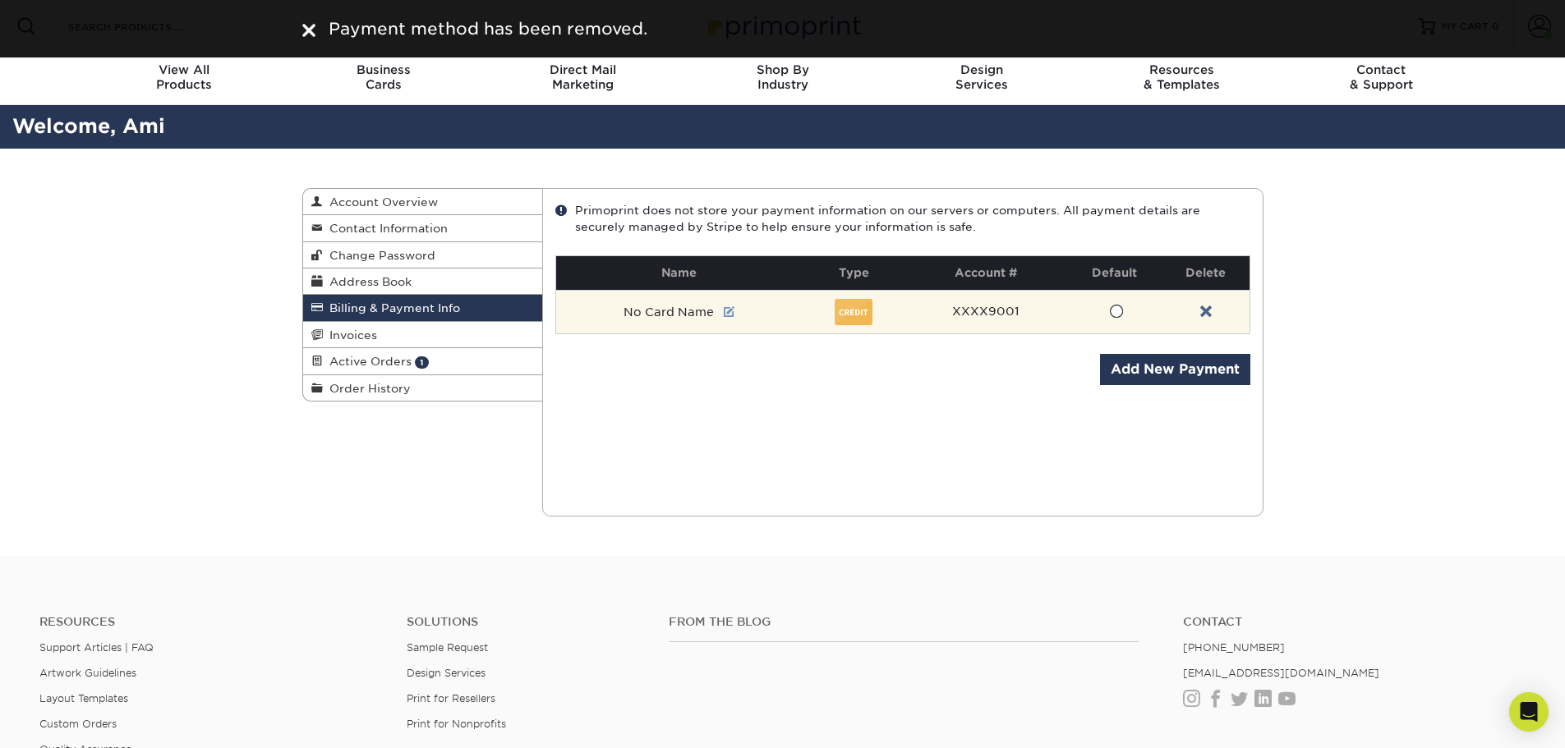
click at [729, 312] on link at bounding box center [730, 312] width 12 height 13
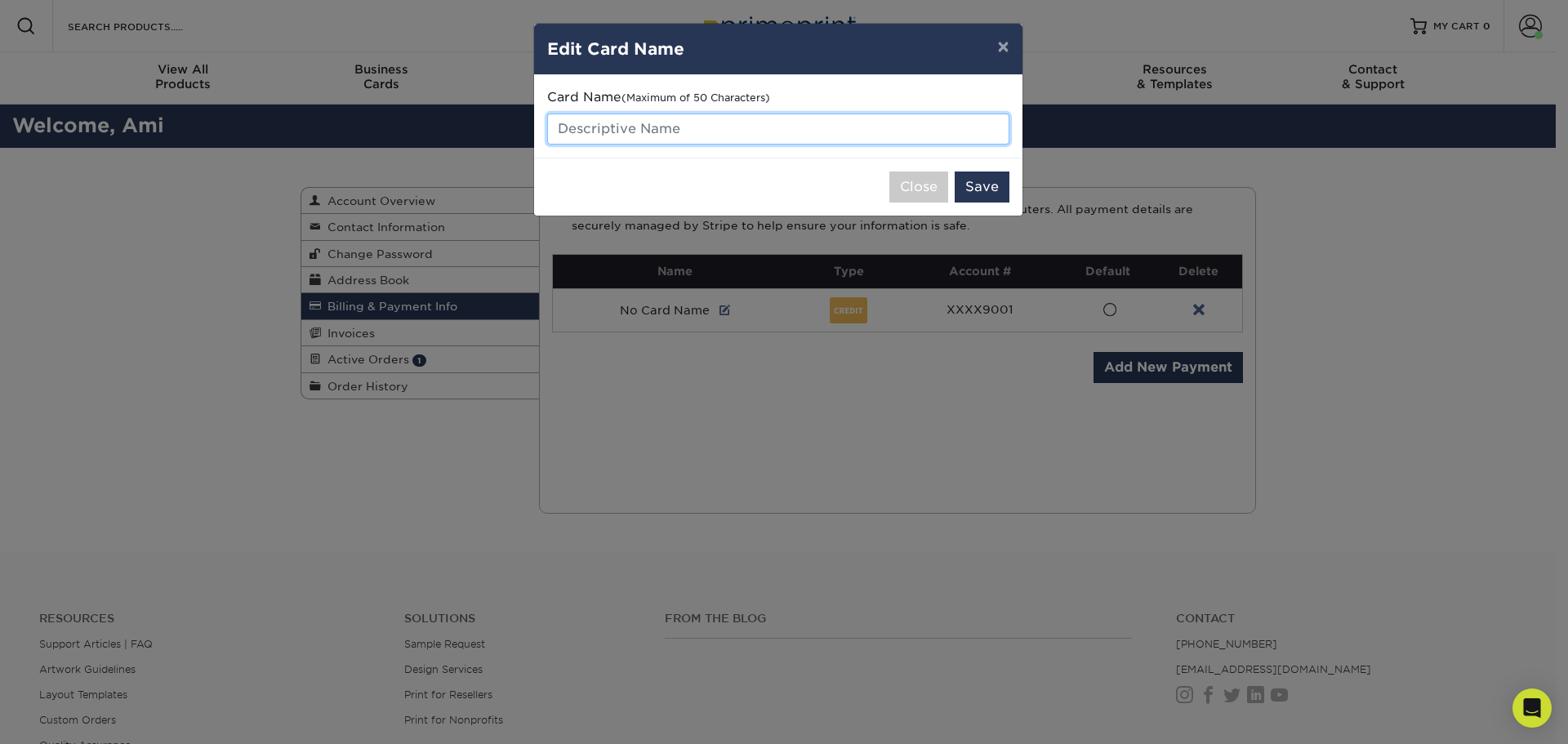
click at [666, 135] on input "text" at bounding box center [778, 128] width 462 height 31
type input "Office Amex"
click at [988, 173] on button "Save" at bounding box center [981, 187] width 55 height 31
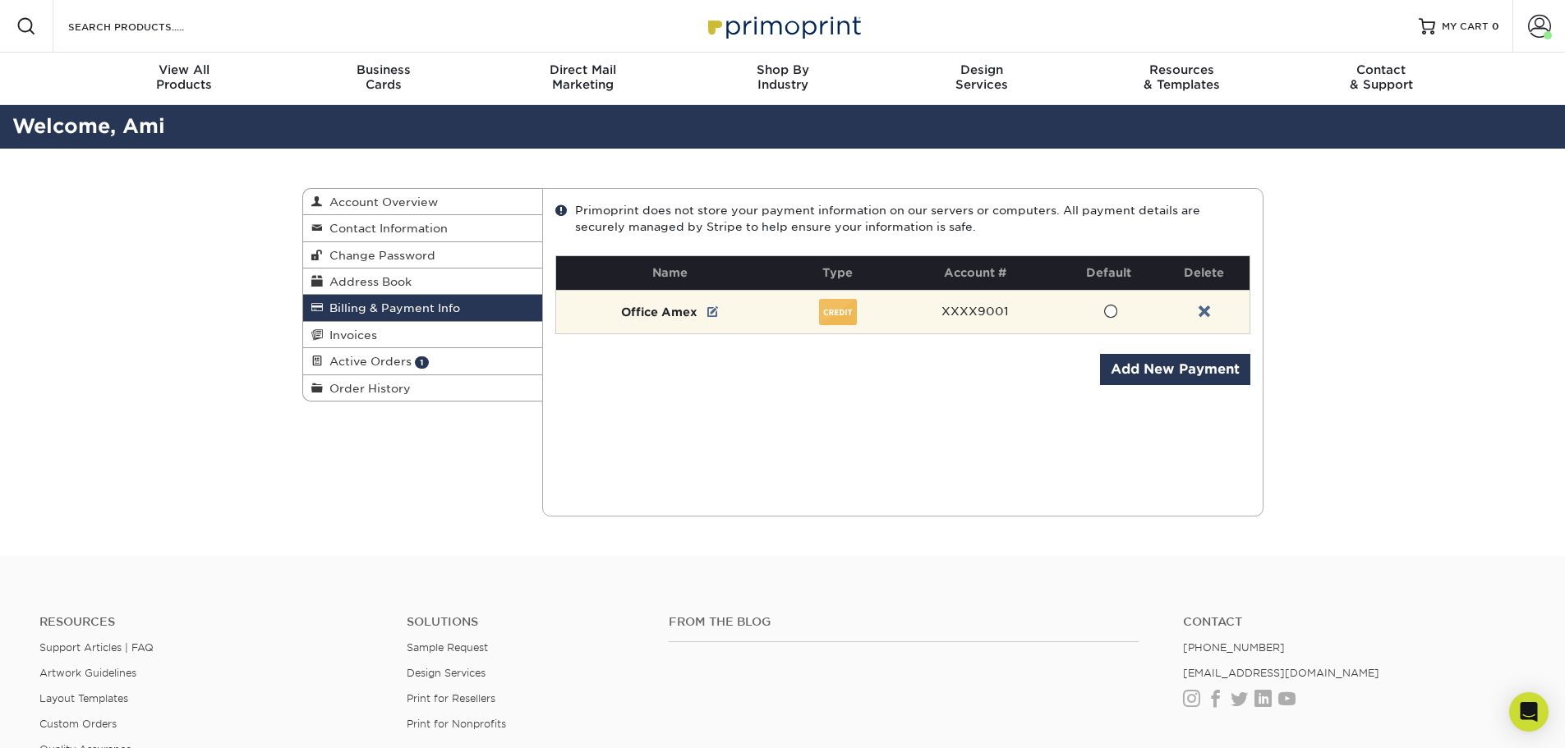
drag, startPoint x: 1109, startPoint y: 311, endPoint x: 1107, endPoint y: 323, distance: 11.6
click at [1109, 312] on span at bounding box center [1110, 312] width 14 height 16
click at [0, 0] on input "radio" at bounding box center [0, 0] width 0 height 0
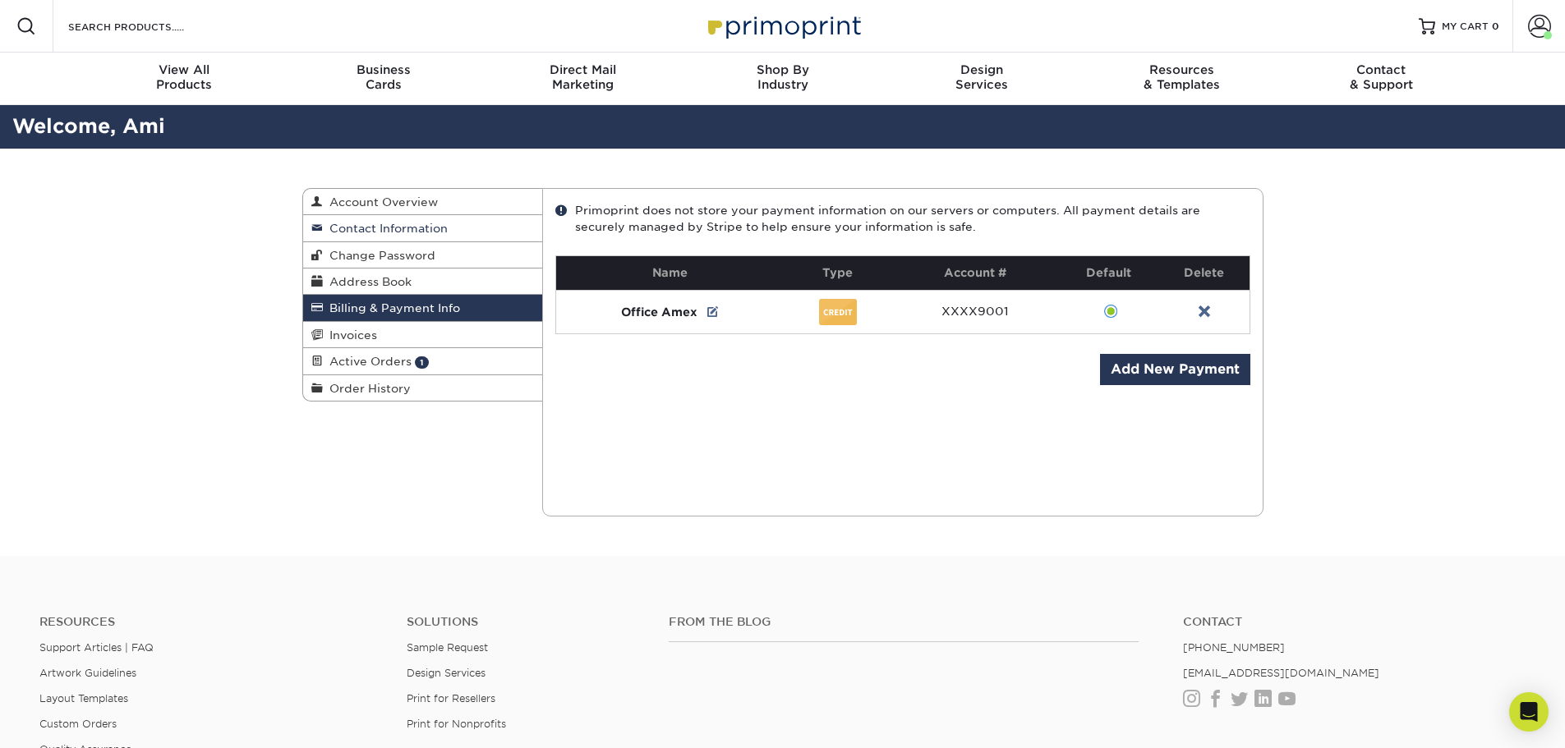
click at [423, 227] on span "Contact Information" at bounding box center [385, 228] width 125 height 13
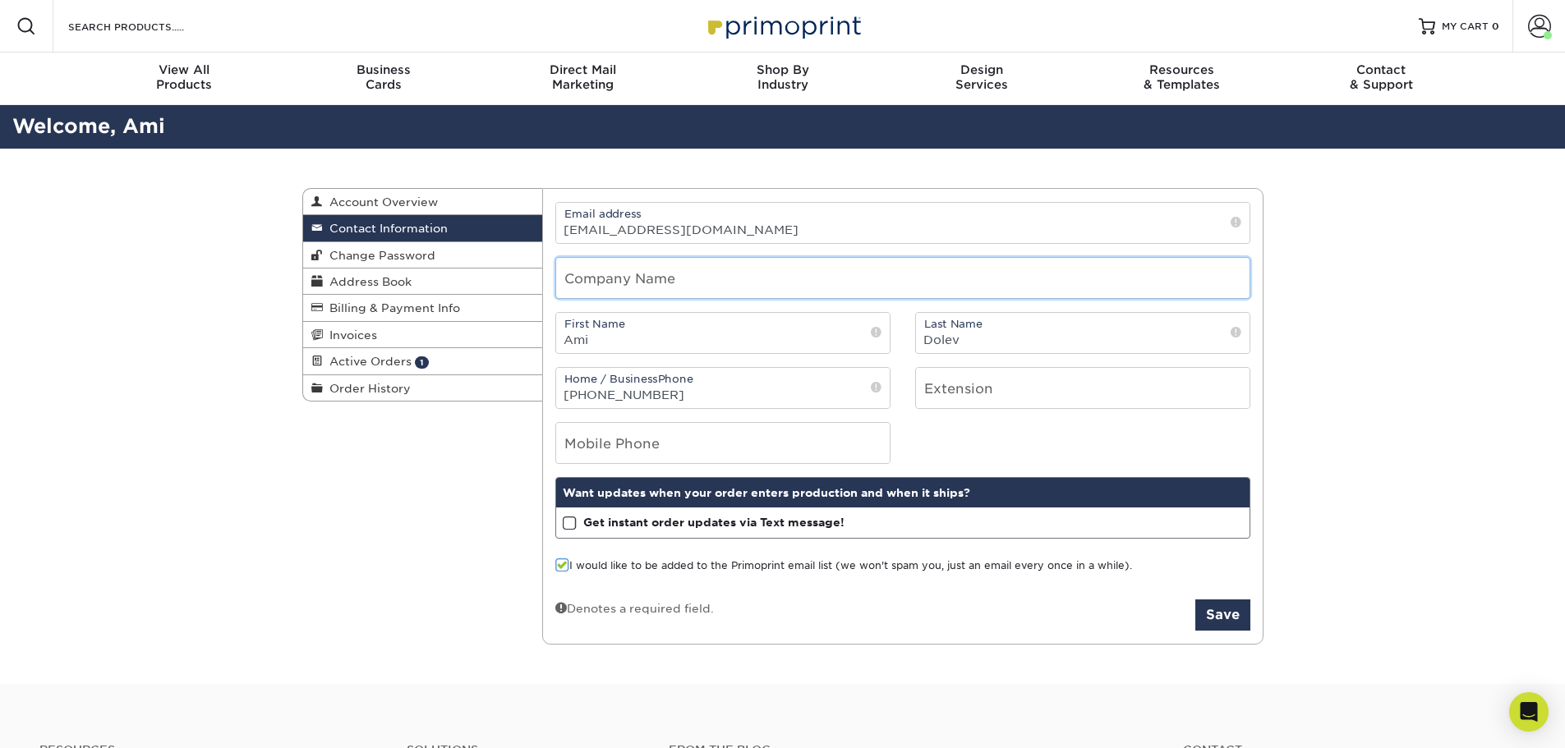
click at [728, 280] on input "text" at bounding box center [902, 278] width 693 height 40
type input "Teva Landscaping"
click at [558, 564] on span at bounding box center [562, 566] width 14 height 16
click at [0, 0] on input "I would like to be added to the Primoprint email list (we won't spam you, just …" at bounding box center [0, 0] width 0 height 0
click at [1229, 615] on button "Save" at bounding box center [1222, 615] width 55 height 31
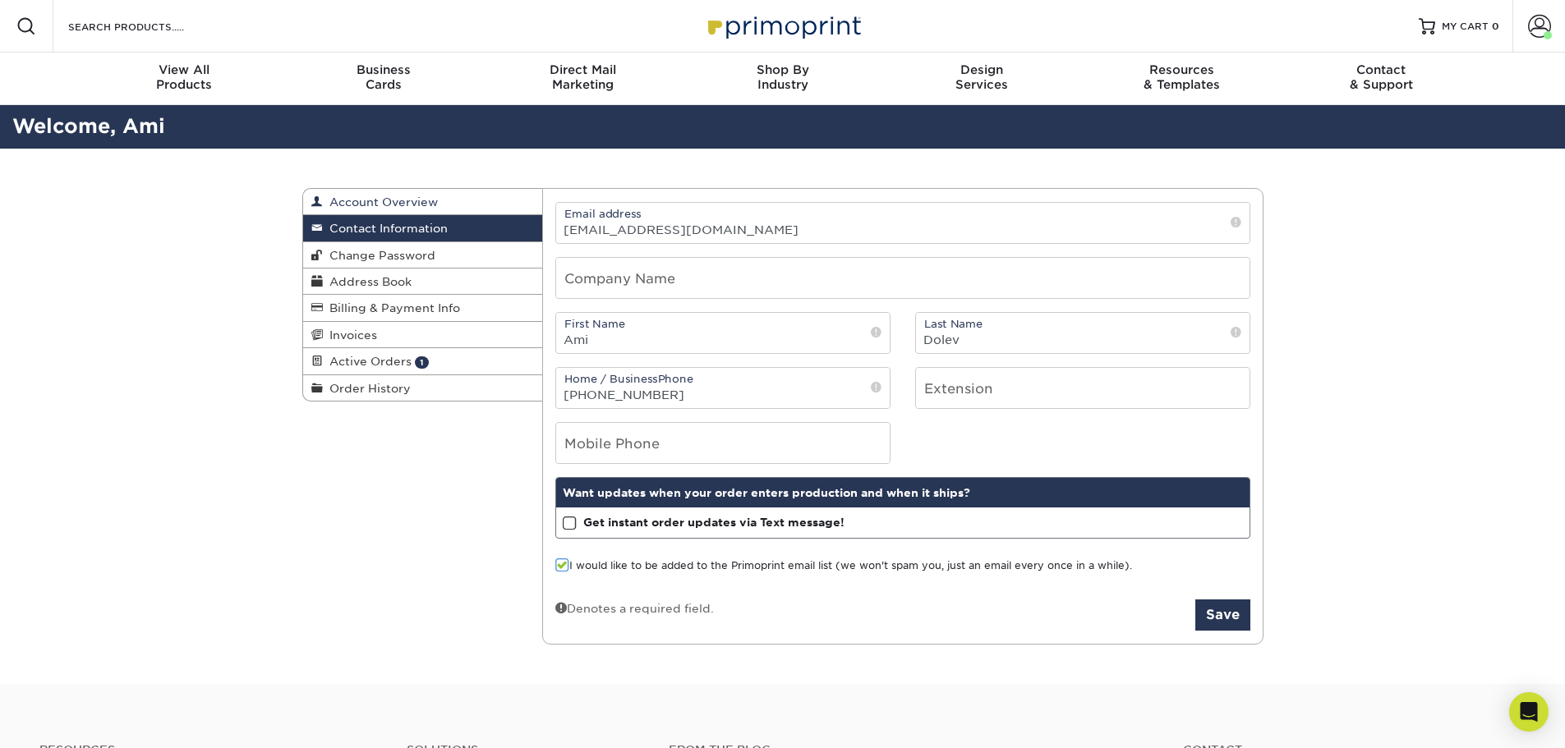
click at [382, 194] on link "Account Overview" at bounding box center [423, 202] width 240 height 26
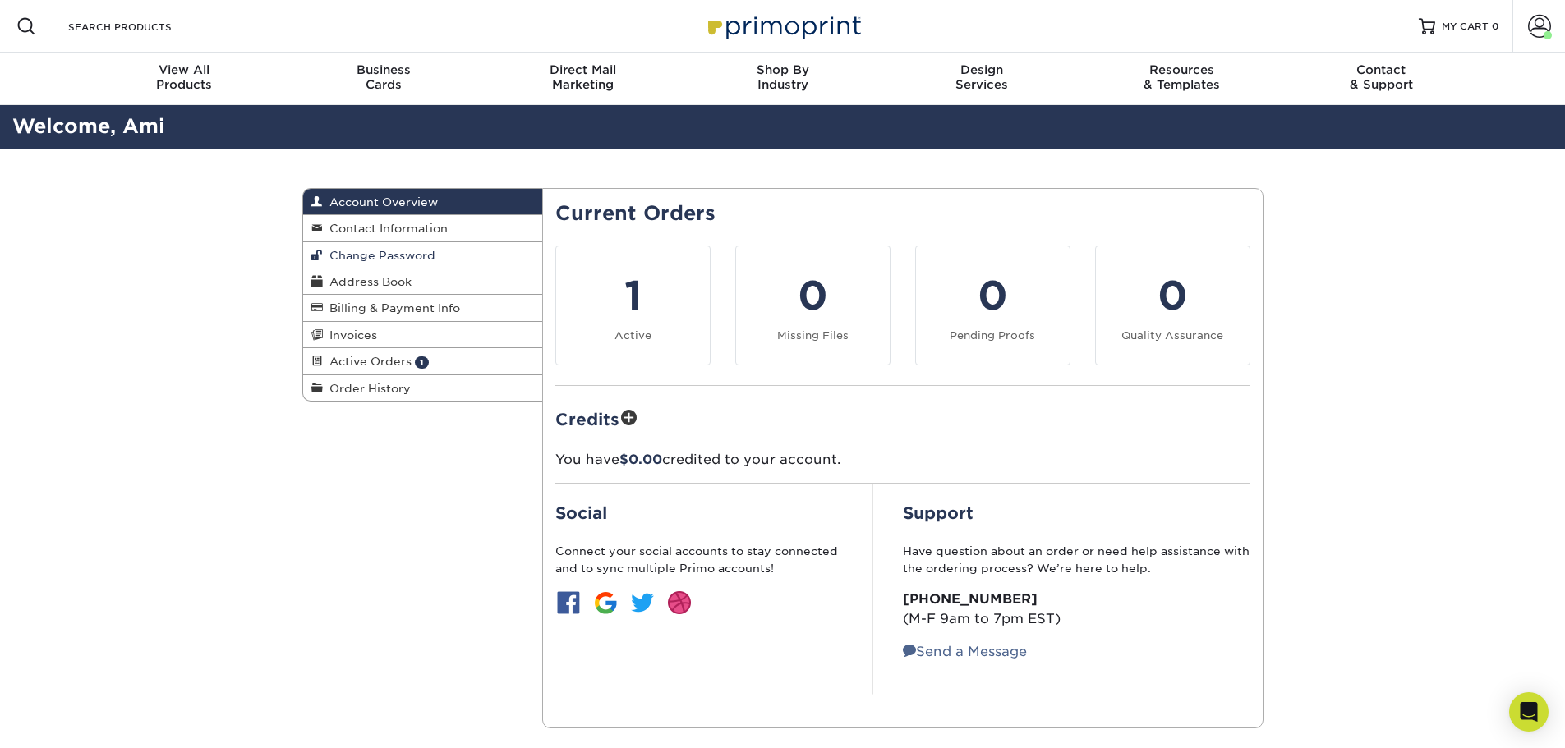
click at [427, 251] on span "Change Password" at bounding box center [379, 255] width 113 height 13
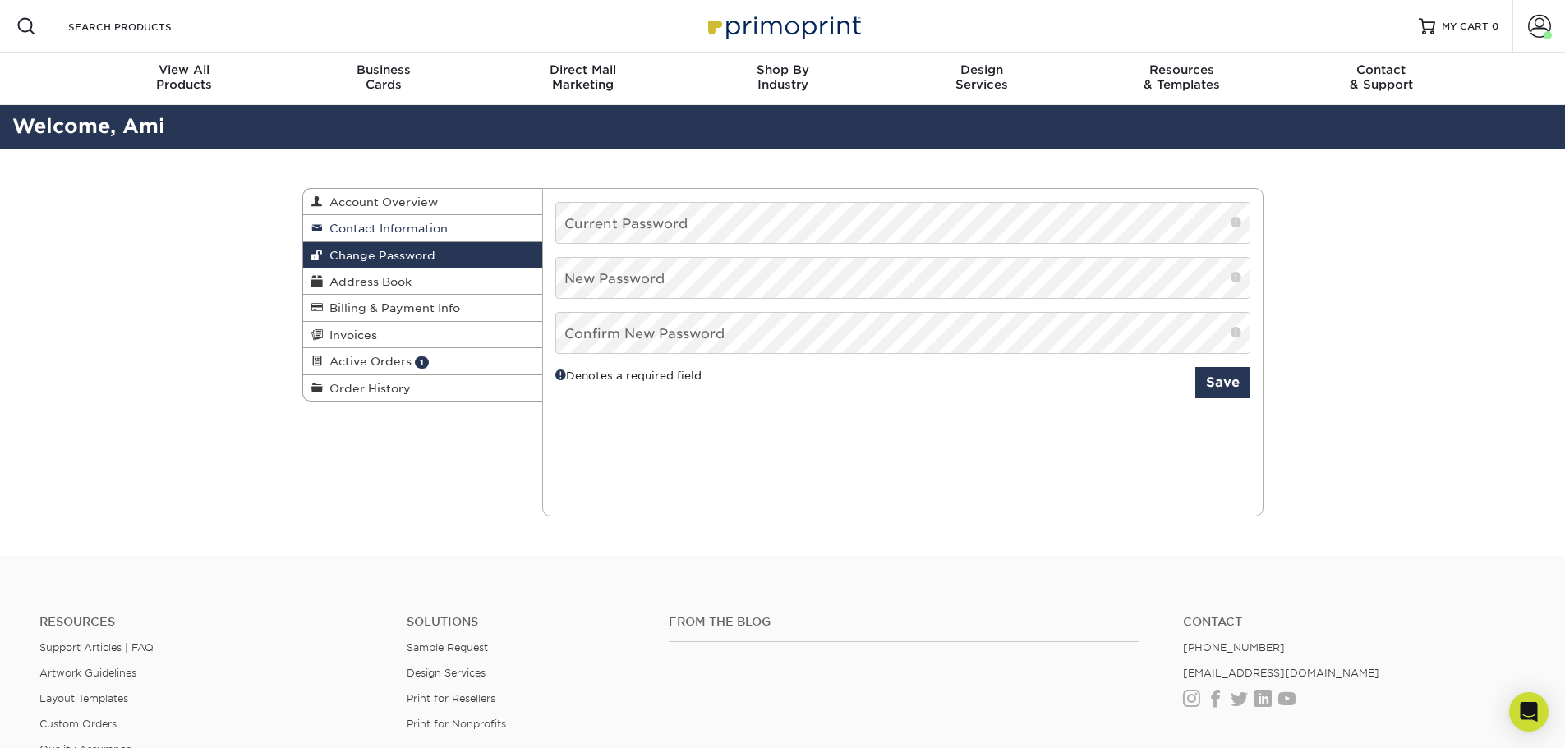
click at [452, 229] on link "Contact Information" at bounding box center [423, 228] width 240 height 26
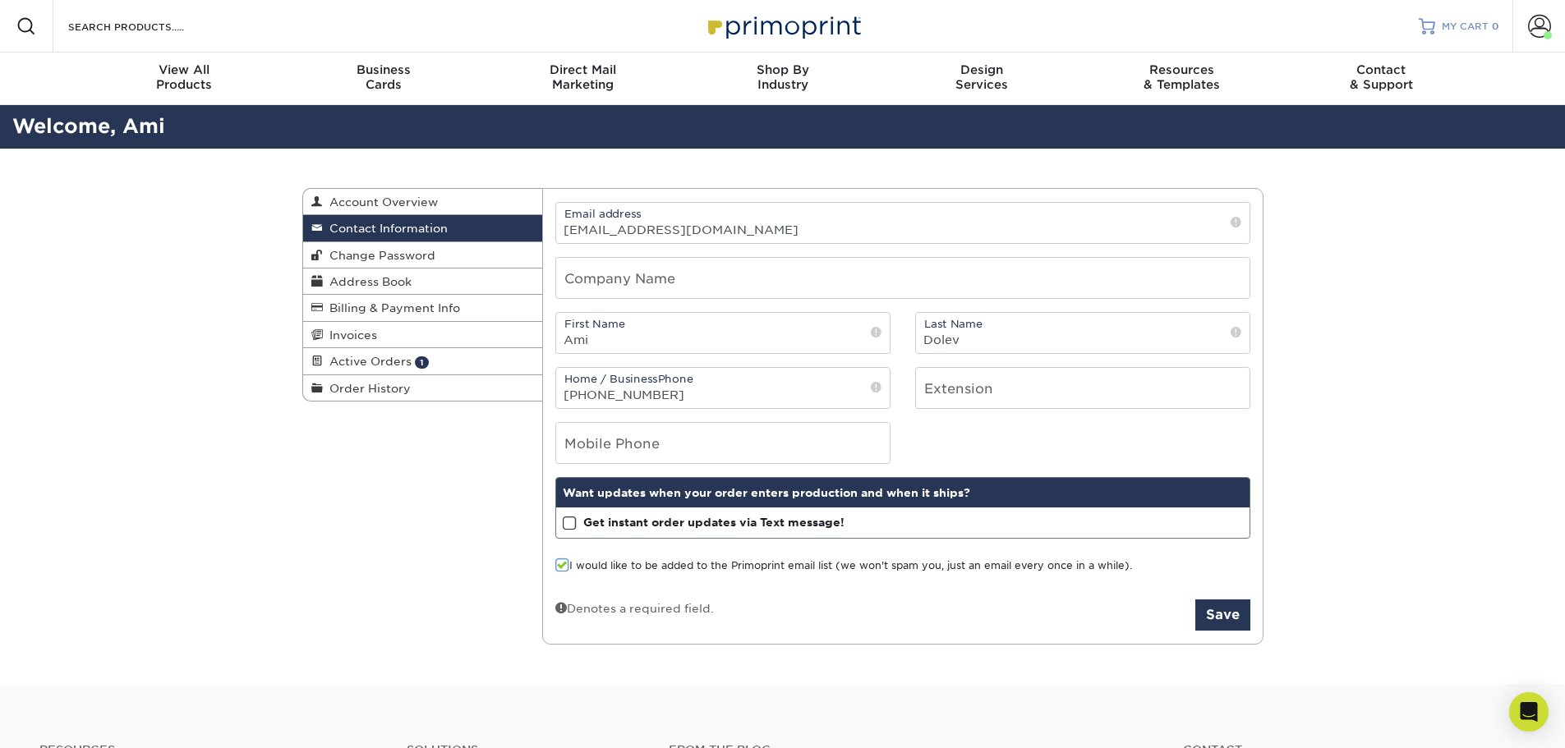
click at [1461, 25] on span "MY CART" at bounding box center [1465, 27] width 47 height 14
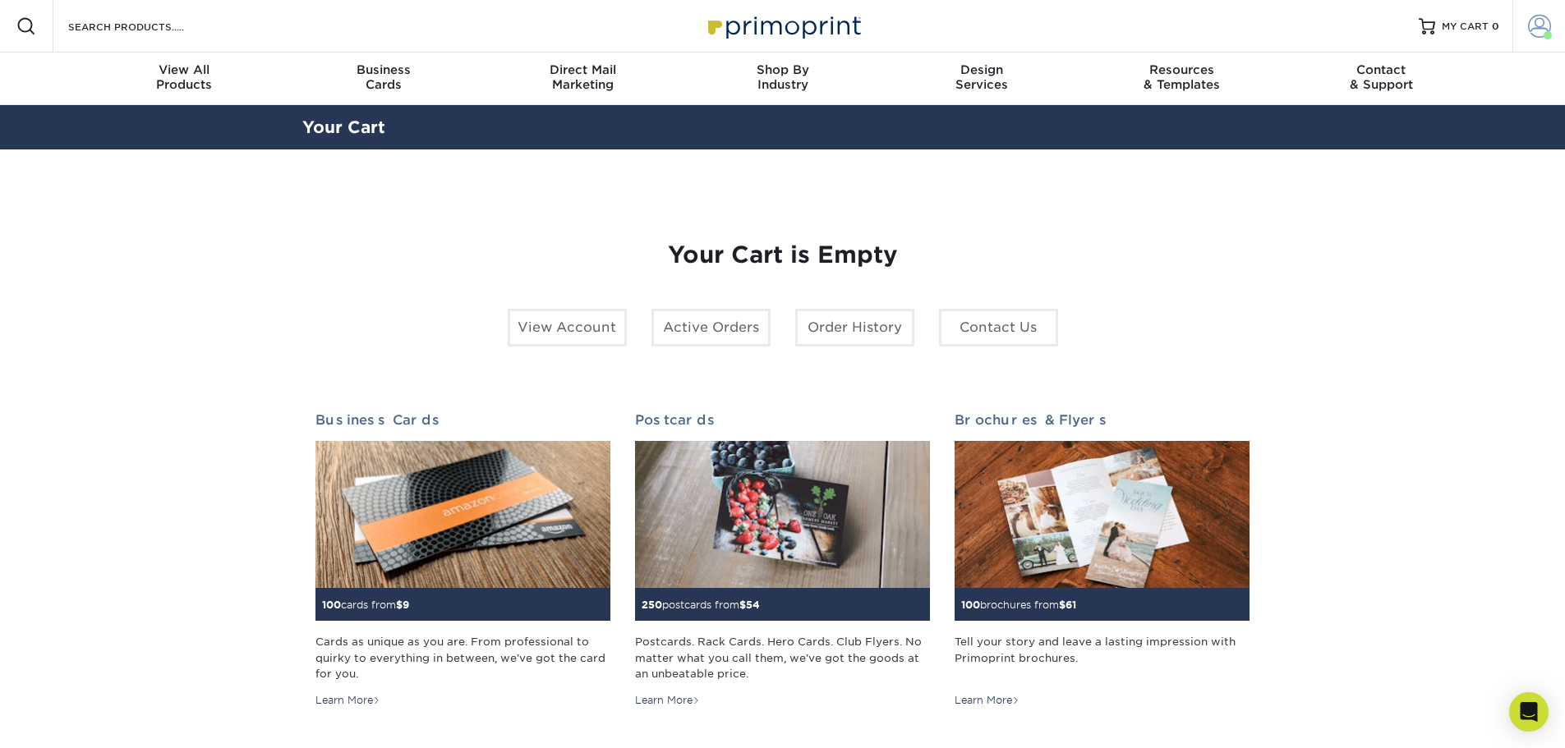
click at [1535, 27] on span at bounding box center [1539, 26] width 23 height 23
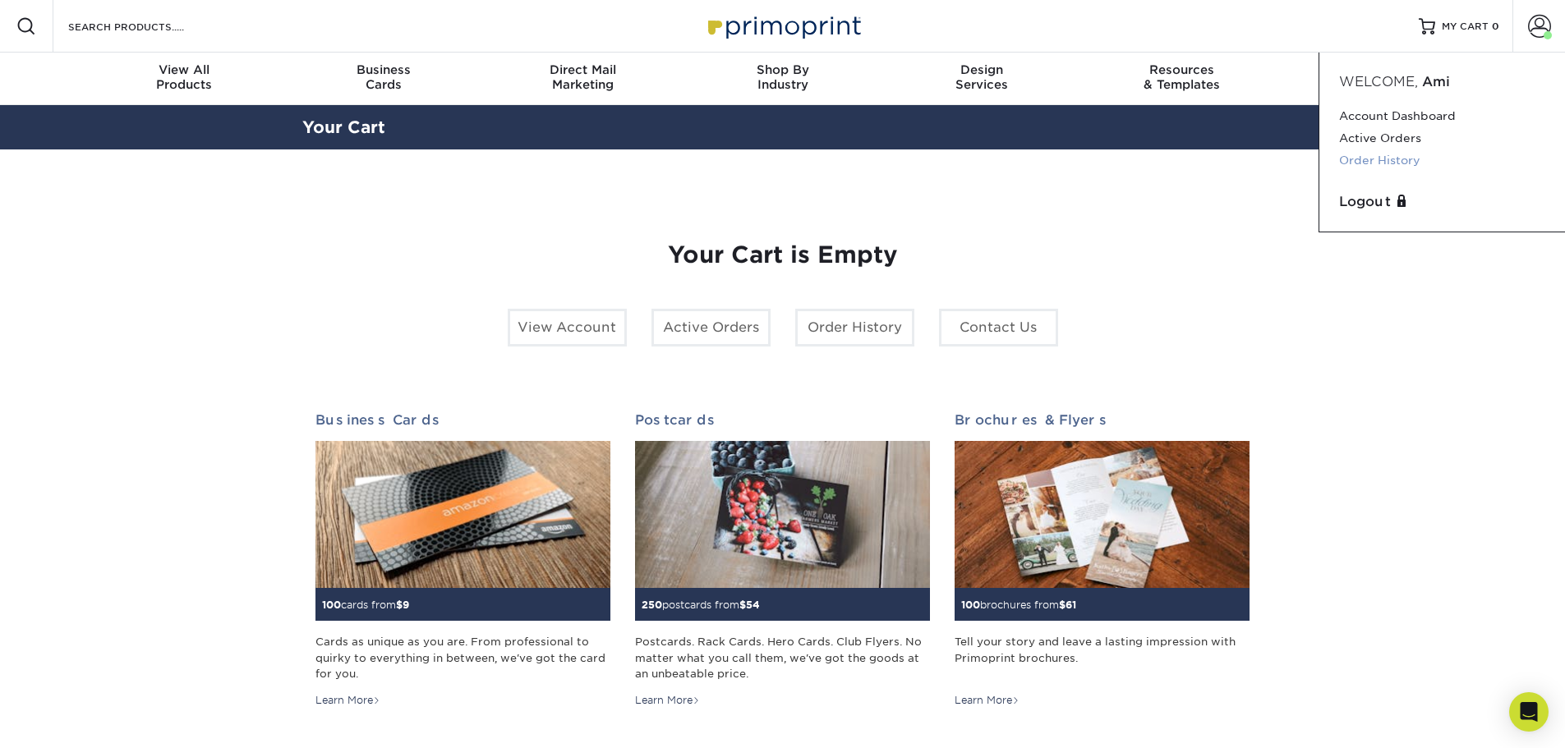
click at [1396, 162] on link "Order History" at bounding box center [1442, 161] width 206 height 22
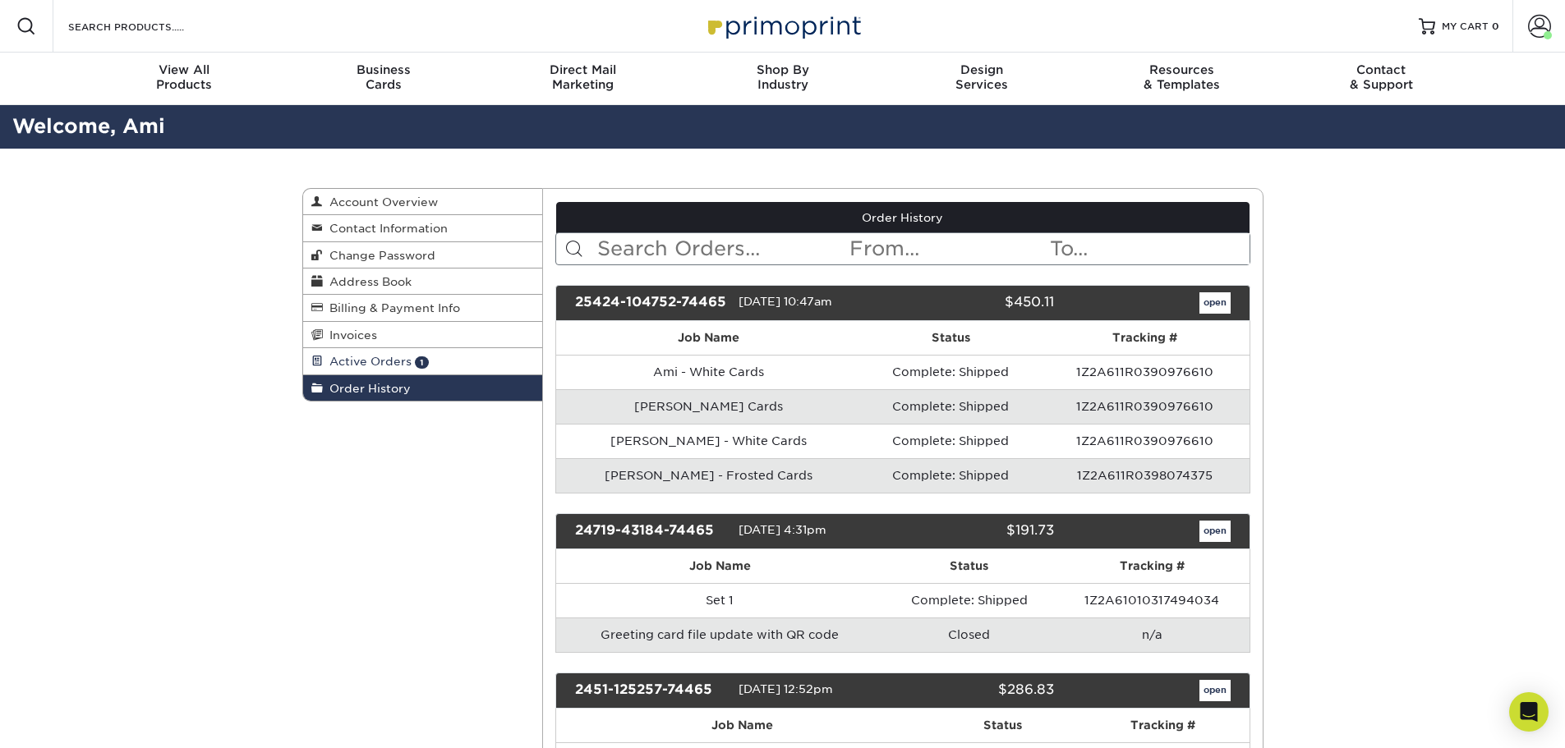
click at [491, 361] on link "Active Orders 1" at bounding box center [423, 361] width 240 height 26
